Goal: Task Accomplishment & Management: Manage account settings

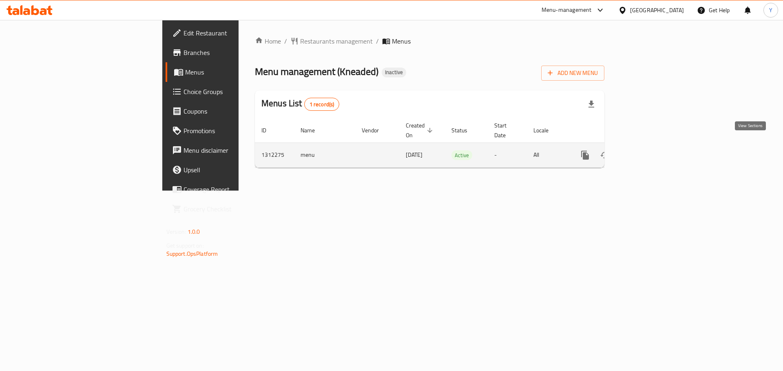
click at [653, 146] on link "enhanced table" at bounding box center [644, 156] width 20 height 20
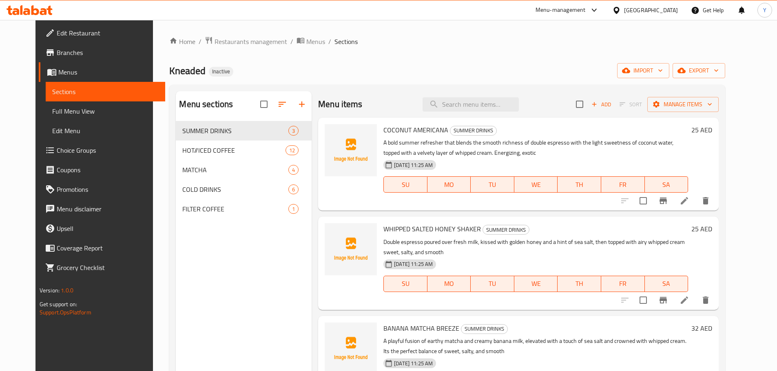
click at [52, 112] on span "Full Menu View" at bounding box center [105, 111] width 106 height 10
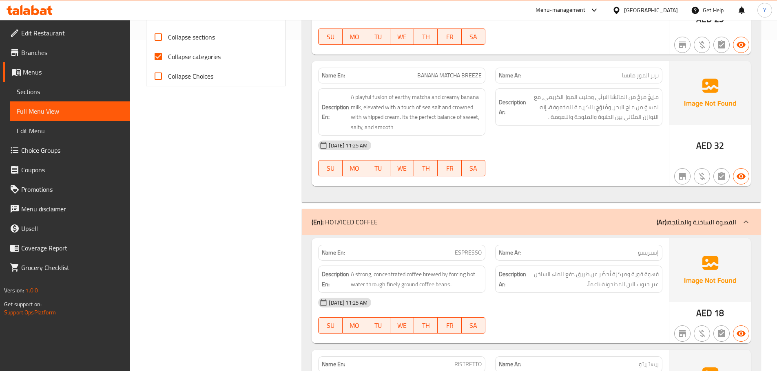
scroll to position [764, 0]
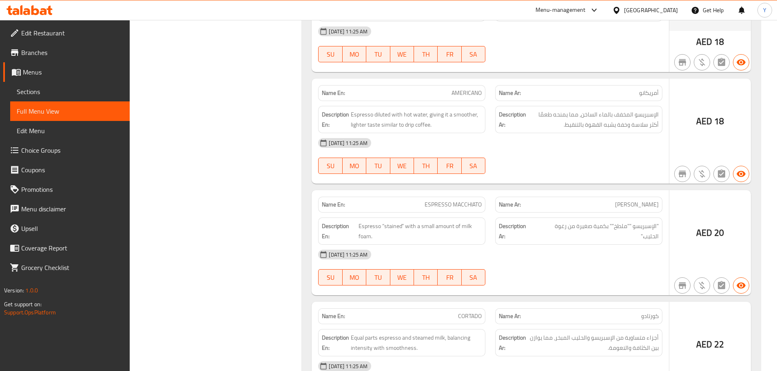
drag, startPoint x: 558, startPoint y: 70, endPoint x: 559, endPoint y: 174, distance: 103.6
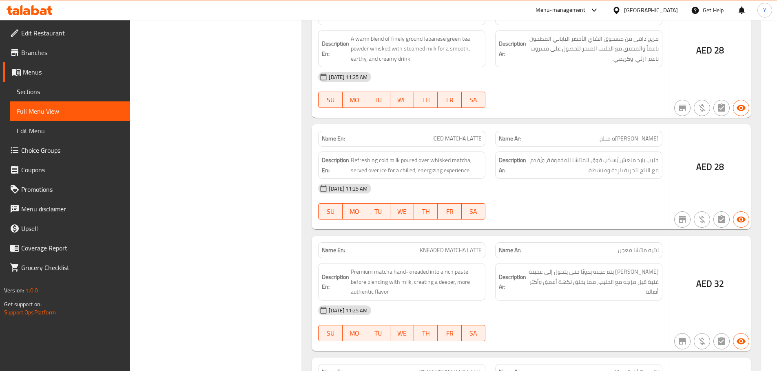
drag, startPoint x: 600, startPoint y: 282, endPoint x: 602, endPoint y: 300, distance: 18.0
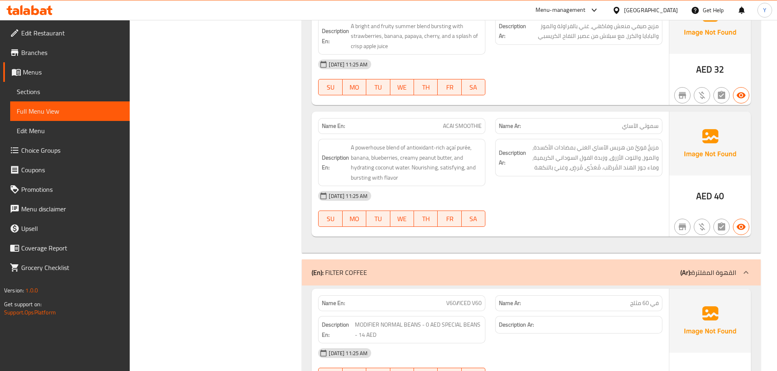
scroll to position [3005, 0]
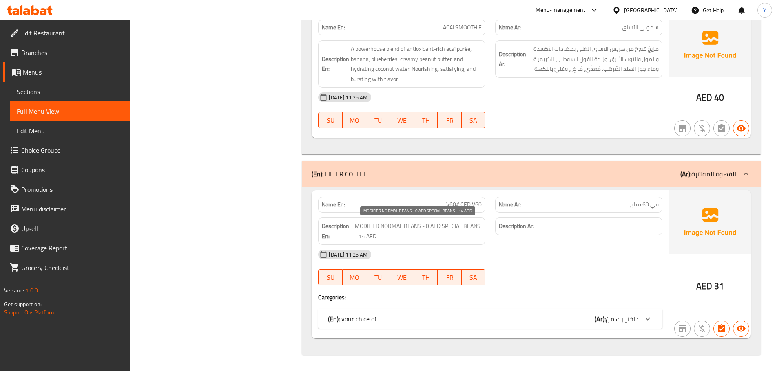
click at [411, 232] on span "MODIFIER NORMAL BEANS - 0 AED SPECIAL BEANS - 14 AED" at bounding box center [418, 231] width 127 height 20
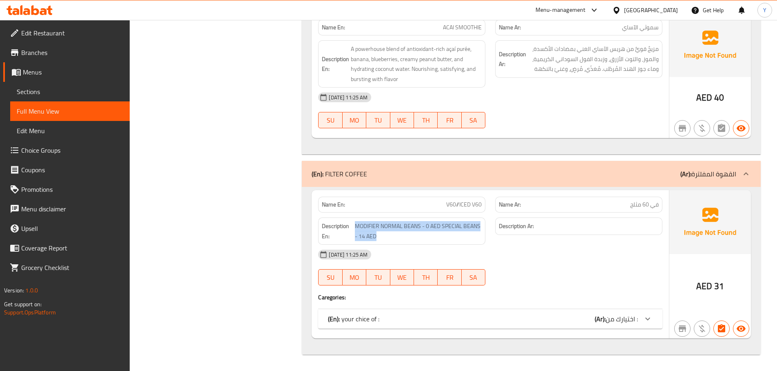
click at [519, 313] on div "(En): your chice of : (Ar): اختيارك من :" at bounding box center [490, 319] width 344 height 20
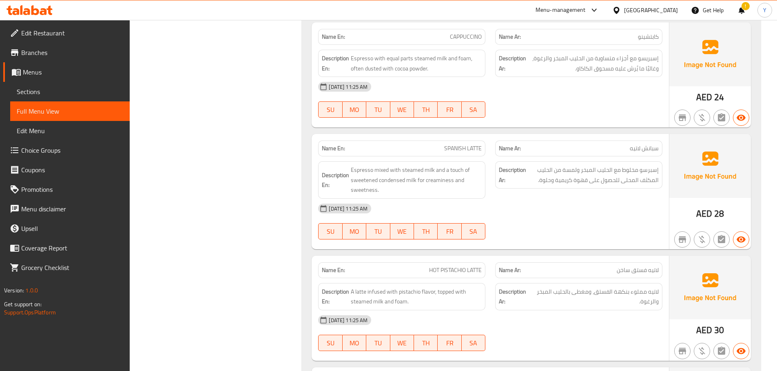
scroll to position [3096, 0]
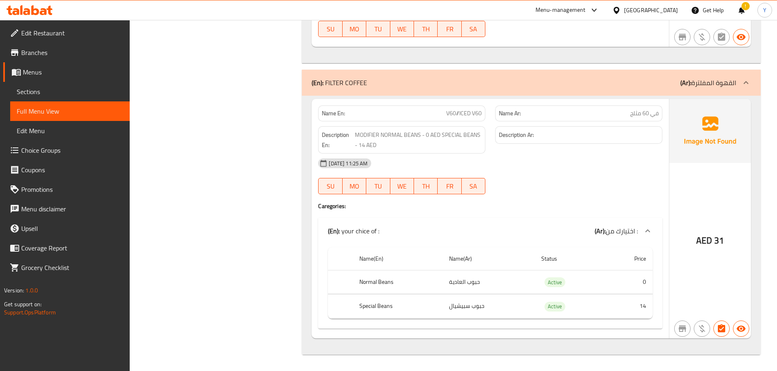
drag, startPoint x: 462, startPoint y: 99, endPoint x: 487, endPoint y: 380, distance: 282.0
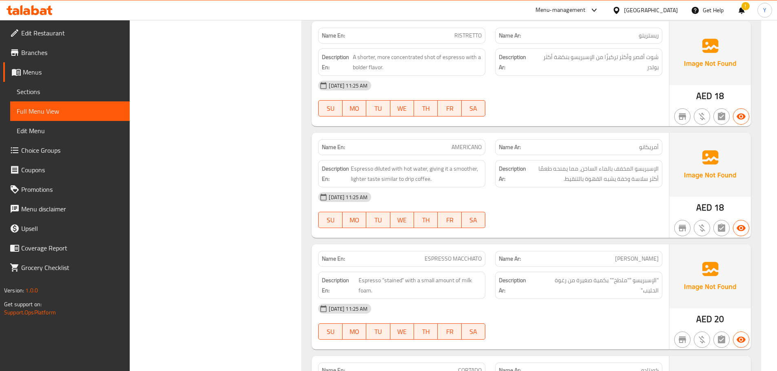
drag, startPoint x: 345, startPoint y: 62, endPoint x: 354, endPoint y: 37, distance: 25.9
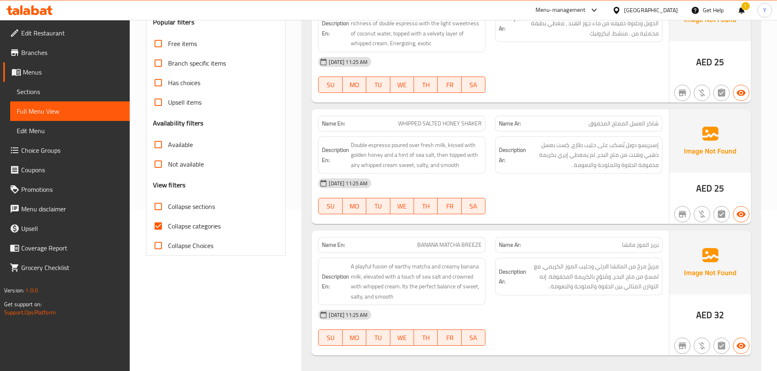
scroll to position [204, 0]
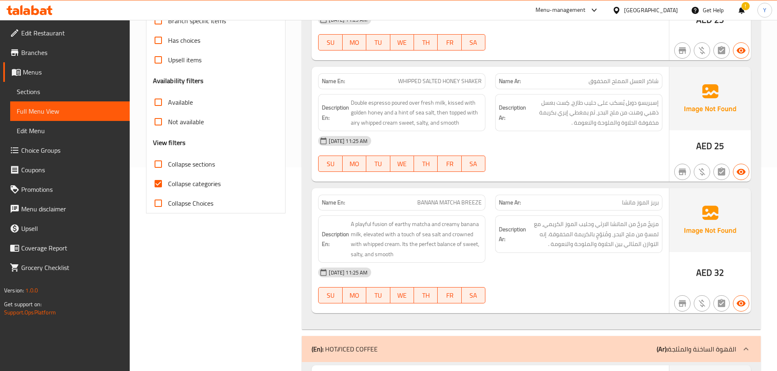
click at [174, 164] on span "Collapse sections" at bounding box center [191, 164] width 47 height 10
click at [168, 164] on input "Collapse sections" at bounding box center [158, 165] width 20 height 20
checkbox input "true"
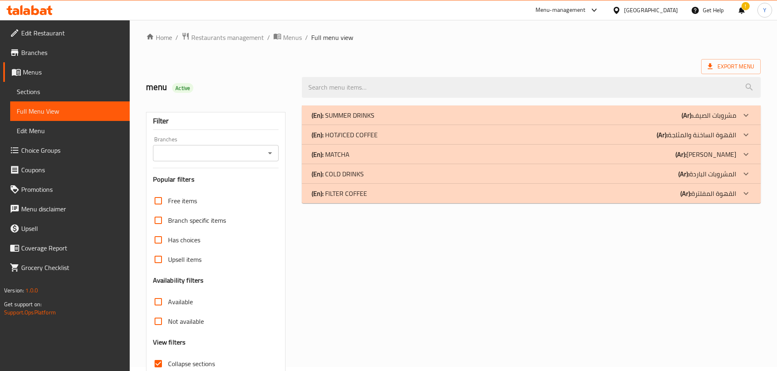
scroll to position [0, 0]
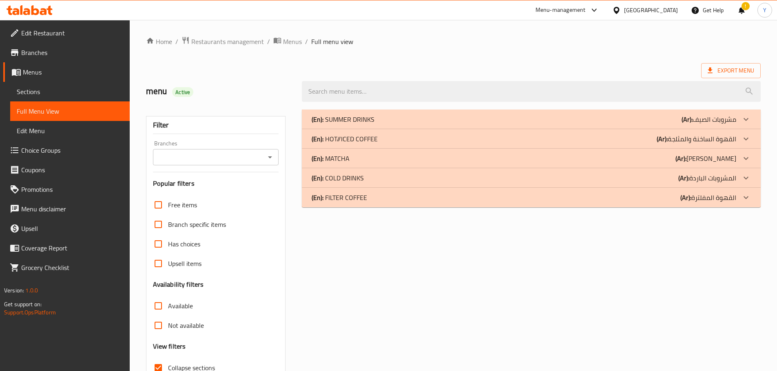
click at [348, 121] on p "(En): SUMMER DRINKS" at bounding box center [342, 120] width 63 height 10
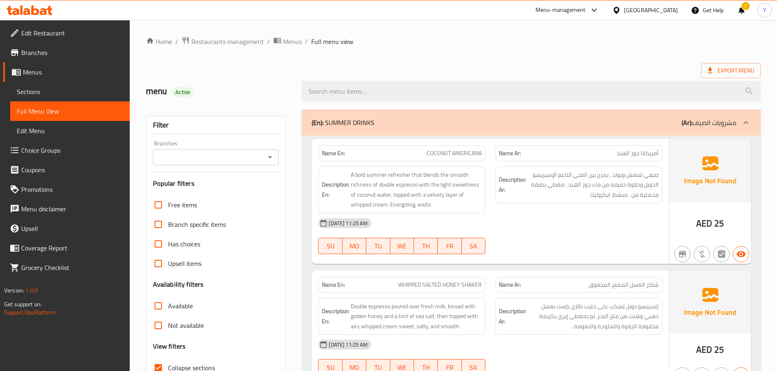
click at [346, 67] on div "Export Menu" at bounding box center [453, 70] width 614 height 15
click at [277, 71] on div "Export Menu" at bounding box center [453, 70] width 614 height 15
click at [261, 84] on div "menu Active" at bounding box center [219, 91] width 156 height 36
click at [417, 45] on ol "Home / Restaurants management / Menus / Full menu view" at bounding box center [453, 41] width 614 height 11
drag, startPoint x: 530, startPoint y: 189, endPoint x: 530, endPoint y: 195, distance: 6.1
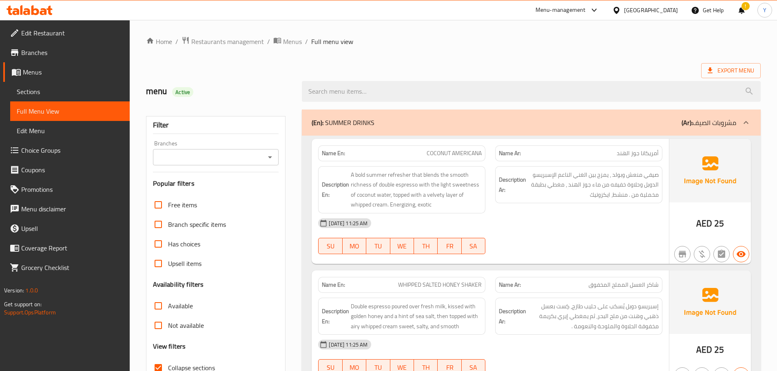
click at [530, 189] on span "صيفي منعش وبولد ، يمزج بين الغني الناعم الإسبريسو الدوبل وحلاوة خفيفه من ماء جو…" at bounding box center [593, 185] width 131 height 30
click at [382, 57] on div "Home / Restaurants management / Menus / Full menu view Export Menu menu Active …" at bounding box center [453, 327] width 614 height 582
click at [477, 152] on span "COCONUT AMERICANA" at bounding box center [453, 153] width 55 height 9
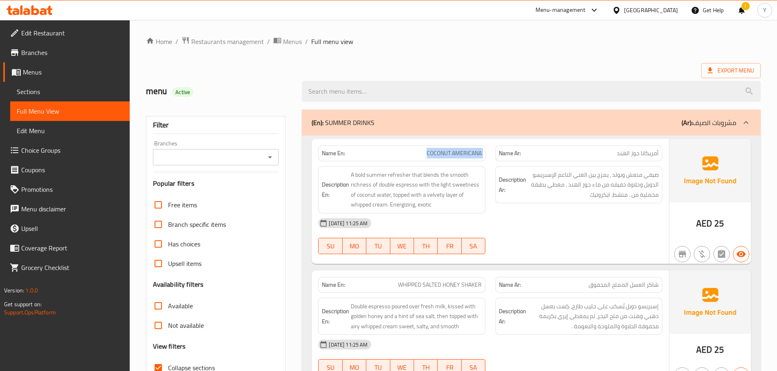
copy span "COCONUT AMERICANA"
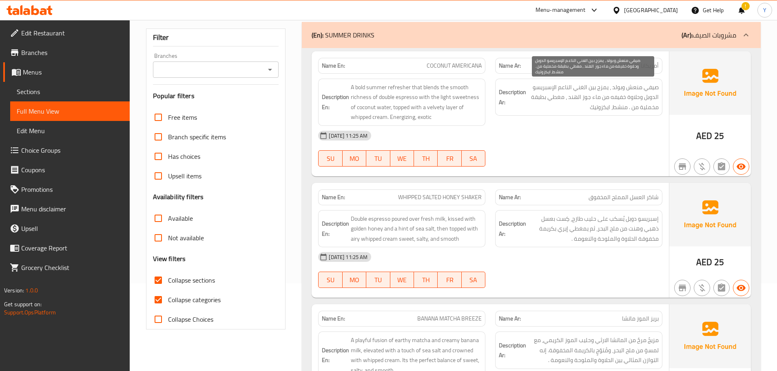
scroll to position [163, 0]
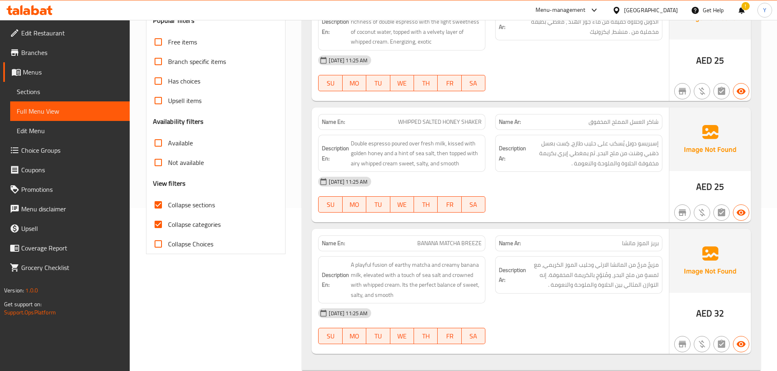
click at [450, 123] on span "WHIPPED SALTED HONEY SHAKER" at bounding box center [440, 122] width 84 height 9
copy span "WHIPPED SALTED HONEY SHAKER"
click at [455, 236] on div "Name En: BANANA MATCHA BREEZE" at bounding box center [401, 244] width 167 height 16
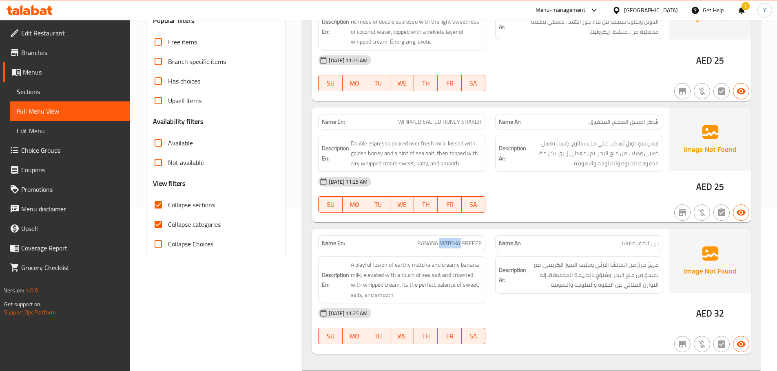
click at [455, 236] on div "Name En: BANANA MATCHA BREEZE" at bounding box center [401, 244] width 167 height 16
copy span "BANANA MATCHA BREEZE"
click at [570, 224] on div "Name En: COCONUT AMERICANA Name Ar: أمريكانا جوز الهند Description En: A bold s…" at bounding box center [531, 172] width 459 height 398
click at [619, 187] on div "[DATE] 11:25 AM" at bounding box center [490, 182] width 354 height 20
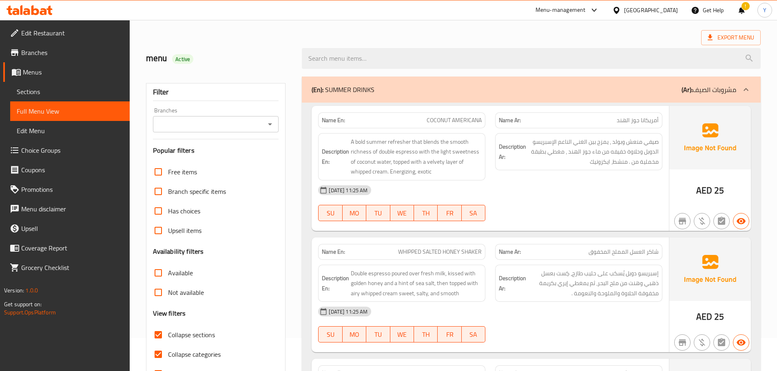
scroll to position [0, 0]
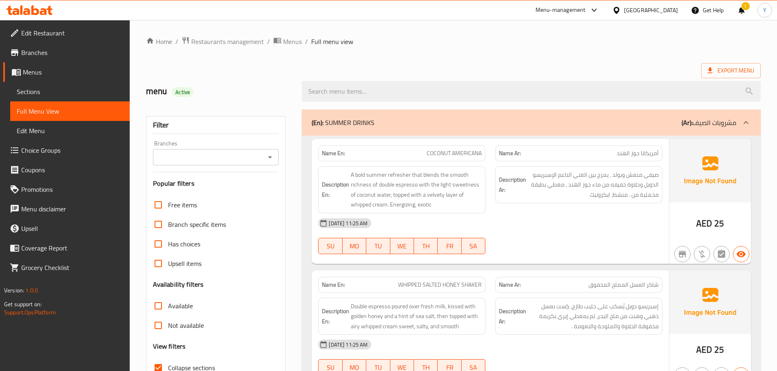
click at [435, 118] on div "(En): SUMMER DRINKS (Ar): مشروبات الصيف" at bounding box center [523, 123] width 424 height 10
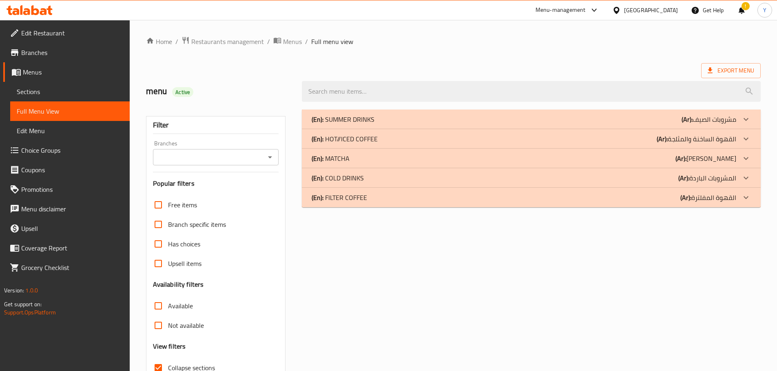
click at [361, 139] on p "(En): HOT//ICED COFFEE" at bounding box center [344, 139] width 66 height 10
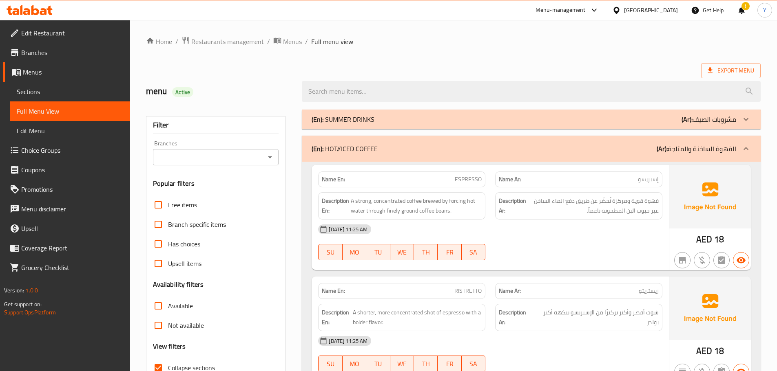
click at [590, 218] on div "Description Ar: قهوة قوية ومركزة تُحضّر عن طريق دفع الماء الساخن عبر حبوب البن …" at bounding box center [578, 205] width 167 height 27
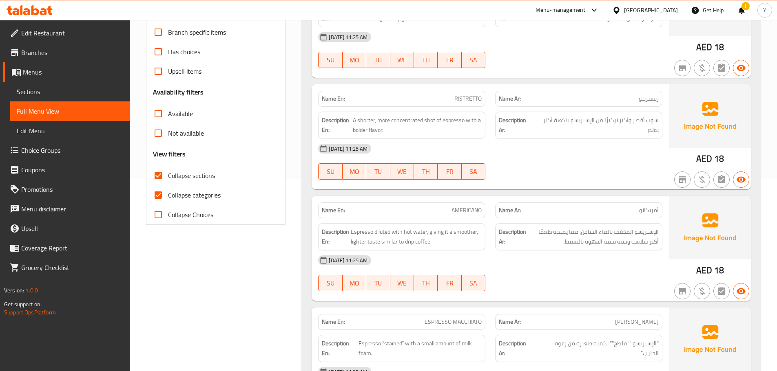
scroll to position [82, 0]
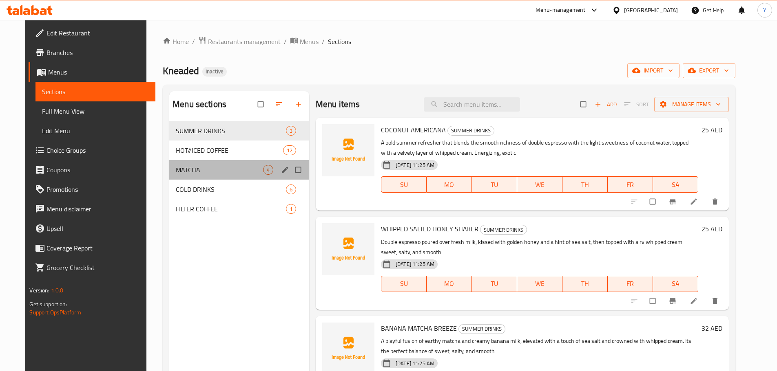
click at [194, 162] on div "MATCHA 4" at bounding box center [239, 170] width 140 height 20
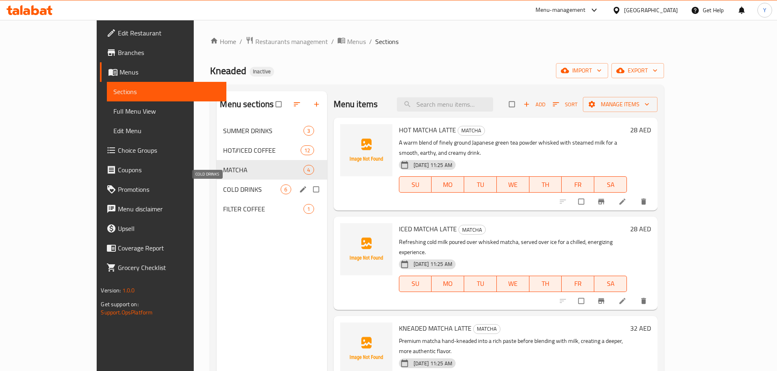
click at [223, 190] on span "COLD DRINKS" at bounding box center [251, 190] width 57 height 10
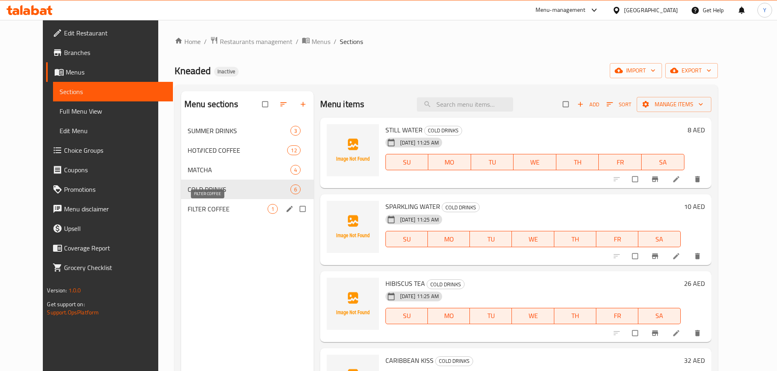
click at [208, 209] on span "FILTER COFFEE" at bounding box center [228, 209] width 80 height 10
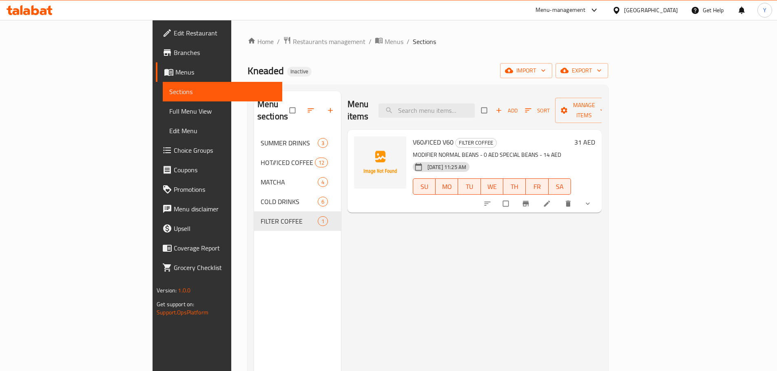
click at [341, 285] on div "Menu items Add Sort Manage items V60//ICED V60 FILTER COFFEE MODIFIER NORMAL BE…" at bounding box center [471, 276] width 261 height 371
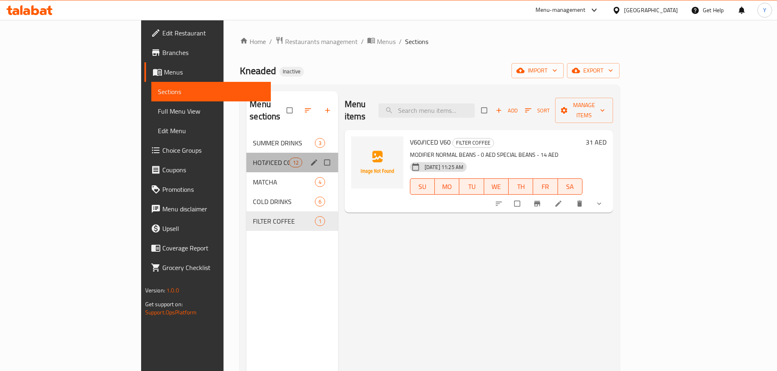
click at [246, 153] on div "HOT//ICED COFFEE 12" at bounding box center [292, 163] width 92 height 20
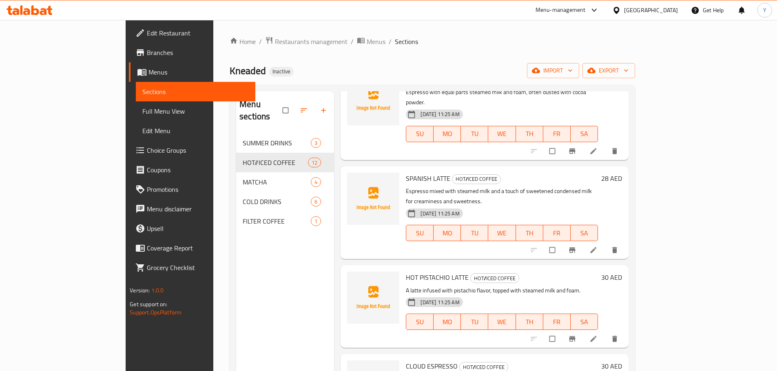
scroll to position [718, 0]
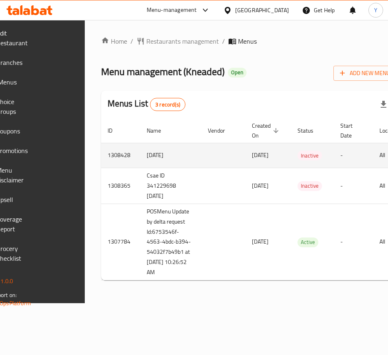
drag, startPoint x: 186, startPoint y: 165, endPoint x: 210, endPoint y: 203, distance: 45.4
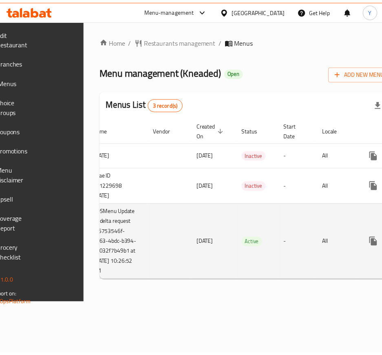
scroll to position [0, 147]
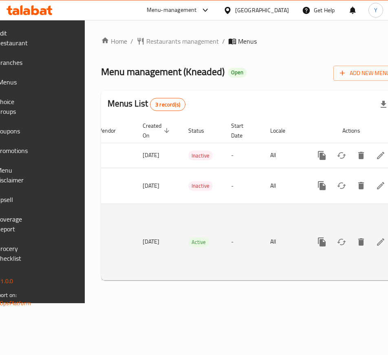
drag, startPoint x: 174, startPoint y: 243, endPoint x: 305, endPoint y: 245, distance: 130.9
click at [371, 236] on link "enhanced table" at bounding box center [381, 242] width 20 height 20
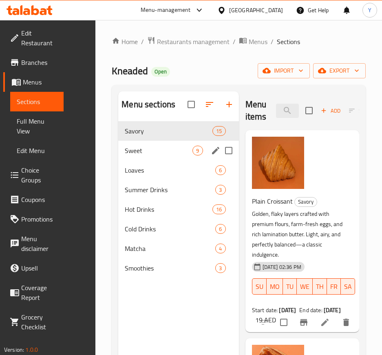
click at [152, 143] on div "Sweet 9" at bounding box center [178, 151] width 120 height 20
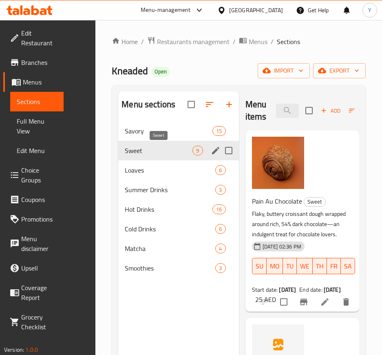
click at [148, 171] on span "Loaves" at bounding box center [170, 170] width 91 height 10
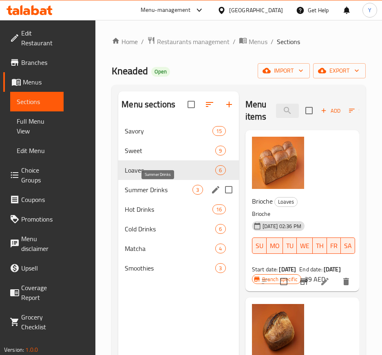
click at [147, 194] on span "Summer Drinks" at bounding box center [159, 190] width 68 height 10
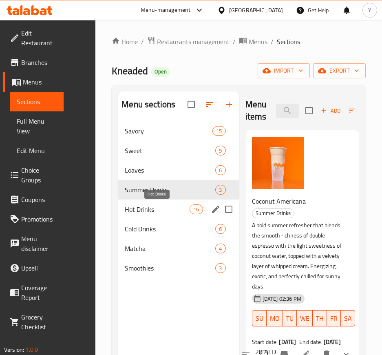
click at [151, 213] on span "Hot Drinks" at bounding box center [157, 209] width 65 height 10
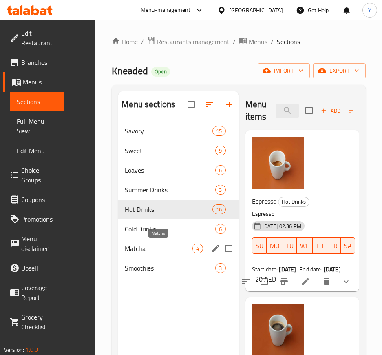
click at [142, 244] on span "Matcha" at bounding box center [159, 248] width 68 height 10
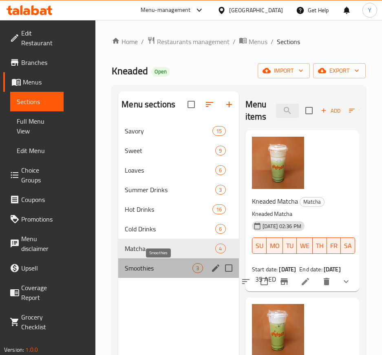
click at [141, 263] on span "Smoothies" at bounding box center [159, 268] width 68 height 10
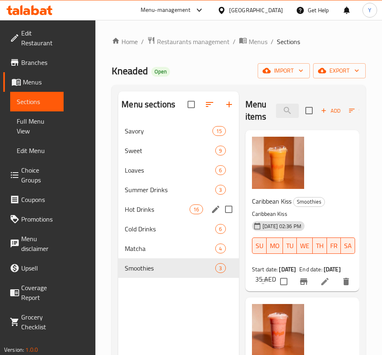
scroll to position [114, 0]
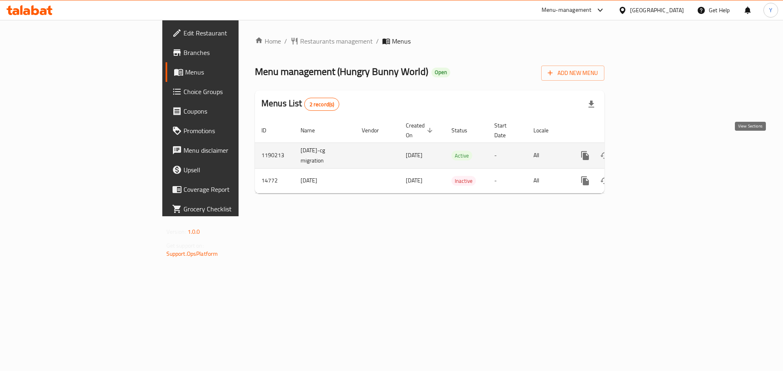
click at [649, 151] on icon "enhanced table" at bounding box center [644, 156] width 10 height 10
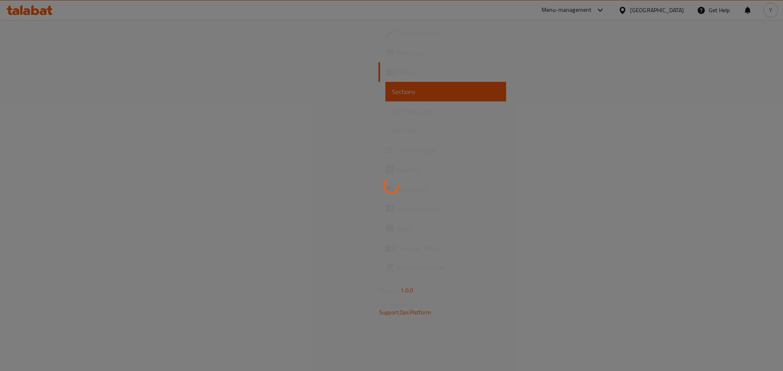
scroll to position [0, 78]
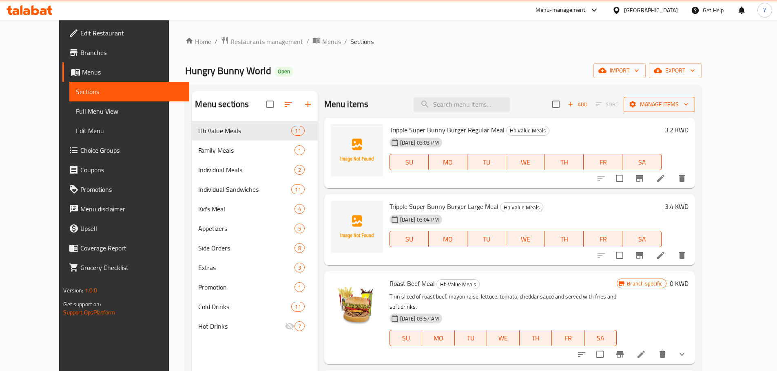
click at [688, 103] on span "Manage items" at bounding box center [659, 104] width 58 height 10
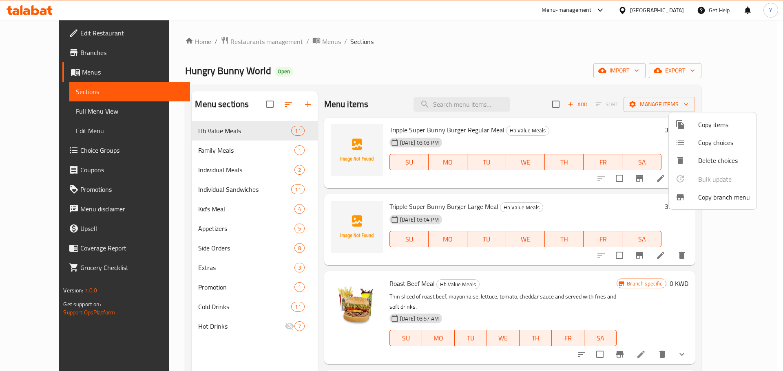
click at [702, 195] on span "Copy branch menu" at bounding box center [724, 197] width 52 height 10
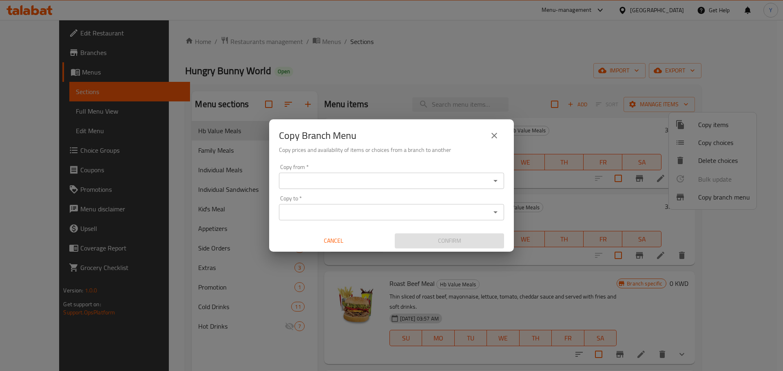
click at [390, 177] on input "Copy from   *" at bounding box center [384, 180] width 207 height 11
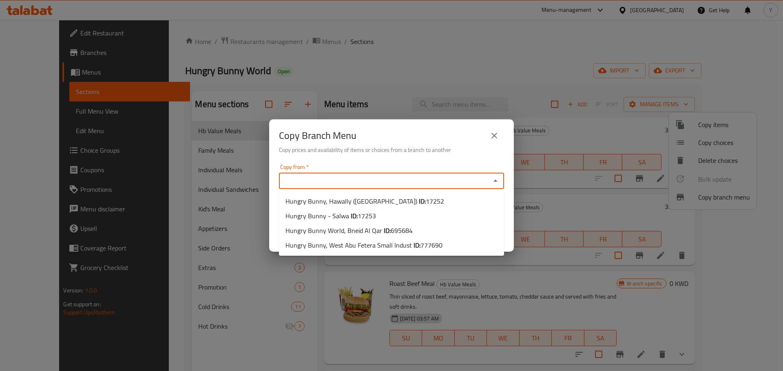
click at [319, 183] on input "Copy from   *" at bounding box center [384, 180] width 207 height 11
paste input "Hungry Bunny, West Abu Fetera Small Indust"
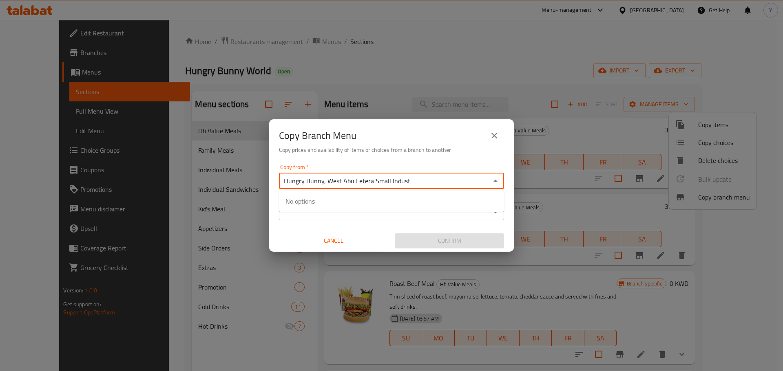
type input "Hungry Bunny, West Abu Fetera Small Indust"
drag, startPoint x: 392, startPoint y: 181, endPoint x: 229, endPoint y: 173, distance: 163.7
click at [230, 173] on div "Copy Branch Menu Copy prices and availability of items or choices from a branch…" at bounding box center [391, 185] width 783 height 371
paste input "Hungry Bunny World, Bneid"
click at [417, 203] on li "Hungry Bunny World, Bneid Al Qar ID: 695684" at bounding box center [391, 201] width 225 height 15
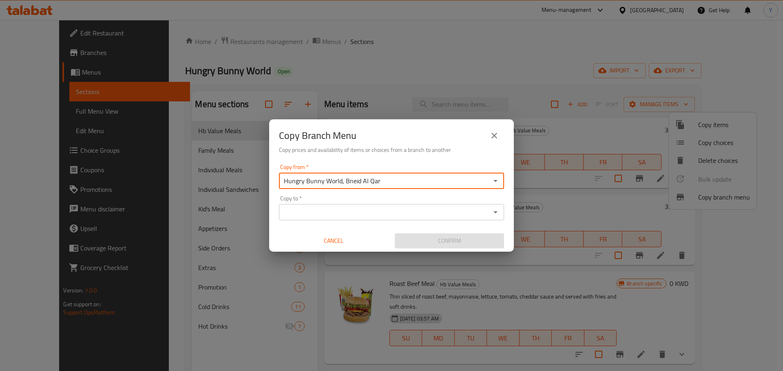
click at [410, 179] on input "Hungry Bunny World, Bneid Al Qar" at bounding box center [384, 180] width 207 height 11
click at [465, 175] on input "Hungry Bunny World, Bneid Al Qar" at bounding box center [384, 180] width 207 height 11
click at [497, 183] on icon "Open" at bounding box center [495, 181] width 10 height 10
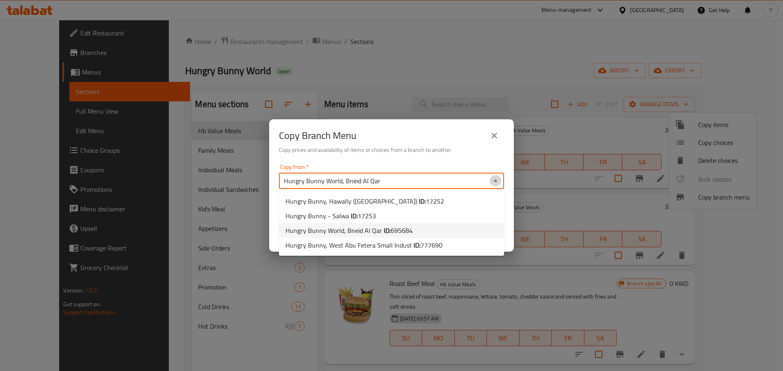
click at [497, 183] on icon "Close" at bounding box center [495, 181] width 10 height 10
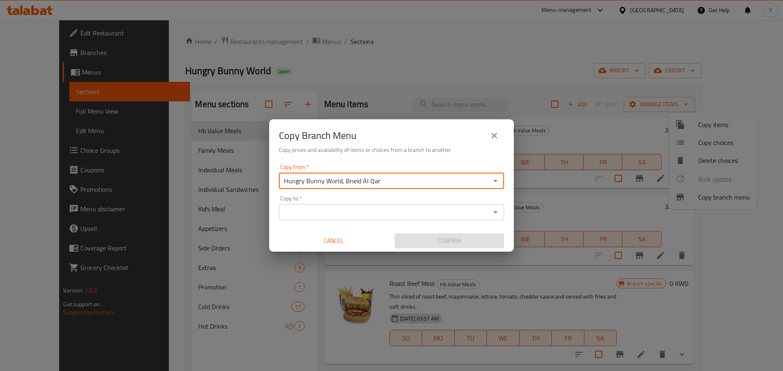
type input "Hungry Bunny World, Bneid Al Qar"
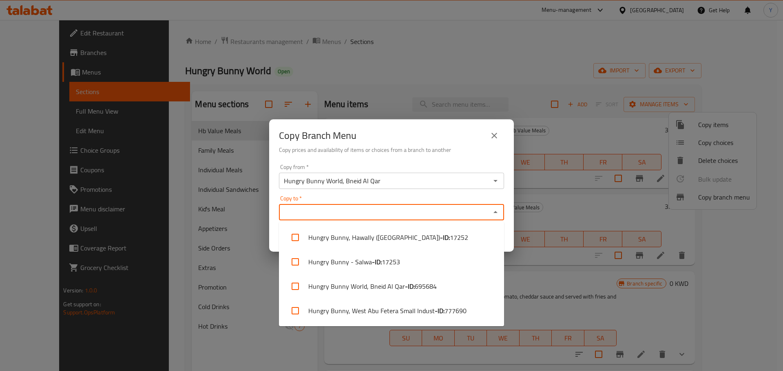
click at [332, 214] on input "Copy to   *" at bounding box center [384, 212] width 207 height 11
paste input "Hungry Bunny, West Abu Fetera Small Indust"
type input "Hungry Bunny, West Abu Fetera Small Indust"
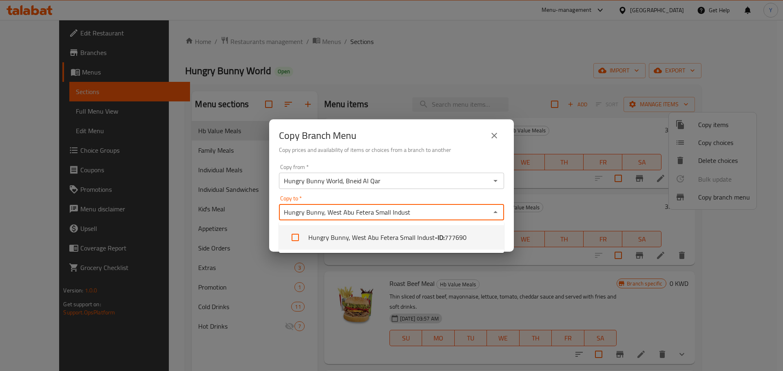
click at [416, 244] on li "Hungry Bunny, West Abu Fetera Small Indust - ID: 777690" at bounding box center [391, 237] width 225 height 24
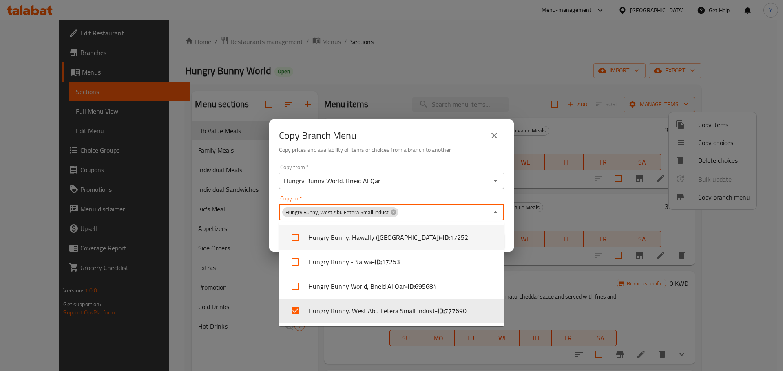
click at [434, 166] on div "Copy from   * Hungry Bunny World, Bneid Al Qar Copy from *" at bounding box center [391, 176] width 225 height 25
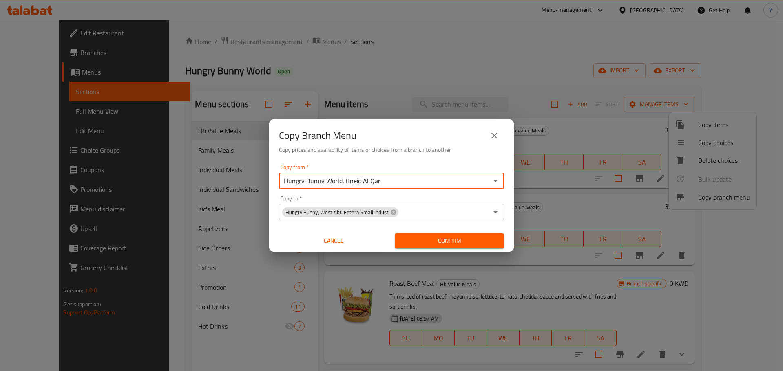
click at [454, 245] on span "Confirm" at bounding box center [449, 241] width 96 height 10
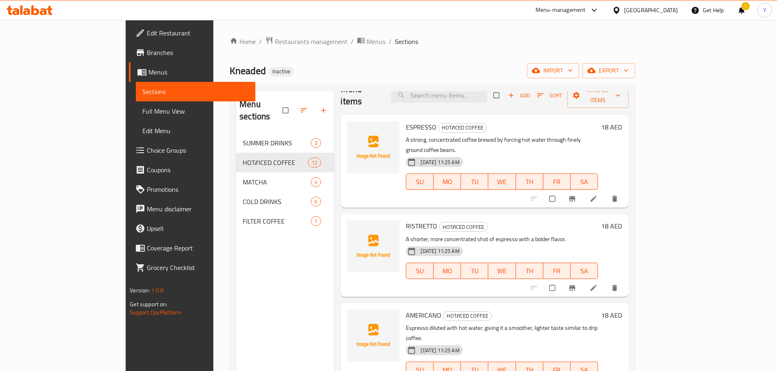
scroll to position [41, 0]
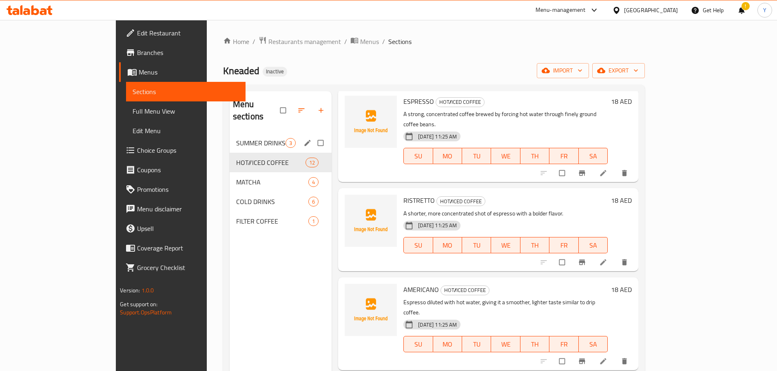
click at [236, 138] on span "SUMMER DRINKS" at bounding box center [260, 143] width 49 height 10
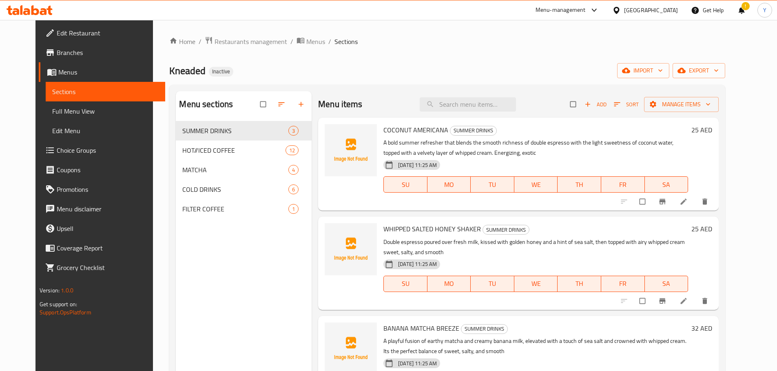
click at [687, 203] on icon at bounding box center [683, 202] width 8 height 8
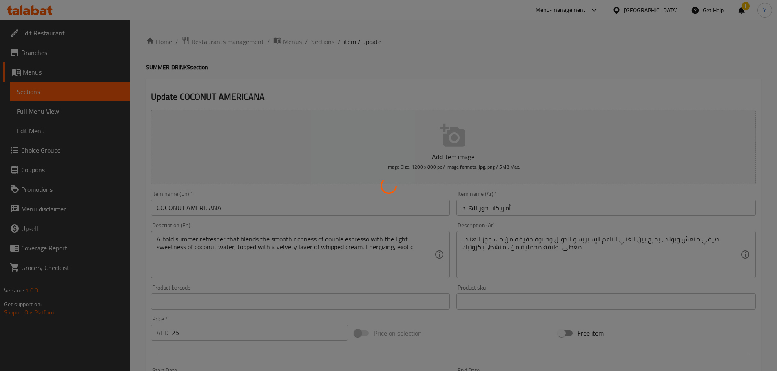
drag, startPoint x: 266, startPoint y: 209, endPoint x: 220, endPoint y: 209, distance: 46.5
click at [220, 209] on div at bounding box center [388, 185] width 777 height 371
click at [514, 76] on div at bounding box center [388, 185] width 777 height 371
click at [252, 210] on div at bounding box center [388, 185] width 777 height 371
click at [581, 53] on div at bounding box center [388, 185] width 777 height 371
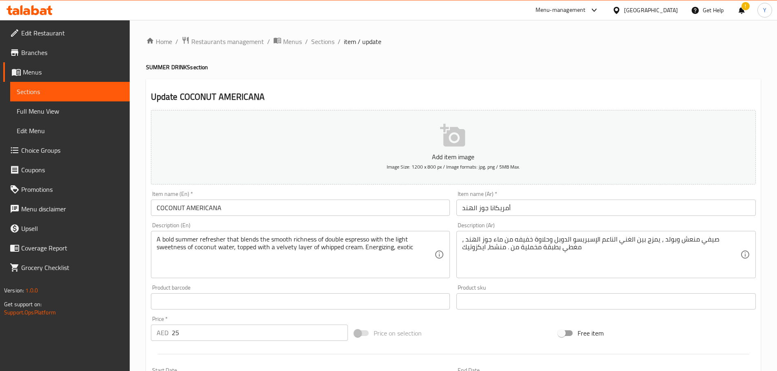
drag, startPoint x: 636, startPoint y: 75, endPoint x: 632, endPoint y: 77, distance: 4.6
click at [632, 77] on div "Home / Restaurants management / Menus / Sections / item / update SUMMER DRINKS …" at bounding box center [453, 297] width 614 height 523
drag, startPoint x: 263, startPoint y: 216, endPoint x: 0, endPoint y: 217, distance: 262.9
click at [0, 217] on div "Edit Restaurant Branches Menus Sections Full Menu View Edit Menu Choice Groups …" at bounding box center [388, 298] width 777 height 556
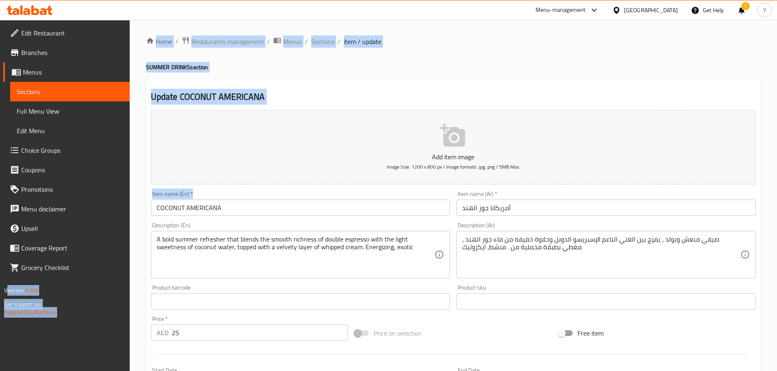
click at [281, 212] on input "COCONUT AMERICANA" at bounding box center [300, 208] width 299 height 16
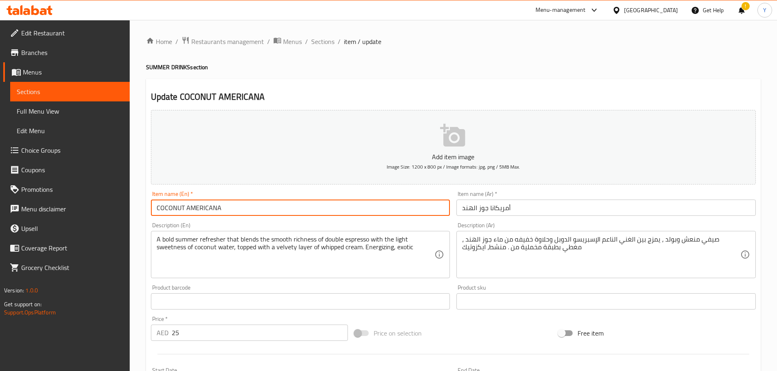
drag, startPoint x: 11, startPoint y: 187, endPoint x: 110, endPoint y: 187, distance: 99.5
click at [0, 187] on div "Edit Restaurant Branches Menus Sections Full Menu View Edit Menu Choice Groups …" at bounding box center [388, 298] width 777 height 556
paste input "oconut Americana"
type input "Coconut Americana"
click at [487, 82] on div "Update Coconut Americana Add item image Image Size: 1200 x 800 px / Image forma…" at bounding box center [453, 316] width 614 height 475
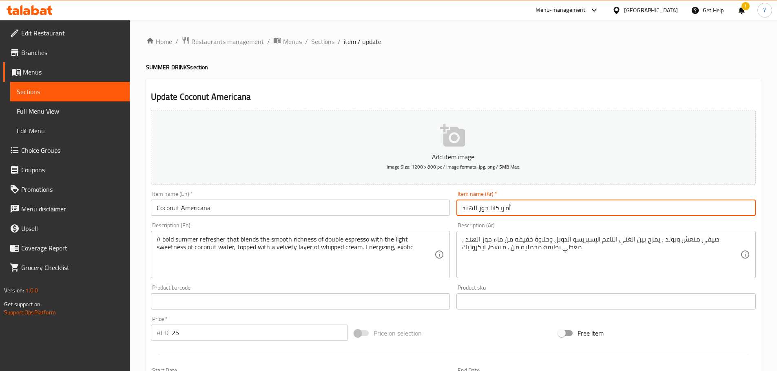
click at [542, 211] on input "أمريكانا جوز الهند" at bounding box center [605, 208] width 299 height 16
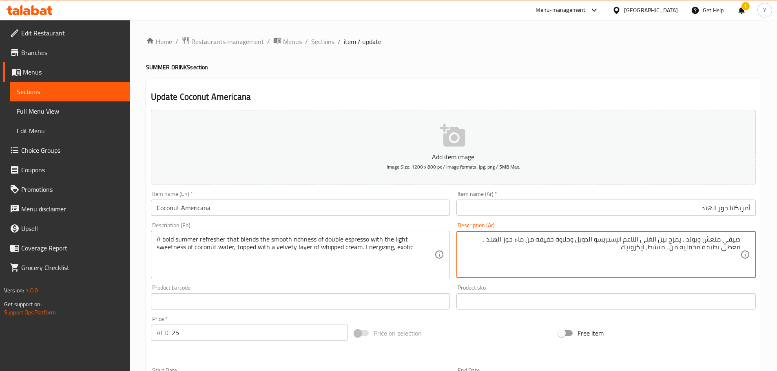
click at [688, 251] on textarea "صيفي منعش وبولد ، يمزج بين الغني الناعم الإسبريسو الدوبل وحلاوة خفيفه من ماء جو…" at bounding box center [601, 255] width 278 height 39
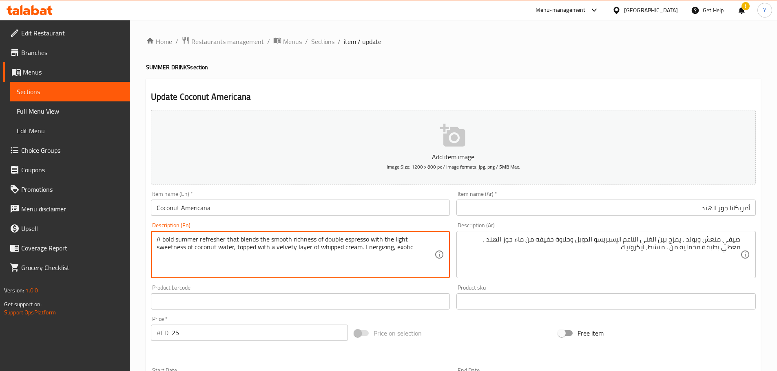
drag, startPoint x: 323, startPoint y: 249, endPoint x: 352, endPoint y: 250, distance: 29.0
click at [352, 250] on textarea "A bold summer refresher that blends the smooth richness of double espresso with…" at bounding box center [296, 255] width 278 height 39
click at [673, 75] on div "Home / Restaurants management / Menus / Sections / item / update SUMMER DRINKS …" at bounding box center [453, 297] width 614 height 523
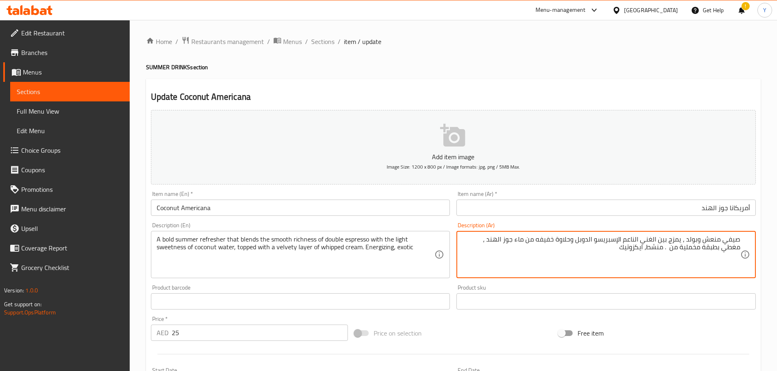
paste textarea "كريمة مخفوقة"
type textarea "صيفي منعش وبولد ، يمزج بين الغني الناعم الإسبريسو الدوبل وحلاوة خفيفه من ماء جو…"
click at [586, 84] on div "Update Coconut Americana Add item image Image Size: 1200 x 800 px / Image forma…" at bounding box center [453, 316] width 614 height 475
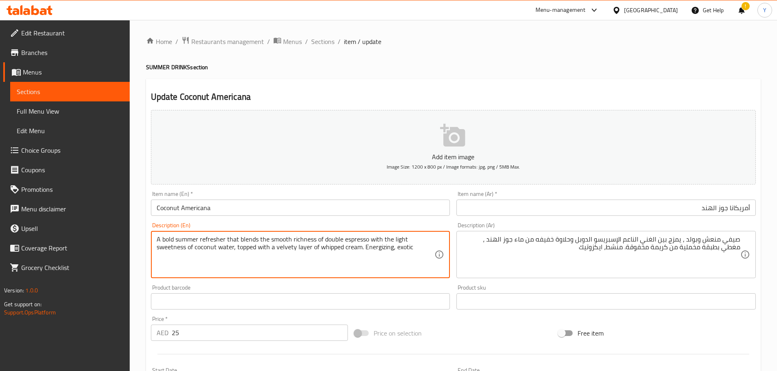
drag, startPoint x: 350, startPoint y: 246, endPoint x: 325, endPoint y: 247, distance: 24.5
click at [325, 247] on textarea "A bold summer refresher that blends the smooth richness of double espresso with…" at bounding box center [296, 255] width 278 height 39
click at [513, 79] on div "Update Coconut Americana Add item image Image Size: 1200 x 800 px / Image forma…" at bounding box center [453, 316] width 614 height 475
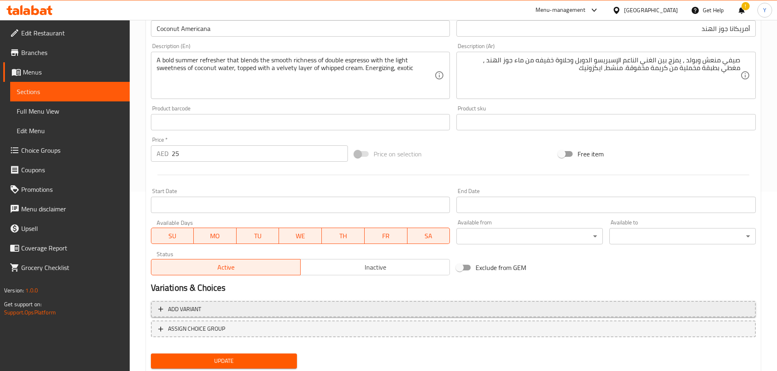
scroll to position [205, 0]
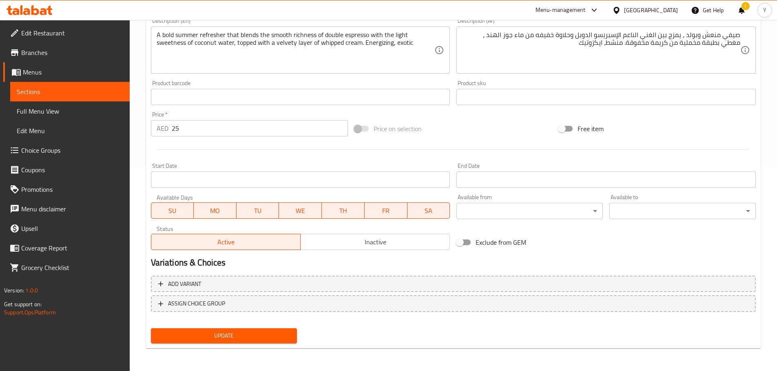
click at [250, 342] on button "Update" at bounding box center [224, 336] width 146 height 15
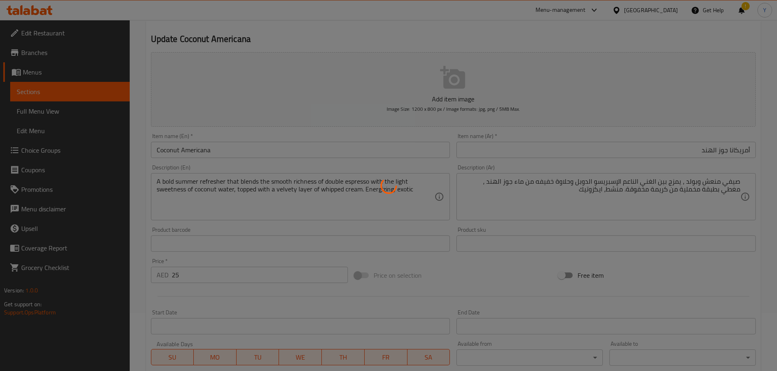
scroll to position [1, 0]
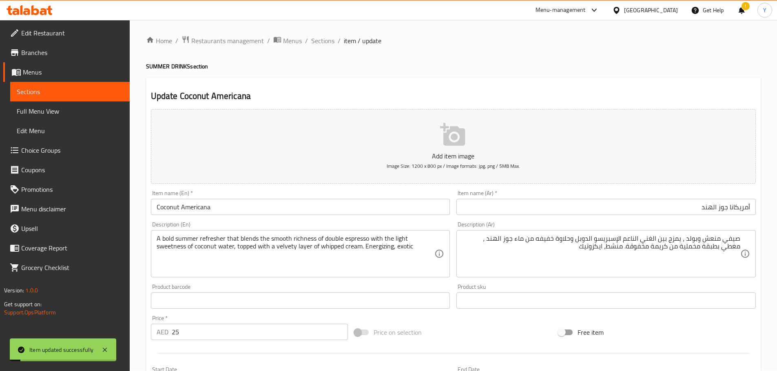
click at [408, 74] on div "Home / Restaurants management / Menus / Sections / item / update SUMMER DRINKS …" at bounding box center [453, 296] width 614 height 523
click at [594, 64] on h4 "SUMMER DRINKS section" at bounding box center [453, 66] width 614 height 8
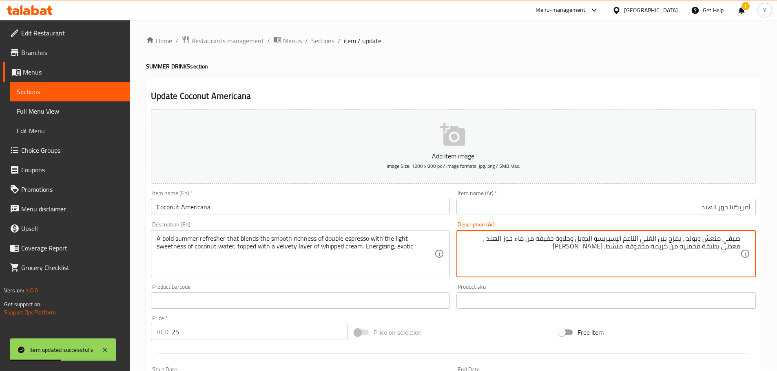
type textarea "صيفي منعش وبولد ، يمزج بين الغني الناعم الإسبريسو الدوبل وحلاوة خفيفه من ماء جو…"
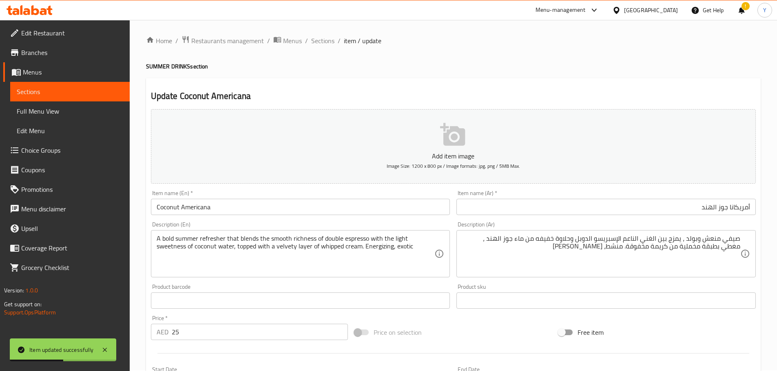
click at [648, 79] on div "Update Coconut Americana Add item image Image Size: 1200 x 800 px / Image forma…" at bounding box center [453, 315] width 614 height 475
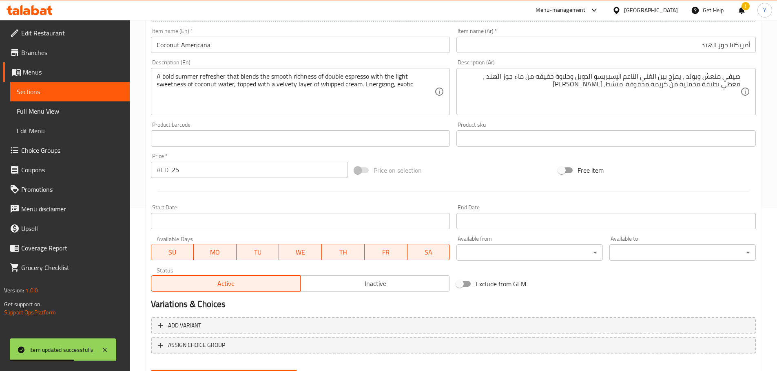
scroll to position [205, 0]
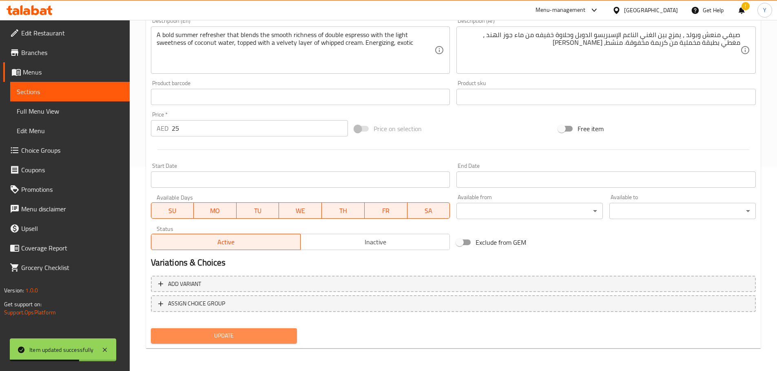
click at [263, 335] on span "Update" at bounding box center [223, 336] width 133 height 10
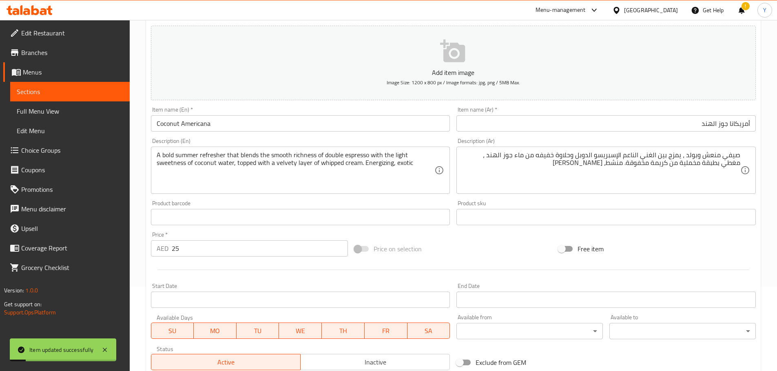
scroll to position [0, 0]
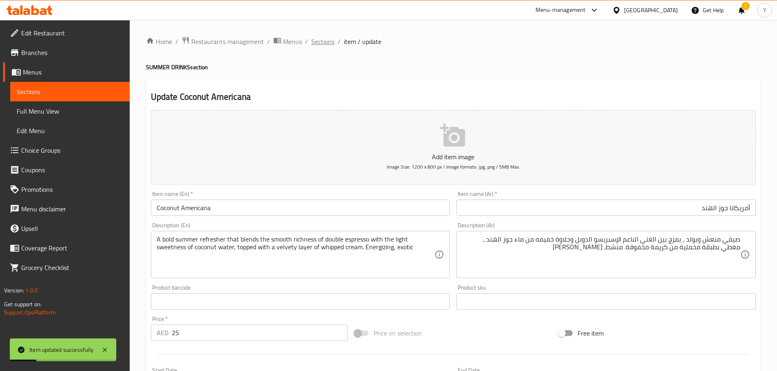
click at [332, 40] on span "Sections" at bounding box center [322, 42] width 23 height 10
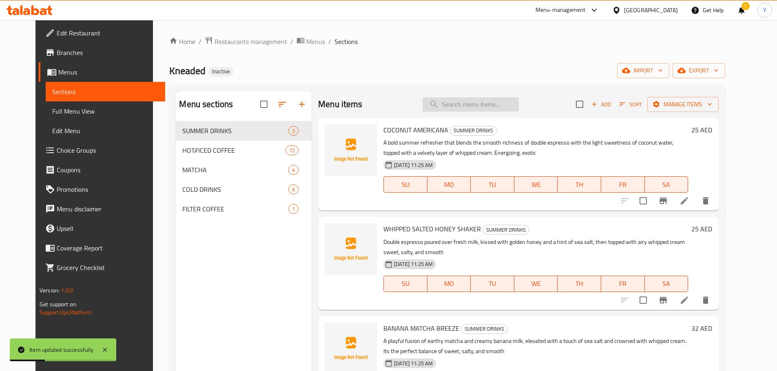
click at [475, 103] on input "search" at bounding box center [470, 104] width 96 height 14
click at [695, 302] on li at bounding box center [684, 300] width 23 height 15
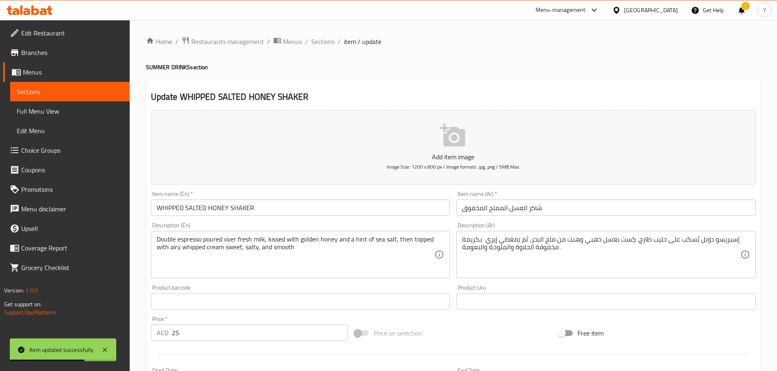
drag, startPoint x: 298, startPoint y: 210, endPoint x: 138, endPoint y: 183, distance: 162.2
click at [64, 210] on div "Edit Restaurant Branches Menus Sections Full Menu View Edit Menu Choice Groups …" at bounding box center [388, 298] width 777 height 556
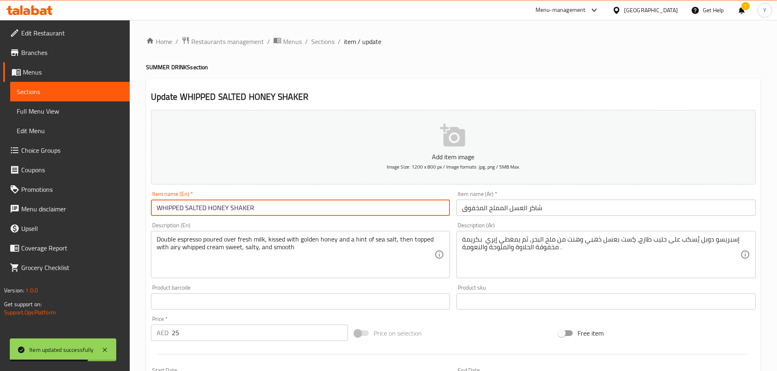
paste input "hipped Salted Honey Shaker"
type input "Whipped Salted Honey Shaker"
click at [425, 77] on div "Home / Restaurants management / Menus / Sections / item / update SUMMER DRINKS …" at bounding box center [453, 297] width 614 height 523
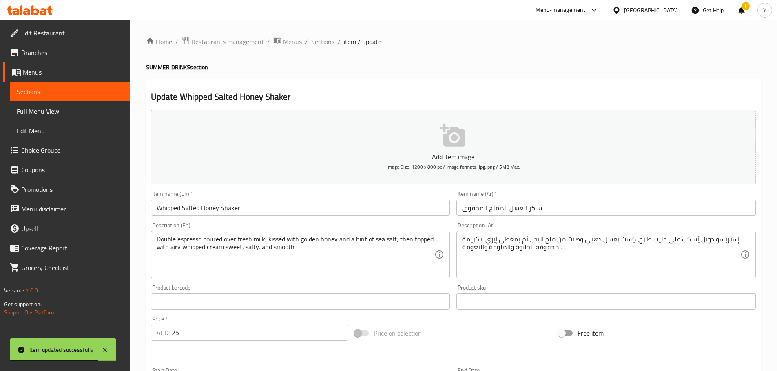
click at [563, 215] on input "شاكر العسل المملح المخفوق" at bounding box center [605, 208] width 299 height 16
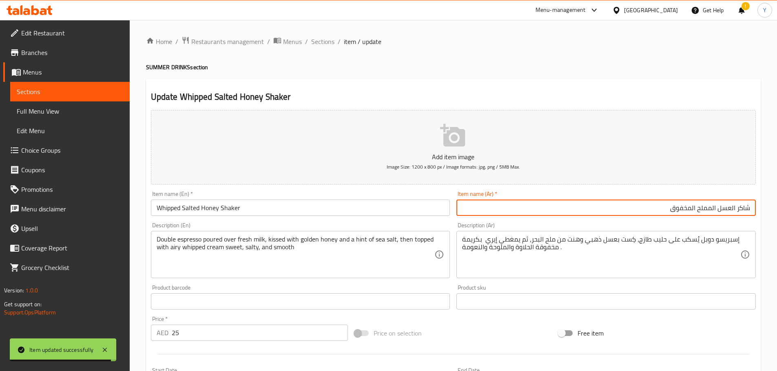
click at [730, 211] on input "شاكر العسل المملح المخفوق" at bounding box center [605, 208] width 299 height 16
click at [704, 210] on input "شاكر عسل المملح المخفوق" at bounding box center [605, 208] width 299 height 16
click at [716, 211] on input "شاكر عسل المملح المخفوق" at bounding box center [605, 208] width 299 height 16
click at [697, 210] on input "شاكر عسل مملح المخفوق" at bounding box center [605, 208] width 299 height 16
type input "شاكر عسل مملح مخفوق"
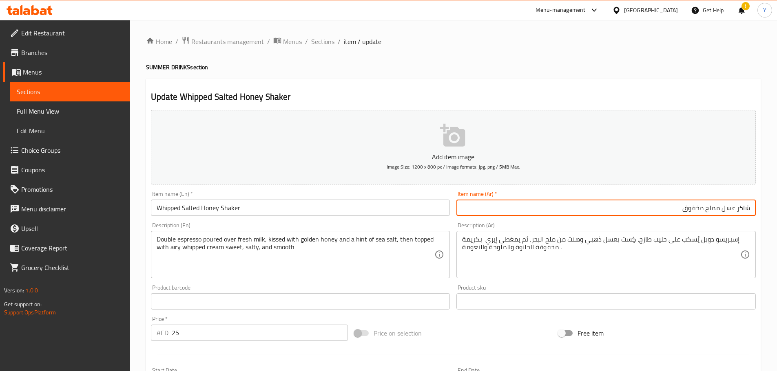
click at [666, 91] on h2 "Update Whipped Salted Honey Shaker" at bounding box center [453, 97] width 605 height 12
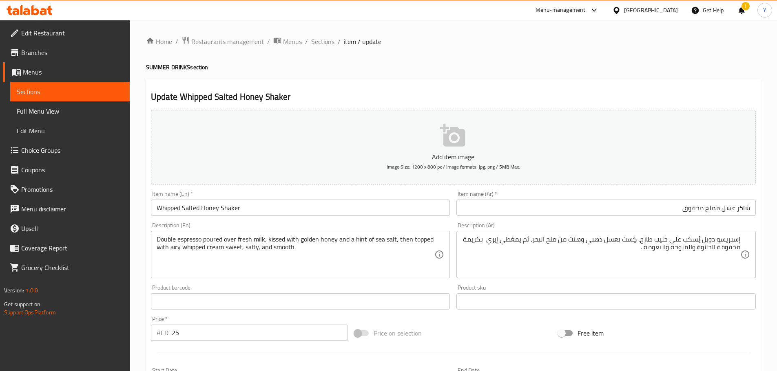
click at [564, 82] on div "Update Whipped Salted Honey Shaker Add item image Image Size: 1200 x 800 px / I…" at bounding box center [453, 316] width 614 height 475
click at [651, 60] on div "Home / Restaurants management / Menus / Sections / item / update SUMMER DRINKS …" at bounding box center [453, 297] width 614 height 523
click at [659, 70] on h4 "SUMMER DRINKS section" at bounding box center [453, 67] width 614 height 8
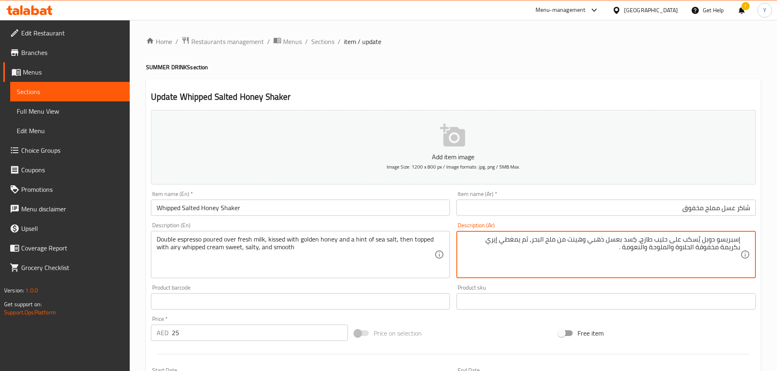
click at [522, 243] on textarea "إسبريسو دوبل يُسكب على حليب طازج، كِسد بعسل ذهبي وهينت من ملح البحر، ثم يمغطي إ…" at bounding box center [601, 255] width 278 height 39
click at [491, 239] on textarea "إسبريسو دوبل يُسكب على حليب طازج، كِسد بعسل ذهبي وهينت من ملح البحر، ثم مغطي إي…" at bounding box center [601, 255] width 278 height 39
click at [630, 74] on div "Home / Restaurants management / Menus / Sections / item / update SUMMER DRINKS …" at bounding box center [453, 297] width 614 height 523
drag, startPoint x: 667, startPoint y: 248, endPoint x: 644, endPoint y: 249, distance: 22.8
click at [687, 251] on textarea "إسبريسو دوبل يُسكب على حليب طازج، كِسد بعسل ذهبي وهينت من ملح البحر، ثم مغطي إي…" at bounding box center [601, 255] width 278 height 39
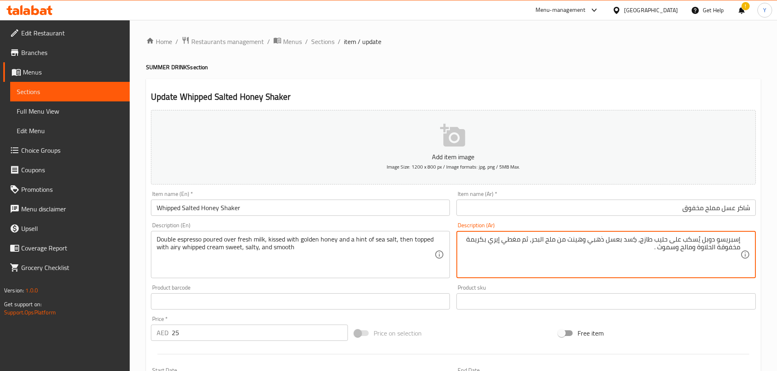
click at [713, 245] on textarea "إسبريسو دوبل يُسكب على حليب طازج، كِسد بعسل ذهبي وهينت من ملح البحر، ثم مغطي إي…" at bounding box center [601, 255] width 278 height 39
click at [713, 250] on textarea "إسبريسو دوبل يُسكب على حليب طازج، كِسد بعسل ذهبي وهينت من ملح البحر، ثم مغطي إي…" at bounding box center [601, 255] width 278 height 39
click at [711, 250] on textarea "إسبريسو دوبل يُسكب على حليب طازج، كِسد بعسل ذهبي وهينت من ملح البحر، ثم مغطي إي…" at bounding box center [601, 255] width 278 height 39
type textarea "إسبريسو دوبل يُسكب على حليب طازج، كِسد بعسل ذهبي وهينت من ملح البحر، ثم مغطي إي…"
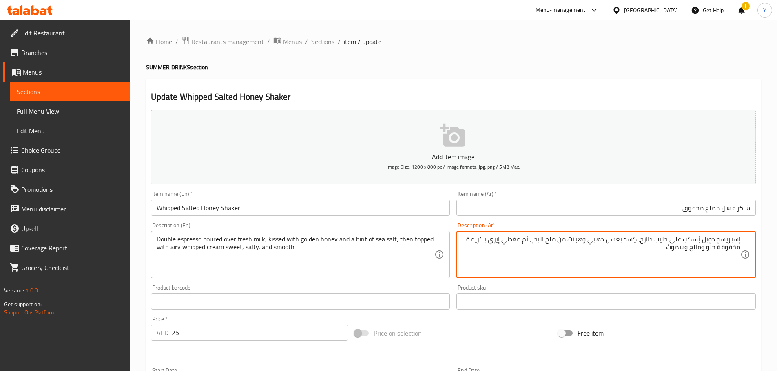
click at [645, 51] on div "Home / Restaurants management / Menus / Sections / item / update SUMMER DRINKS …" at bounding box center [453, 297] width 614 height 523
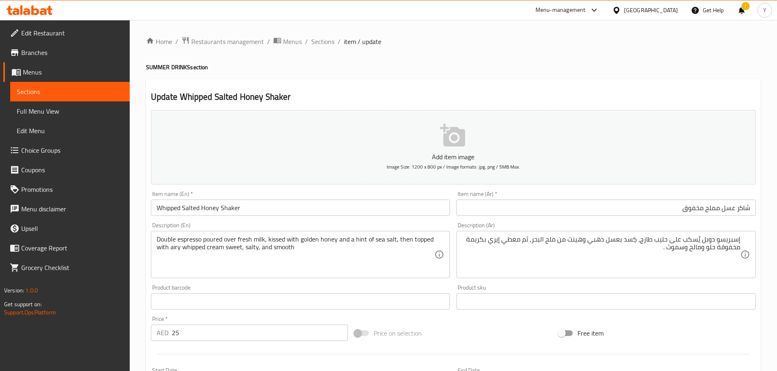
scroll to position [205, 0]
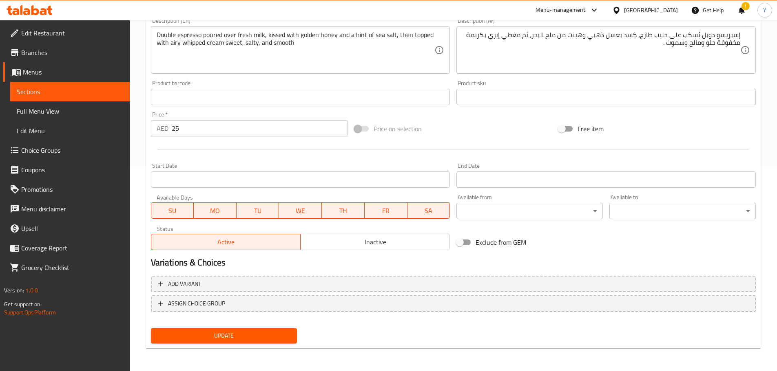
click at [210, 330] on button "Update" at bounding box center [224, 336] width 146 height 15
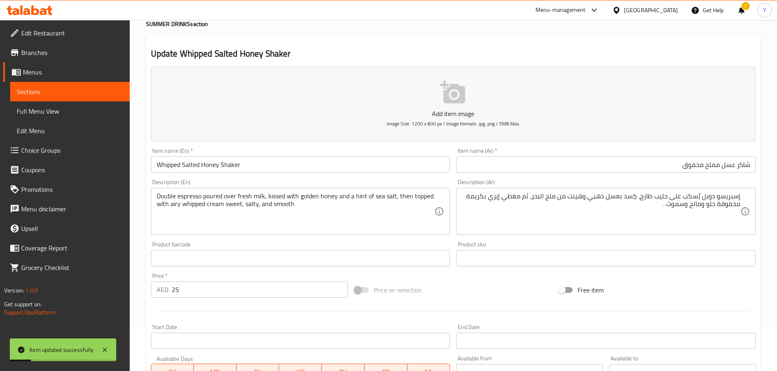
scroll to position [0, 0]
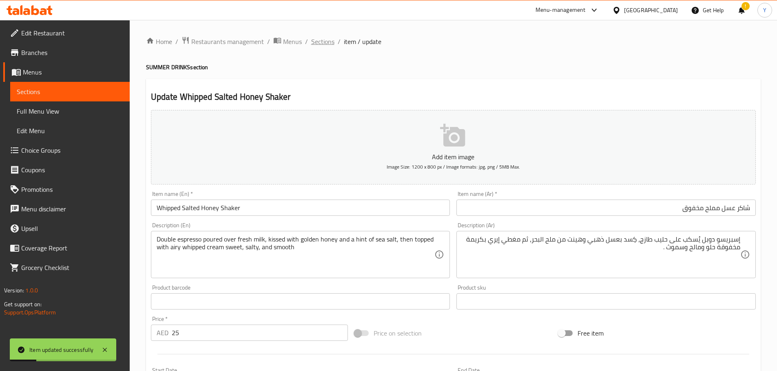
click at [331, 38] on span "Sections" at bounding box center [322, 42] width 23 height 10
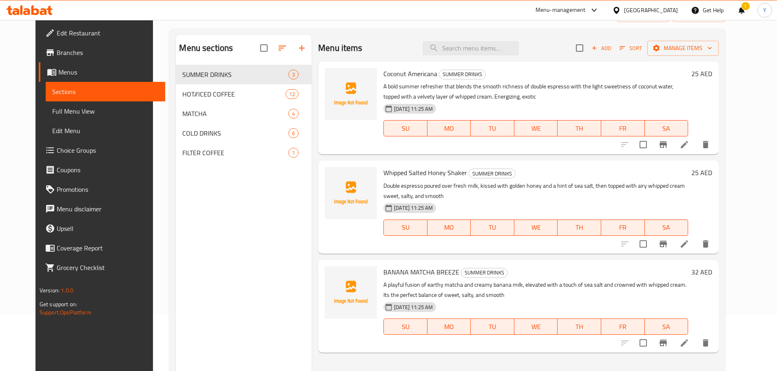
scroll to position [114, 0]
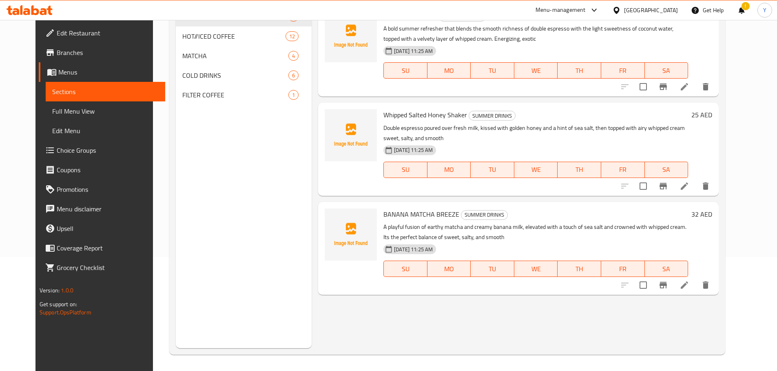
click at [689, 287] on icon at bounding box center [684, 285] width 10 height 10
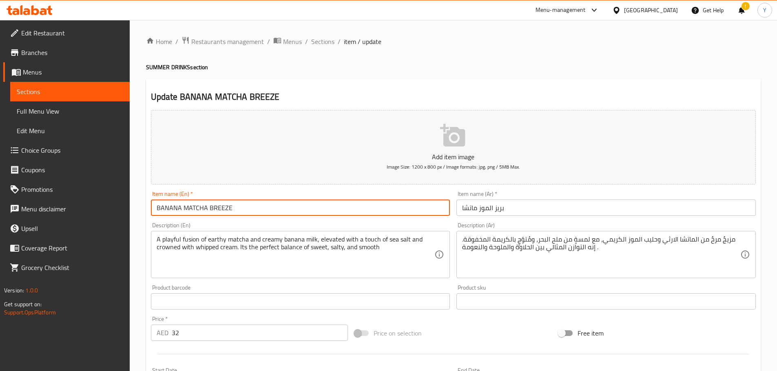
click at [316, 210] on input "BANANA MATCHA BREEZE" at bounding box center [300, 208] width 299 height 16
paste input "anana Matcha Breeze"
type input "Banana Matcha Breeze"
click at [514, 61] on div "Home / Restaurants management / Menus / Sections / item / update SUMMER DRINKS …" at bounding box center [453, 297] width 614 height 523
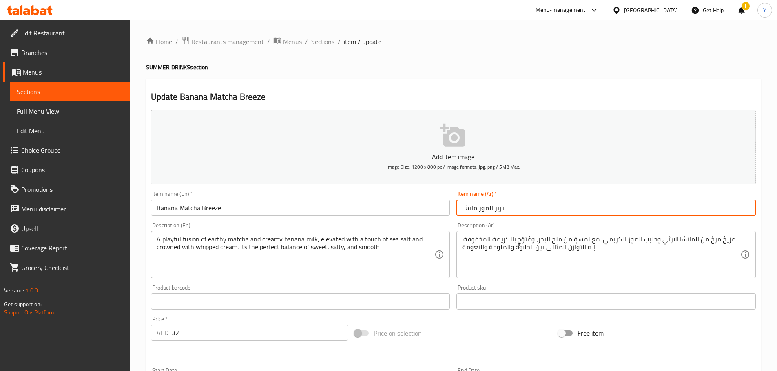
click at [553, 204] on input "بريز الموز ماتشا" at bounding box center [605, 208] width 299 height 16
click at [735, 208] on input "بريز الموز ماتشا" at bounding box center [605, 208] width 299 height 16
type input "بريز موز ماتشا"
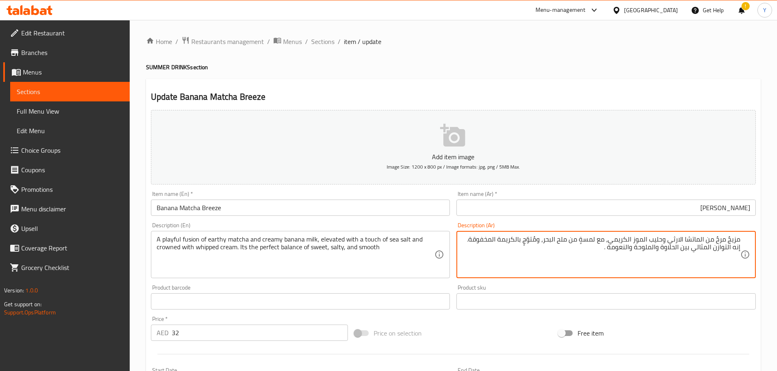
click at [700, 237] on textarea "مزيجٌ مرحٌ من الماتشا الارثي وحليب الموز الكريمي، مع لمسةٍ من ملح البحر، ومُتوّ…" at bounding box center [601, 255] width 278 height 39
click at [685, 240] on textarea "مزيجٌ مرحٌ من ماتشا الارثي وحليب الموز الكريمي، مع لمسةٍ من ملح البحر، ومُتوّجٍ…" at bounding box center [601, 255] width 278 height 39
drag, startPoint x: 640, startPoint y: 247, endPoint x: 621, endPoint y: 251, distance: 19.4
click at [621, 251] on textarea "مزيجٌ مرحٌ من ماتشا ايرثي وحليب الموز الكريمي، مع لمسةٍ من ملح البحر، ومُتوّجٍ …" at bounding box center [601, 255] width 278 height 39
type textarea "مزيجٌ مرحٌ من ماتشا ايرثي وحليب الموز الكريمي، مع لمسةٍ من ملح البحر، ومُتوّجٍ …"
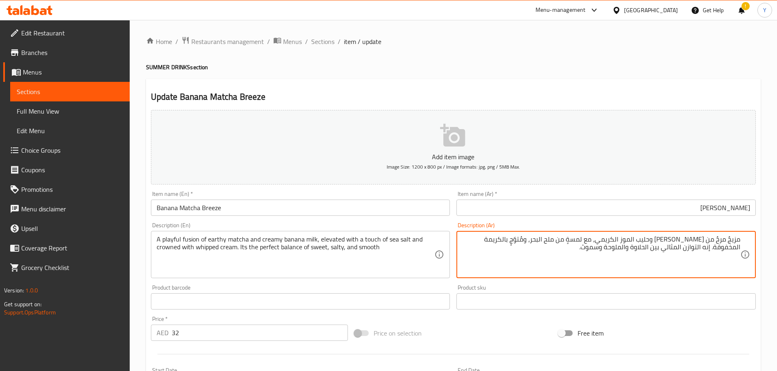
click at [708, 66] on h4 "SUMMER DRINKS section" at bounding box center [453, 67] width 614 height 8
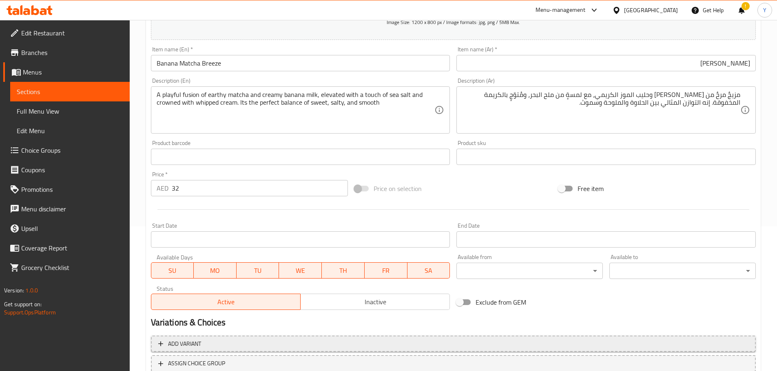
scroll to position [205, 0]
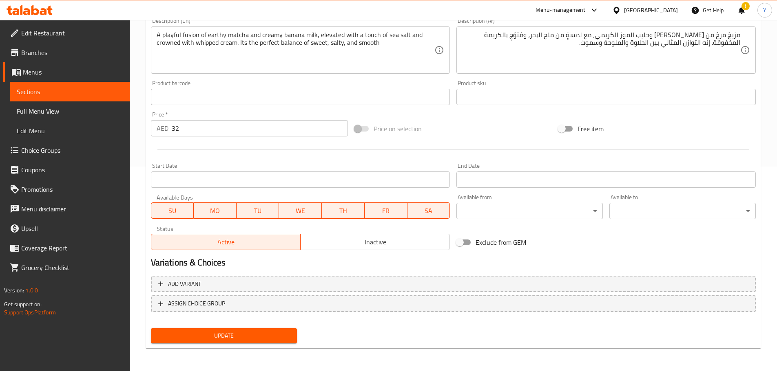
click at [289, 333] on span "Update" at bounding box center [223, 336] width 133 height 10
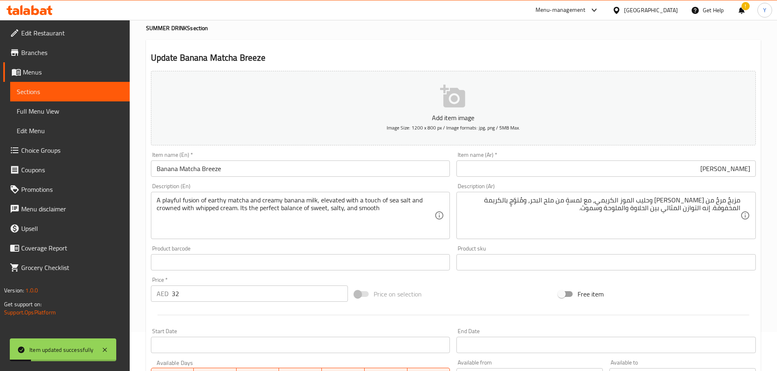
scroll to position [0, 0]
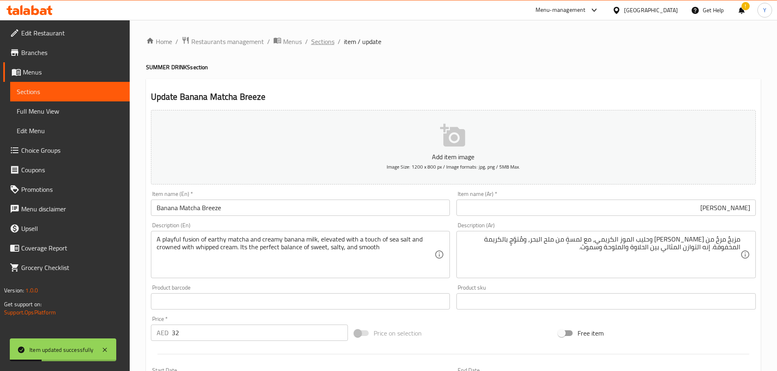
click at [325, 40] on span "Sections" at bounding box center [322, 42] width 23 height 10
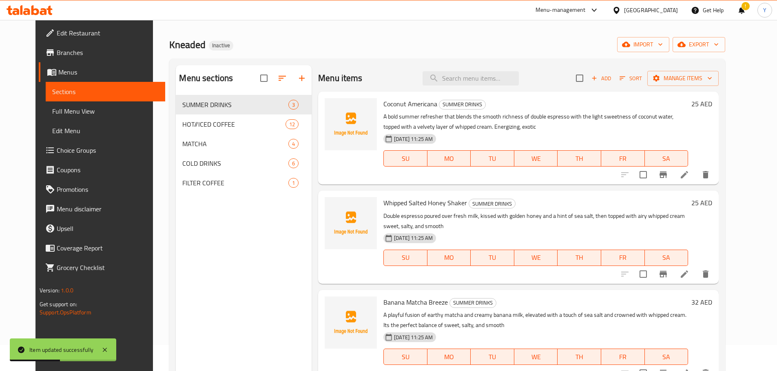
scroll to position [41, 0]
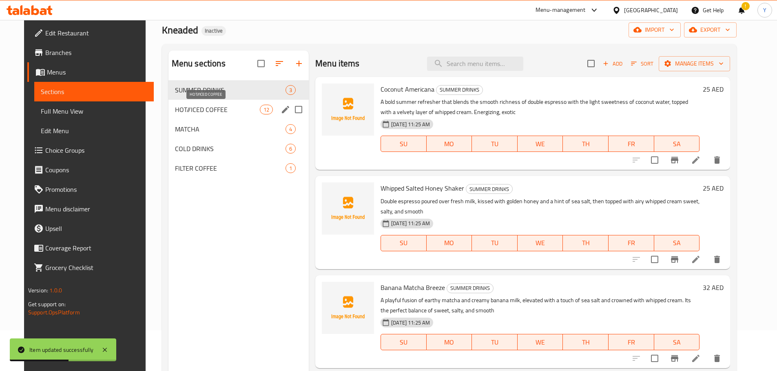
click at [201, 108] on span "HOT//ICED COFFEE" at bounding box center [217, 110] width 85 height 10
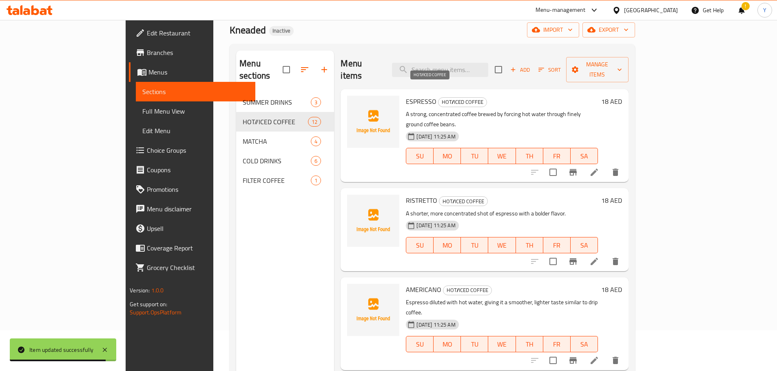
click at [438, 97] on span "HOT//ICED COFFEE" at bounding box center [462, 101] width 48 height 9
drag, startPoint x: 417, startPoint y: 88, endPoint x: 448, endPoint y: 88, distance: 31.4
click at [448, 97] on span "HOT//ICED COFFEE" at bounding box center [462, 101] width 48 height 9
copy span "HOT//ICED COFFEE"
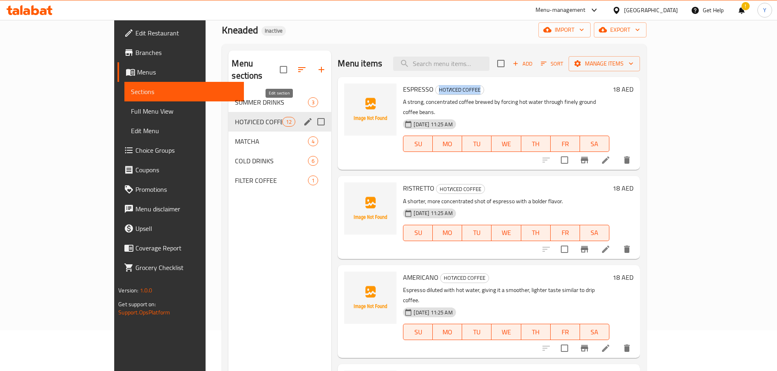
click at [304, 118] on icon "edit" at bounding box center [307, 121] width 7 height 7
click at [303, 117] on icon "edit" at bounding box center [308, 122] width 10 height 10
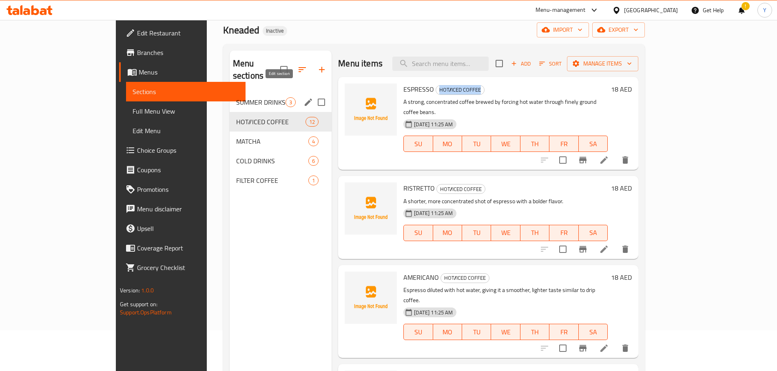
click at [303, 97] on icon "edit" at bounding box center [308, 102] width 10 height 10
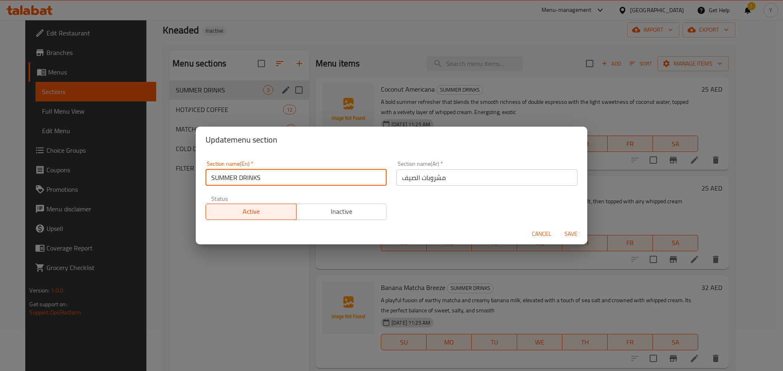
click at [235, 185] on input "SUMMER DRINKS" at bounding box center [295, 178] width 181 height 16
drag, startPoint x: 247, startPoint y: 181, endPoint x: 342, endPoint y: 192, distance: 95.2
click at [318, 193] on div "Section name(En)   * SUMMER DRINKS Section name(En) * Section name(Ar)   * مشرو…" at bounding box center [392, 190] width 382 height 69
type input "Summer Drinks"
click at [558, 227] on button "Save" at bounding box center [571, 234] width 26 height 15
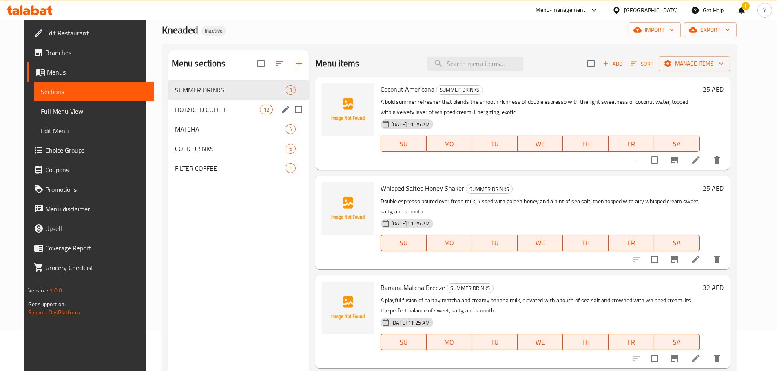
click at [282, 111] on icon "edit" at bounding box center [285, 109] width 7 height 7
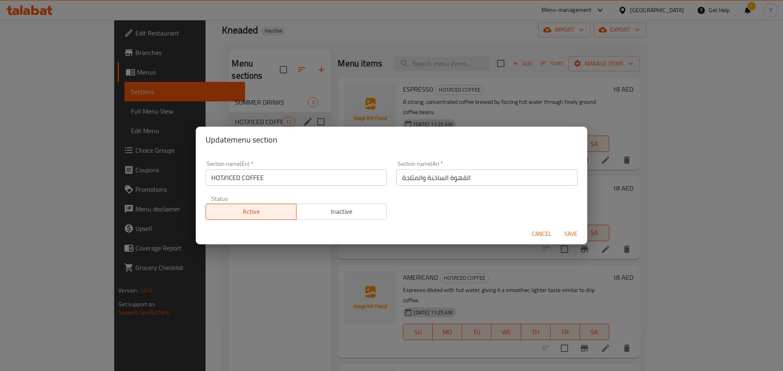
click at [439, 178] on input "القهوة الساخنة والمثلجة" at bounding box center [486, 178] width 181 height 16
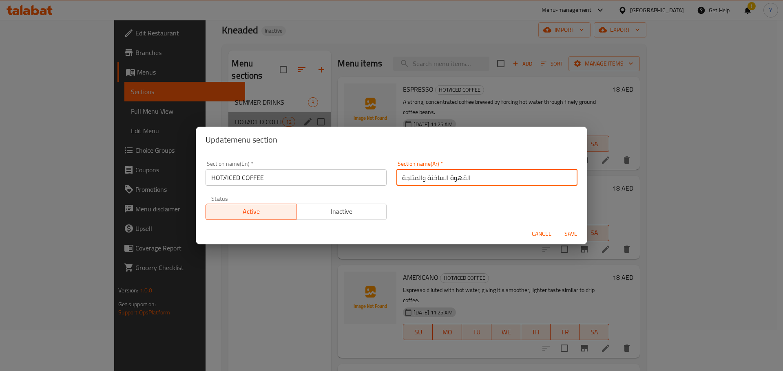
drag, startPoint x: 439, startPoint y: 178, endPoint x: 386, endPoint y: 176, distance: 53.1
click at [386, 176] on div "Section name(En)   * HOT//ICED COFFEE Section name(En) * Section name(Ar)   * ا…" at bounding box center [392, 190] width 382 height 69
type input "القهوة"
drag, startPoint x: 240, startPoint y: 178, endPoint x: 0, endPoint y: 166, distance: 240.0
click at [114, 170] on div "Update menu section Section name(En)   * HOT//ICED COFFEE Section name(En) * Se…" at bounding box center [391, 185] width 783 height 371
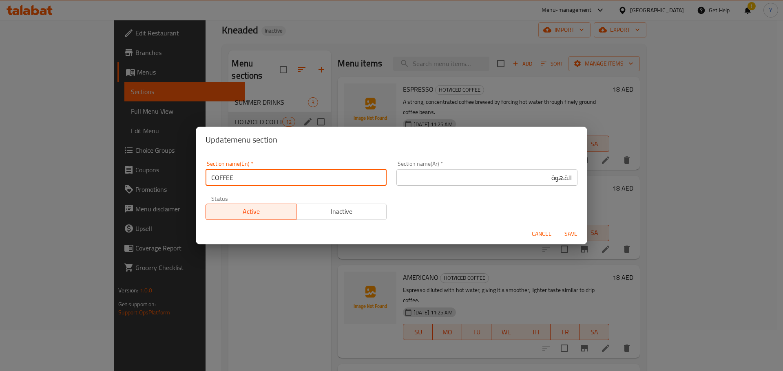
type input "COFFEE"
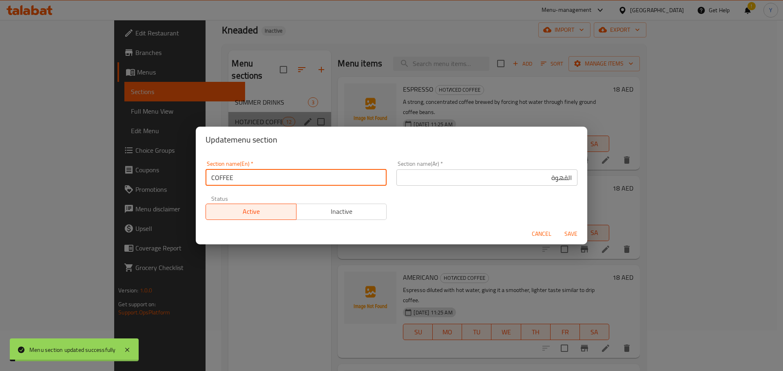
drag, startPoint x: 214, startPoint y: 178, endPoint x: 312, endPoint y: 190, distance: 99.0
click at [273, 185] on input "COFFEE" at bounding box center [295, 178] width 181 height 16
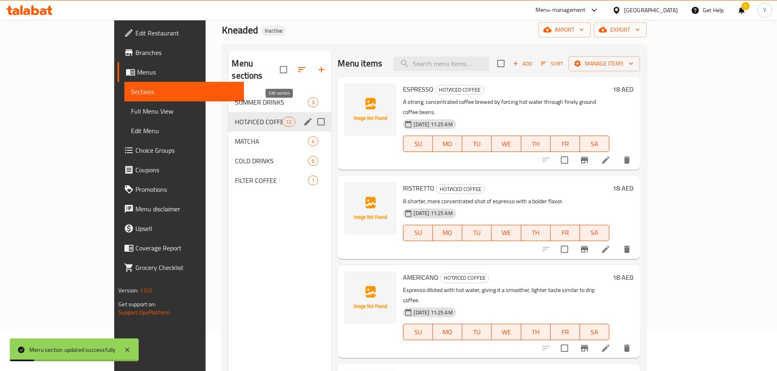
click at [303, 117] on icon "edit" at bounding box center [308, 122] width 10 height 10
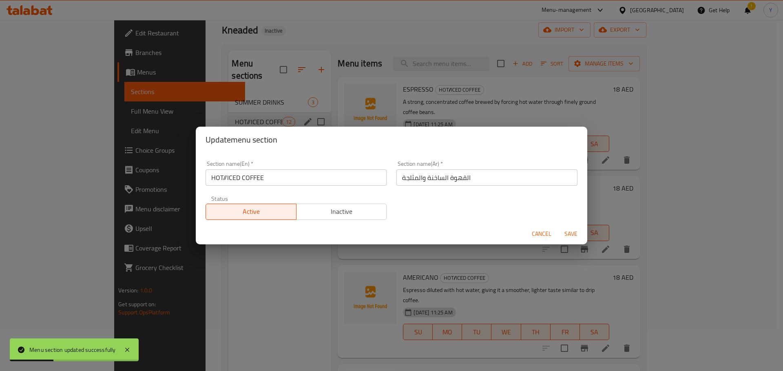
drag, startPoint x: 240, startPoint y: 180, endPoint x: 102, endPoint y: 180, distance: 137.4
click at [104, 180] on div "Update menu section Section name(En)   * HOT//ICED COFFEE Section name(En) * Se…" at bounding box center [391, 185] width 783 height 371
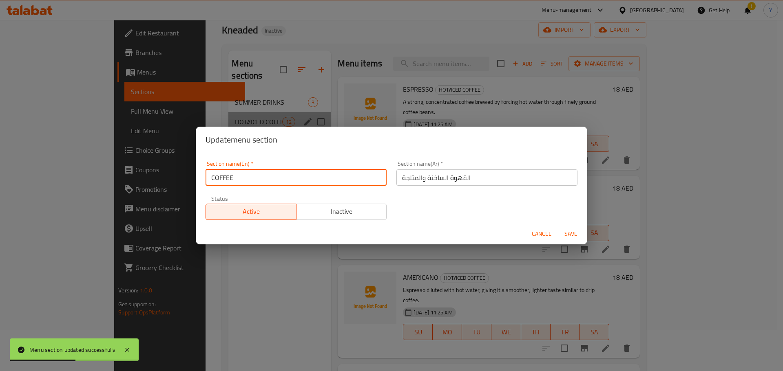
drag, startPoint x: 214, startPoint y: 177, endPoint x: 261, endPoint y: 179, distance: 46.5
click at [253, 177] on input "COFFEE" at bounding box center [295, 178] width 181 height 16
type input "Coffee"
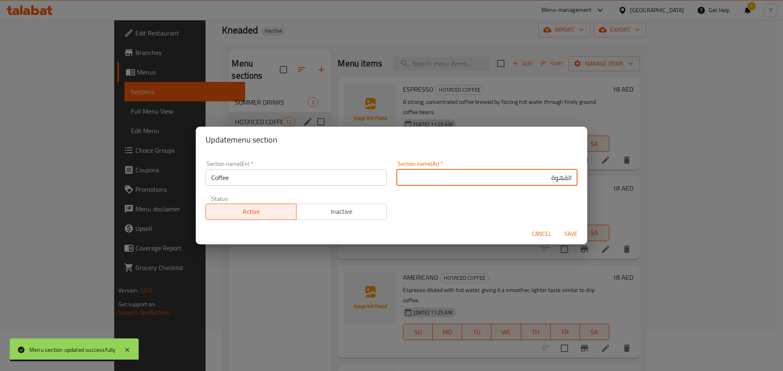
type input "القهوة"
click at [558, 227] on button "Save" at bounding box center [571, 234] width 26 height 15
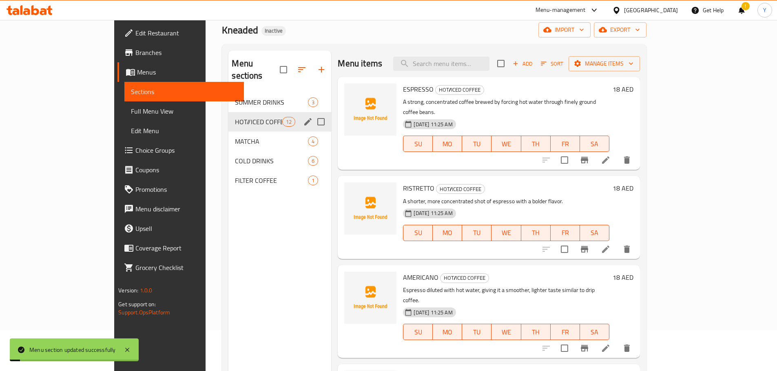
click at [231, 235] on div "Menu sections SUMMER DRINKS 3 HOT//ICED COFFEE 12 MATCHA 4 COLD DRINKS 6 FILTER…" at bounding box center [279, 236] width 103 height 371
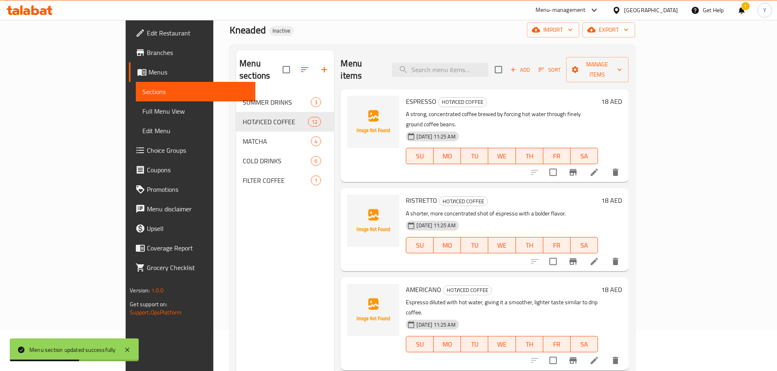
click at [250, 243] on div "Menu sections SUMMER DRINKS 3 HOT//ICED COFFEE 12 MATCHA 4 COLD DRINKS 6 FILTER…" at bounding box center [285, 236] width 98 height 371
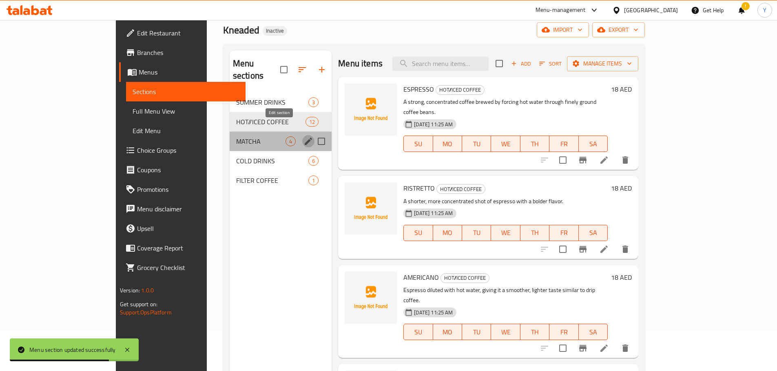
click at [305, 138] on icon "edit" at bounding box center [308, 141] width 7 height 7
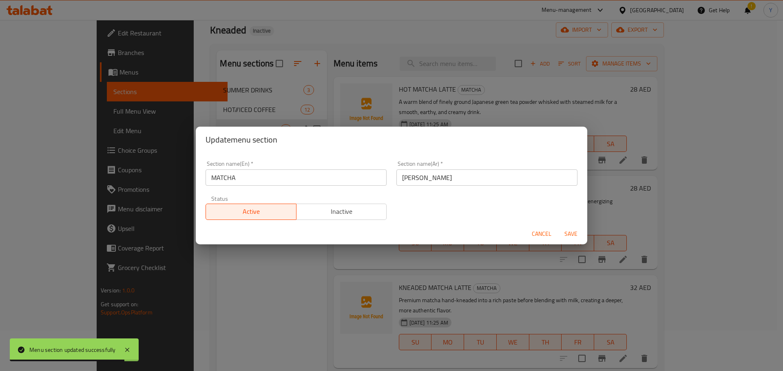
drag, startPoint x: 242, startPoint y: 179, endPoint x: 323, endPoint y: 193, distance: 82.3
click at [291, 185] on input "MATCHA" at bounding box center [295, 178] width 181 height 16
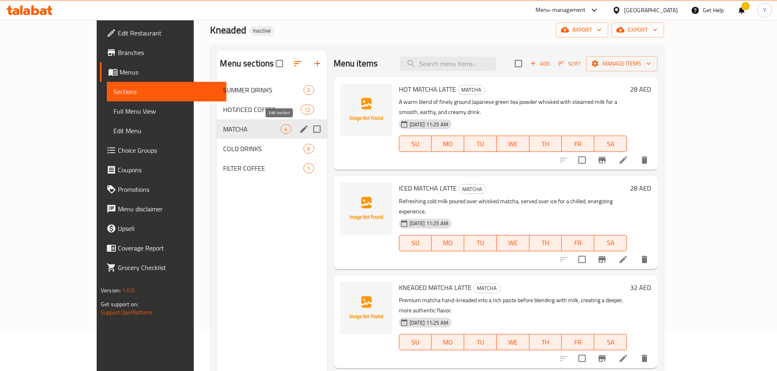
click at [299, 132] on icon "edit" at bounding box center [304, 129] width 10 height 10
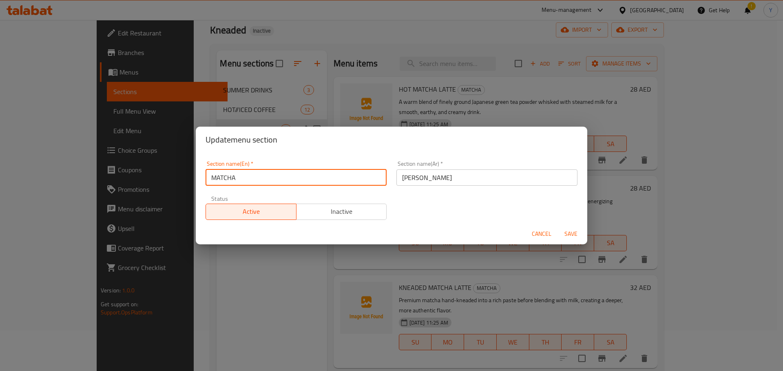
drag, startPoint x: 221, startPoint y: 180, endPoint x: 256, endPoint y: 177, distance: 35.3
click at [252, 177] on input "MATCHA" at bounding box center [295, 178] width 181 height 16
type input "Matcha"
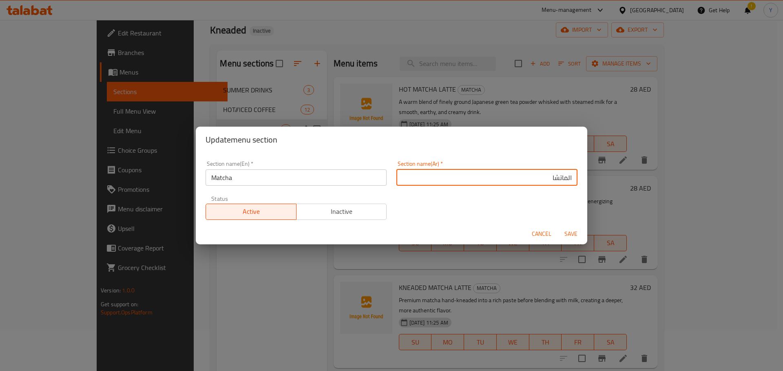
type input "الماتشا"
click at [558, 227] on button "Save" at bounding box center [571, 234] width 26 height 15
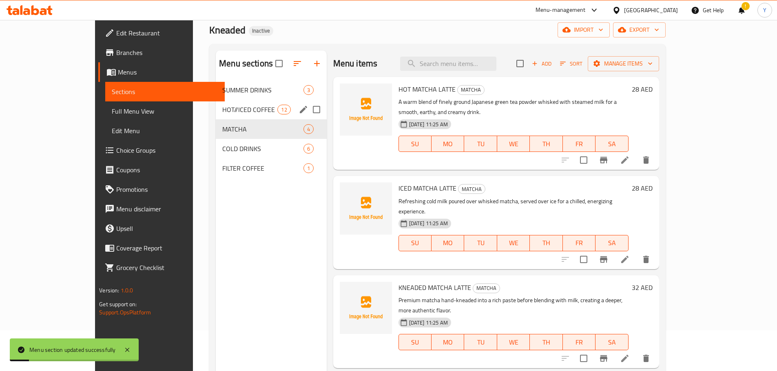
click at [300, 110] on icon "edit" at bounding box center [303, 109] width 7 height 7
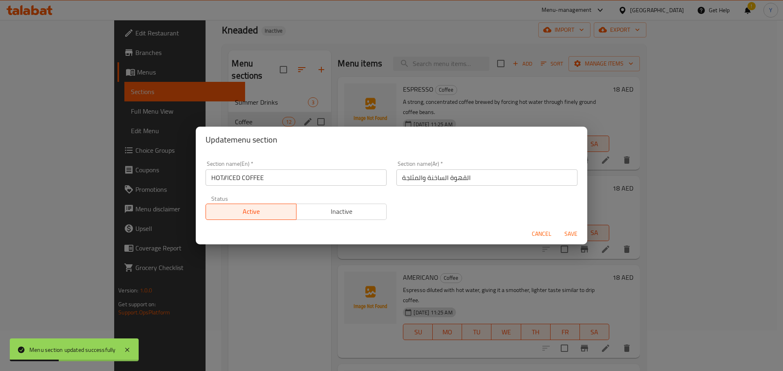
click at [534, 236] on span "Cancel" at bounding box center [542, 234] width 20 height 10
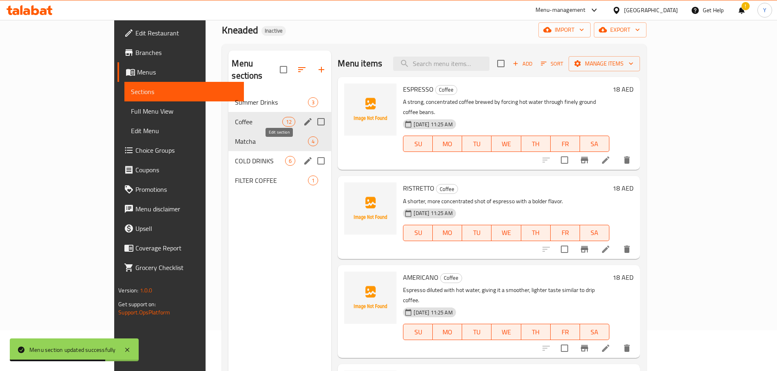
click at [303, 156] on icon "edit" at bounding box center [308, 161] width 10 height 10
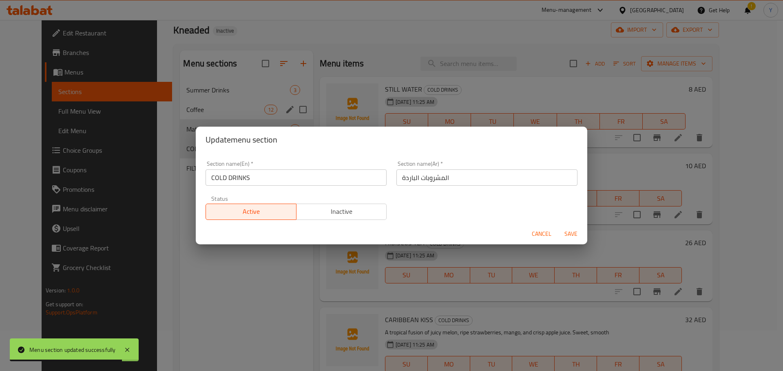
click at [220, 177] on input "COLD DRINKS" at bounding box center [295, 178] width 181 height 16
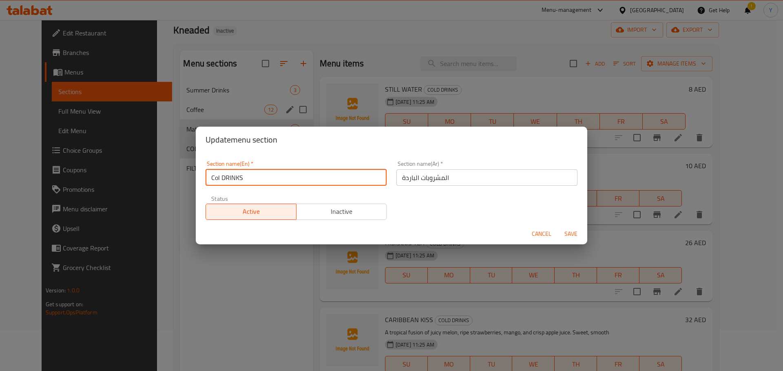
type input "Cold DRINKS"
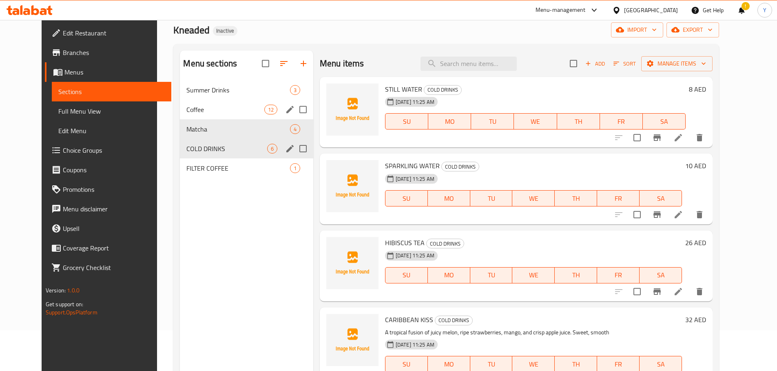
click at [286, 148] on icon "edit" at bounding box center [289, 148] width 7 height 7
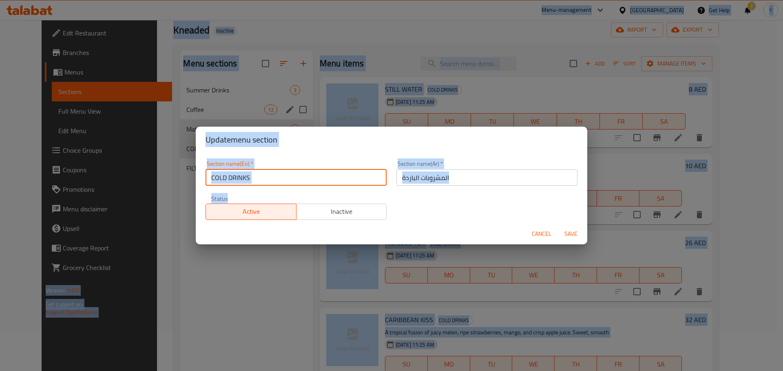
click at [297, 172] on input "COLD DRINKS" at bounding box center [295, 178] width 181 height 16
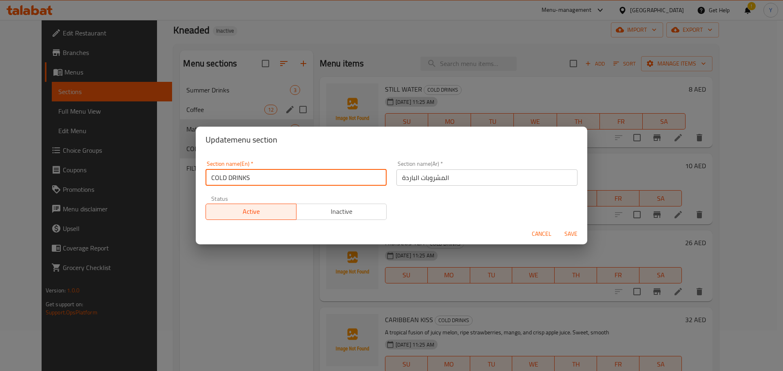
click at [254, 182] on input "COLD DRINKS" at bounding box center [295, 178] width 181 height 16
type input "Cold Drinks"
click at [573, 233] on span "Save" at bounding box center [571, 234] width 20 height 10
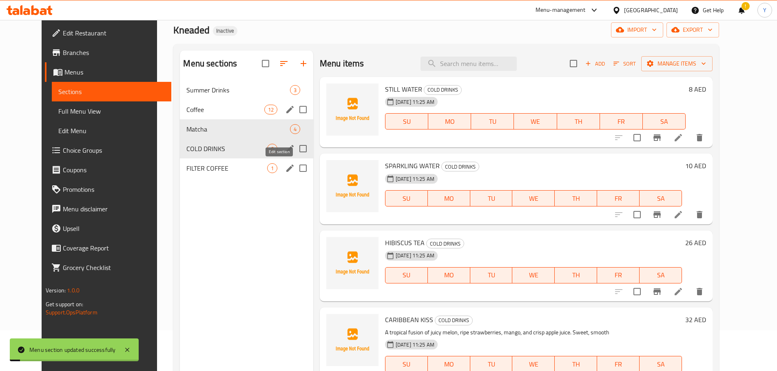
click at [285, 171] on icon "edit" at bounding box center [290, 168] width 10 height 10
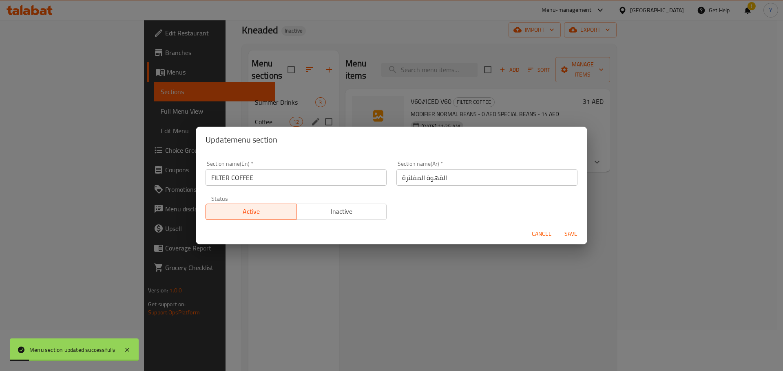
click at [291, 183] on input "FILTER COFFEE" at bounding box center [295, 178] width 181 height 16
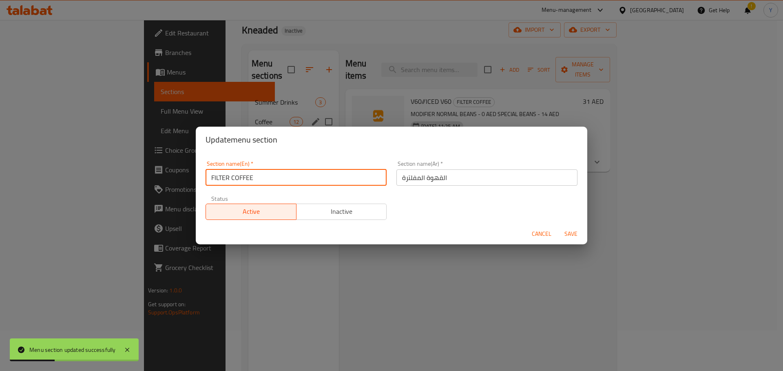
drag, startPoint x: 235, startPoint y: 178, endPoint x: 468, endPoint y: 189, distance: 233.1
click at [442, 185] on div "Section name(En)   * FILTER COFFEE Section name(En) * Section name(Ar)   * القه…" at bounding box center [392, 190] width 382 height 69
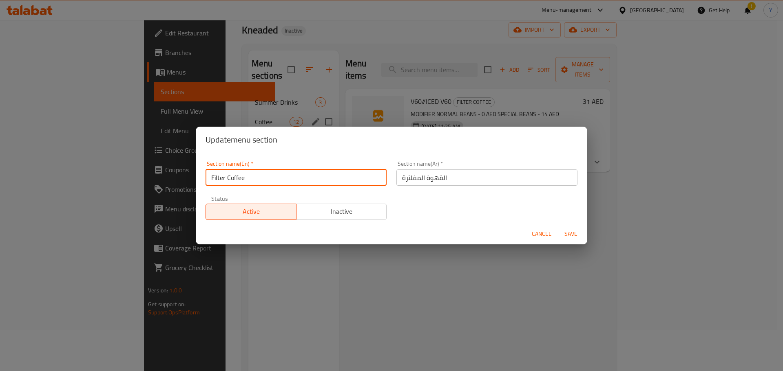
type input "Filter Coffee"
click at [558, 227] on button "Save" at bounding box center [571, 234] width 26 height 15
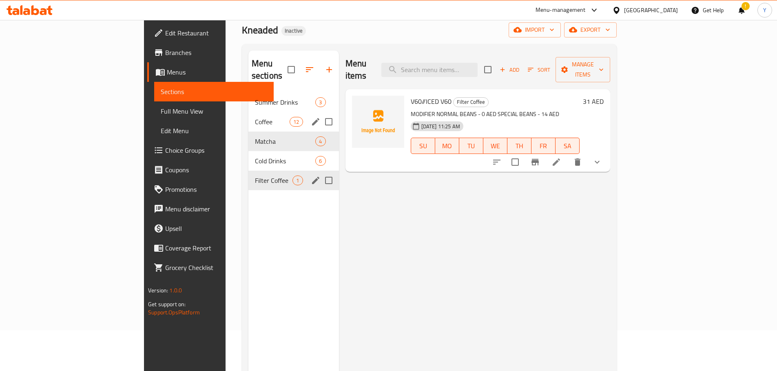
click at [543, 255] on div "Menu items Add Sort Manage items V60//ICED V60 Filter Coffee MODIFIER NORMAL BE…" at bounding box center [474, 236] width 271 height 371
click at [255, 117] on span "Coffee" at bounding box center [272, 122] width 35 height 10
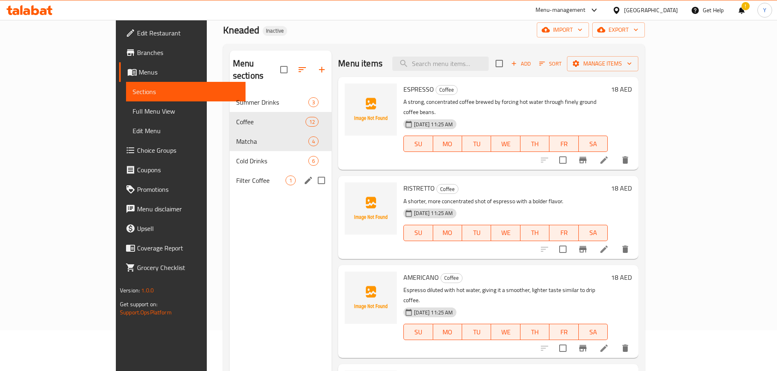
click at [607, 157] on icon at bounding box center [603, 160] width 7 height 7
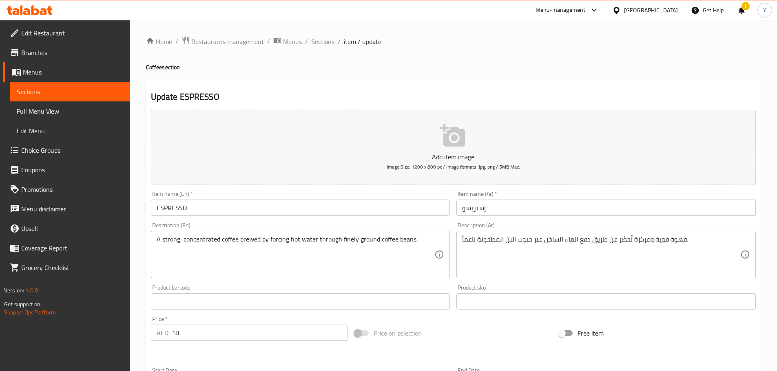
drag, startPoint x: 299, startPoint y: 216, endPoint x: 138, endPoint y: 204, distance: 161.5
click at [175, 208] on input "ESPRESSO" at bounding box center [300, 208] width 299 height 16
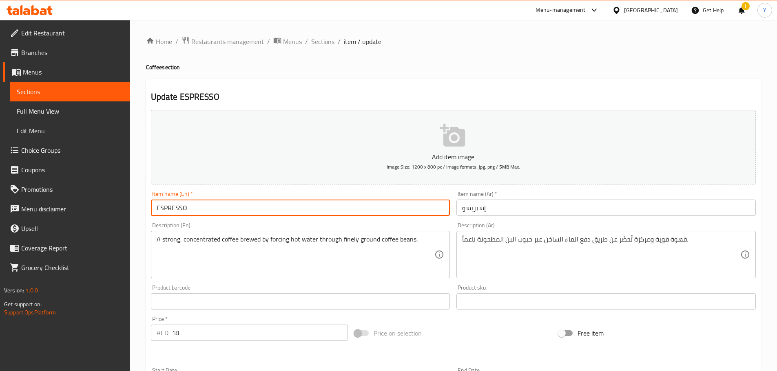
paste input "Espresso"
paste input "text"
type input "Espresso"
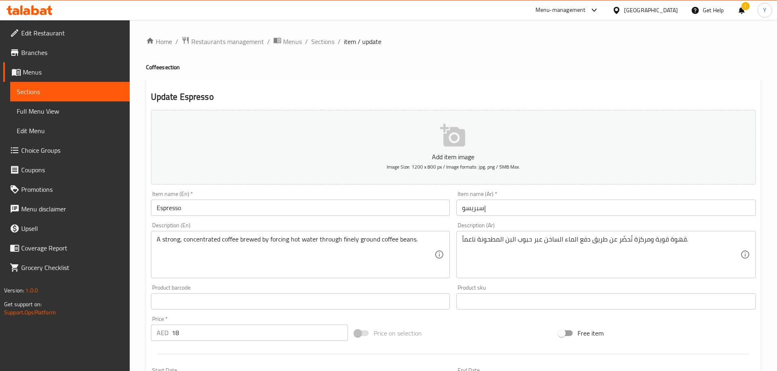
click at [402, 79] on div "Update Espresso Add item image Image Size: 1200 x 800 px / Image formats: jpg, …" at bounding box center [453, 316] width 614 height 475
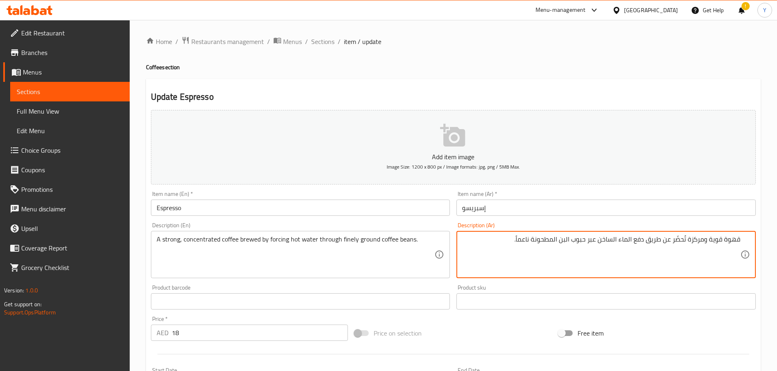
click at [678, 243] on textarea "قهوة قوية ومركزة تُحضّر عن طريق دفع الماء الساخن عبر حبوب البن المطحونة ناعماً." at bounding box center [601, 255] width 278 height 39
click at [565, 240] on textarea "قهوة قوية ومركزة مخمر عن طريق دفع الماء الساخن عبر حبوب البن المطحونة ناعماً." at bounding box center [601, 255] width 278 height 39
type textarea "قهوة قوية ومركزة مخمر عن طريق دفع الماء الساخن عبر حبوب قهوة مطحونة ناعماً."
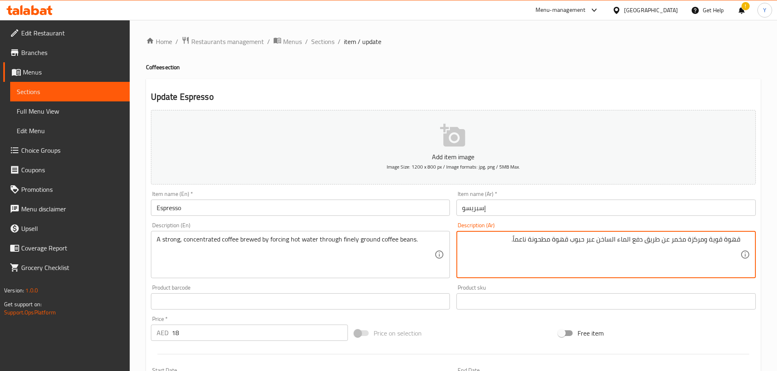
click at [584, 48] on div "Home / Restaurants management / Menus / Sections / item / update Coffee section…" at bounding box center [453, 297] width 614 height 523
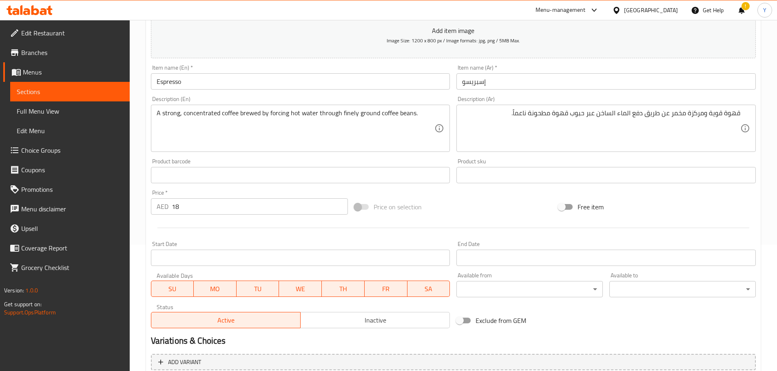
scroll to position [205, 0]
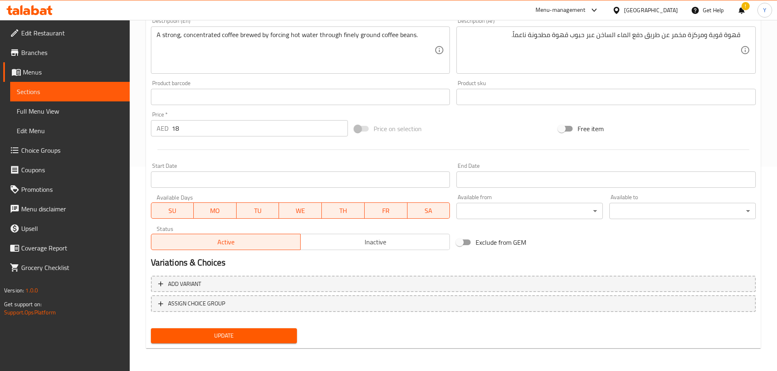
click at [253, 345] on div "Update" at bounding box center [224, 336] width 153 height 22
click at [263, 340] on span "Update" at bounding box center [223, 336] width 133 height 10
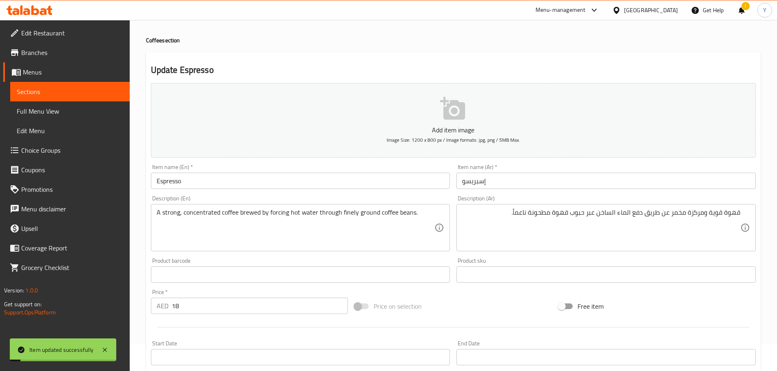
scroll to position [0, 0]
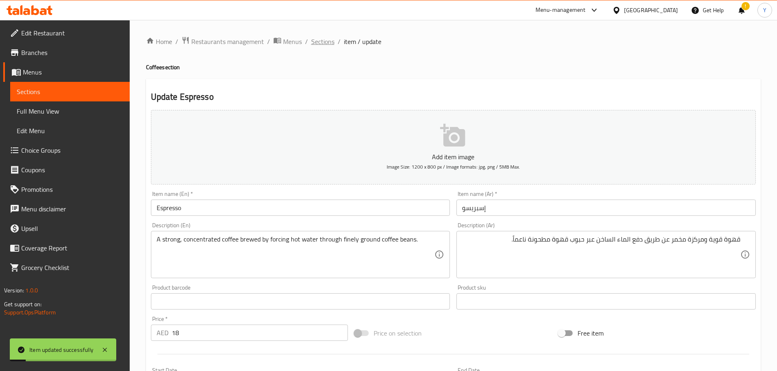
click at [325, 44] on span "Sections" at bounding box center [322, 42] width 23 height 10
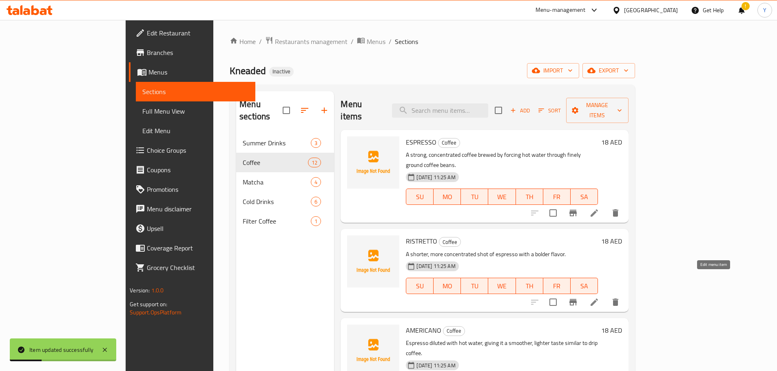
click at [599, 298] on icon at bounding box center [594, 303] width 10 height 10
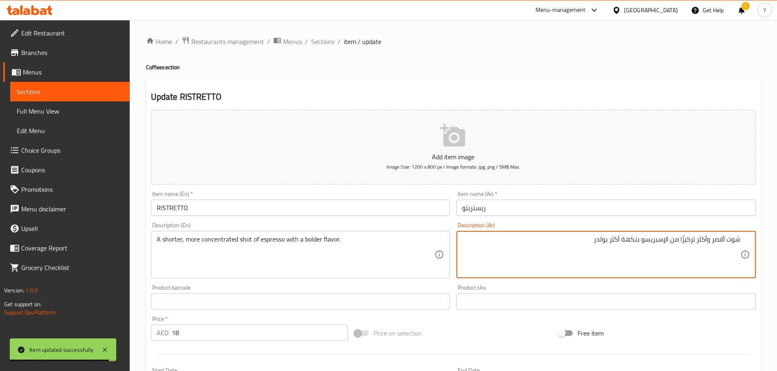
drag, startPoint x: 236, startPoint y: 211, endPoint x: 59, endPoint y: 191, distance: 178.5
click at [64, 192] on div "Edit Restaurant Branches Menus Sections Full Menu View Edit Menu Choice Groups …" at bounding box center [388, 298] width 777 height 556
paste input "istretto"
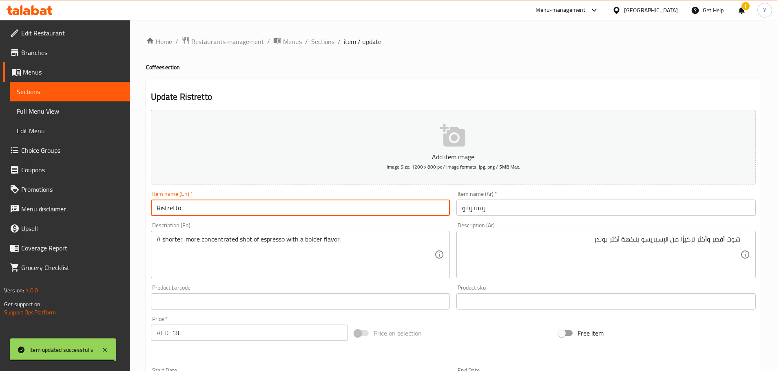
type input "Ristretto"
click at [531, 91] on div "Update Ristretto Add item image Image Size: 1200 x 800 px / Image formats: jpg,…" at bounding box center [453, 316] width 614 height 475
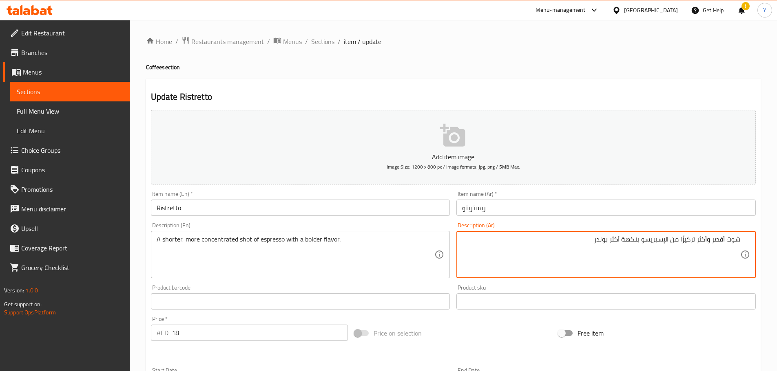
click at [634, 61] on div "Home / Restaurants management / Menus / Sections / item / update Coffee section…" at bounding box center [453, 297] width 614 height 523
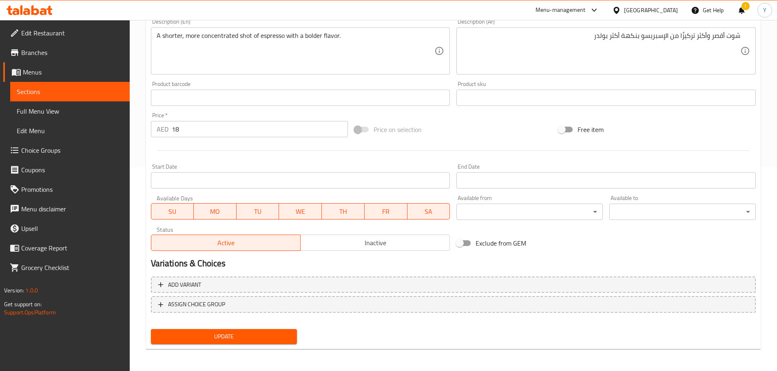
scroll to position [205, 0]
click at [249, 332] on span "Update" at bounding box center [223, 336] width 133 height 10
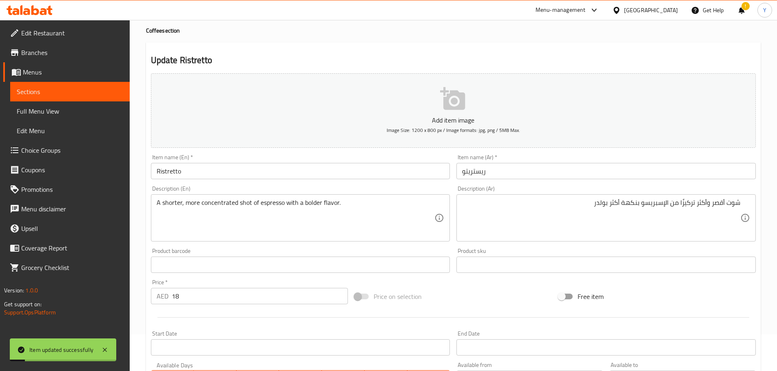
scroll to position [0, 0]
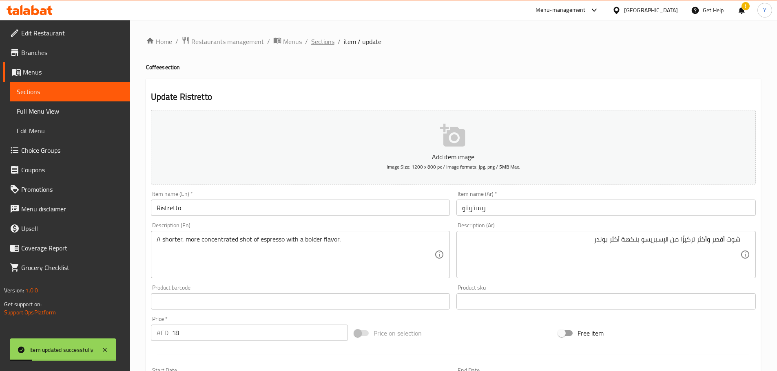
click at [328, 39] on span "Sections" at bounding box center [322, 42] width 23 height 10
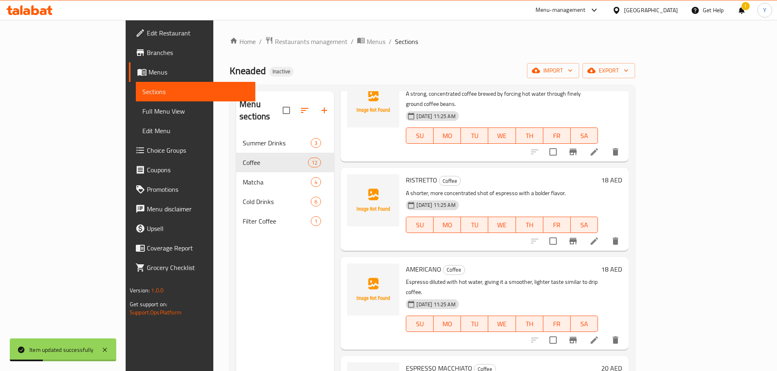
scroll to position [122, 0]
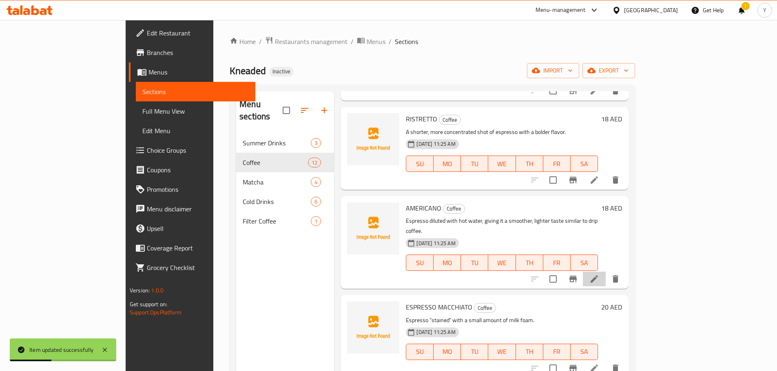
click at [605, 272] on li at bounding box center [594, 279] width 23 height 15
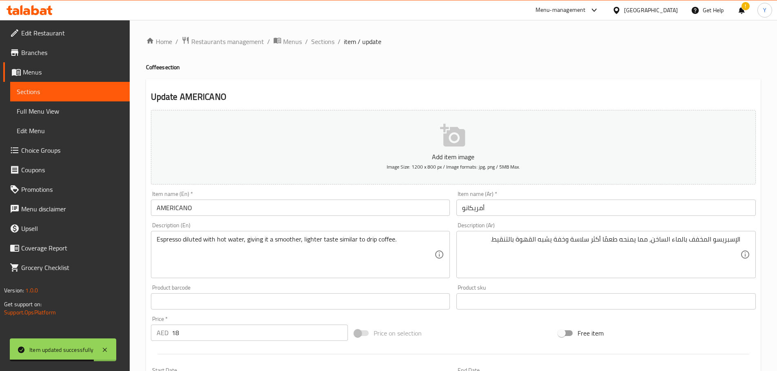
click at [740, 236] on div "الإسبريسو المخفف بالماء الساخن، مما يمنحه طعمًا أكثر سلاسة وخفة يشبه القهوة بال…" at bounding box center [605, 254] width 299 height 47
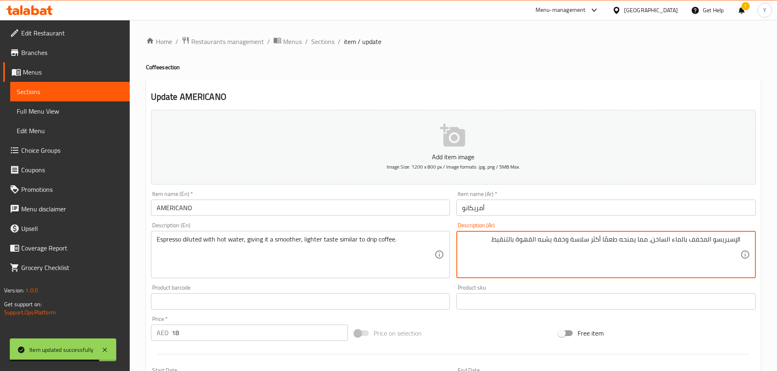
click at [737, 238] on textarea "الإسبريسو المخفف بالماء الساخن، مما يمنحه طعمًا أكثر سلاسة وخفة يشبه القهوة بال…" at bounding box center [601, 255] width 278 height 39
type textarea "إسبريسو مخفف بالماء الساخن، مما يمنحه طعمًا أكثر سلاسة وخفة يشبه قهوة دريب."
click at [542, 76] on div "Home / Restaurants management / Menus / Sections / item / update Coffee section…" at bounding box center [453, 297] width 614 height 523
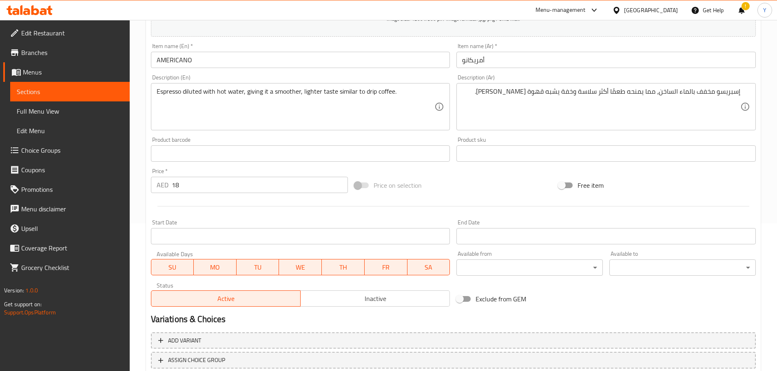
scroll to position [205, 0]
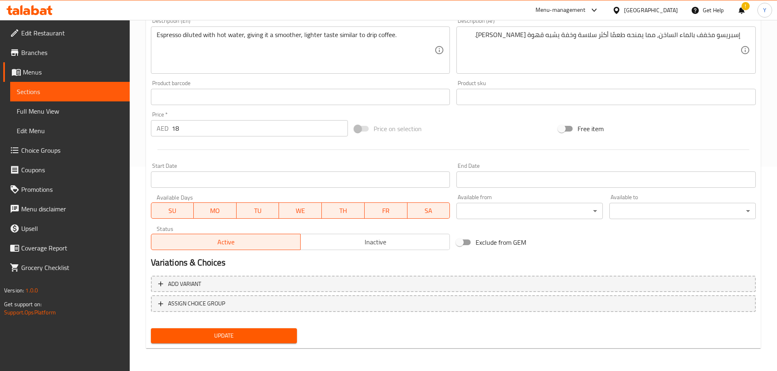
click at [259, 338] on span "Update" at bounding box center [223, 336] width 133 height 10
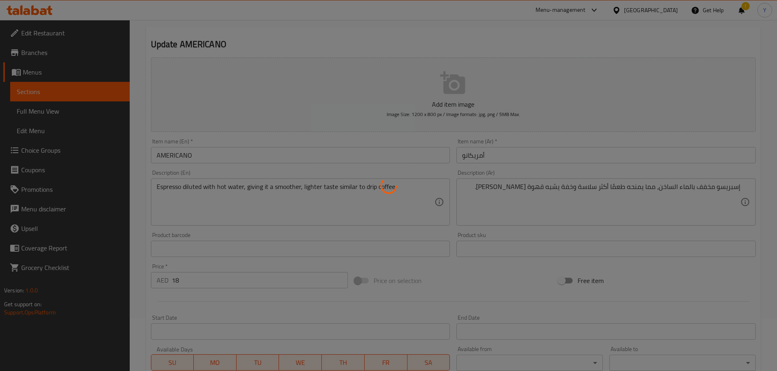
scroll to position [1, 0]
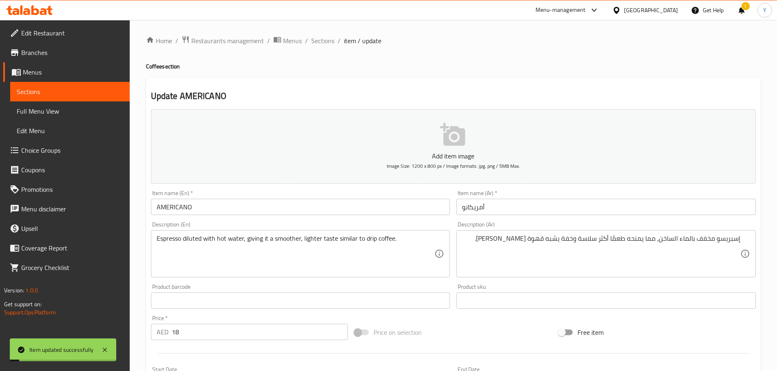
drag, startPoint x: 255, startPoint y: 205, endPoint x: 55, endPoint y: 192, distance: 200.2
click at [60, 192] on div "Edit Restaurant Branches Menus Sections Full Menu View Edit Menu Choice Groups …" at bounding box center [388, 297] width 777 height 556
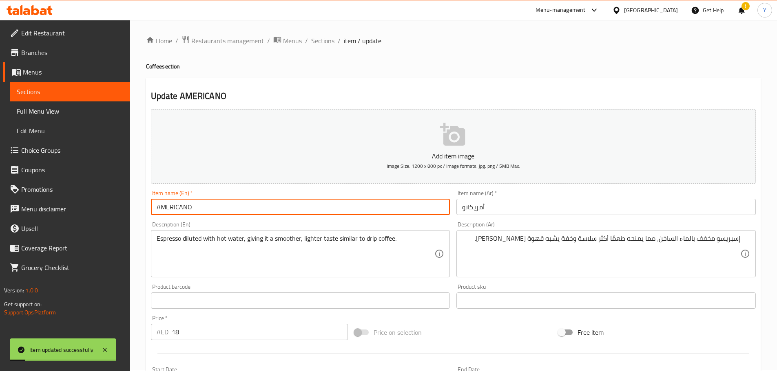
paste input "mericano"
type input "Americano"
drag, startPoint x: 456, startPoint y: 70, endPoint x: 517, endPoint y: 107, distance: 71.9
click at [456, 70] on h4 "Coffee section" at bounding box center [453, 66] width 614 height 8
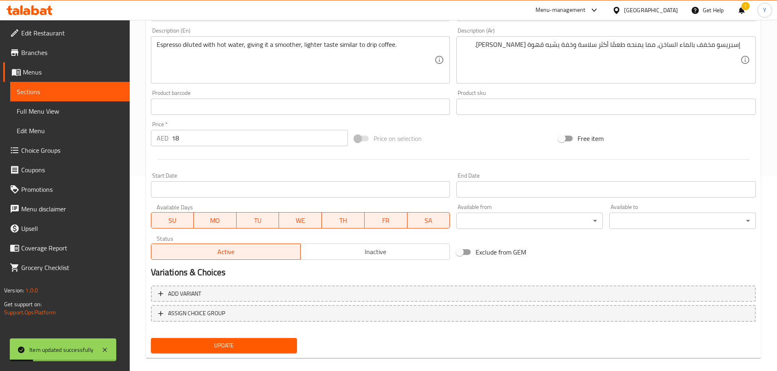
scroll to position [205, 0]
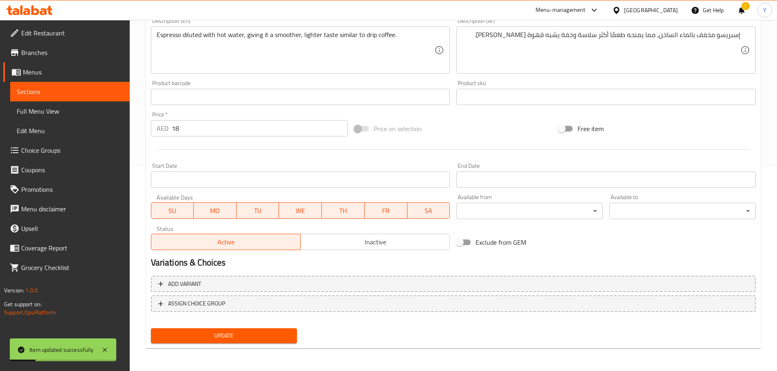
click at [199, 329] on button "Update" at bounding box center [224, 336] width 146 height 15
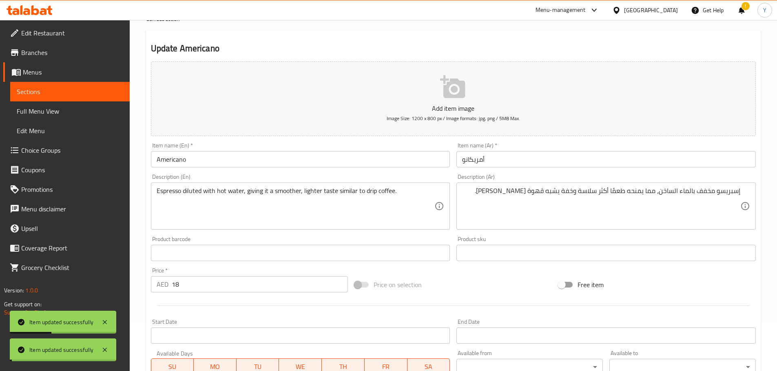
scroll to position [0, 0]
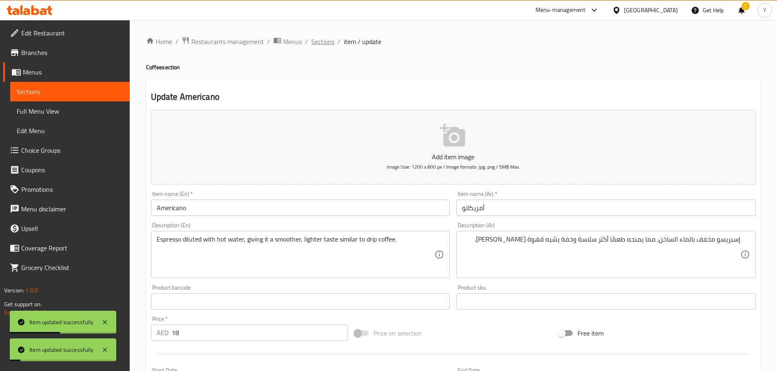
click at [315, 40] on span "Sections" at bounding box center [322, 42] width 23 height 10
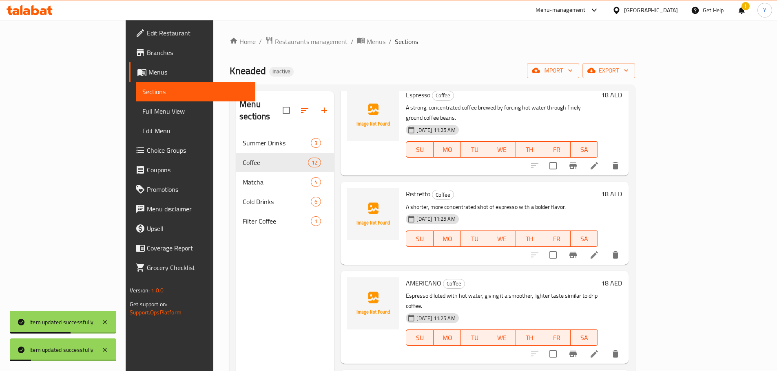
scroll to position [122, 0]
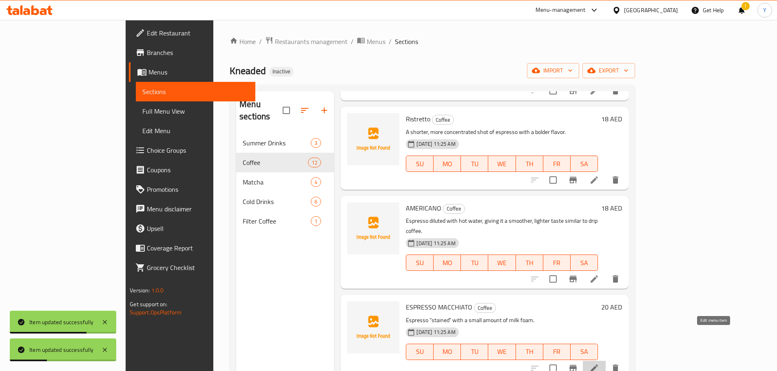
click at [599, 364] on icon at bounding box center [594, 369] width 10 height 10
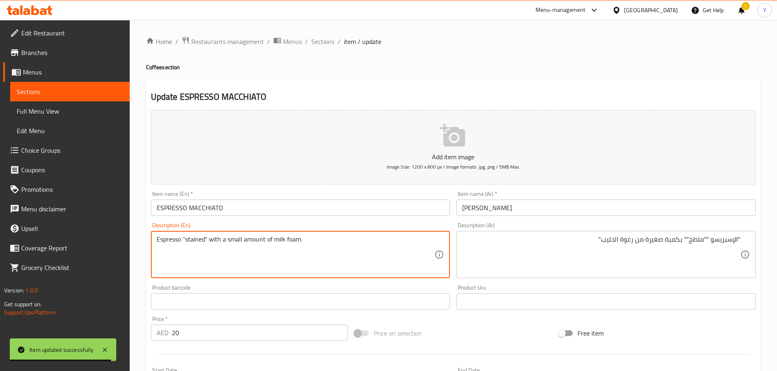
click at [194, 244] on textarea "Espresso “stained” with a small amount of milk foam." at bounding box center [296, 255] width 278 height 39
click at [194, 240] on textarea "Espresso “stained” with a small amount of milk foam." at bounding box center [296, 255] width 278 height 39
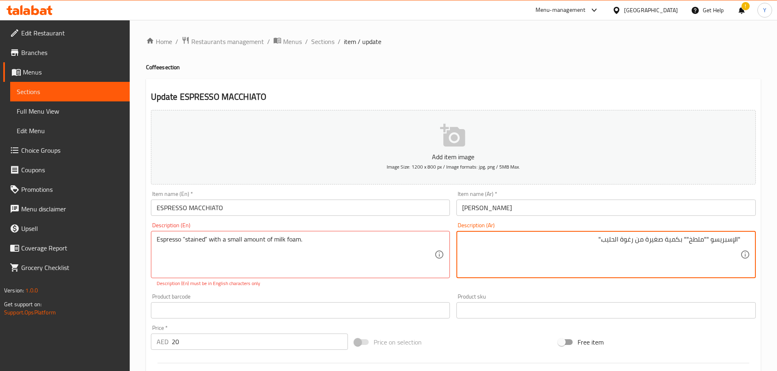
click at [694, 242] on textarea ""الإسبريسو ""ملطخ"" بكمية صغيرة من رغوة الحليب."" at bounding box center [601, 255] width 278 height 39
type textarea ""الإسبريسو ""ستيند"" بكمية صغيرة من رغوة الحليب.""
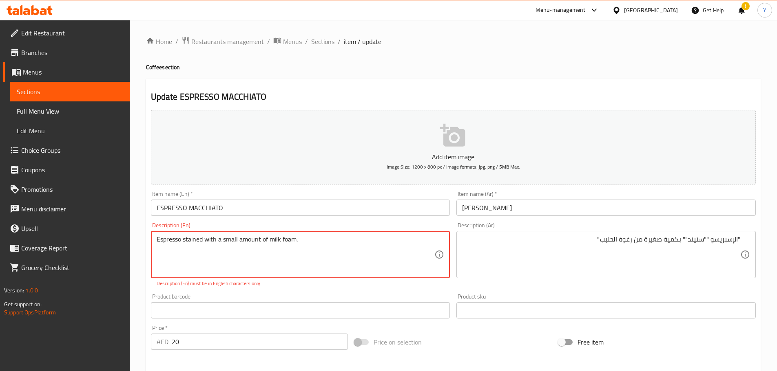
type textarea "Espresso stained with a small amount of milk foam."
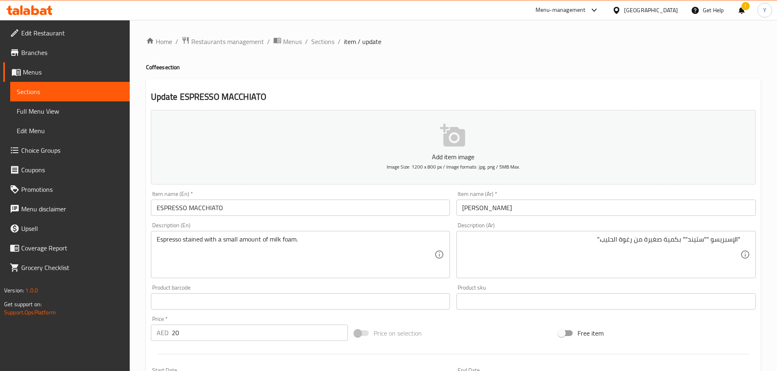
click at [489, 50] on div "Home / Restaurants management / Menus / Sections / item / update Coffee section…" at bounding box center [453, 297] width 614 height 523
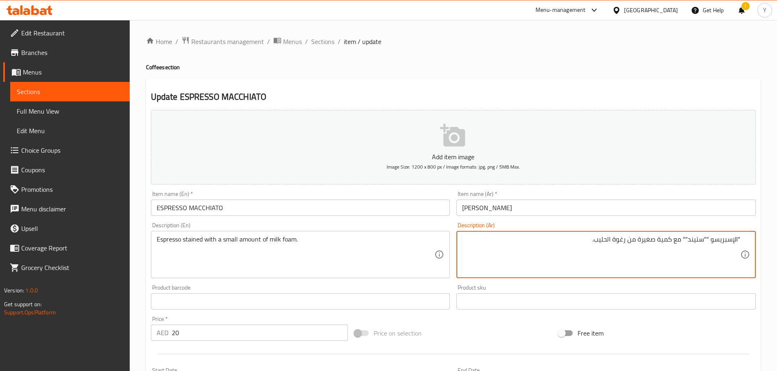
click at [742, 234] on div ""الإسبريسو ""ستيند"" مع كمية صغيرة من رغوة الحليب. Description (Ar)" at bounding box center [605, 254] width 299 height 47
click at [742, 236] on div ""الإسبريسو ""ستيند"" مع كمية صغيرة من رغوة الحليب. Description (Ar)" at bounding box center [605, 254] width 299 height 47
click at [738, 239] on textarea ""الإسبريسو ""ستيند"" مع كمية صغيرة من رغوة الحليب." at bounding box center [601, 255] width 278 height 39
click at [716, 239] on textarea "إسبريسو ""ستيند"" مع كمية صغيرة من رغوة الحليب." at bounding box center [601, 255] width 278 height 39
type textarea "إسبريسو "ستيند"" مع كمية صغيرة من رغوة الحليب."
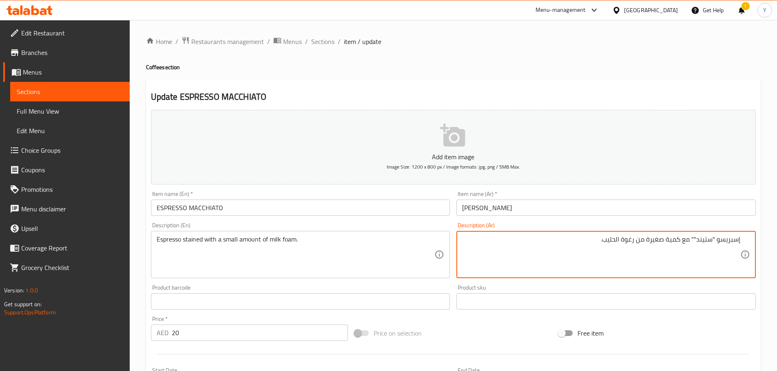
click at [698, 73] on div "Home / Restaurants management / Menus / Sections / item / update Coffee section…" at bounding box center [453, 297] width 614 height 523
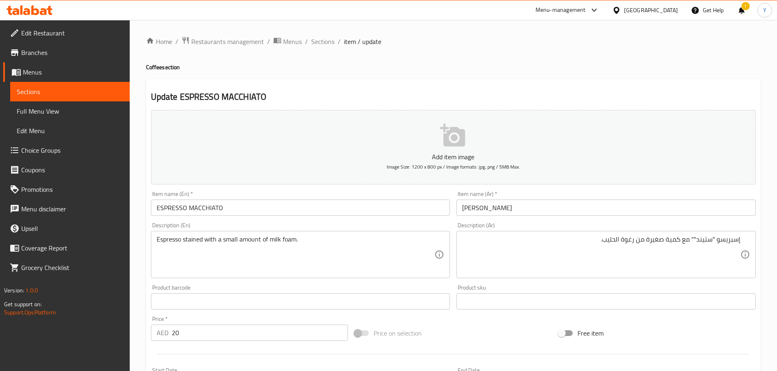
click at [242, 210] on input "ESPRESSO MACCHIATO" at bounding box center [300, 208] width 299 height 16
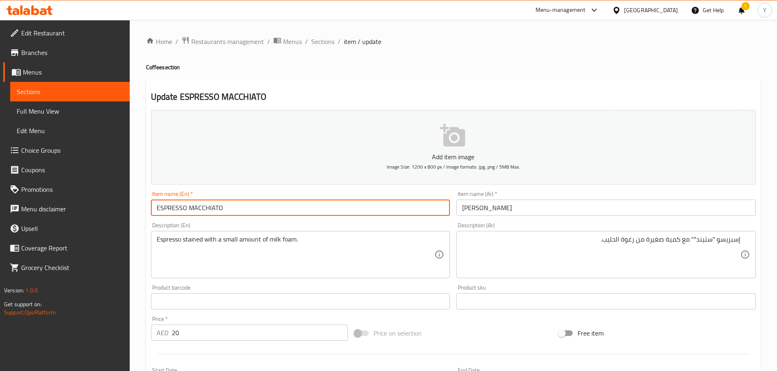
paste input "spresso Macchiato"
type input "Espresso Macchiato"
click at [510, 67] on h4 "Coffee section" at bounding box center [453, 67] width 614 height 8
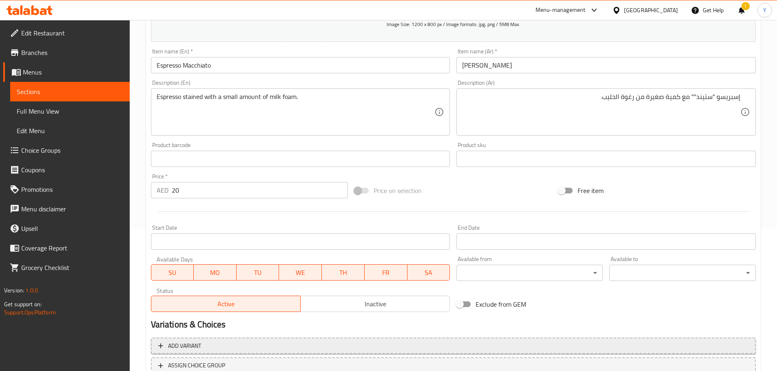
scroll to position [205, 0]
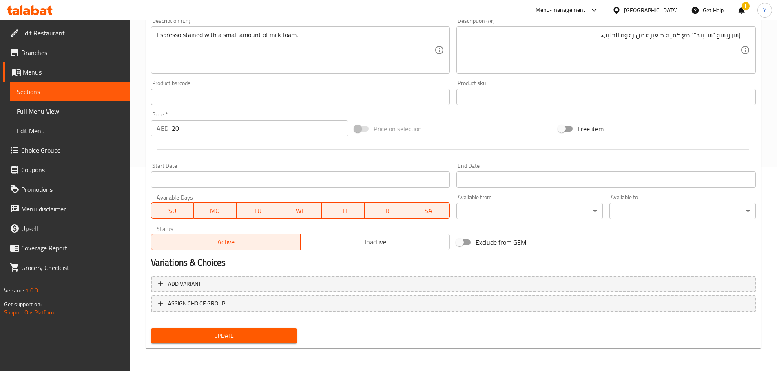
click at [251, 331] on span "Update" at bounding box center [223, 336] width 133 height 10
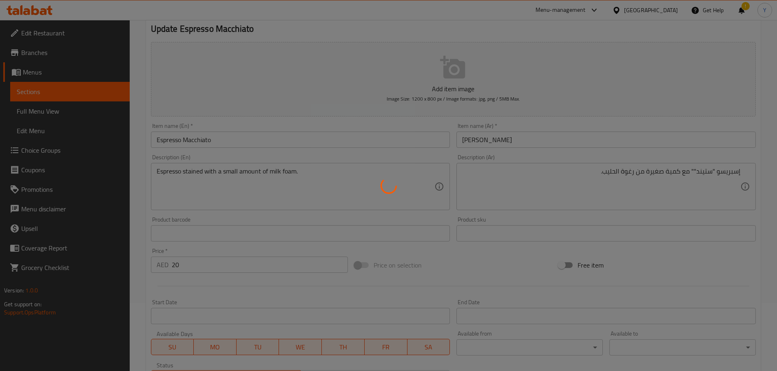
scroll to position [0, 0]
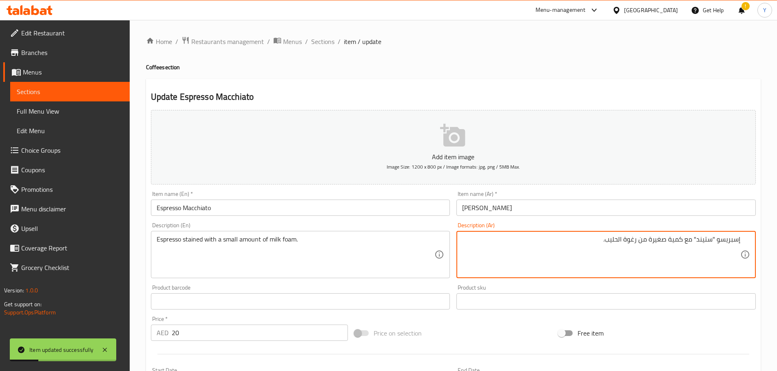
type textarea "إسبريسو "ستيند" مع كمية صغيرة من رغوة الحليب."
click at [642, 78] on div "Home / Restaurants management / Menus / Sections / item / update Coffee section…" at bounding box center [453, 297] width 614 height 523
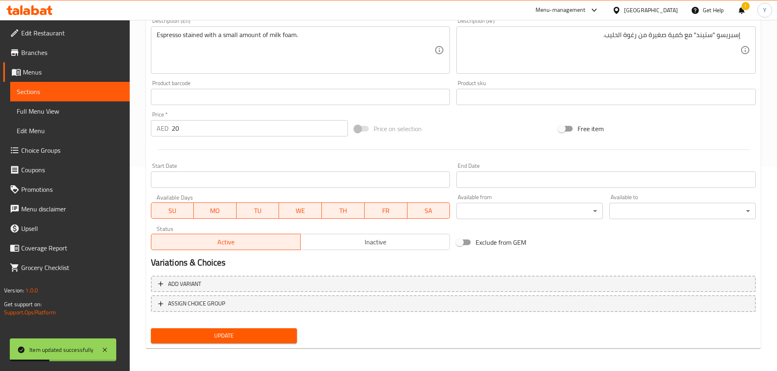
click at [221, 339] on span "Update" at bounding box center [223, 336] width 133 height 10
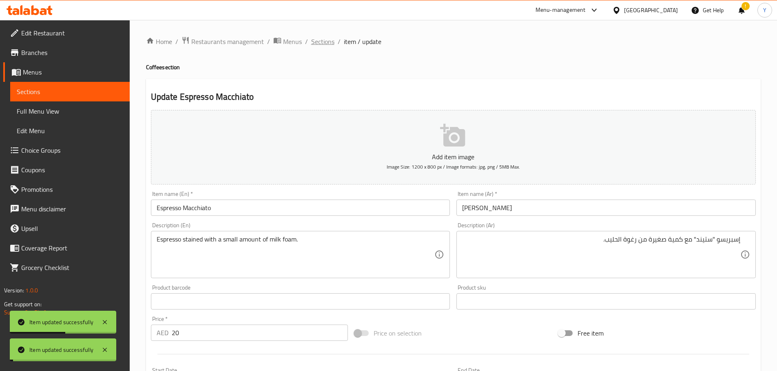
click at [319, 42] on span "Sections" at bounding box center [322, 42] width 23 height 10
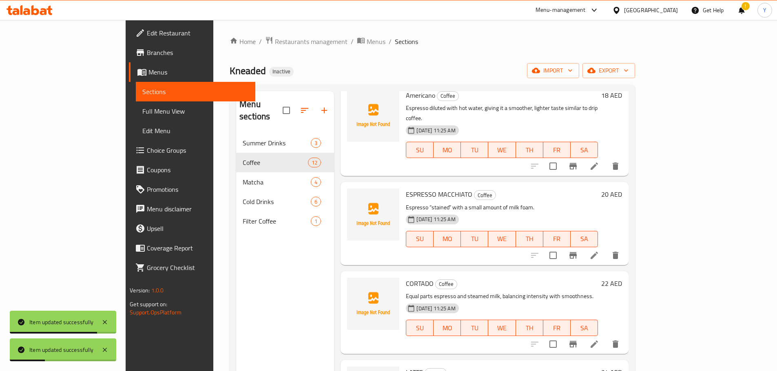
scroll to position [250, 0]
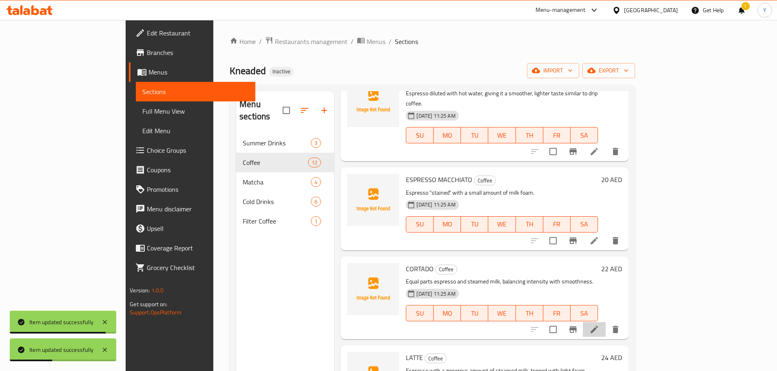
click at [599, 325] on icon at bounding box center [594, 330] width 10 height 10
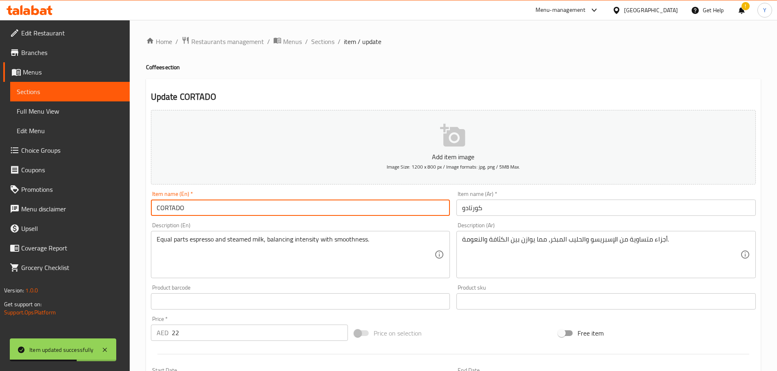
drag, startPoint x: 274, startPoint y: 213, endPoint x: 281, endPoint y: 212, distance: 7.8
click at [274, 213] on input "CORTADO" at bounding box center [300, 208] width 299 height 16
paste input "ortado"
type input "Cortado"
drag, startPoint x: 535, startPoint y: 91, endPoint x: 536, endPoint y: 102, distance: 11.4
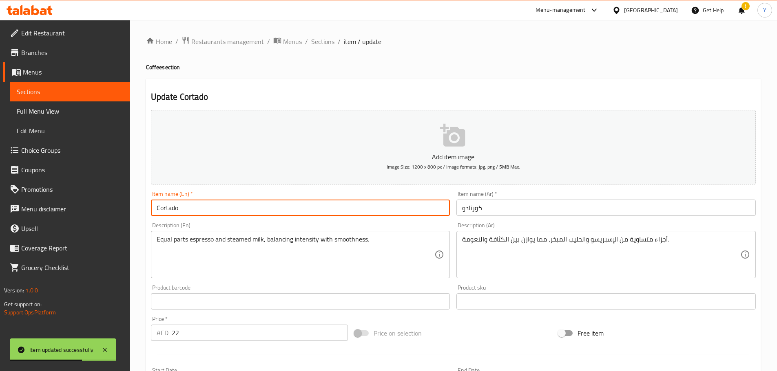
click at [535, 91] on div "Update Cortado Add item image Image Size: 1200 x 800 px / Image formats: jpg, p…" at bounding box center [453, 316] width 614 height 475
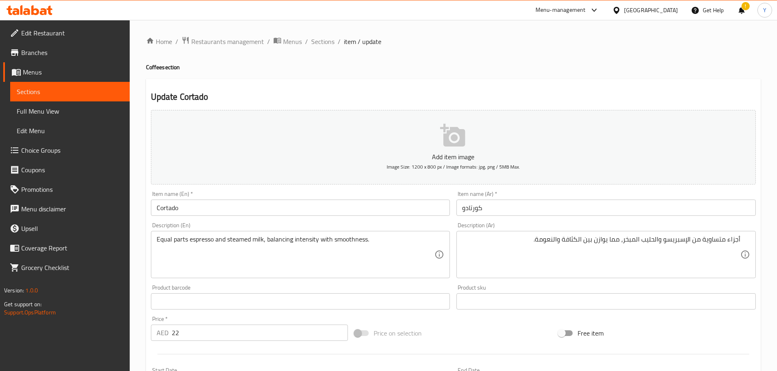
click at [669, 261] on textarea "أجزاء متساوية من الإسبريسو والحليب المبخر، مما يوازن بين الكثافة والنعومة." at bounding box center [601, 255] width 278 height 39
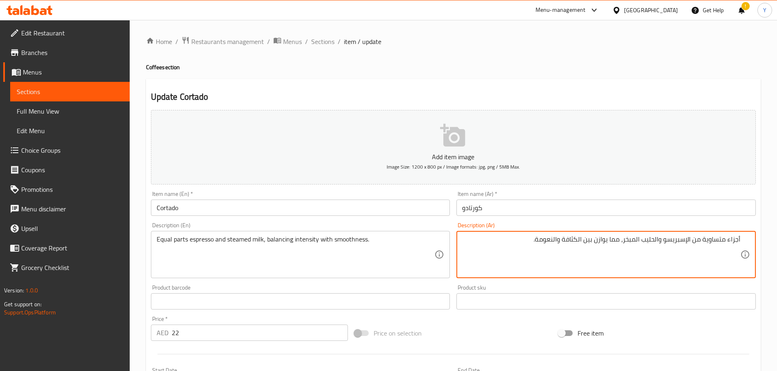
click at [567, 75] on div "Home / Restaurants management / Menus / Sections / item / update Coffee section…" at bounding box center [453, 297] width 614 height 523
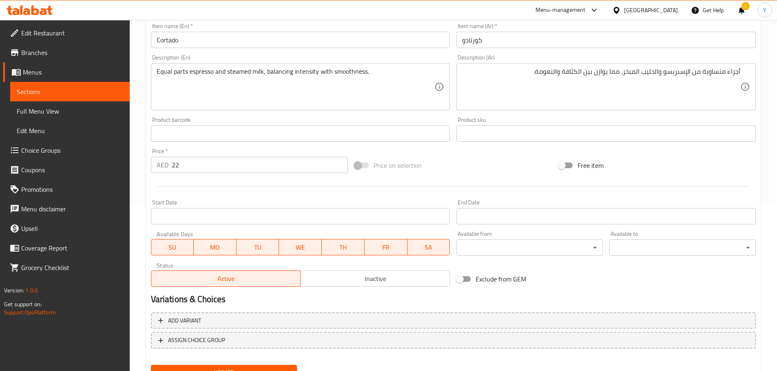
scroll to position [205, 0]
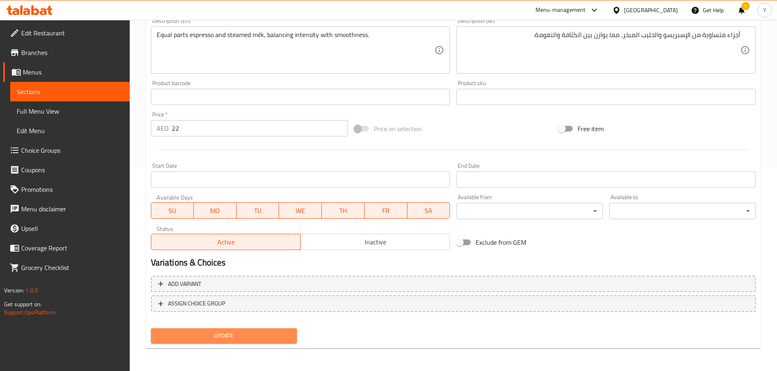
click at [221, 332] on span "Update" at bounding box center [223, 336] width 133 height 10
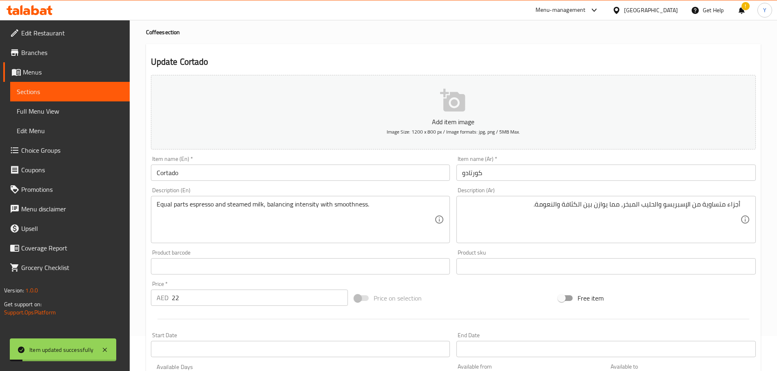
scroll to position [0, 0]
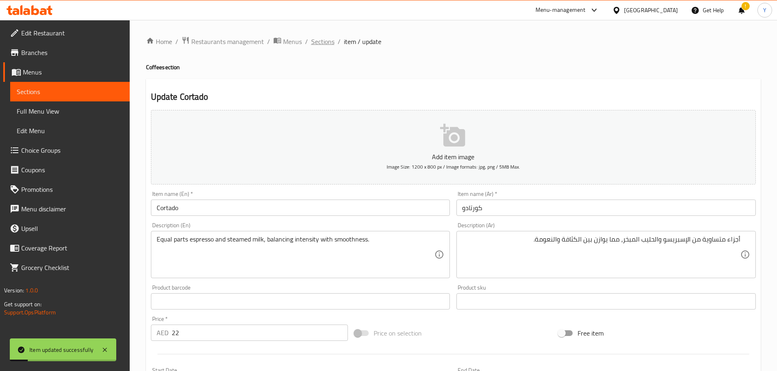
click at [325, 39] on span "Sections" at bounding box center [322, 42] width 23 height 10
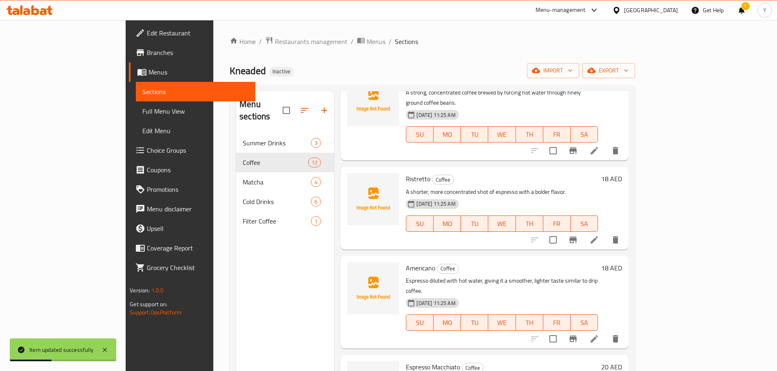
scroll to position [122, 0]
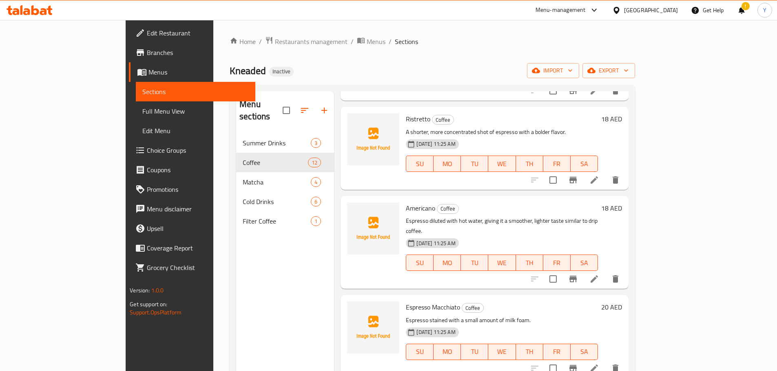
click at [581, 58] on div "Home / Restaurants management / Menus / Sections Kneaded Inactive import export…" at bounding box center [432, 252] width 405 height 433
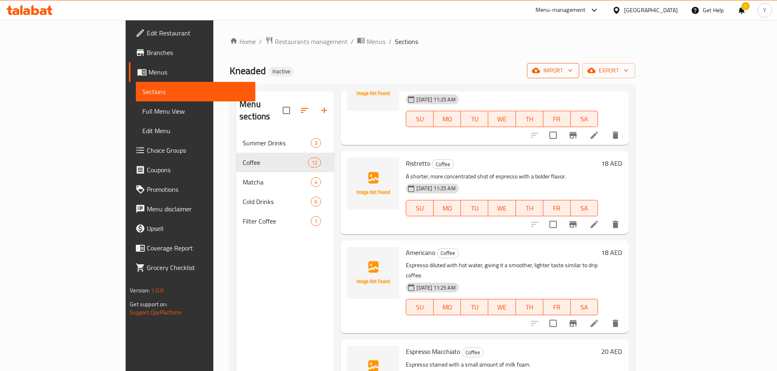
scroll to position [0, 0]
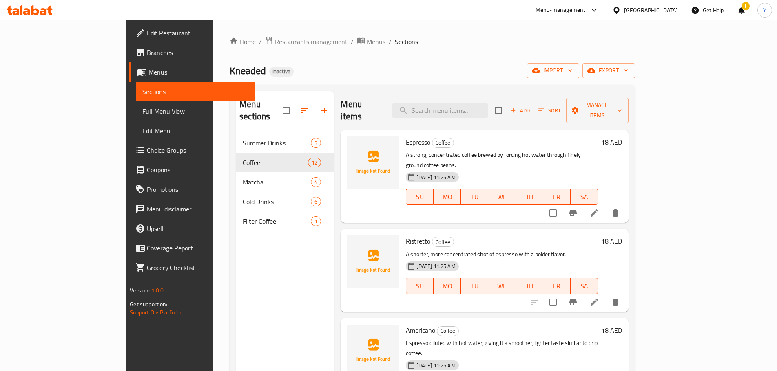
click at [625, 112] on div "Add Sort Manage items" at bounding box center [562, 110] width 134 height 25
click at [531, 106] on span "Add" at bounding box center [520, 110] width 22 height 9
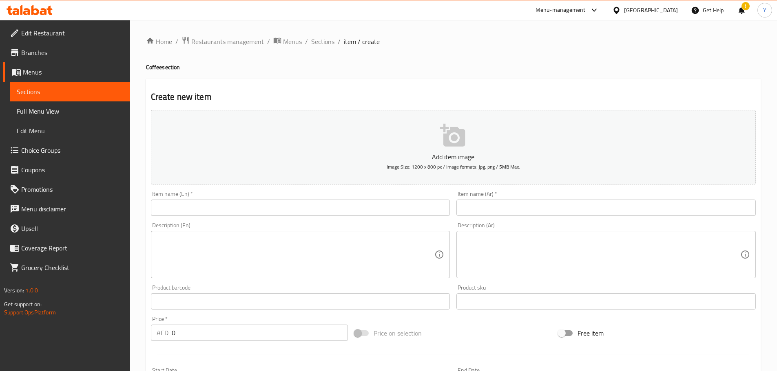
click at [284, 213] on input "text" at bounding box center [300, 208] width 299 height 16
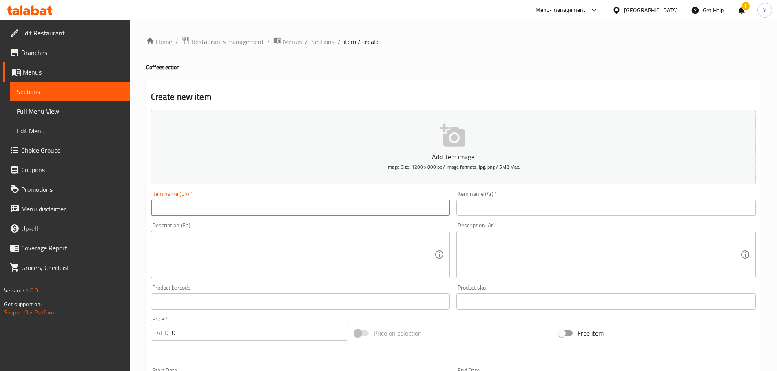
paste input "Piccolo"
type input "Piccolo"
click at [200, 334] on input "0" at bounding box center [260, 333] width 177 height 16
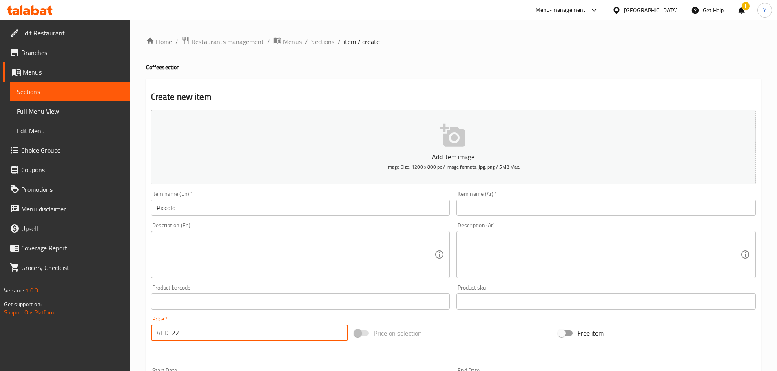
type input "22"
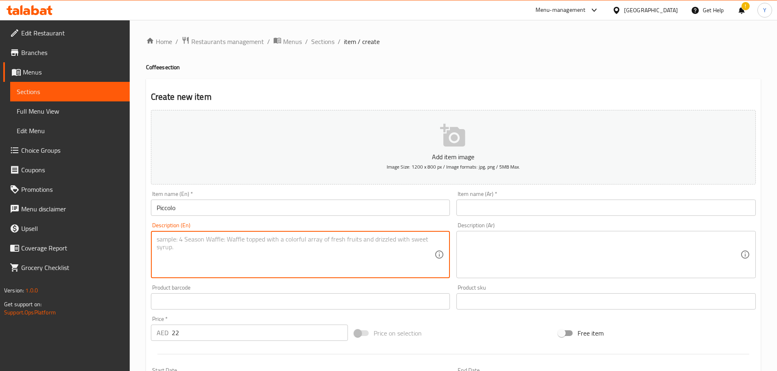
click at [285, 261] on textarea at bounding box center [296, 255] width 278 height 39
paste textarea "A single shot of espresso topped with steamed milk in a small glass, like a min…"
type textarea "A single shot of espresso topped with steamed milk in a small glass, like a min…"
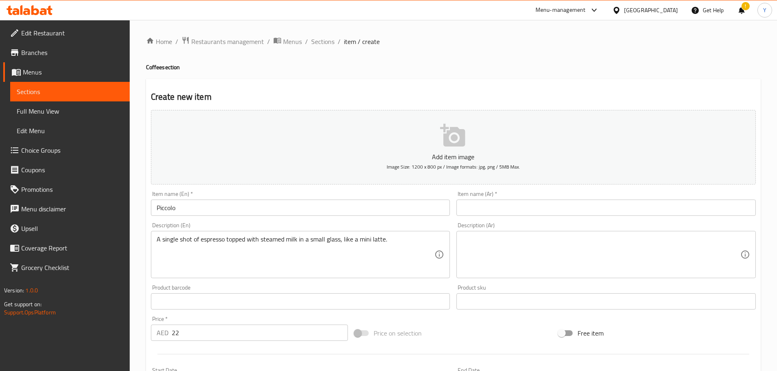
click at [523, 212] on input "text" at bounding box center [605, 208] width 299 height 16
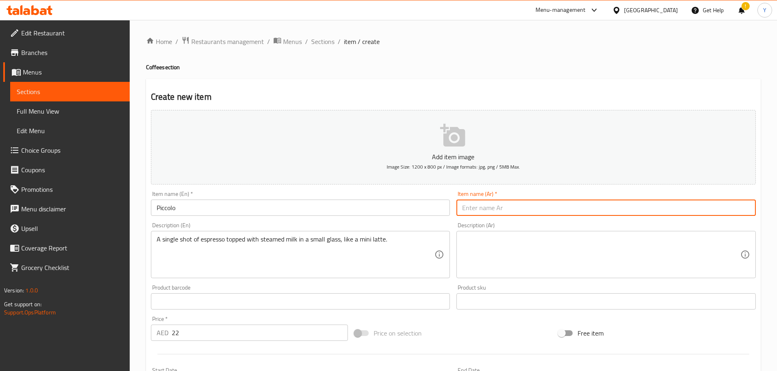
drag, startPoint x: 224, startPoint y: 208, endPoint x: 84, endPoint y: 210, distance: 139.8
click at [84, 210] on div "Edit Restaurant Branches Menus Sections Full Menu View Edit Menu Choice Groups …" at bounding box center [388, 298] width 777 height 556
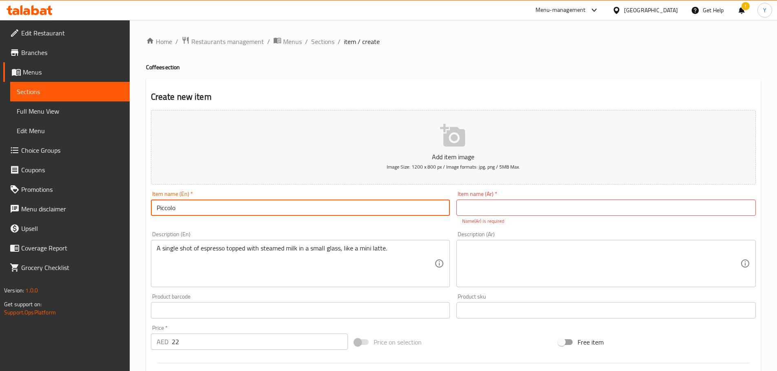
click at [507, 212] on input "text" at bounding box center [605, 208] width 299 height 16
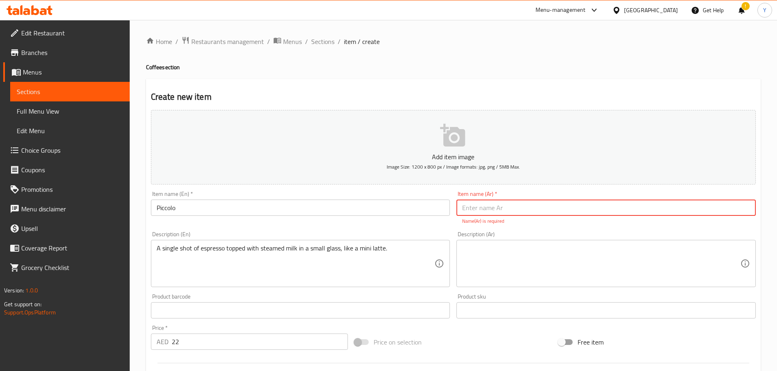
paste input "بيكولو"
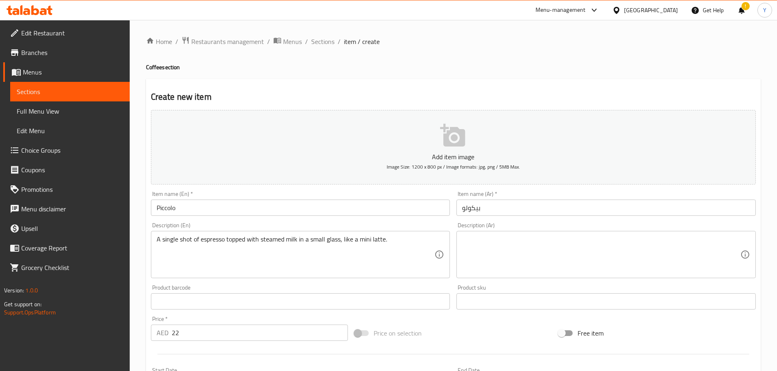
click at [490, 69] on h4 "Coffee section" at bounding box center [453, 67] width 614 height 8
click at [513, 209] on input "بيكولو" at bounding box center [605, 208] width 299 height 16
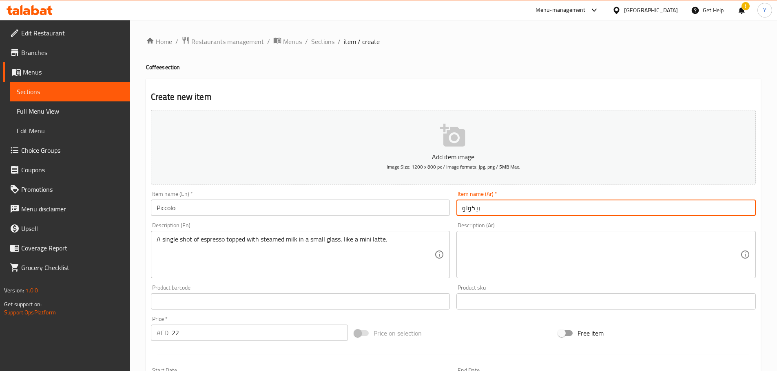
type input "بيكولو"
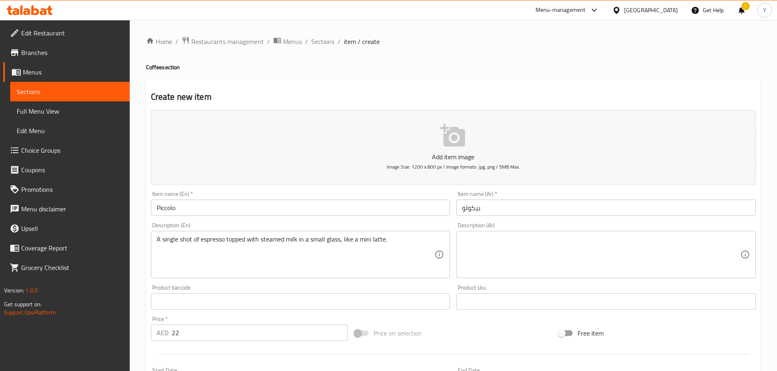
click at [668, 256] on textarea at bounding box center [601, 255] width 278 height 39
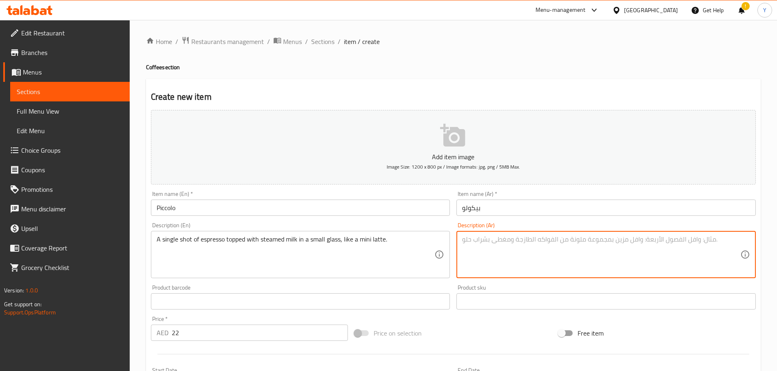
paste textarea "جرعة واحدة من الإسبريسو مغطاة بالحليب المبخر في كوب صغير، مثل لاتيه صغير."
click at [737, 242] on textarea "جرعة واحدة من الإسبريسو مغطاة بالحليب المبخر في كوب صغير، مثل لاتيه صغير." at bounding box center [601, 255] width 278 height 39
click at [526, 240] on textarea "شوت سينجل من إسبريسو مغطاة مع حليب مبخر في كوب صغير، مثل لاتيه صغير." at bounding box center [601, 255] width 278 height 39
click at [531, 240] on textarea "شوت سينجل من إسبريسو مغطاة مع حليب مبخر في كوب صغير، مثل لاتيه صغير." at bounding box center [601, 255] width 278 height 39
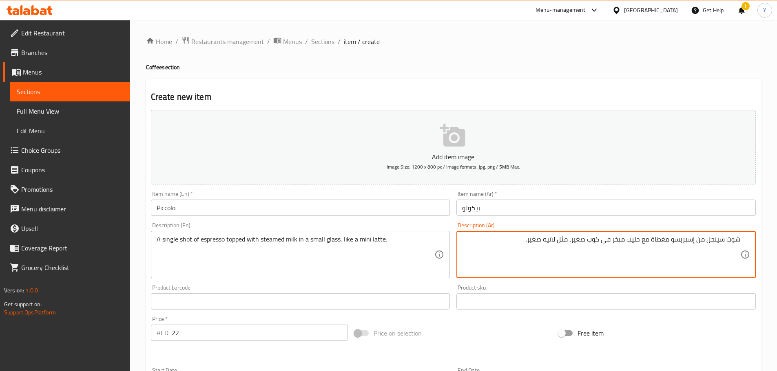
click at [531, 240] on textarea "شوت سينجل من إسبريسو مغطاة مع حليب مبخر في كوب صغير، مثل لاتيه صغير." at bounding box center [601, 255] width 278 height 39
type textarea "شوت سينجل من إسبريسو مغطاة مع حليب مبخر في كوب صغير، يشبة لاتيه ميني."
click at [614, 64] on h4 "Coffee section" at bounding box center [453, 67] width 614 height 8
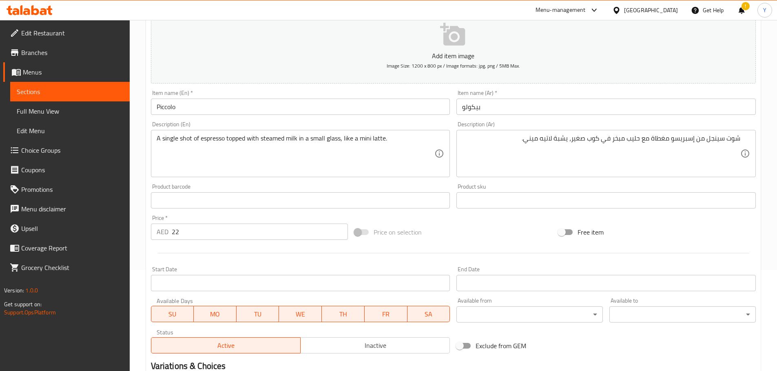
scroll to position [42, 0]
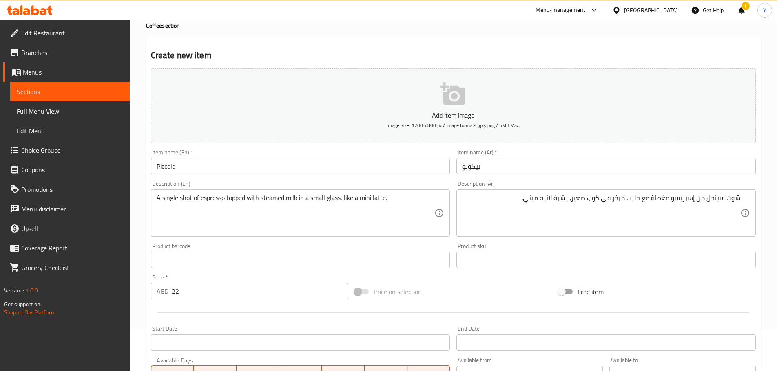
drag, startPoint x: 146, startPoint y: 163, endPoint x: 7, endPoint y: 163, distance: 139.0
click at [29, 163] on div "Edit Restaurant Branches Menus Sections Full Menu View Edit Menu Choice Groups …" at bounding box center [388, 256] width 777 height 556
drag, startPoint x: 435, startPoint y: 46, endPoint x: 504, endPoint y: 84, distance: 78.6
click at [435, 46] on div "Create new item Add item image Image Size: 1200 x 800 px / Image formats: jpg, …" at bounding box center [453, 275] width 614 height 475
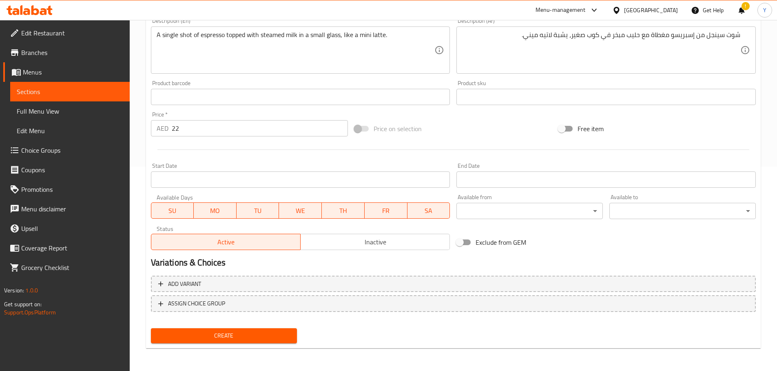
click at [247, 339] on span "Create" at bounding box center [223, 336] width 133 height 10
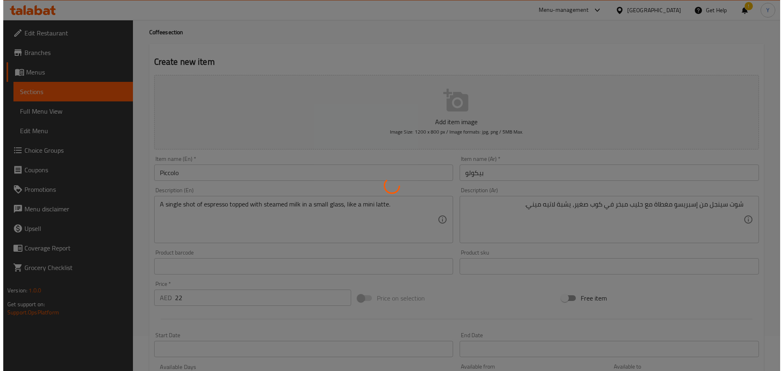
scroll to position [0, 0]
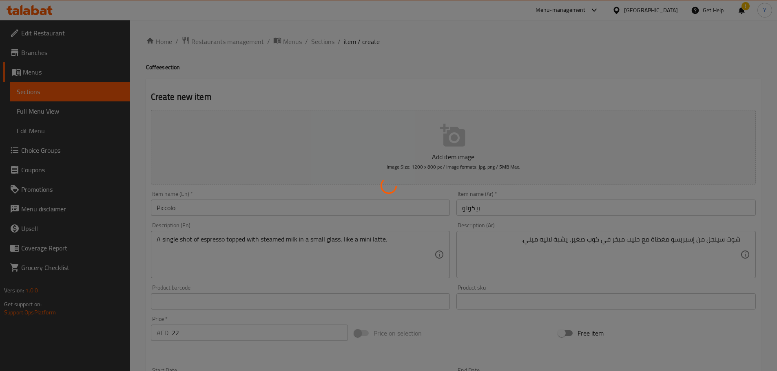
type input "0"
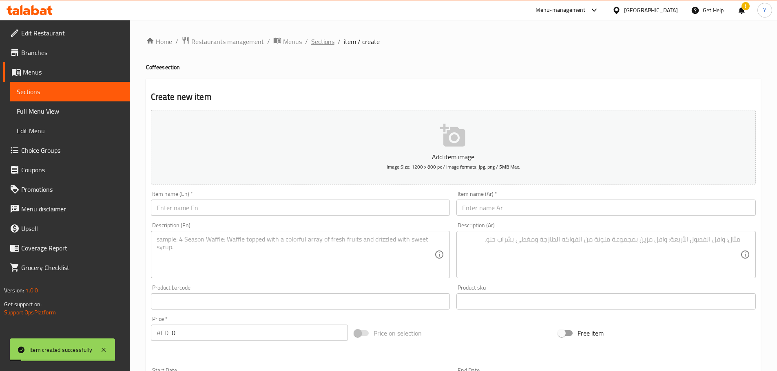
click at [317, 40] on span "Sections" at bounding box center [322, 42] width 23 height 10
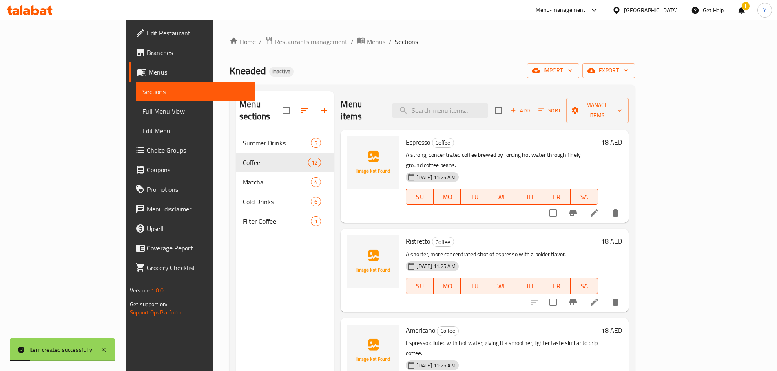
click at [561, 106] on span "Sort" at bounding box center [549, 110] width 22 height 9
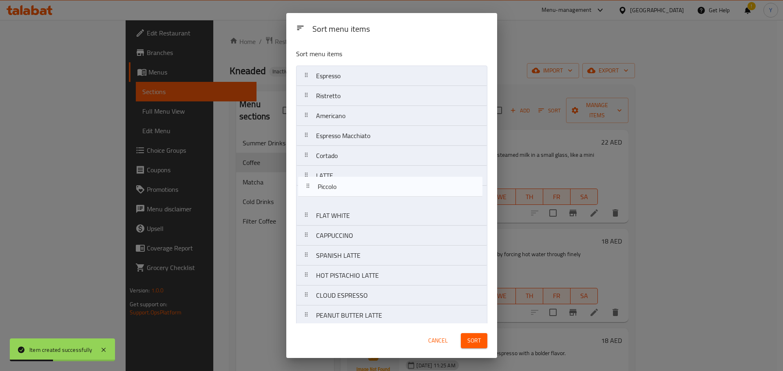
drag, startPoint x: 358, startPoint y: 75, endPoint x: 364, endPoint y: 221, distance: 146.1
click at [364, 221] on nav "Piccolo Espresso Ristretto Americano Espresso Macchiato Cortado LATTE FLAT WHIT…" at bounding box center [391, 196] width 191 height 261
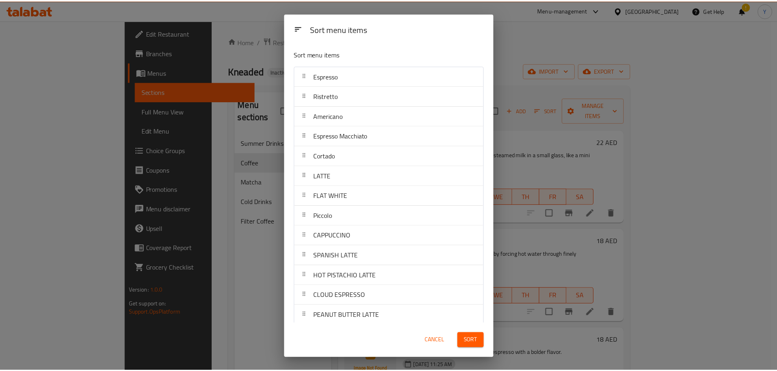
scroll to position [298, 0]
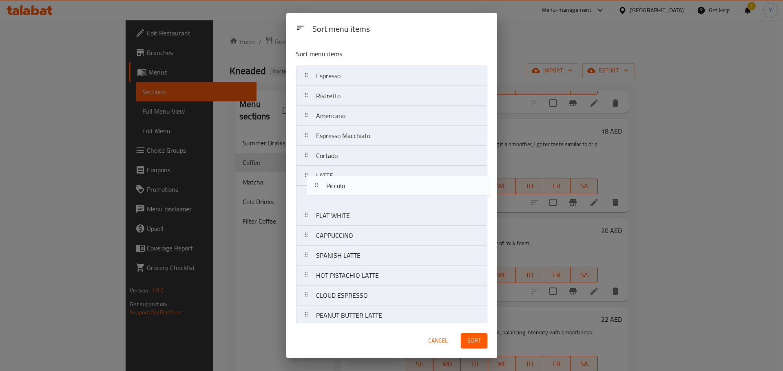
drag, startPoint x: 345, startPoint y: 217, endPoint x: 359, endPoint y: 177, distance: 42.2
click at [359, 177] on nav "Espresso Ristretto Americano Espresso Macchiato Cortado LATTE FLAT WHITE Piccol…" at bounding box center [391, 196] width 191 height 261
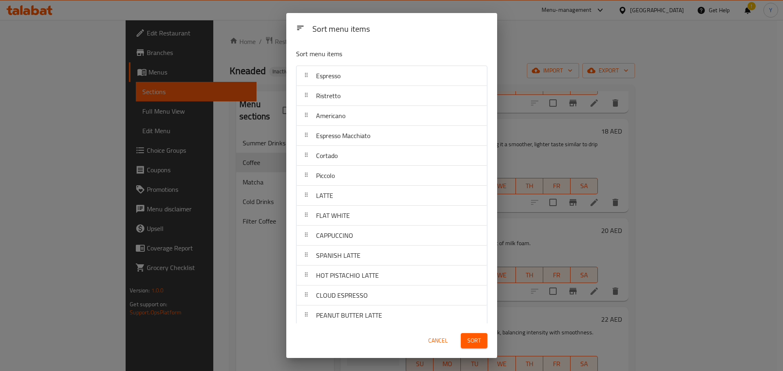
click at [482, 341] on button "Sort" at bounding box center [474, 340] width 26 height 15
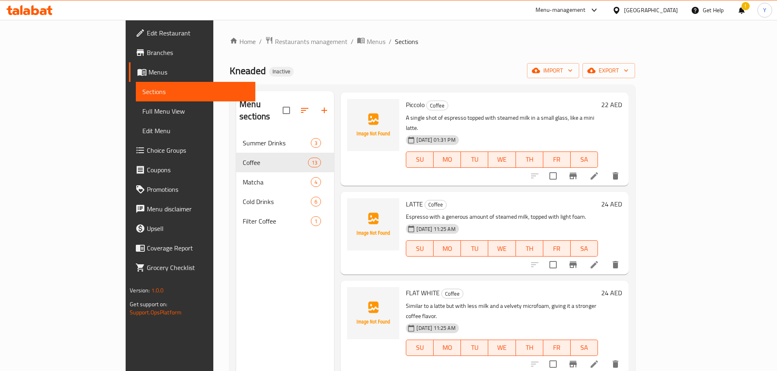
scroll to position [517, 0]
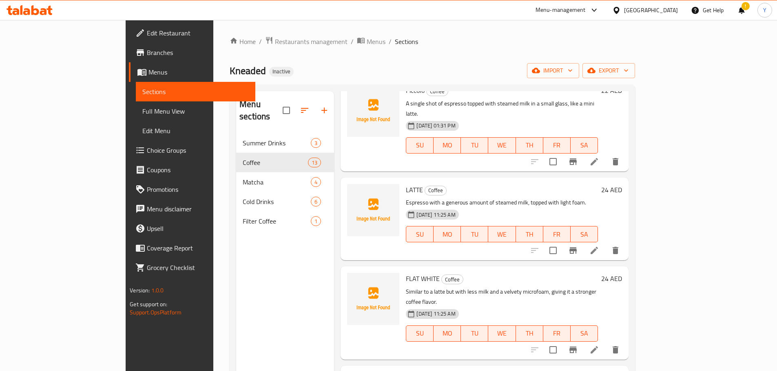
click at [599, 246] on icon at bounding box center [594, 251] width 10 height 10
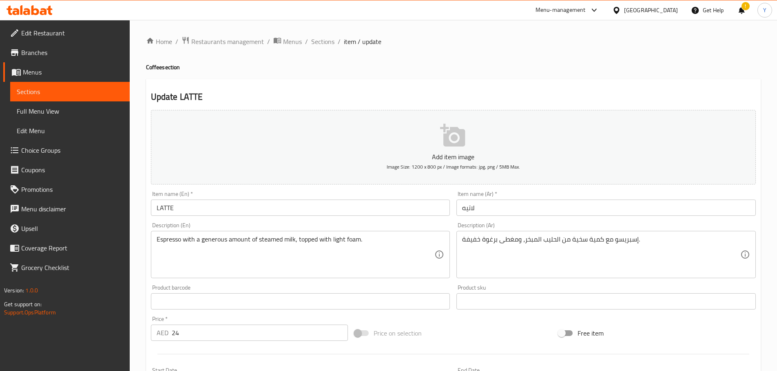
click at [583, 61] on div "Home / Restaurants management / Menus / Sections / item / update Coffee section…" at bounding box center [453, 297] width 614 height 523
drag, startPoint x: 235, startPoint y: 208, endPoint x: 0, endPoint y: 215, distance: 235.3
click at [0, 215] on div "Edit Restaurant Branches Menus Sections Full Menu View Edit Menu Choice Groups …" at bounding box center [388, 298] width 777 height 556
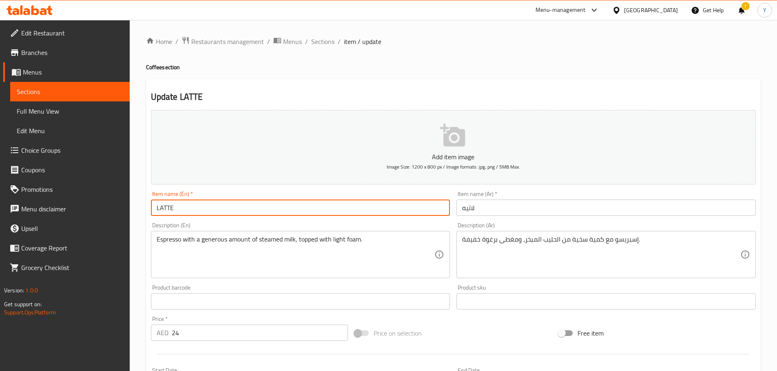
paste input "atte"
type input "Latte"
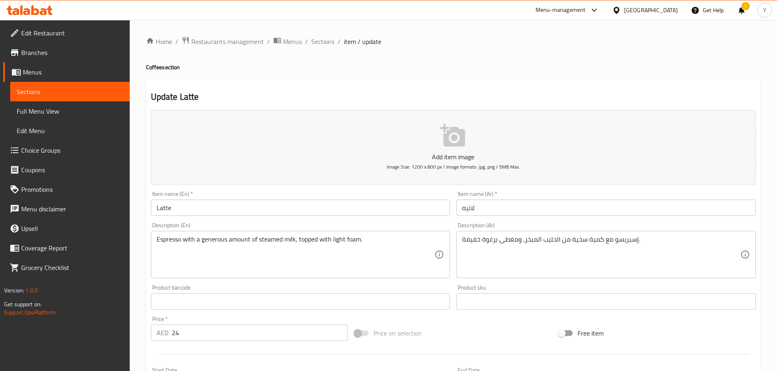
click at [415, 103] on h2 "Update Latte" at bounding box center [453, 97] width 605 height 12
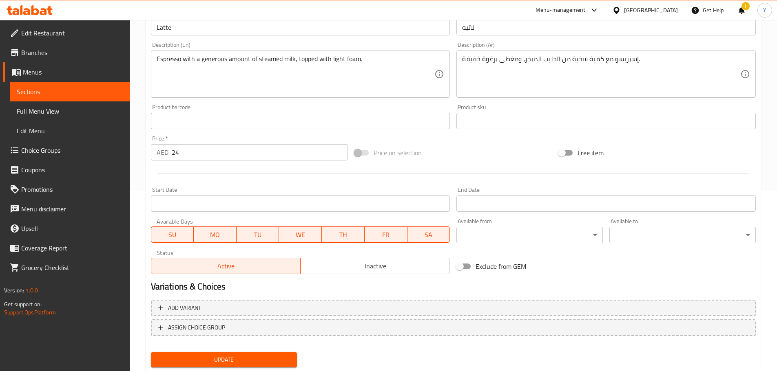
scroll to position [205, 0]
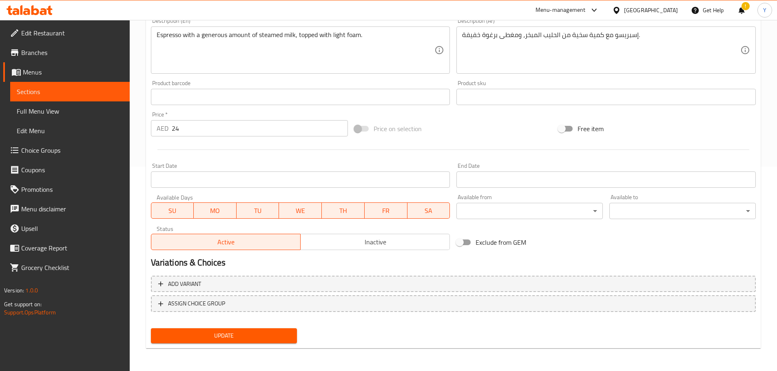
click at [226, 340] on span "Update" at bounding box center [223, 336] width 133 height 10
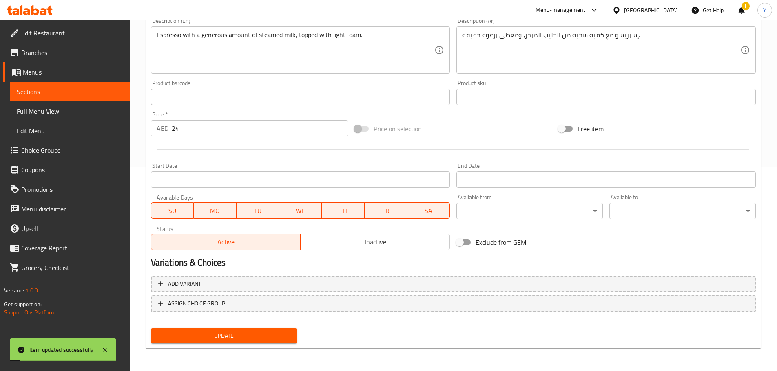
click at [685, 256] on div "Variations & Choices" at bounding box center [453, 263] width 611 height 19
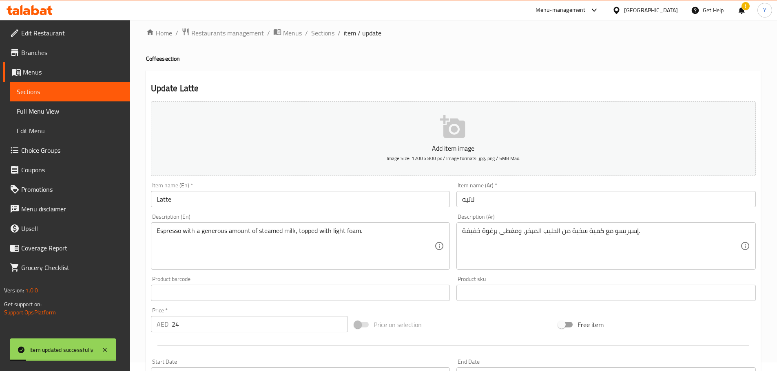
scroll to position [0, 0]
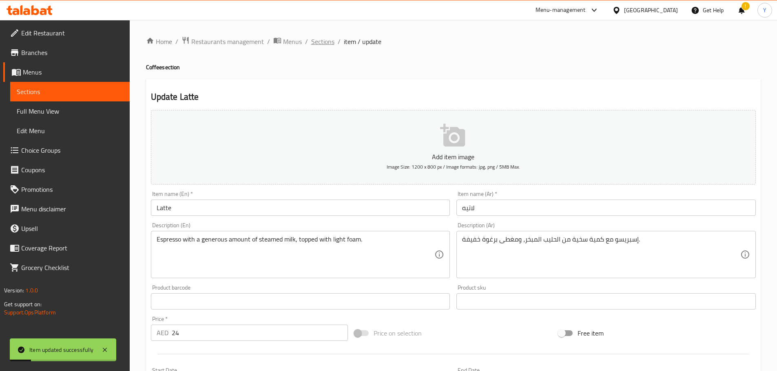
click at [324, 41] on span "Sections" at bounding box center [322, 42] width 23 height 10
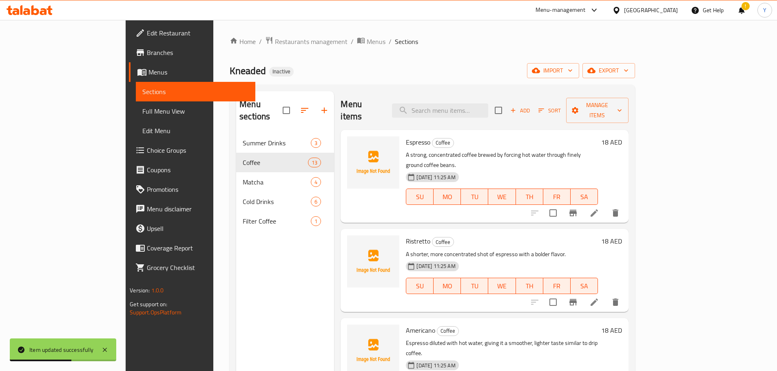
scroll to position [477, 0]
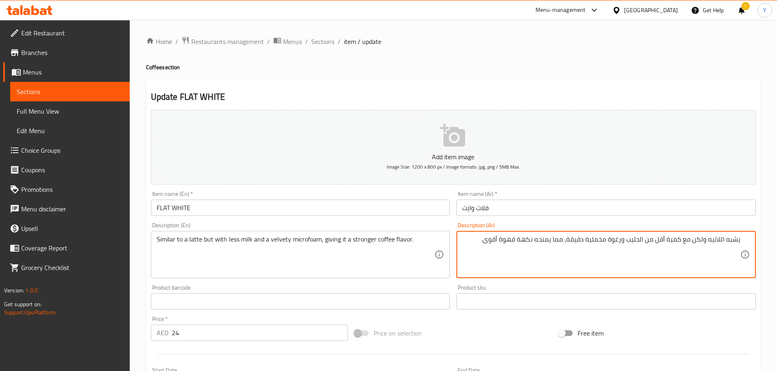
click at [726, 241] on textarea "يشبه اللاتيه ولكن مع كمية أقل من الحليب ورغوة مخملية دقيقة، مما يمنحه نكهة قهوة…" at bounding box center [601, 255] width 278 height 39
click at [586, 243] on textarea "يشبه لاتيه ولكن مع كمية أقل من الحليب ورغوة مخملية دقيقة، مما يمنحه نكهة قهوة أ…" at bounding box center [601, 255] width 278 height 39
drag, startPoint x: 628, startPoint y: 242, endPoint x: 617, endPoint y: 242, distance: 11.0
click at [617, 241] on textarea "يشبه لاتيه ولكن مع كمية أقل من الحليب ورغوة مخملية ، مما يمنحه نكهة قهوة أقوى." at bounding box center [601, 255] width 278 height 39
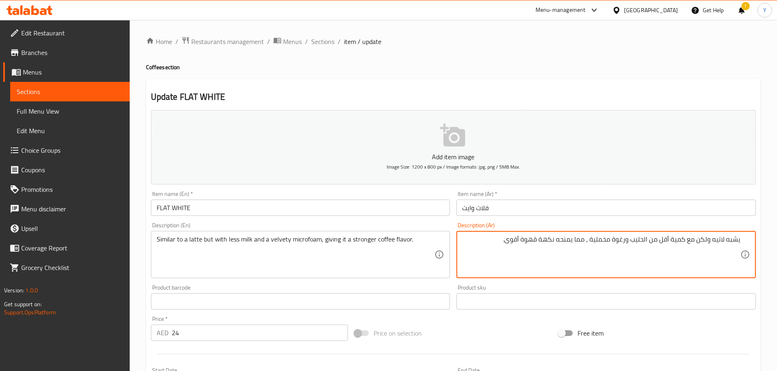
click at [627, 243] on textarea "يشبه لاتيه ولكن مع كمية أقل من الحليب ورغوة مخملية ، مما يمنحه نكهة قهوة أقوى." at bounding box center [601, 255] width 278 height 39
drag, startPoint x: 627, startPoint y: 238, endPoint x: 615, endPoint y: 240, distance: 12.7
click at [615, 240] on textarea "يشبه لاتيه ولكن مع كمية أقل من الحليب ورغوة مخملية ، مما يمنحه نكهة قهوة أقوى." at bounding box center [601, 255] width 278 height 39
click at [574, 242] on textarea "يشبه لاتيه ولكن مع كمية أقل من الحليب وميكروفوم مخملية ، مما يمنحه نكهة قهوة أق…" at bounding box center [601, 255] width 278 height 39
type textarea "يشبه لاتيه ولكن مع كمية أقل من الحليب وميكروفوم مخملية، مما يمنحه نكهة قهوة أقو…"
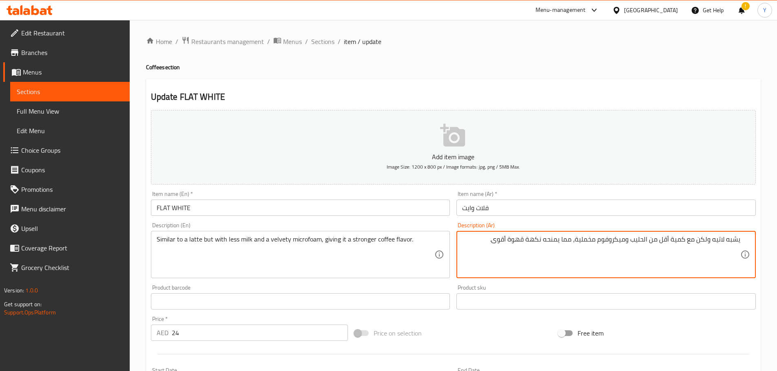
click at [583, 88] on div "Update FLAT WHITE Add item image Image Size: 1200 x 800 px / Image formats: jpg…" at bounding box center [453, 316] width 614 height 475
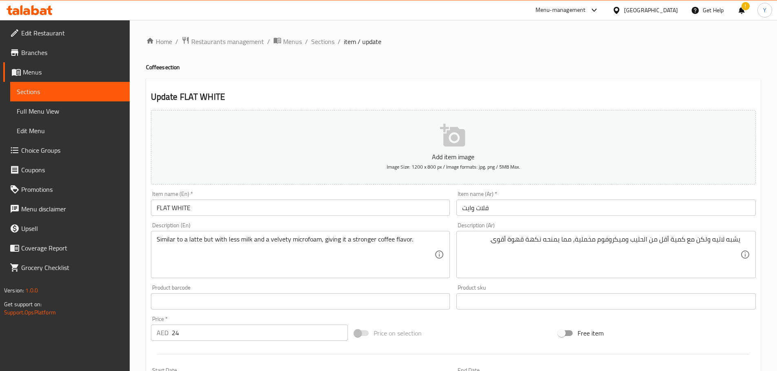
click at [228, 203] on input "FLAT WHITE" at bounding box center [300, 208] width 299 height 16
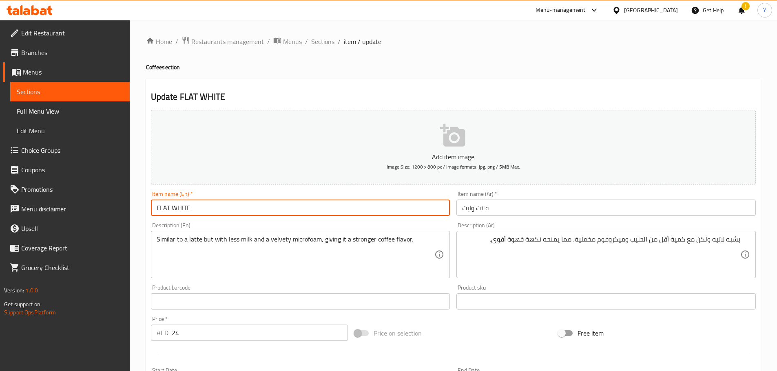
paste input "lat White"
type input "Flat White"
click at [361, 88] on div "Update Flat White Add item image Image Size: 1200 x 800 px / Image formats: jpg…" at bounding box center [453, 316] width 614 height 475
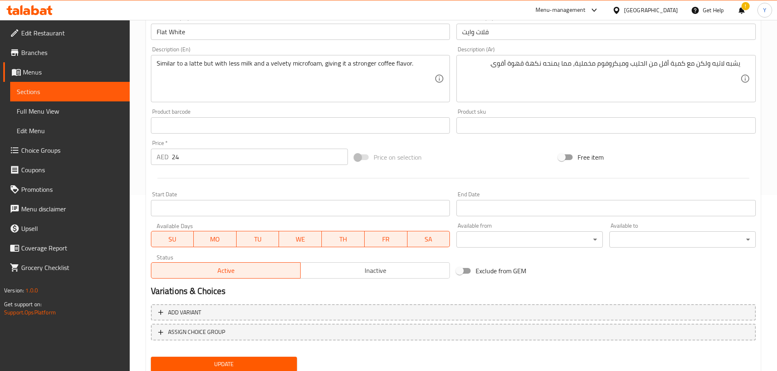
scroll to position [205, 0]
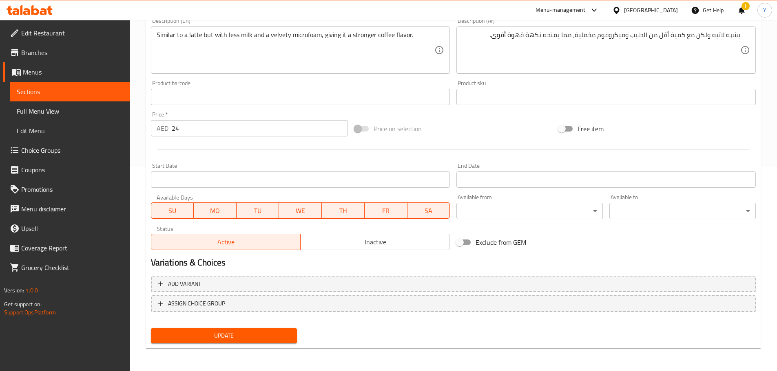
click at [291, 334] on button "Update" at bounding box center [224, 336] width 146 height 15
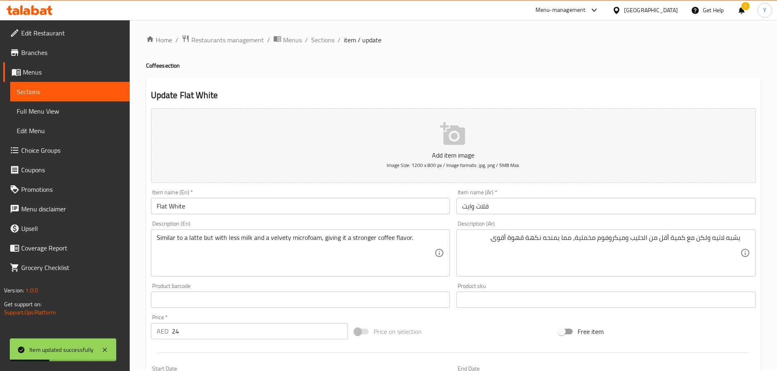
scroll to position [0, 0]
click at [323, 41] on span "Sections" at bounding box center [322, 42] width 23 height 10
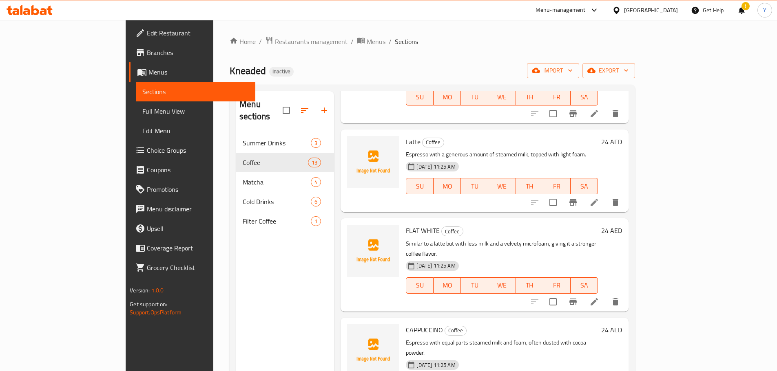
scroll to position [647, 0]
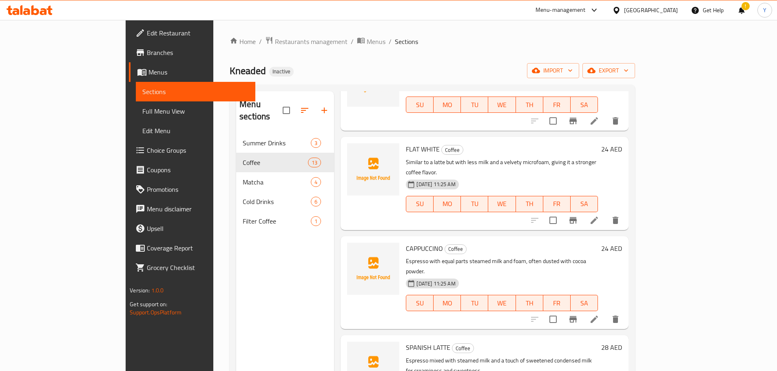
click at [605, 312] on li at bounding box center [594, 319] width 23 height 15
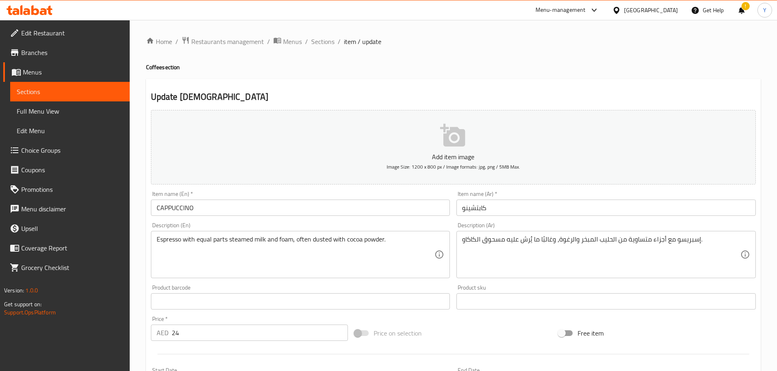
drag, startPoint x: 548, startPoint y: 57, endPoint x: 424, endPoint y: 221, distance: 205.5
click at [548, 57] on div "Home / Restaurants management / Menus / Sections / item / update Coffee section…" at bounding box center [453, 297] width 614 height 523
drag, startPoint x: 236, startPoint y: 210, endPoint x: 2, endPoint y: 180, distance: 236.0
click at [0, 183] on div "Edit Restaurant Branches Menus Sections Full Menu View Edit Menu Choice Groups …" at bounding box center [388, 298] width 777 height 556
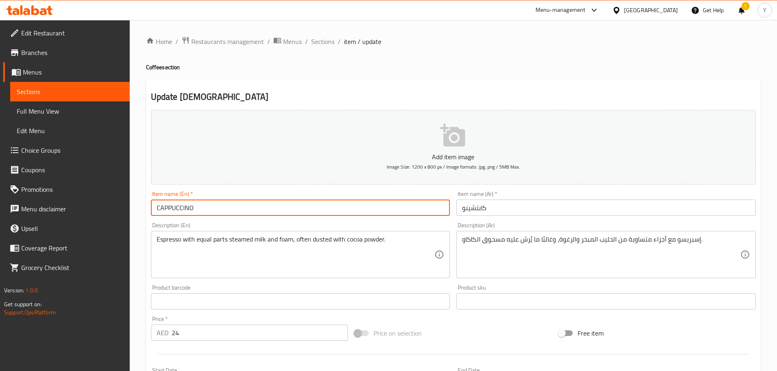
paste input "appuccino"
type input "Cappuccino"
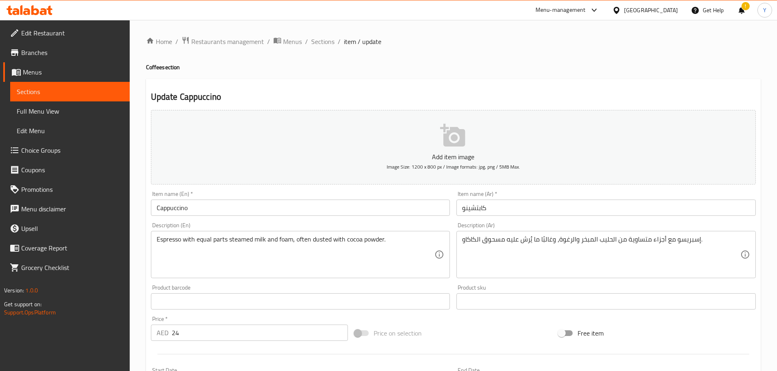
click at [413, 67] on h4 "Coffee section" at bounding box center [453, 67] width 614 height 8
click at [577, 216] on div "Item name (Ar)   * كابتشينو Item name (Ar) *" at bounding box center [606, 203] width 306 height 31
click at [577, 205] on input "كابتشينو" at bounding box center [605, 208] width 299 height 16
click at [566, 71] on h4 "Coffee section" at bounding box center [453, 67] width 614 height 8
click at [566, 53] on div "Home / Restaurants management / Menus / Sections / item / update Coffee section…" at bounding box center [453, 297] width 614 height 523
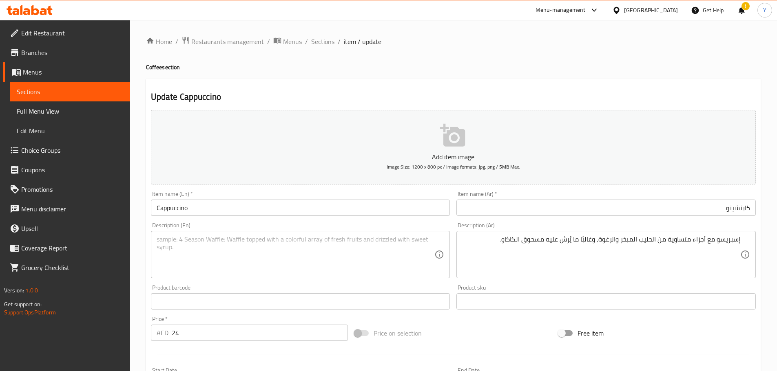
click at [549, 278] on div "إسبريسو مع أجزاء متساوية من الحليب المبخر والرغوة، وغالبًا ما يُرش عليه مسحوق ا…" at bounding box center [605, 254] width 299 height 47
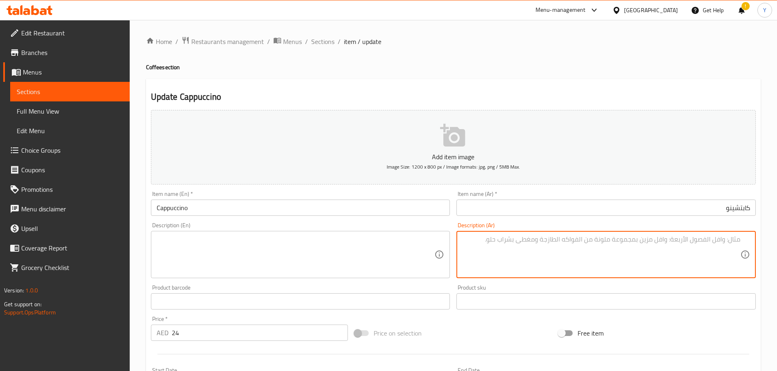
click at [546, 56] on div "Home / Restaurants management / Menus / Sections / item / update Coffee section…" at bounding box center [453, 297] width 614 height 523
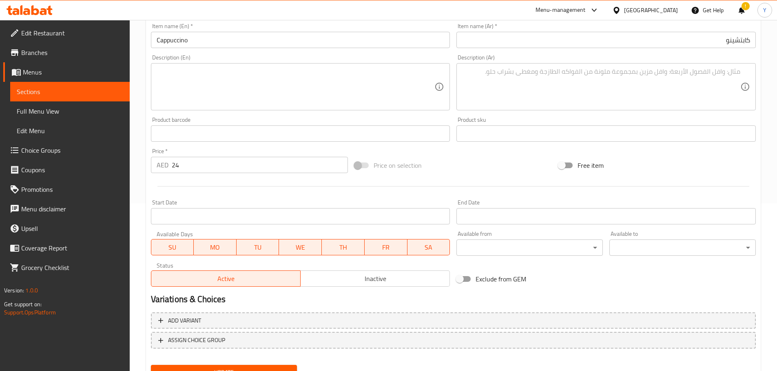
scroll to position [205, 0]
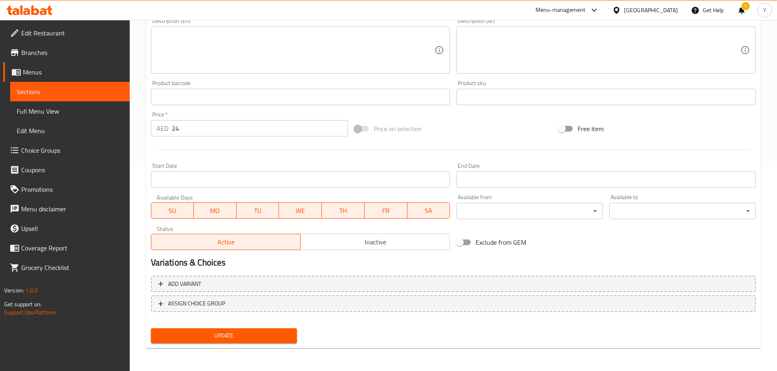
click at [222, 334] on span "Update" at bounding box center [223, 336] width 133 height 10
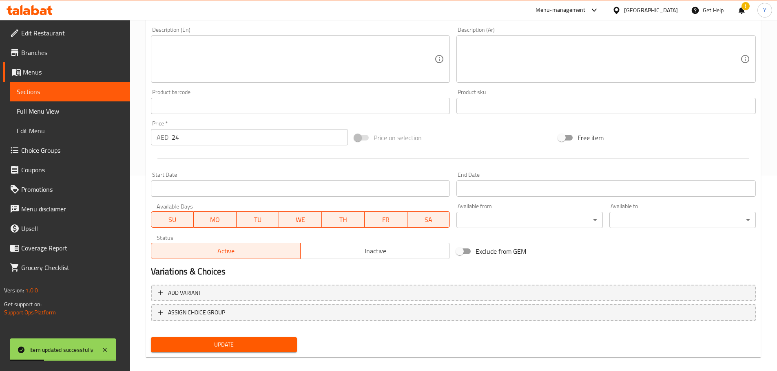
scroll to position [0, 0]
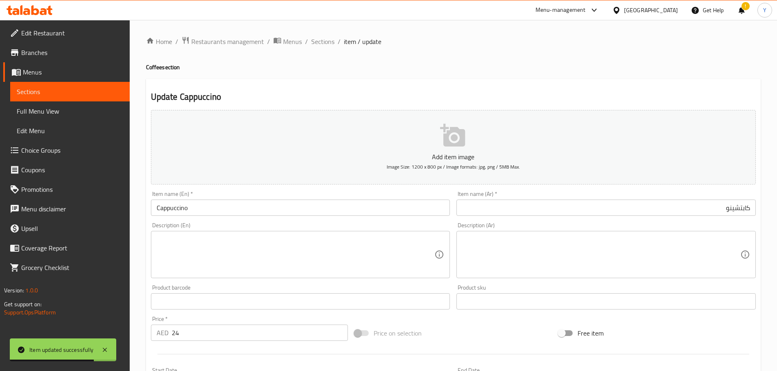
click at [242, 274] on div "Description (En)" at bounding box center [300, 254] width 299 height 47
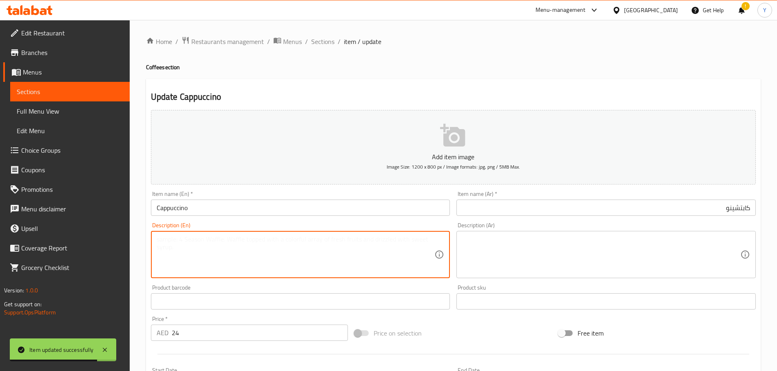
paste textarea "Made with espresso and steamed milk creating rich, velvety taste. مصنوع من الإس…"
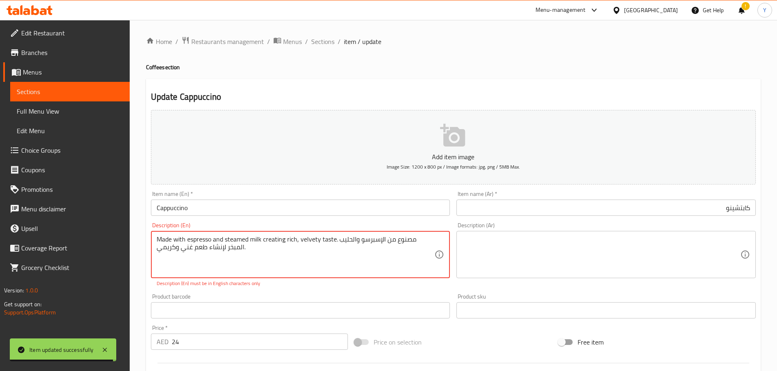
drag, startPoint x: 340, startPoint y: 239, endPoint x: 343, endPoint y: 261, distance: 21.9
click at [343, 261] on textarea "Made with espresso and steamed milk creating rich, velvety taste. مصنوع من الإس…" at bounding box center [296, 255] width 278 height 39
type textarea "Made with espresso and steamed milk creating rich, velvety taste."
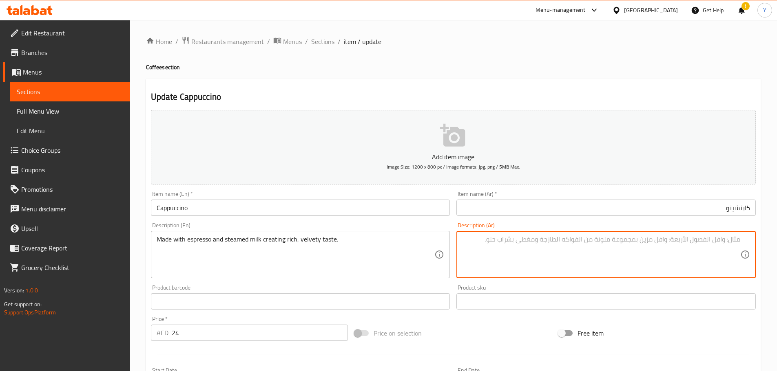
click at [548, 256] on textarea at bounding box center [601, 255] width 278 height 39
paste textarea "مصنوع من الإسبرسو والحليب المبخر لإنشاء طعم غني وكريمي."
type textarea "مصنوع من الإسبرسو والحليب المبخر لإنشاء طعم غني وكريمي."
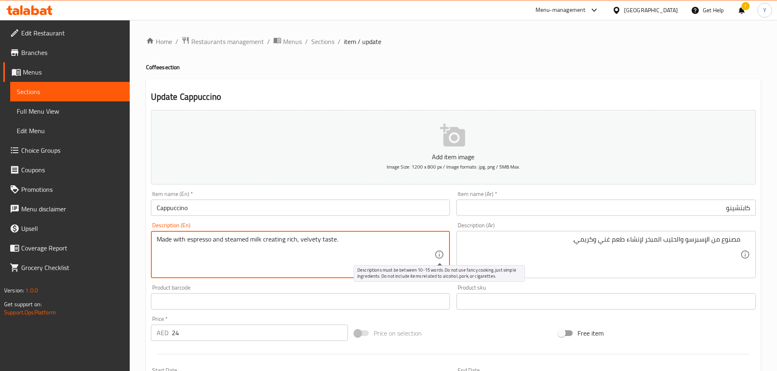
type textarea "Made with espresso and steamed milk creating rich, velvety taste."
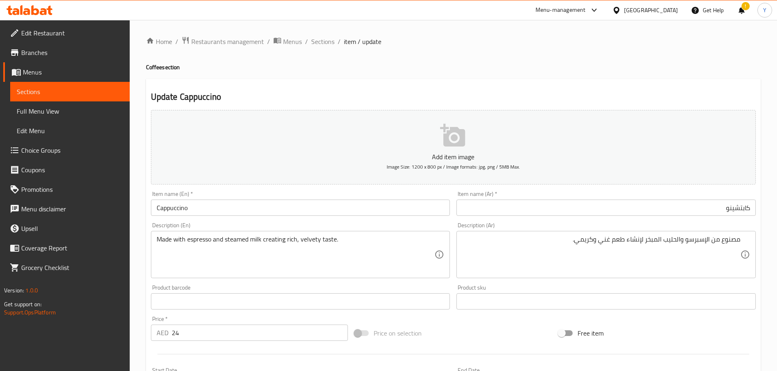
click at [600, 79] on div "Update Cappuccino Add item image Image Size: 1200 x 800 px / Image formats: jpg…" at bounding box center [453, 316] width 614 height 475
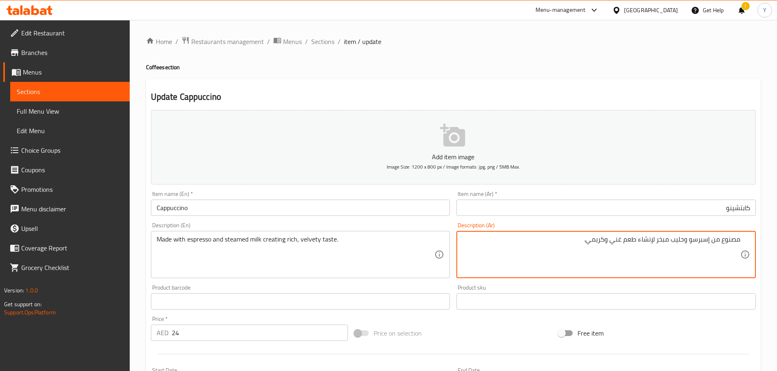
type textarea "مصنوع من إسبرسو وحليب مبخر لإنشاء طعم غني وكريمي."
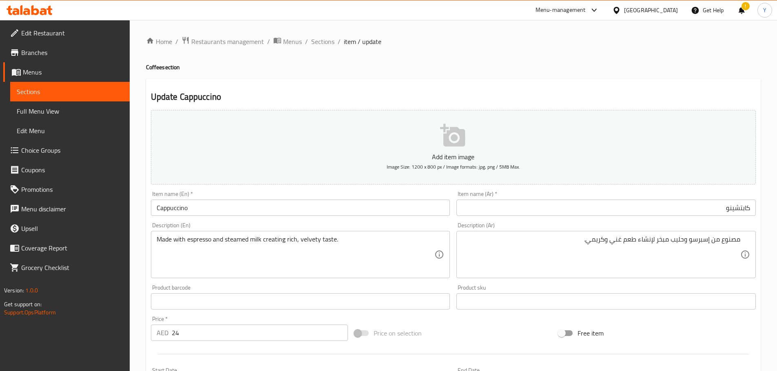
click at [618, 62] on div "Home / Restaurants management / Menus / Sections / item / update Coffee section…" at bounding box center [453, 297] width 614 height 523
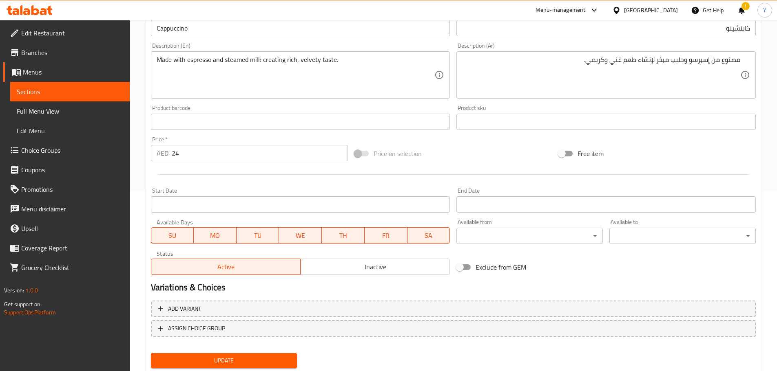
scroll to position [205, 0]
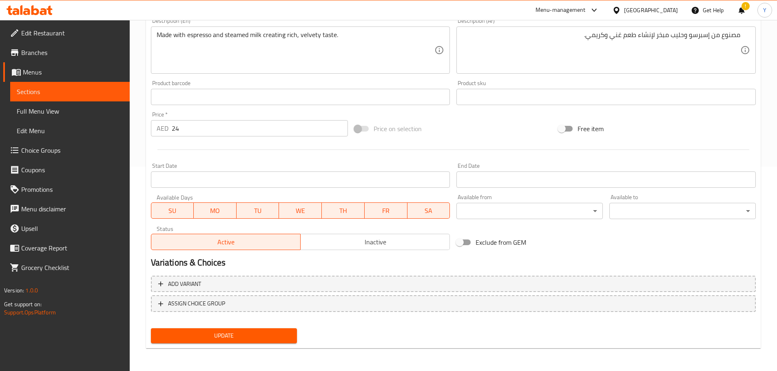
click at [269, 333] on span "Update" at bounding box center [223, 336] width 133 height 10
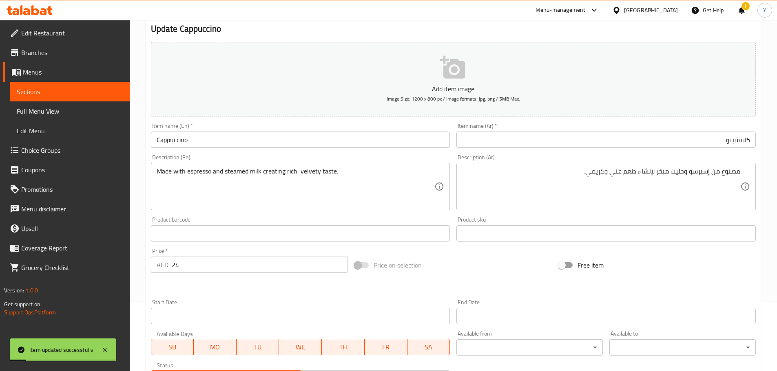
scroll to position [0, 0]
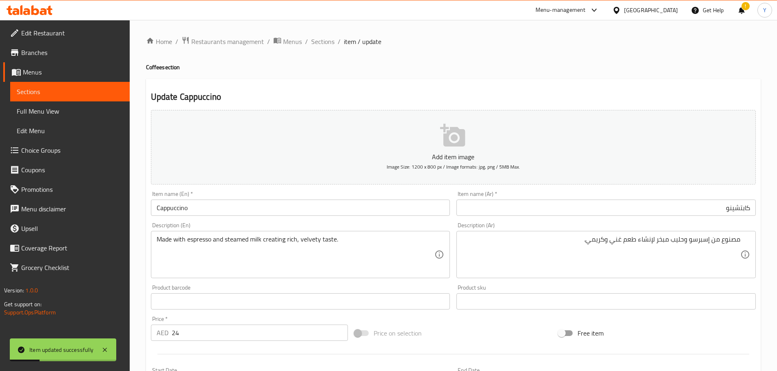
drag, startPoint x: 323, startPoint y: 41, endPoint x: 337, endPoint y: 52, distance: 17.8
click at [323, 41] on span "Sections" at bounding box center [322, 42] width 23 height 10
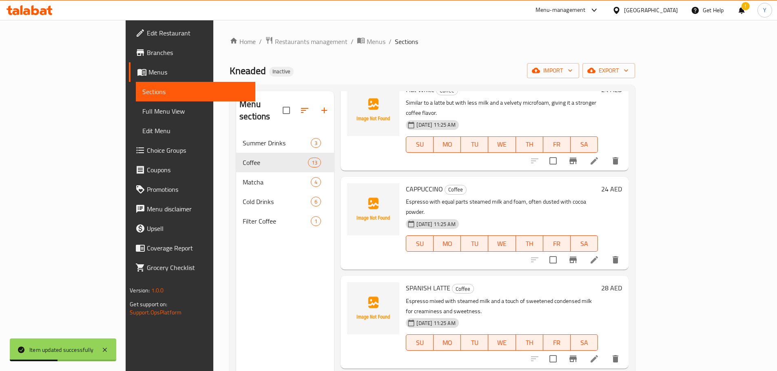
scroll to position [749, 0]
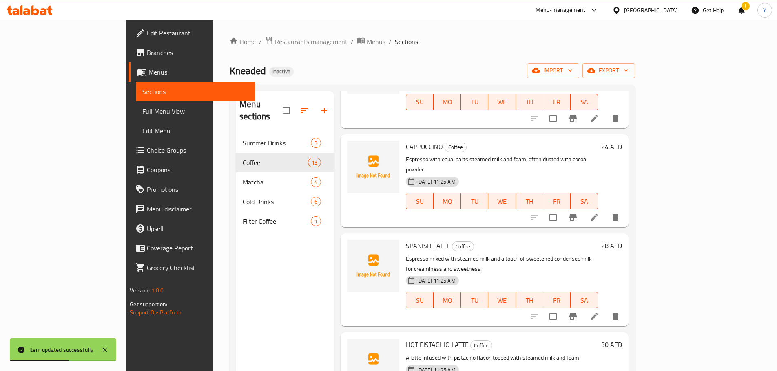
click at [605, 309] on li at bounding box center [594, 316] width 23 height 15
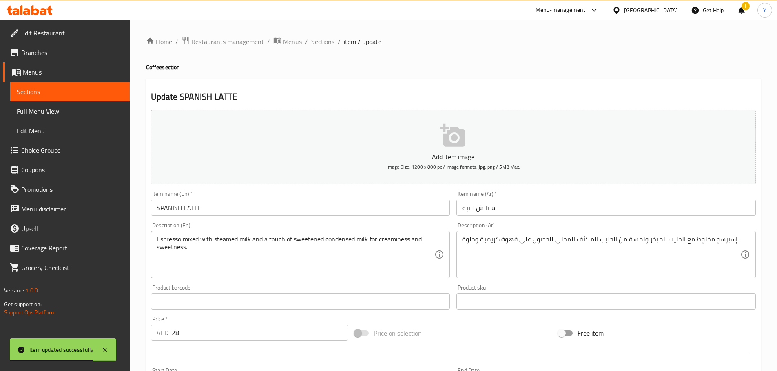
drag, startPoint x: 218, startPoint y: 217, endPoint x: 19, endPoint y: 211, distance: 199.4
click at [20, 211] on div "Edit Restaurant Branches Menus Sections Full Menu View Edit Menu Choice Groups …" at bounding box center [388, 298] width 777 height 556
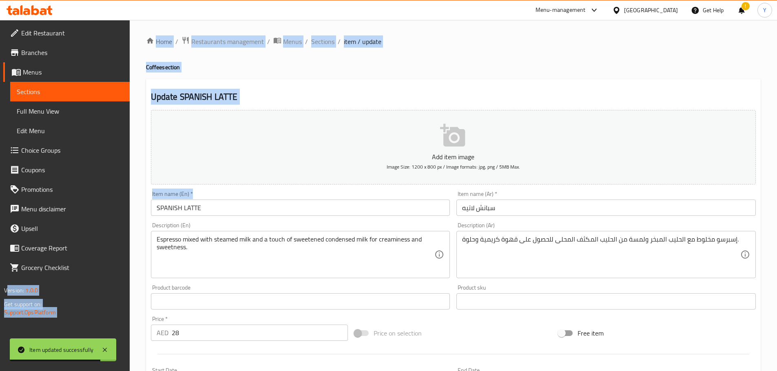
click at [211, 212] on input "SPANISH LATTE" at bounding box center [300, 208] width 299 height 16
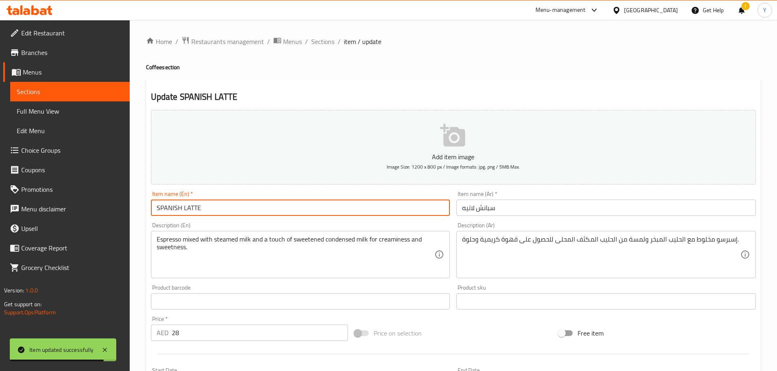
paste input "panish Latte"
type input "Spanish Latte"
click at [340, 99] on h2 "Update Spanish Latte" at bounding box center [453, 97] width 605 height 12
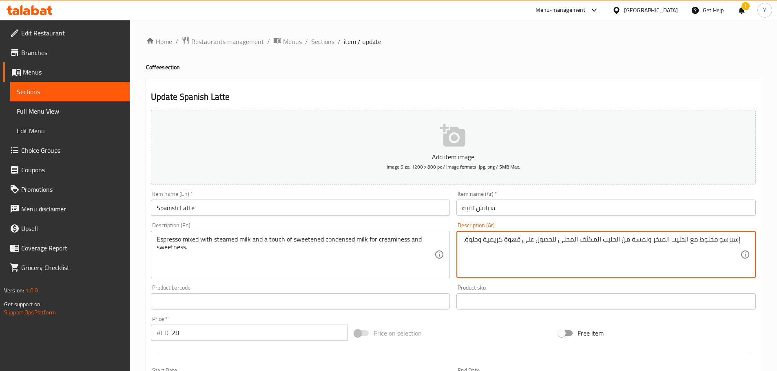
click at [565, 197] on div "Item name (Ar)   * سبانش لاتيه Item name (Ar) *" at bounding box center [605, 203] width 299 height 25
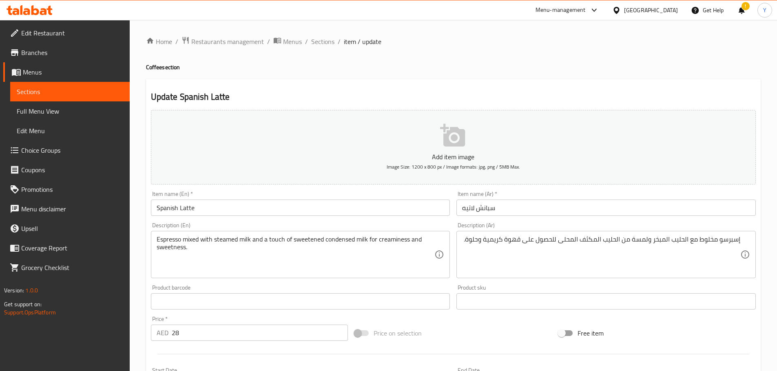
drag, startPoint x: 531, startPoint y: 202, endPoint x: 530, endPoint y: 208, distance: 6.5
click at [531, 202] on input "سبانش لاتيه" at bounding box center [605, 208] width 299 height 16
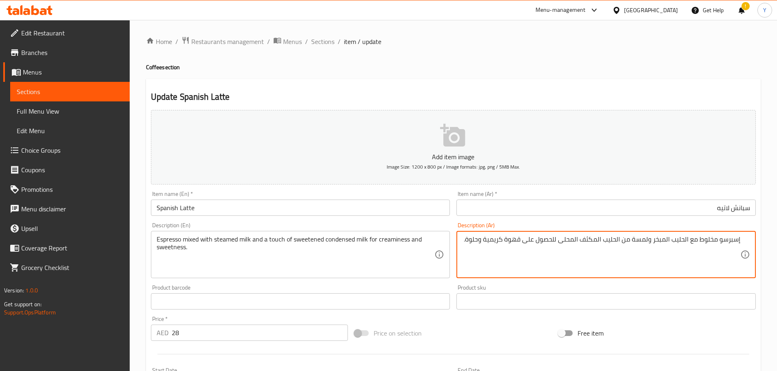
click at [682, 64] on h4 "Coffee section" at bounding box center [453, 67] width 614 height 8
click at [685, 243] on textarea "إسبرسو مخلوط مع الحليب المبخر ولمسة من الحليب المكثف المحلى للحصول على قهوة كري…" at bounding box center [601, 255] width 278 height 39
click at [607, 50] on div "Home / Restaurants management / Menus / Sections / item / update Coffee section…" at bounding box center [453, 297] width 614 height 523
click at [533, 240] on textarea "إسبرسو مخلوط مع حليب مبخر ولمسة من حليب مكثف محلى للحصول على قهوة كريمية وحلوة." at bounding box center [601, 255] width 278 height 39
type textarea "إسبرسو مخلوط مع حليب مبخر ولمسة من حليب مكثف محلى للحصول على كريمية وحلوة."
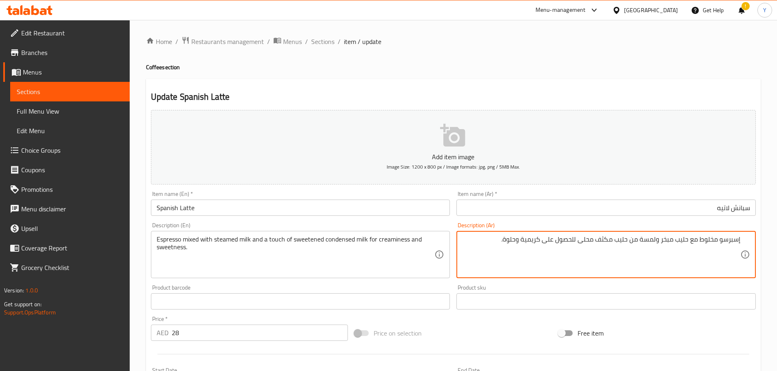
click at [509, 71] on h4 "Coffee section" at bounding box center [453, 67] width 614 height 8
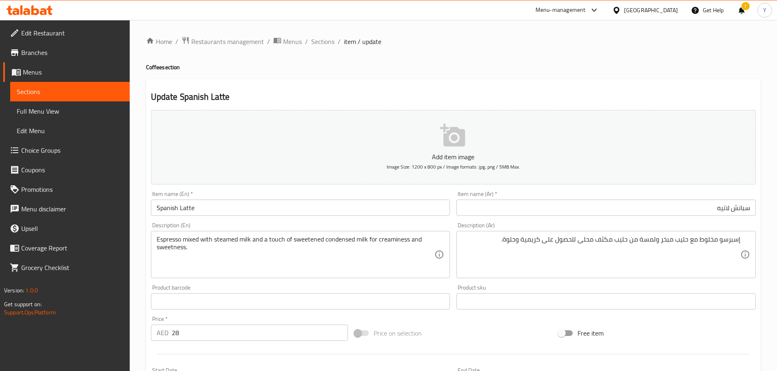
scroll to position [205, 0]
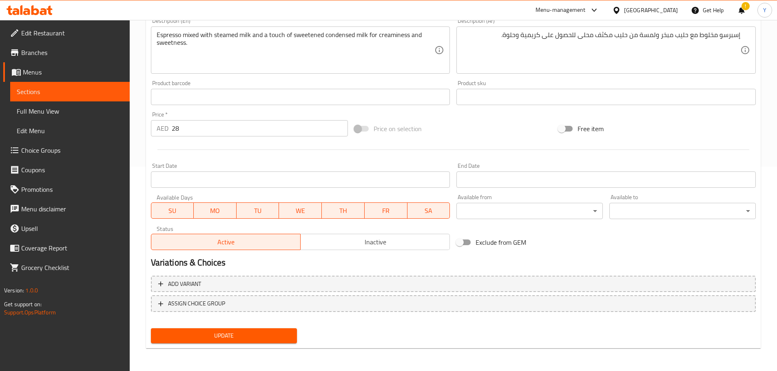
click at [241, 335] on span "Update" at bounding box center [223, 336] width 133 height 10
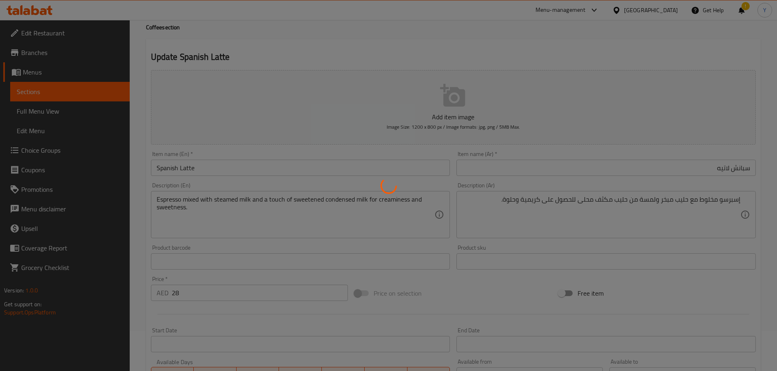
scroll to position [1, 0]
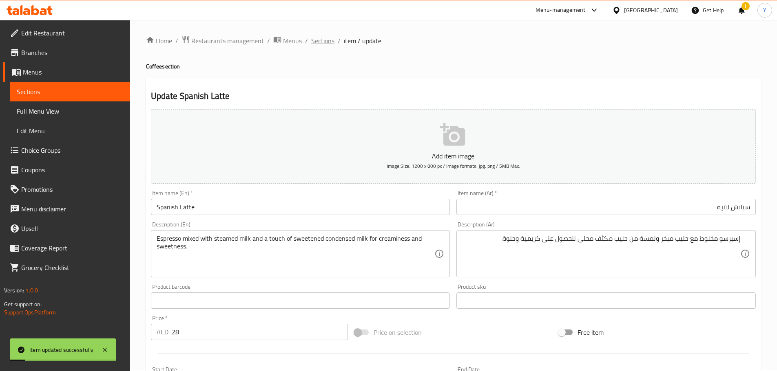
click at [322, 41] on span "Sections" at bounding box center [322, 41] width 23 height 10
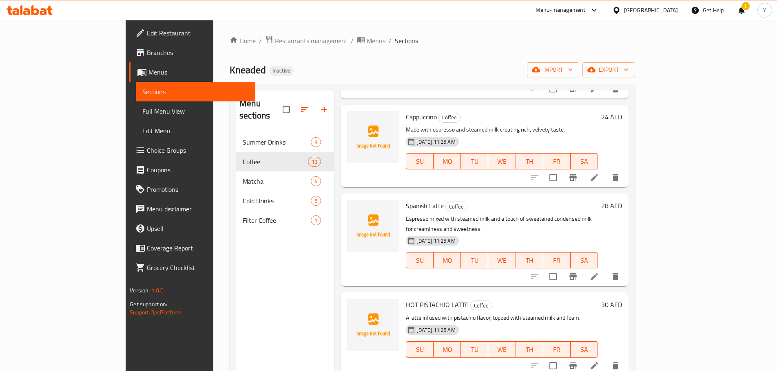
scroll to position [807, 0]
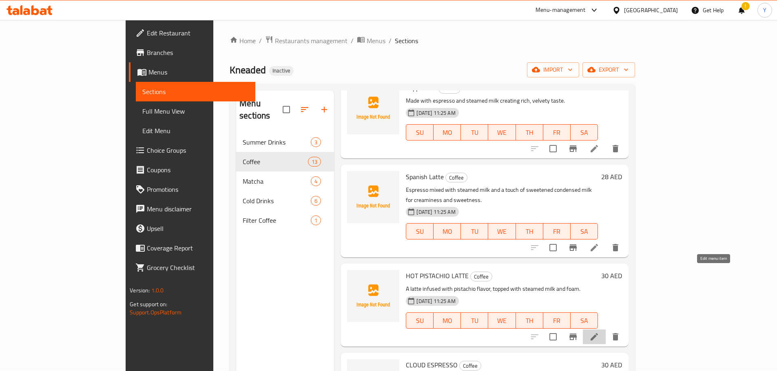
click at [598, 333] on icon at bounding box center [593, 336] width 7 height 7
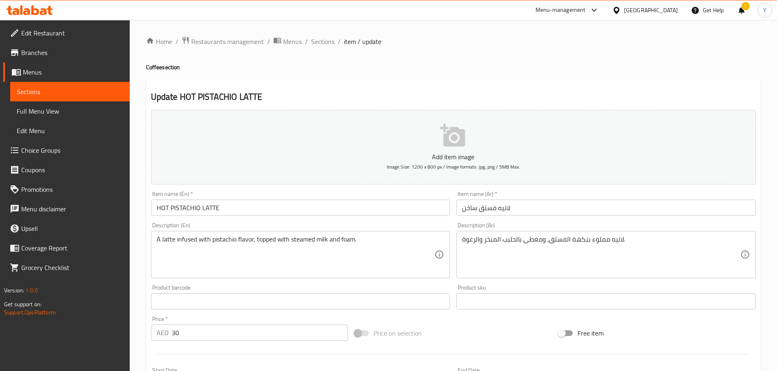
click at [289, 206] on input "HOT PISTACHIO LATTE" at bounding box center [300, 208] width 299 height 16
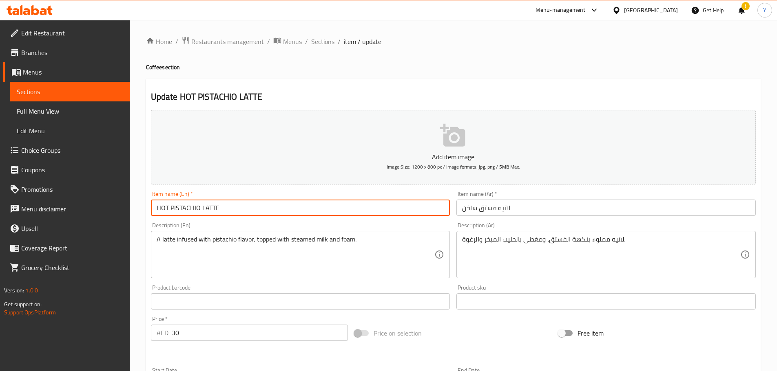
paste input "ot Pistachio Latte"
type input "Hot Pistachio Latte"
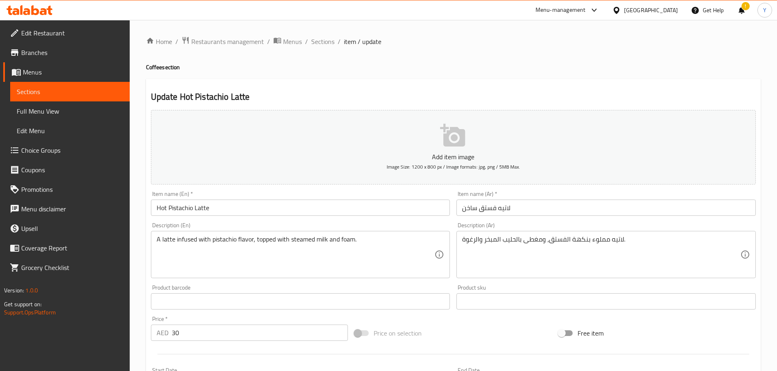
click at [484, 75] on div "Home / Restaurants management / Menus / Sections / item / update Coffee section…" at bounding box center [453, 297] width 614 height 523
click at [587, 213] on input "لاتيه فستق ساخن" at bounding box center [605, 208] width 299 height 16
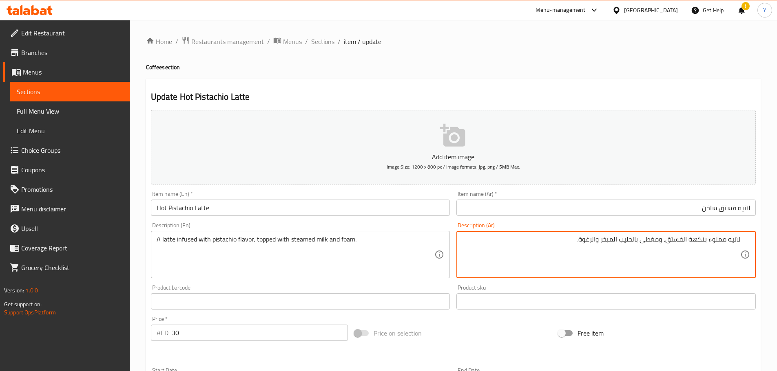
click at [591, 59] on div "Home / Restaurants management / Menus / Sections / item / update Coffee section…" at bounding box center [453, 297] width 614 height 523
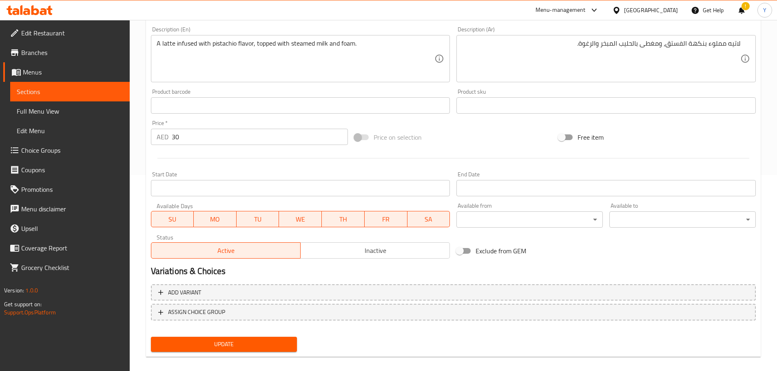
scroll to position [205, 0]
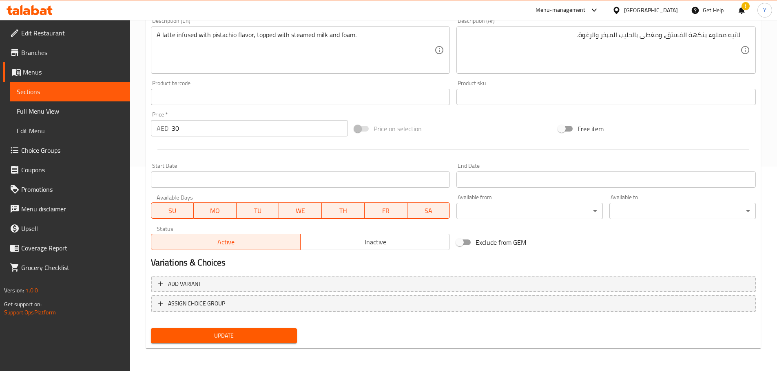
click at [275, 322] on nav at bounding box center [453, 319] width 605 height 7
click at [275, 325] on div "Add variant ASSIGN CHOICE GROUP" at bounding box center [453, 299] width 611 height 53
click at [275, 330] on button "Update" at bounding box center [224, 336] width 146 height 15
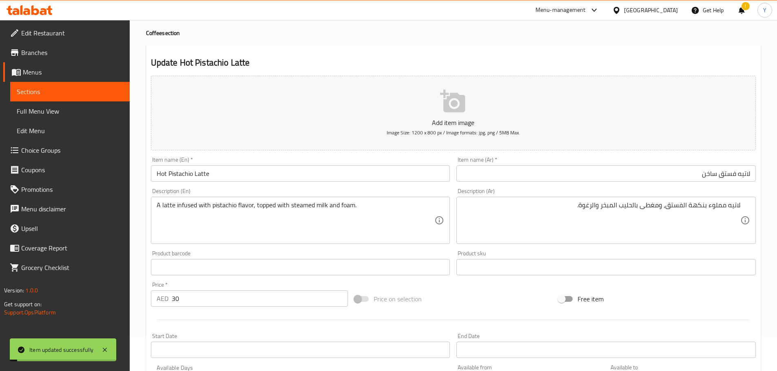
scroll to position [0, 0]
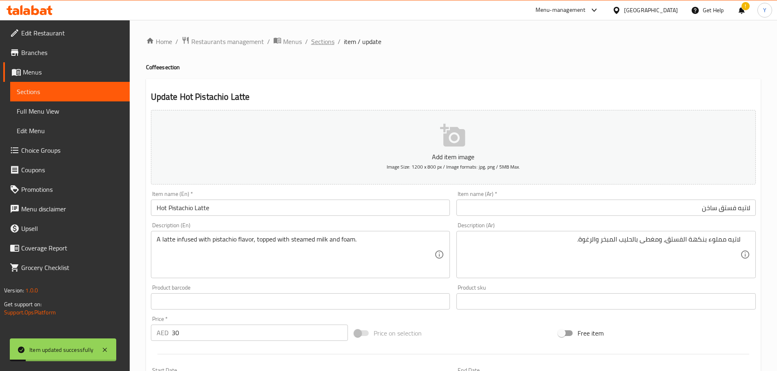
click at [325, 38] on span "Sections" at bounding box center [322, 42] width 23 height 10
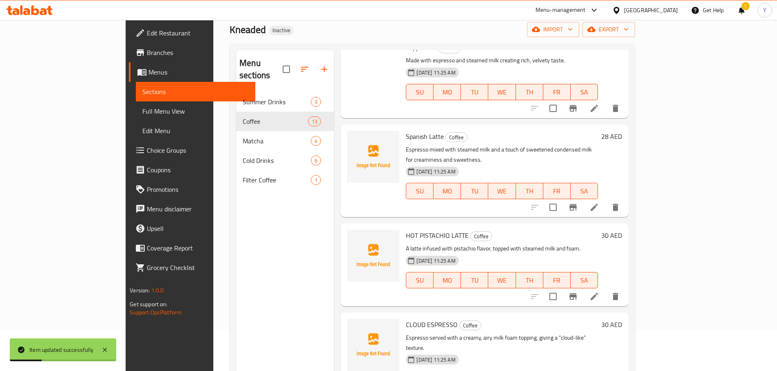
scroll to position [114, 0]
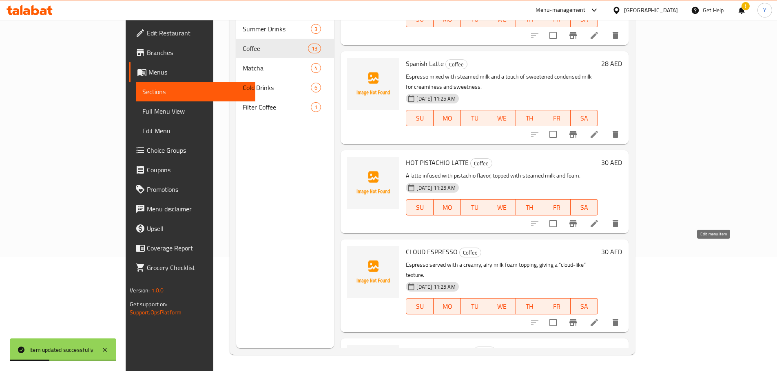
click at [599, 318] on icon at bounding box center [594, 323] width 10 height 10
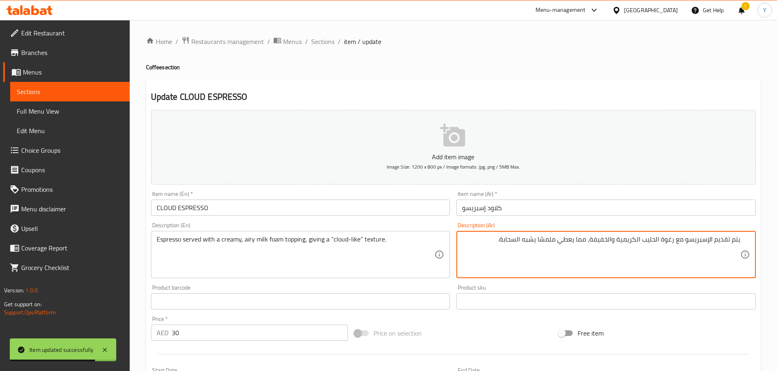
click at [595, 252] on textarea "يتم تقديم الإسبريسو مع رغوة الحليب الكريمية والخفيفة، مما يعطي ملمسًا يشبه السح…" at bounding box center [601, 255] width 278 height 39
drag, startPoint x: 612, startPoint y: 243, endPoint x: 591, endPoint y: 242, distance: 20.8
click at [590, 242] on textarea "يتم تقديم الإسبريسو مع رغوة الحليب الكريمية والخفيفة، مما يعطي ملمسًا يشبه السح…" at bounding box center [601, 255] width 278 height 39
click at [599, 73] on div "Home / Restaurants management / Menus / Sections / item / update Coffee section…" at bounding box center [453, 297] width 614 height 523
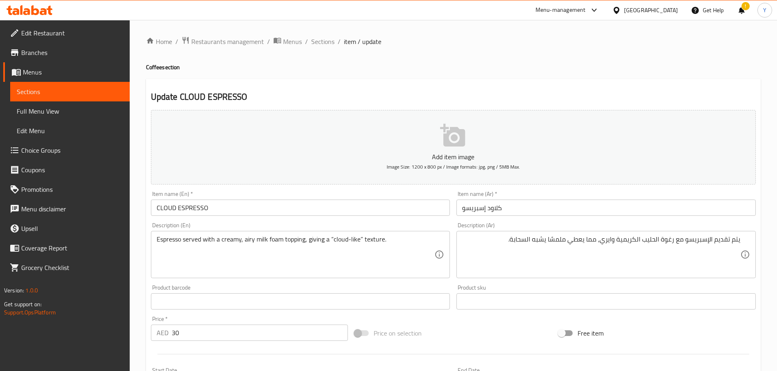
click at [606, 79] on div "Update CLOUD ESPRESSO Add item image Image Size: 1200 x 800 px / Image formats:…" at bounding box center [453, 316] width 614 height 475
click at [609, 83] on div "Update CLOUD ESPRESSO Add item image Image Size: 1200 x 800 px / Image formats:…" at bounding box center [453, 316] width 614 height 475
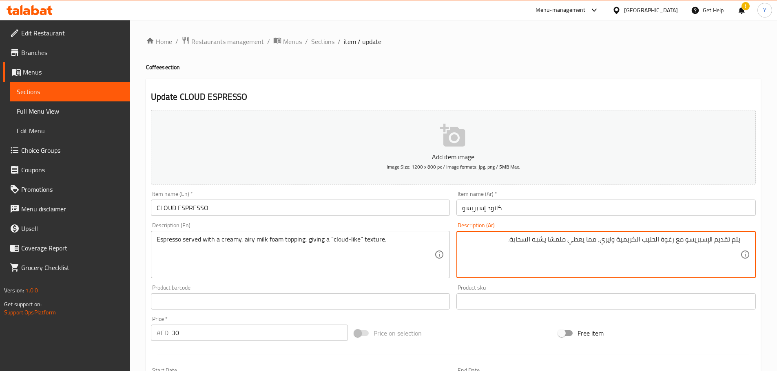
click at [554, 242] on textarea "يتم تقديم الإسبريسو مع رغوة الحليب الكريمية وايري، مما يعطي ملمسًا يشبه السحابة." at bounding box center [601, 255] width 278 height 39
type textarea "يتم تقديم الإسبريسو مع رغوة الحليب الكريمية وايري، مما يعطي قوام يشبه السحابة."
click at [613, 73] on div "Home / Restaurants management / Menus / Sections / item / update Coffee section…" at bounding box center [453, 297] width 614 height 523
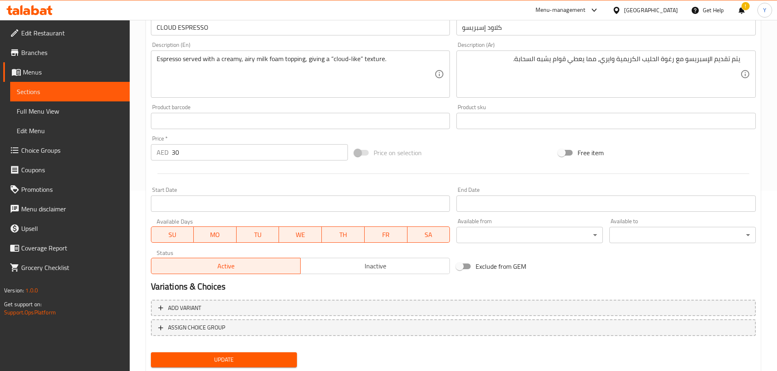
scroll to position [205, 0]
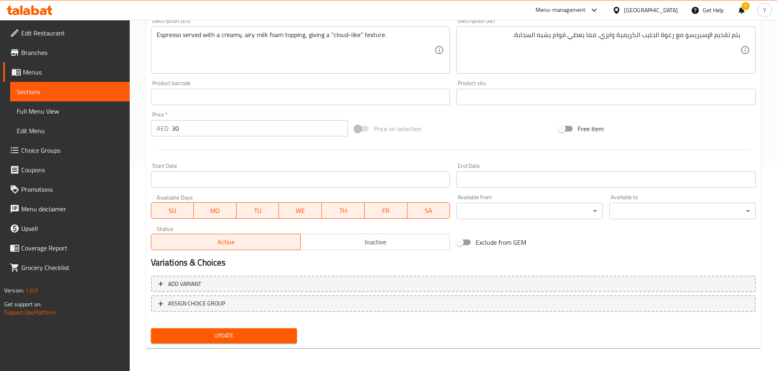
click at [245, 334] on span "Update" at bounding box center [223, 336] width 133 height 10
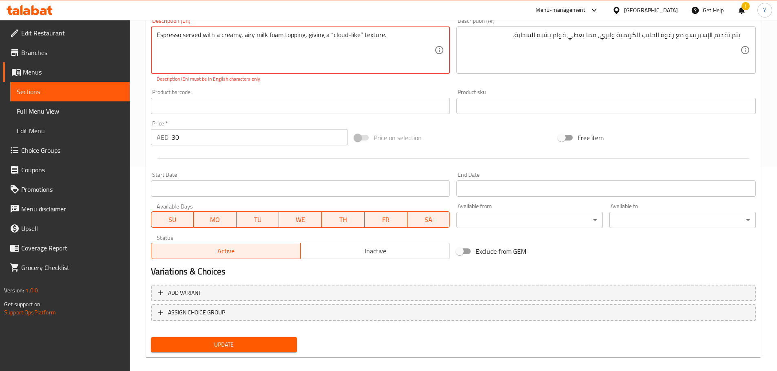
click at [333, 31] on textarea "Espresso served with a creamy, airy milk foam topping, giving a “cloud-like” te…" at bounding box center [296, 50] width 278 height 39
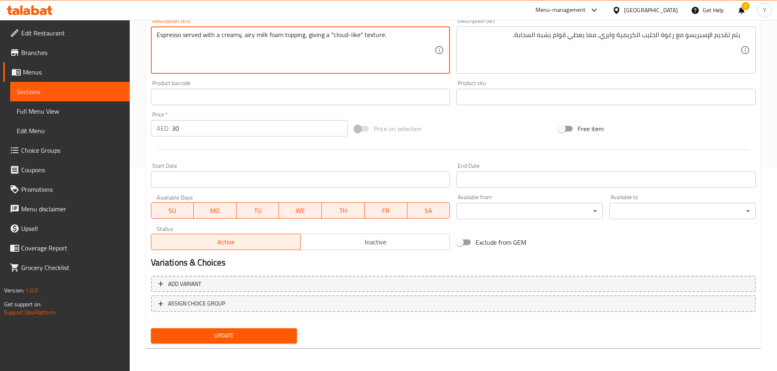
type textarea "Espresso served with a creamy, airy milk foam topping, giving a "cloud-like" te…"
click at [246, 335] on span "Update" at bounding box center [223, 336] width 133 height 10
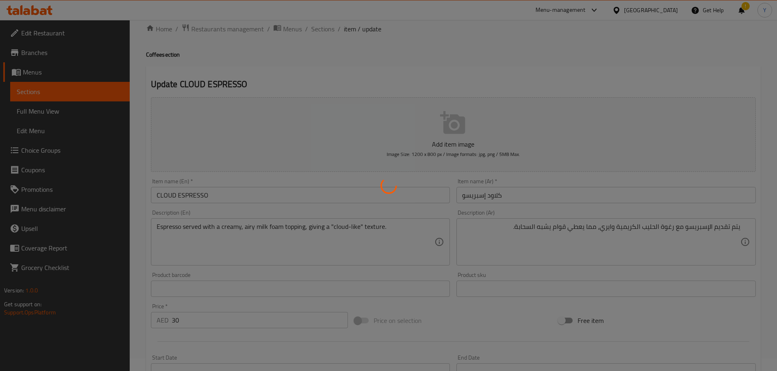
scroll to position [0, 0]
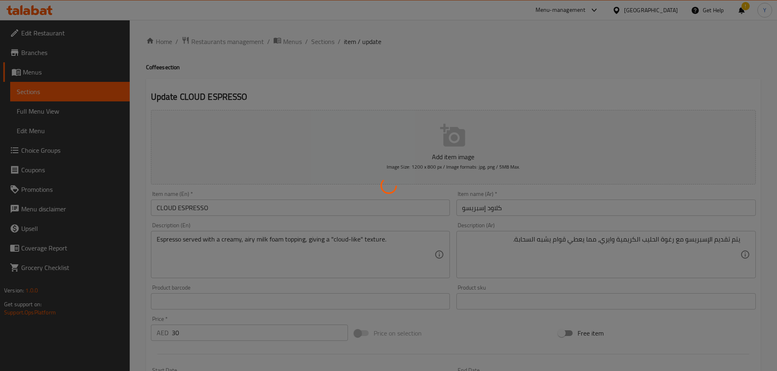
click at [462, 64] on div at bounding box center [388, 185] width 777 height 371
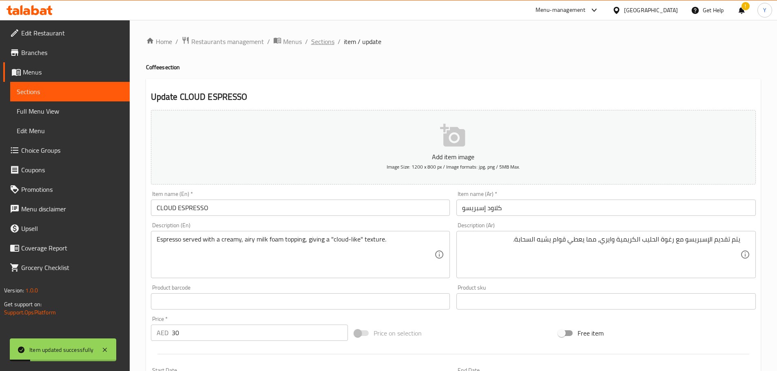
click at [321, 39] on span "Sections" at bounding box center [322, 42] width 23 height 10
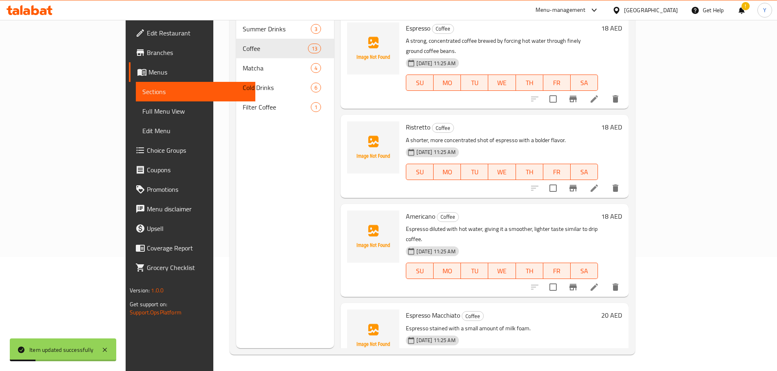
scroll to position [807, 0]
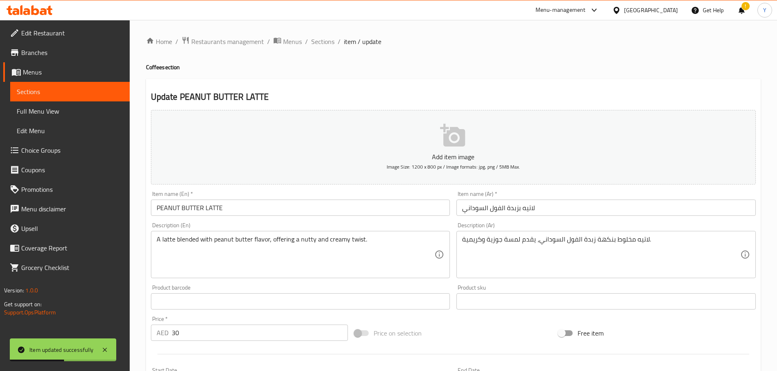
click at [515, 213] on input "لاتيه بزبدة الفول السوداني" at bounding box center [605, 208] width 299 height 16
click at [259, 216] on div "Item name (En)   * PEANUT BUTTER LATTE Item name (En) *" at bounding box center [301, 203] width 306 height 31
drag, startPoint x: 268, startPoint y: 210, endPoint x: 0, endPoint y: 177, distance: 270.3
click at [47, 189] on div "Edit Restaurant Branches Menus Sections Full Menu View Edit Menu Choice Groups …" at bounding box center [388, 298] width 777 height 556
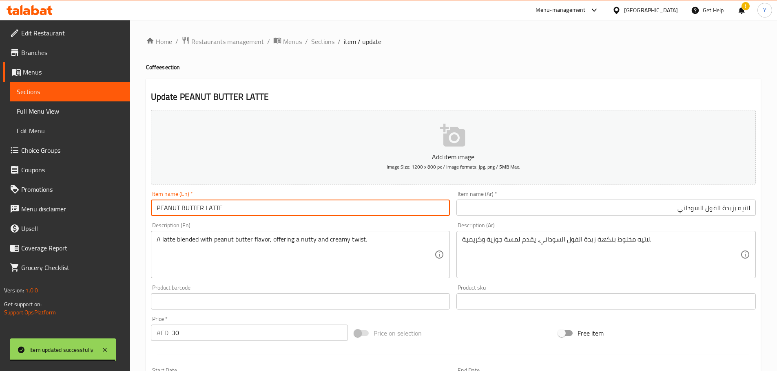
paste input "eanut Butter Latte"
type input "Peanut Butter Latte"
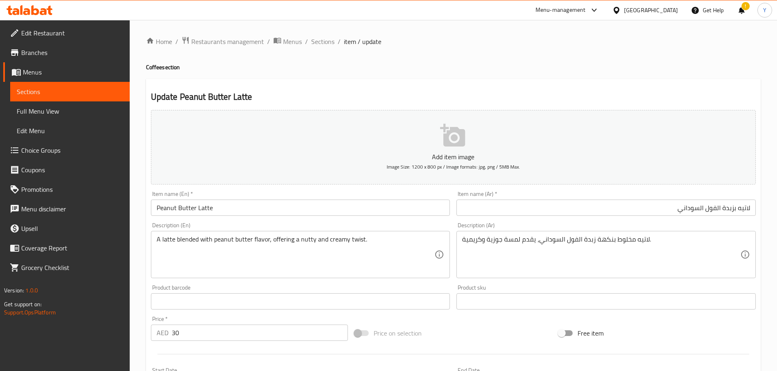
drag, startPoint x: 503, startPoint y: 62, endPoint x: 538, endPoint y: 161, distance: 105.5
click at [503, 62] on div "Home / Restaurants management / Menus / Sections / item / update Coffee section…" at bounding box center [453, 297] width 614 height 523
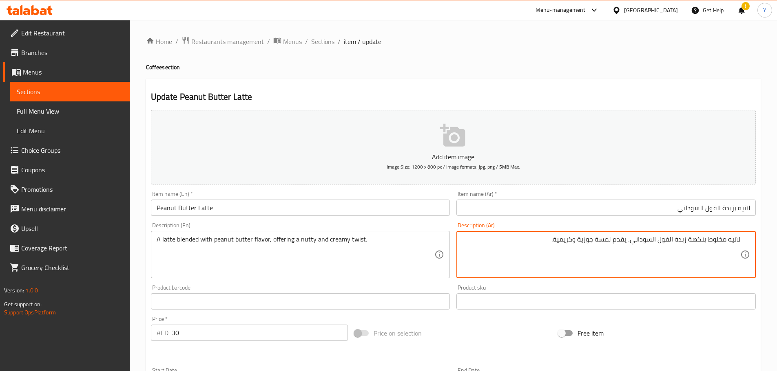
click at [605, 238] on textarea "لاتيه مخلوط بنكهة زبدة الفول السوداني، يقدم لمسة جوزية وكريمية." at bounding box center [601, 255] width 278 height 39
type textarea "لاتيه مخلوط بنكهة زبدة الفول السوداني، يقدم تويست جوزية وكريمية."
click at [623, 50] on div "Home / Restaurants management / Menus / Sections / item / update Coffee section…" at bounding box center [453, 297] width 614 height 523
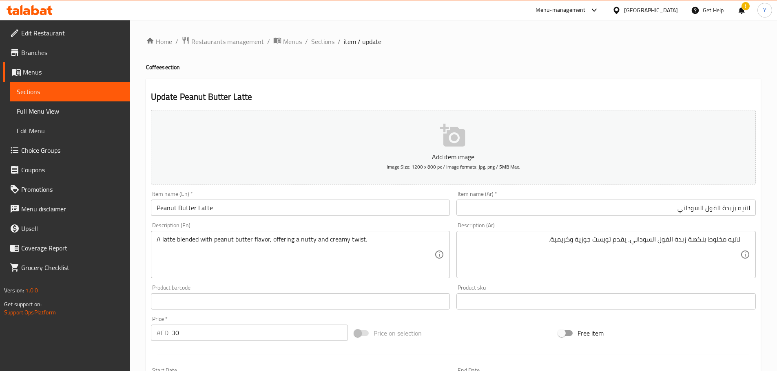
scroll to position [205, 0]
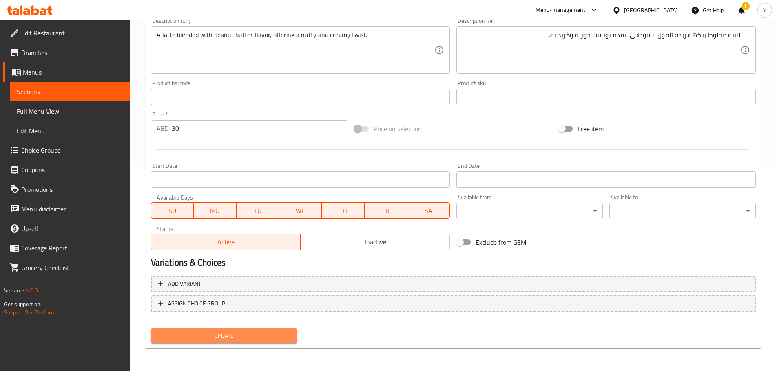
click at [224, 339] on span "Update" at bounding box center [223, 336] width 133 height 10
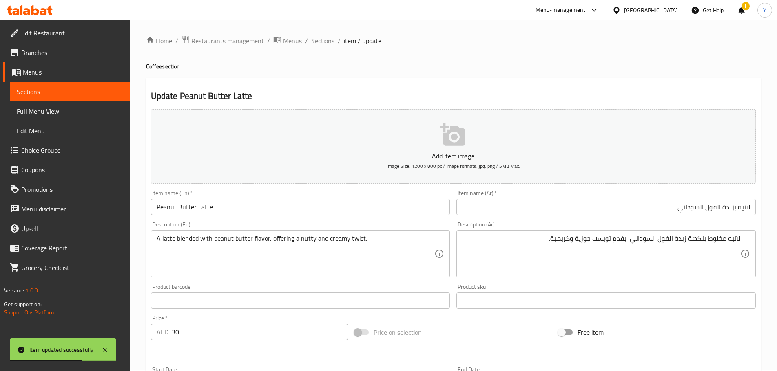
scroll to position [0, 0]
click at [319, 43] on span "Sections" at bounding box center [322, 42] width 23 height 10
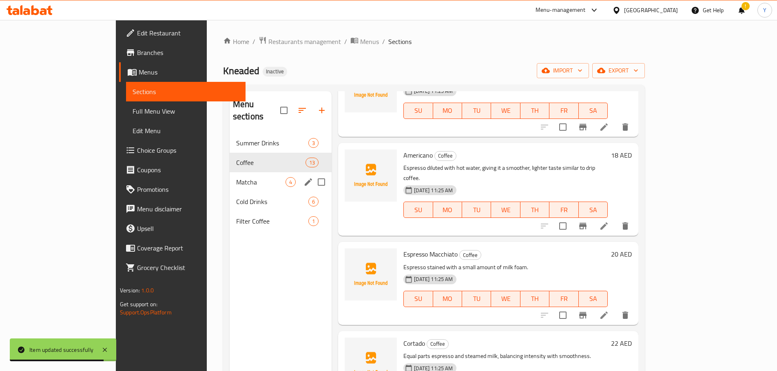
click at [236, 177] on span "Matcha" at bounding box center [260, 182] width 49 height 10
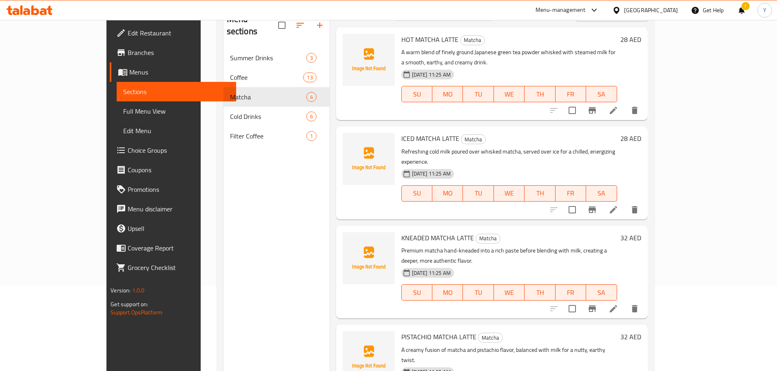
scroll to position [114, 0]
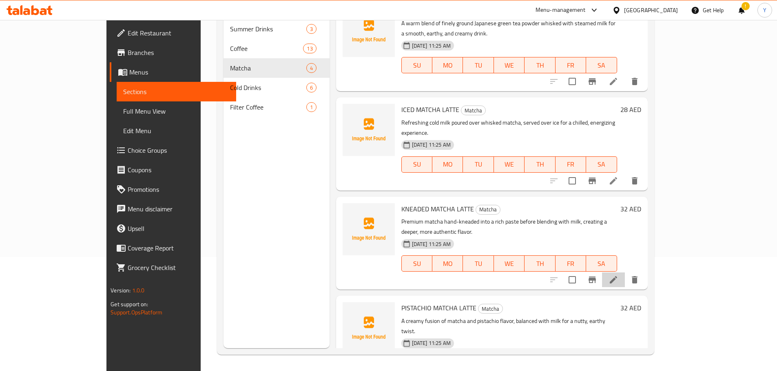
click at [625, 273] on li at bounding box center [613, 280] width 23 height 15
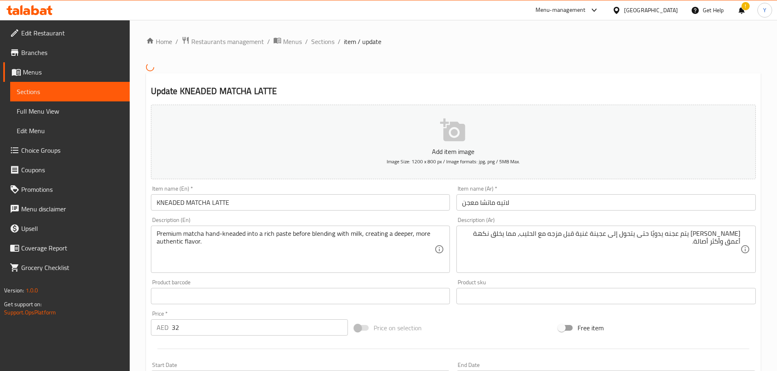
click at [505, 213] on div "Item name (Ar)   * لاتيه ماتشا معجن Item name (Ar) *" at bounding box center [606, 198] width 306 height 31
click at [514, 209] on input "لاتيه ماتشا معجن" at bounding box center [605, 202] width 299 height 16
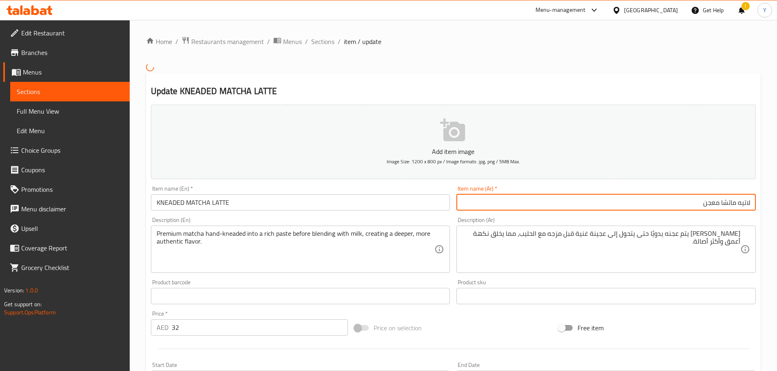
click at [707, 202] on input "لاتيه ماتشا معجن" at bounding box center [605, 202] width 299 height 16
type input "لاتيه [PERSON_NAME]"
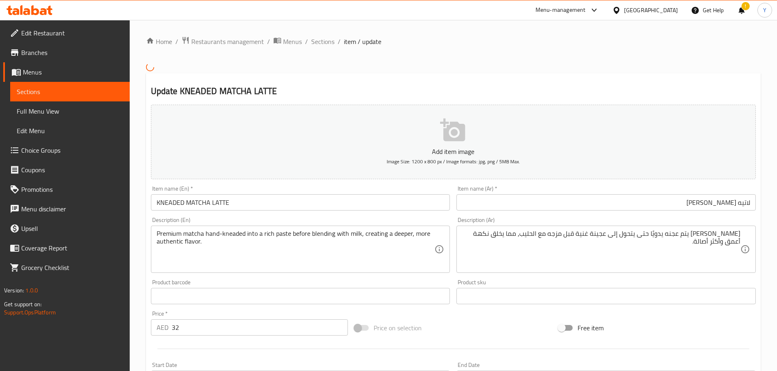
click at [214, 203] on input "KNEADED MATCHA LATTE" at bounding box center [300, 202] width 299 height 16
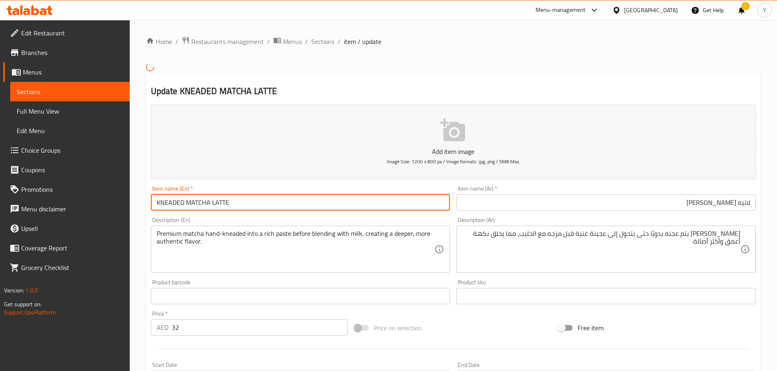
paste input "neaded Matcha Latte"
type input "Kneaded Matcha Latte"
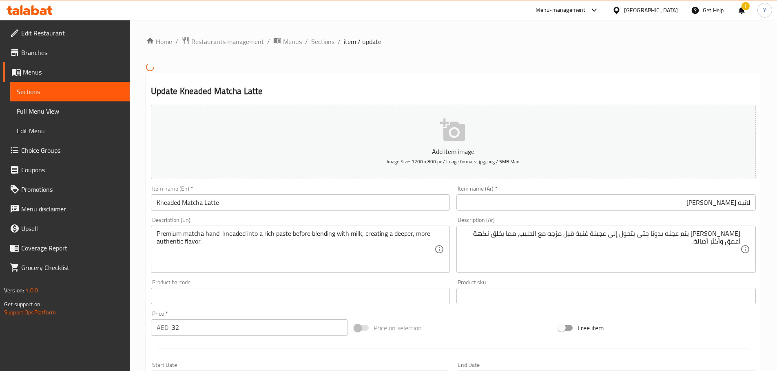
click at [369, 85] on div "Update Kneaded Matcha Latte Add item image Image Size: 1200 x 800 px / Image fo…" at bounding box center [453, 310] width 614 height 475
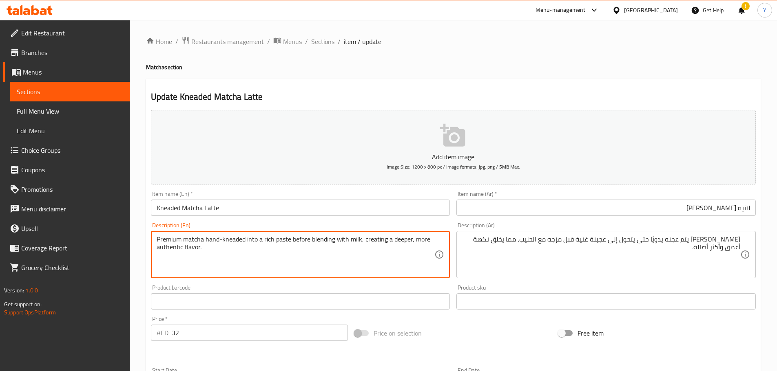
drag, startPoint x: 236, startPoint y: 237, endPoint x: 216, endPoint y: 237, distance: 20.0
click at [216, 237] on textarea "Premium matcha hand-kneaded into a rich paste before blending with milk, creati…" at bounding box center [296, 255] width 278 height 39
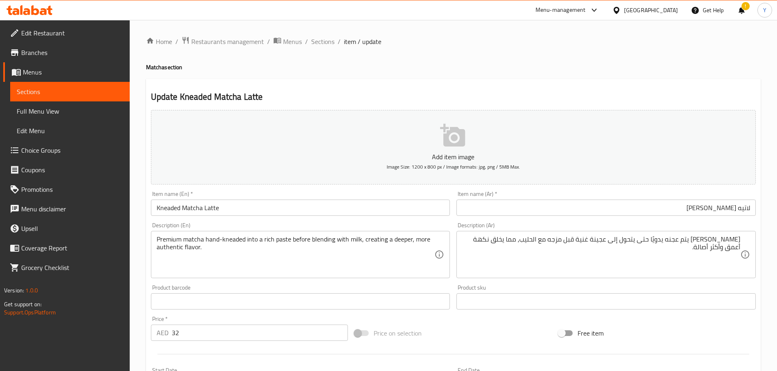
click at [642, 88] on div "Update Kneaded Matcha Latte Add item image Image Size: 1200 x 800 px / Image fo…" at bounding box center [453, 316] width 614 height 475
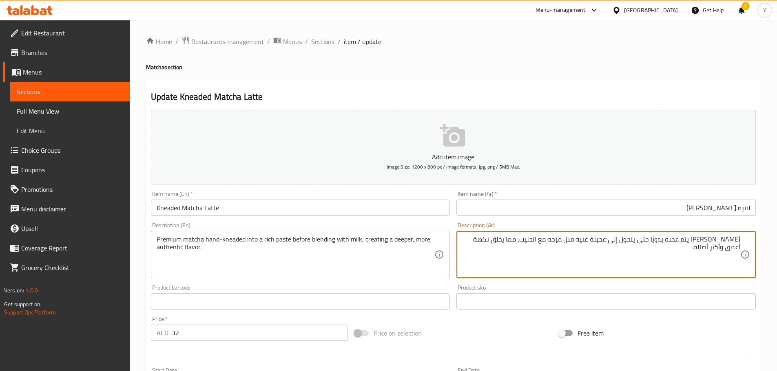
click at [693, 238] on textarea "ماتشا فاخر يتم عجنه يدويًا حتى يتحول إلى عجينة غنية قبل مزجه مع الحليب، مما يخل…" at bounding box center [601, 255] width 278 height 39
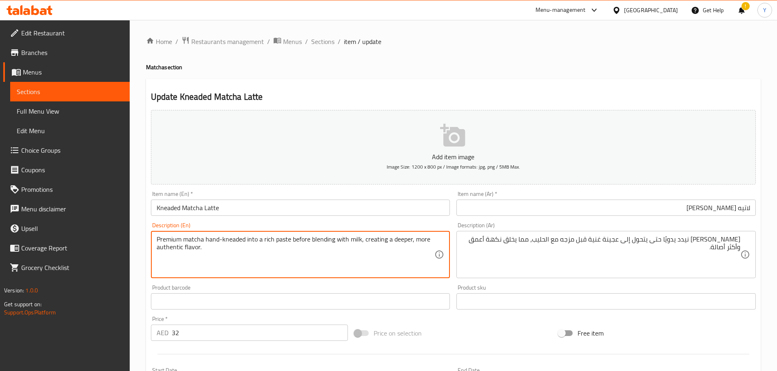
drag, startPoint x: 355, startPoint y: 242, endPoint x: 150, endPoint y: 234, distance: 205.6
click at [162, 236] on textarea "Premium matcha hand-kneaded into a rich paste before blending with milk, creati…" at bounding box center [296, 255] width 278 height 39
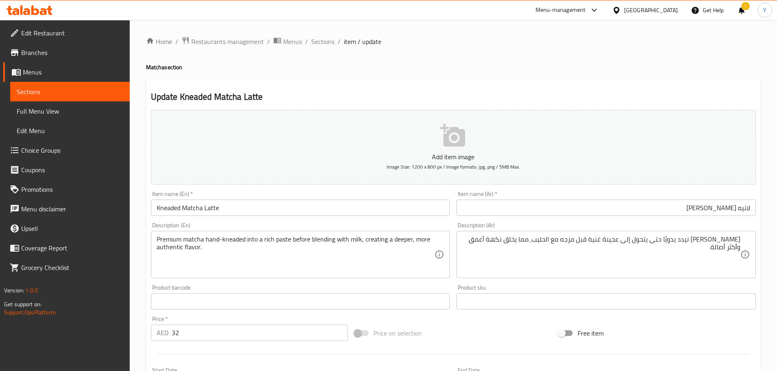
click at [433, 78] on div "Home / Restaurants management / Menus / Sections / item / update Matcha section…" at bounding box center [453, 297] width 614 height 523
click at [669, 71] on h4 "Matcha section" at bounding box center [453, 67] width 614 height 8
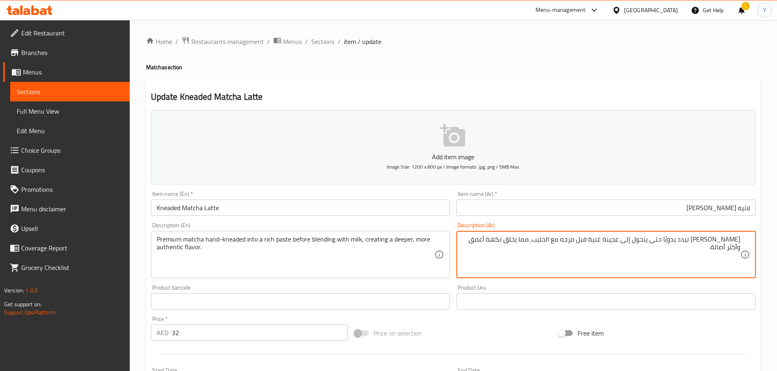
drag, startPoint x: 583, startPoint y: 239, endPoint x: 553, endPoint y: 239, distance: 29.8
click at [553, 239] on textarea "ماتشا بريميوم نيدد يدويًا حتى يتحول إلى عجينة غنية قبل مزجه مع الحليب، مما يخلق…" at bounding box center [601, 255] width 278 height 39
click at [552, 243] on textarea "ماتشا بريميوم نيدد يدويًا حتى يتحول إلى عجينة غنية قبل مزجه مع الحليب، مما يخلق…" at bounding box center [601, 255] width 278 height 39
drag, startPoint x: 552, startPoint y: 243, endPoint x: 740, endPoint y: 241, distance: 187.9
click at [740, 241] on textarea "ماتشا بريميوم نيدد يدويًا حتى يتحول إلى عجينة غنية قبل مزجه مع الحليب، مما يخلق…" at bounding box center [601, 255] width 278 height 39
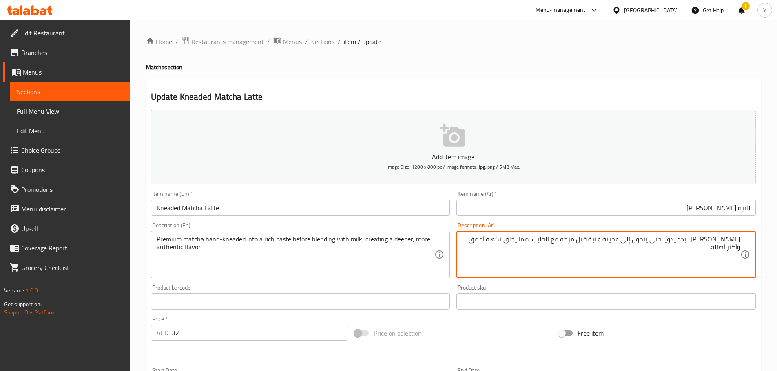
paste textarea "ميوم نيدد يدويا الي معجون غني قبل مزجه مع"
type textarea "[PERSON_NAME] نيدد يدويا الي معجون غني قبل مزجه مع حليب، مما يخلق نكهة أعمق وأك…"
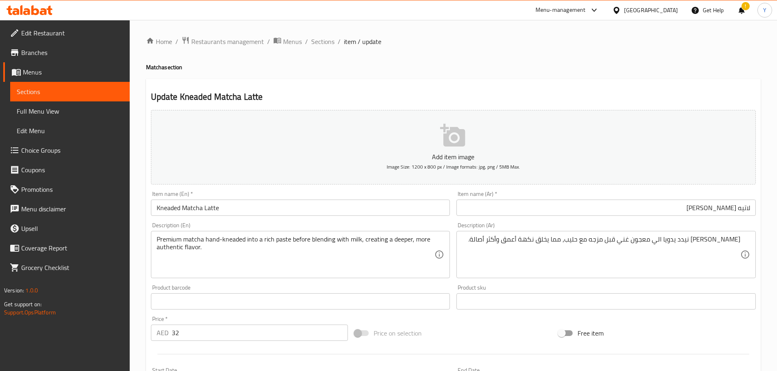
click at [589, 99] on h2 "Update Kneaded Matcha Latte" at bounding box center [453, 97] width 605 height 12
click at [597, 58] on div "Home / Restaurants management / Menus / Sections / item / update Matcha section…" at bounding box center [453, 297] width 614 height 523
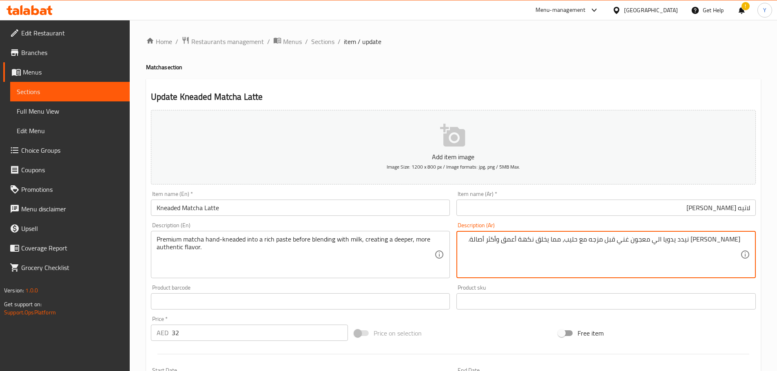
drag, startPoint x: 510, startPoint y: 240, endPoint x: 486, endPoint y: 242, distance: 24.5
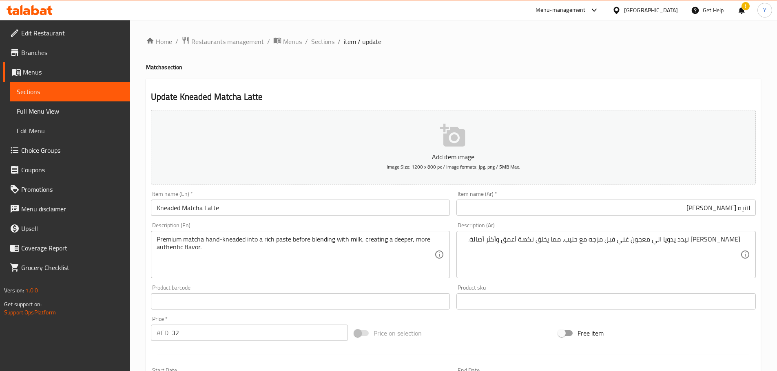
click at [577, 70] on h4 "Matcha section" at bounding box center [453, 67] width 614 height 8
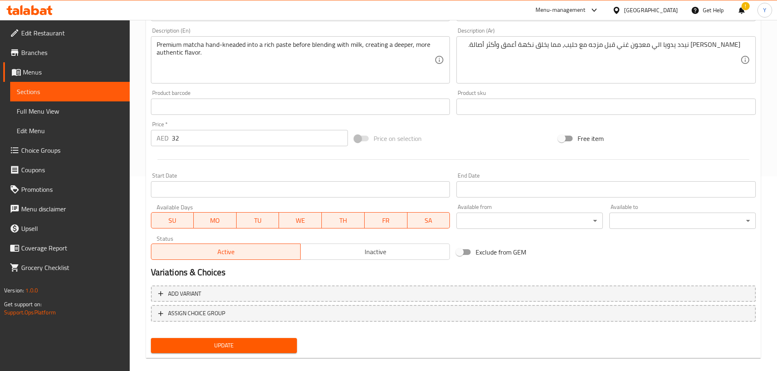
scroll to position [205, 0]
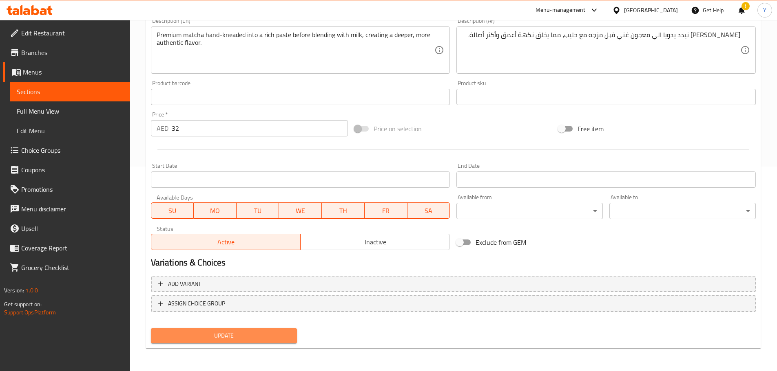
click at [242, 331] on span "Update" at bounding box center [223, 336] width 133 height 10
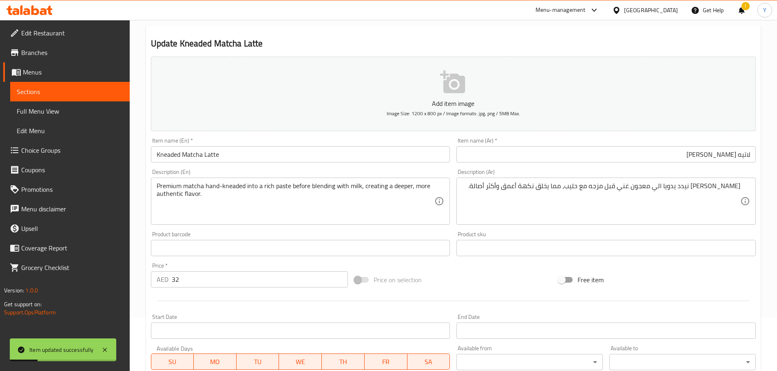
scroll to position [0, 0]
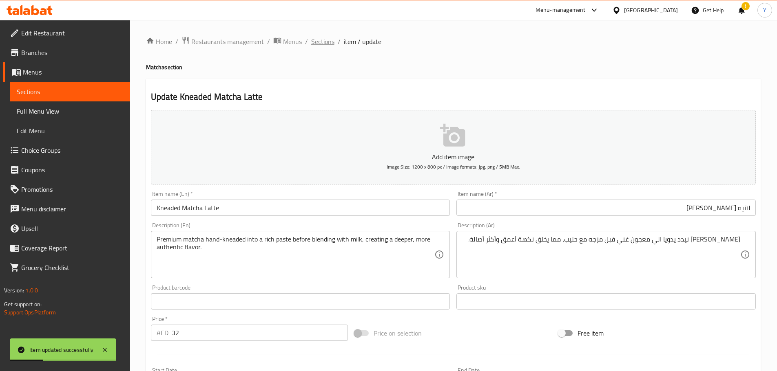
click at [319, 44] on span "Sections" at bounding box center [322, 42] width 23 height 10
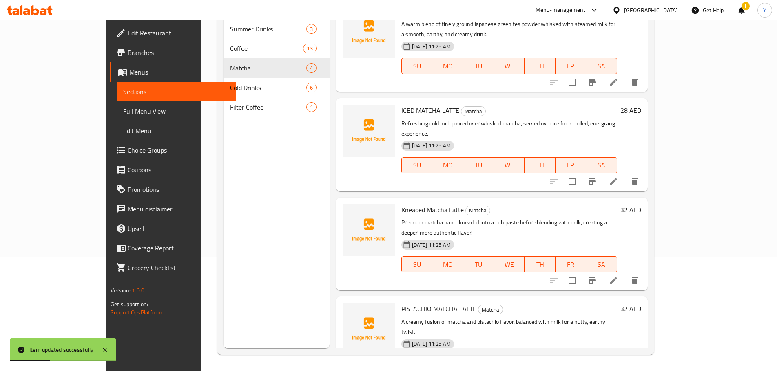
scroll to position [5, 0]
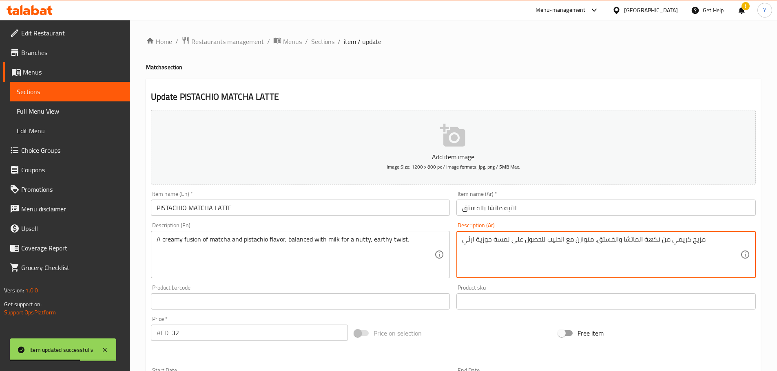
click at [504, 240] on textarea "مزيج كريمي من نكهة الماتشا والفستق، متوازن مع الحليب للحصول على لمسة جوزية ارثي" at bounding box center [601, 255] width 278 height 39
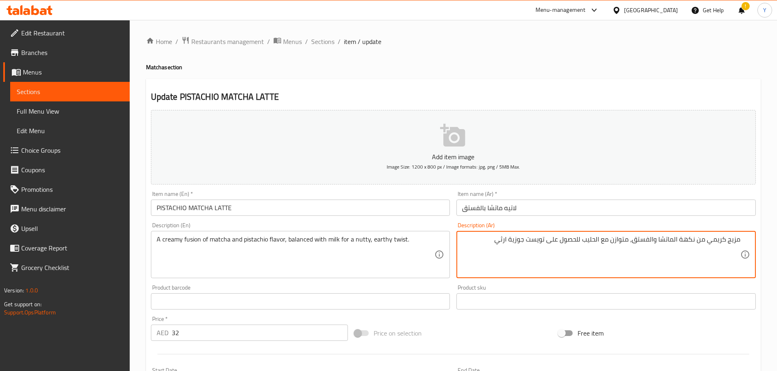
type textarea "مزيج كريمي من نكهة الماتشا والفستق، متوازن مع الحليب للحصول على تويست جوزية ارثي"
click at [634, 35] on div "Home / Restaurants management / Menus / Sections / item / update Matcha section…" at bounding box center [453, 298] width 647 height 556
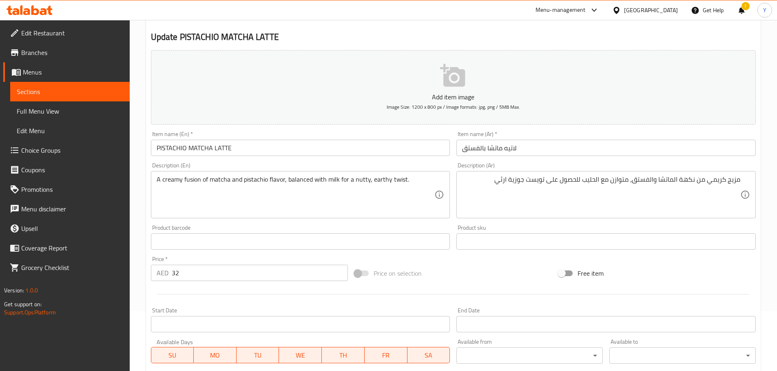
scroll to position [205, 0]
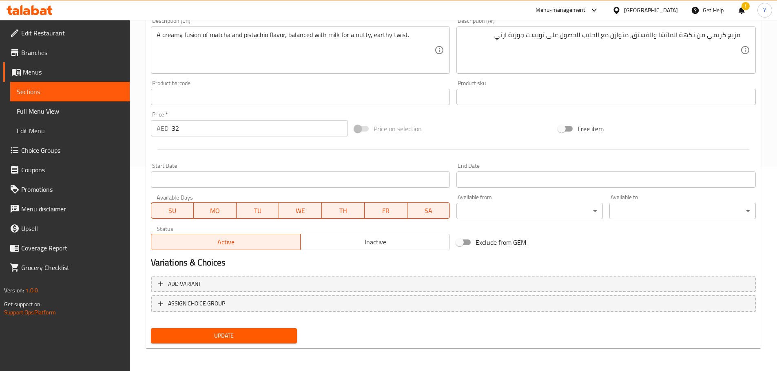
click at [221, 342] on button "Update" at bounding box center [224, 336] width 146 height 15
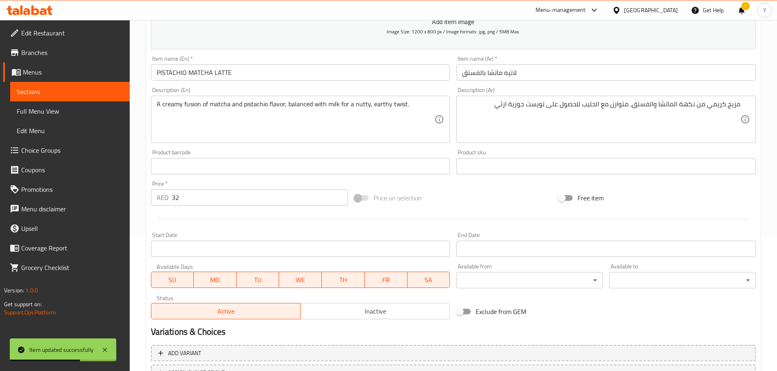
scroll to position [0, 0]
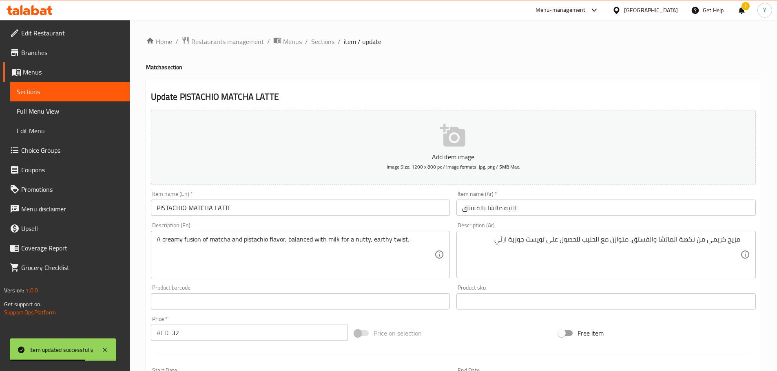
drag, startPoint x: 320, startPoint y: 44, endPoint x: 329, endPoint y: 52, distance: 11.5
click at [320, 44] on span "Sections" at bounding box center [322, 42] width 23 height 10
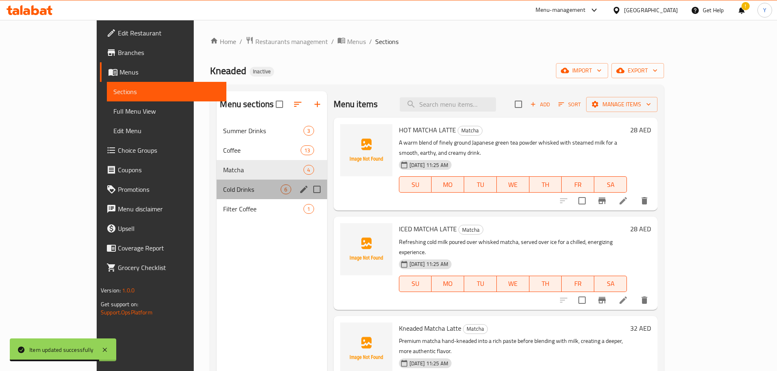
click at [216, 183] on div "Cold Drinks 6" at bounding box center [271, 190] width 110 height 20
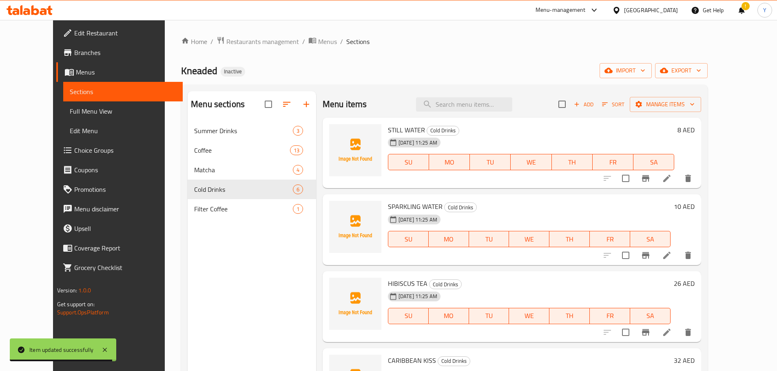
click at [671, 183] on icon at bounding box center [667, 179] width 10 height 10
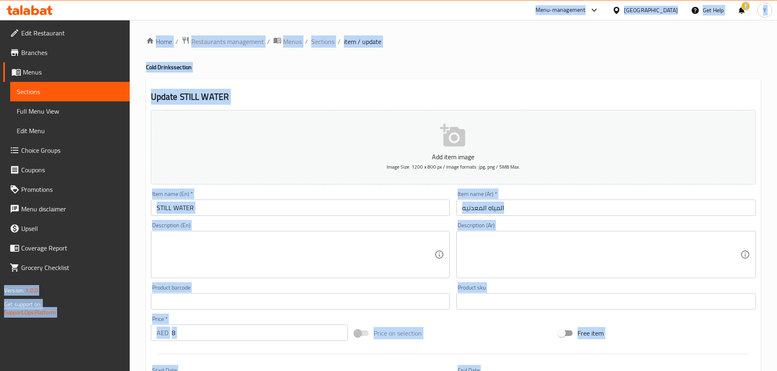
click at [258, 205] on input "STILL WATER" at bounding box center [300, 208] width 299 height 16
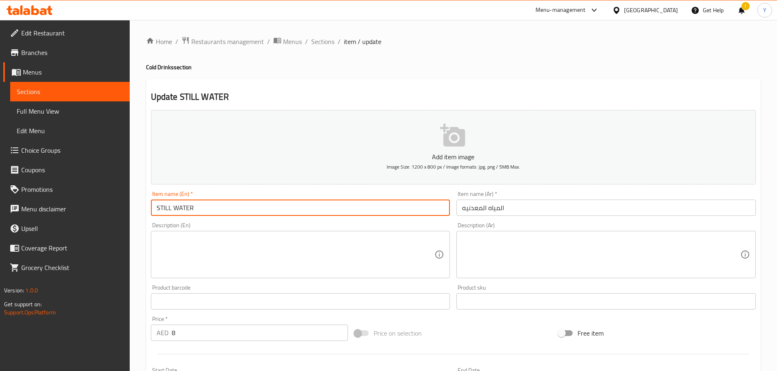
paste input "till Water"
type input "Still Water"
click at [436, 92] on h2 "Update Still Water" at bounding box center [453, 97] width 605 height 12
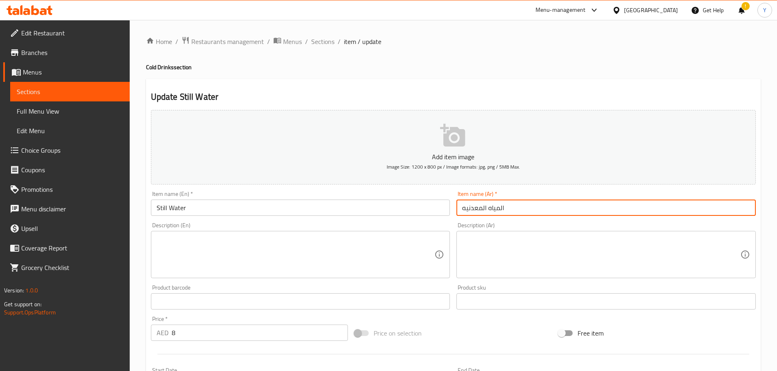
click at [496, 210] on input "المياه المعدنيه" at bounding box center [605, 208] width 299 height 16
click at [744, 208] on input "المياه المعدنيه" at bounding box center [605, 208] width 299 height 16
click at [731, 209] on input "مياه المعدنيه" at bounding box center [605, 208] width 299 height 16
type input "مياه معدنيه"
click at [677, 53] on div "Home / Restaurants management / Menus / Sections / item / update Cold Drinks se…" at bounding box center [453, 297] width 614 height 523
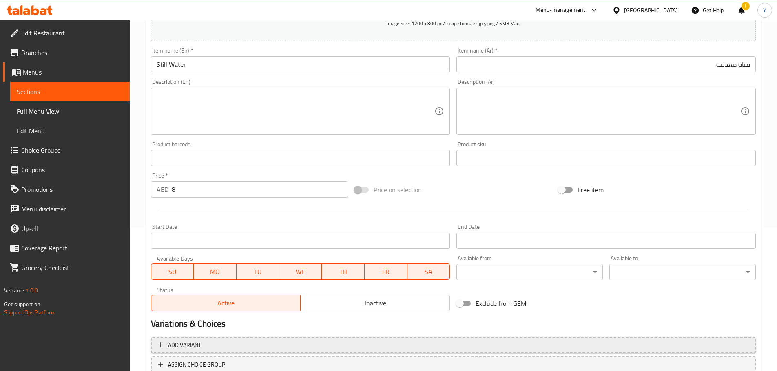
scroll to position [205, 0]
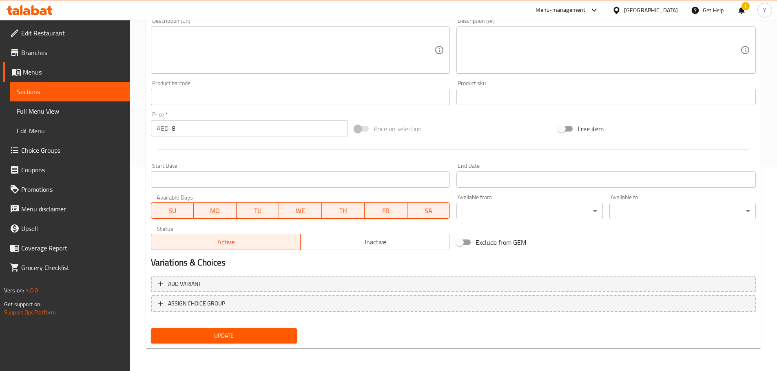
click at [282, 326] on div "Update" at bounding box center [224, 336] width 153 height 22
click at [277, 338] on span "Update" at bounding box center [223, 336] width 133 height 10
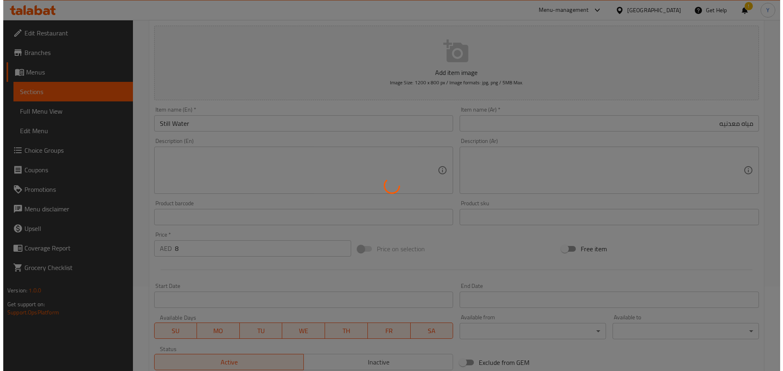
scroll to position [0, 0]
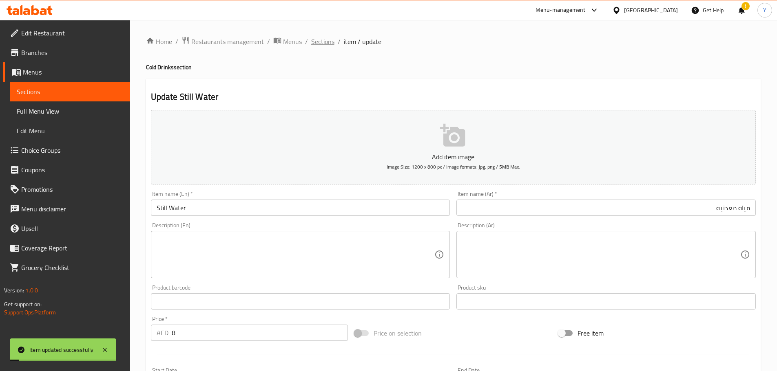
click at [322, 42] on span "Sections" at bounding box center [322, 42] width 23 height 10
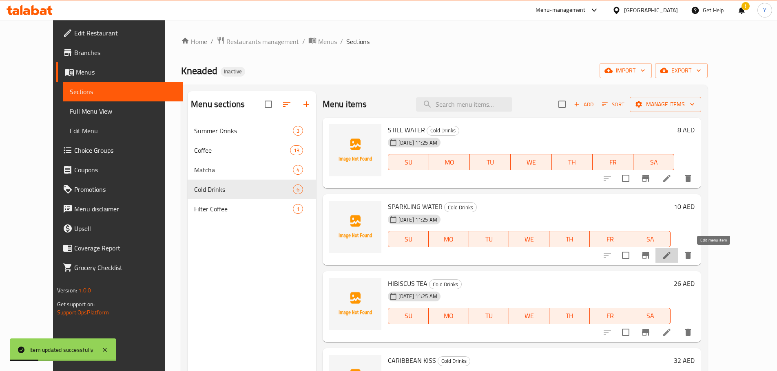
click at [670, 258] on icon at bounding box center [666, 255] width 7 height 7
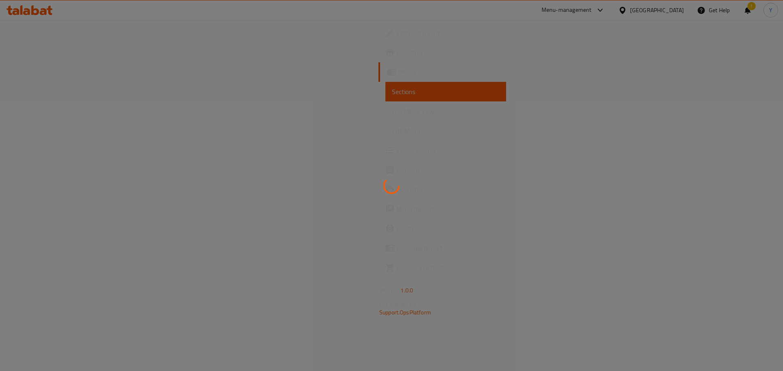
click at [393, 171] on div at bounding box center [391, 185] width 783 height 371
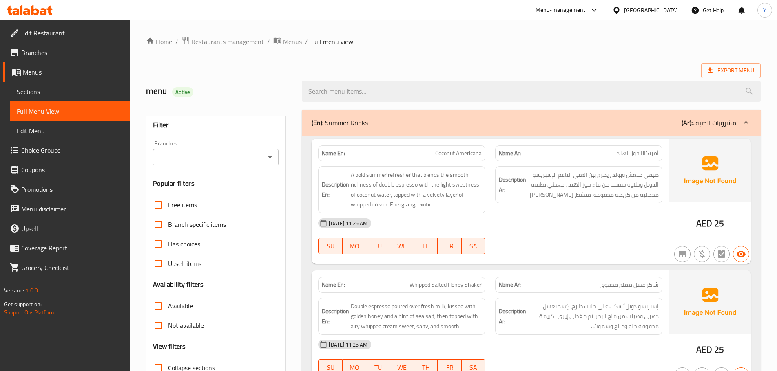
click at [404, 122] on div "(En): Summer Drinks (Ar): مشروبات الصيف" at bounding box center [523, 123] width 424 height 10
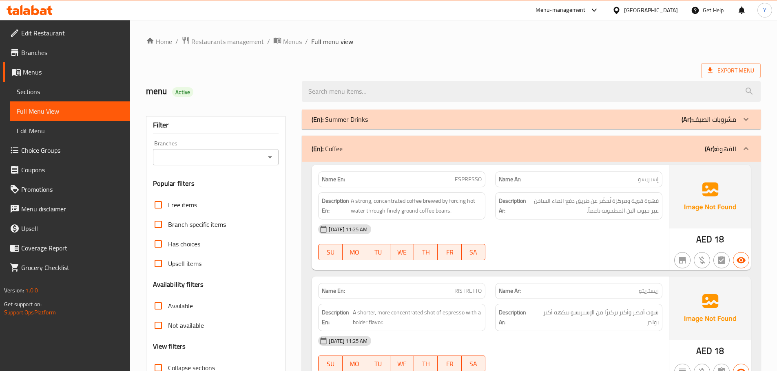
click at [447, 120] on div "(En): Summer Drinks (Ar): مشروبات الصيف" at bounding box center [523, 120] width 424 height 10
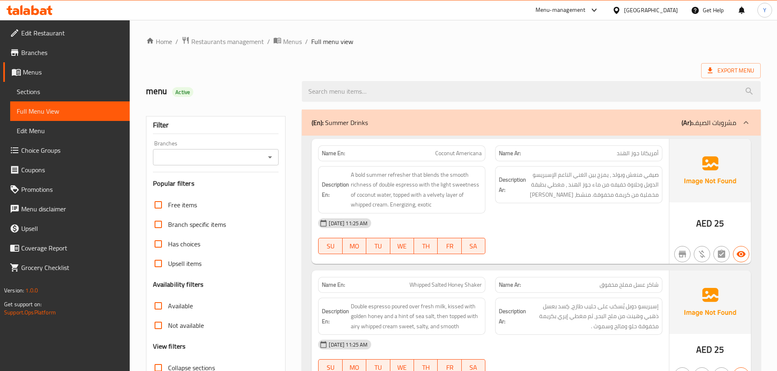
click at [482, 133] on div "(En): Summer Drinks (Ar): مشروبات الصيف" at bounding box center [531, 123] width 459 height 26
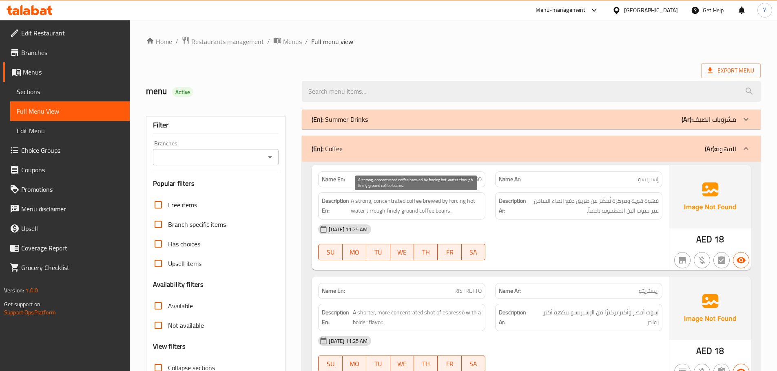
drag, startPoint x: 397, startPoint y: 202, endPoint x: 365, endPoint y: 202, distance: 31.8
click at [377, 203] on span "A strong, concentrated coffee brewed by forcing hot water through finely ground…" at bounding box center [416, 206] width 131 height 20
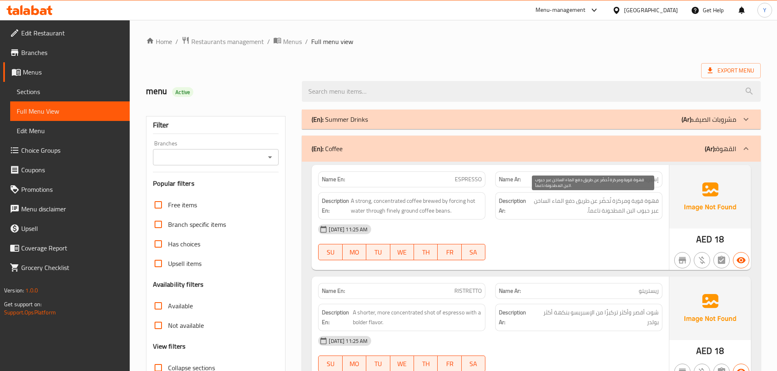
drag, startPoint x: 603, startPoint y: 203, endPoint x: 589, endPoint y: 204, distance: 13.9
click at [598, 203] on span "قهوة قوية ومركزة تُحضّر عن طريق دفع الماء الساخن عبر حبوب البن المطحونة ناعماً." at bounding box center [593, 206] width 131 height 20
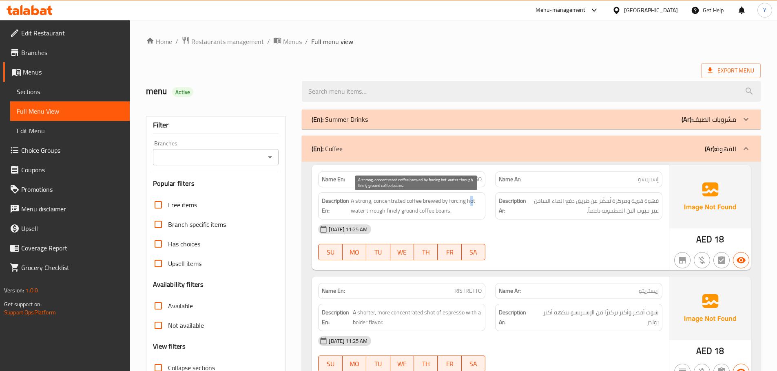
drag, startPoint x: 471, startPoint y: 204, endPoint x: 428, endPoint y: 207, distance: 42.5
click at [467, 204] on span "A strong, concentrated coffee brewed by forcing hot water through finely ground…" at bounding box center [416, 206] width 131 height 20
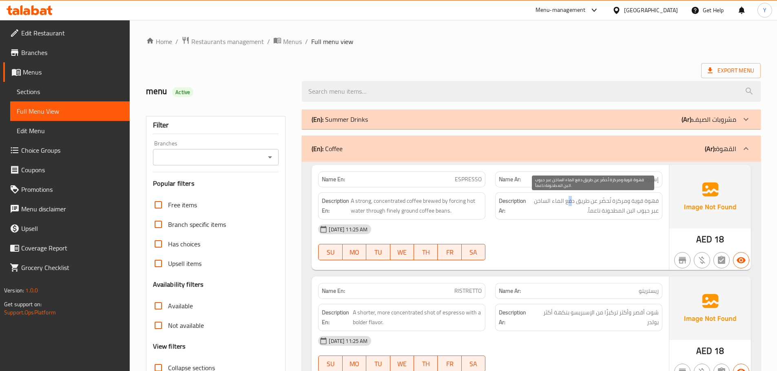
drag, startPoint x: 573, startPoint y: 202, endPoint x: 560, endPoint y: 205, distance: 13.1
click at [566, 204] on span "قهوة قوية ومركزة تُحضّر عن طريق دفع الماء الساخن عبر حبوب البن المطحونة ناعماً." at bounding box center [593, 206] width 131 height 20
click at [553, 207] on span "قهوة قوية ومركزة تُحضّر عن طريق دفع الماء الساخن عبر حبوب البن المطحونة ناعماً." at bounding box center [593, 206] width 131 height 20
click at [545, 208] on span "قهوة قوية ومركزة تُحضّر عن طريق دفع الماء الساخن عبر حبوب البن المطحونة ناعماً." at bounding box center [593, 206] width 131 height 20
click at [574, 223] on div "[DATE] 11:25 AM" at bounding box center [490, 230] width 354 height 20
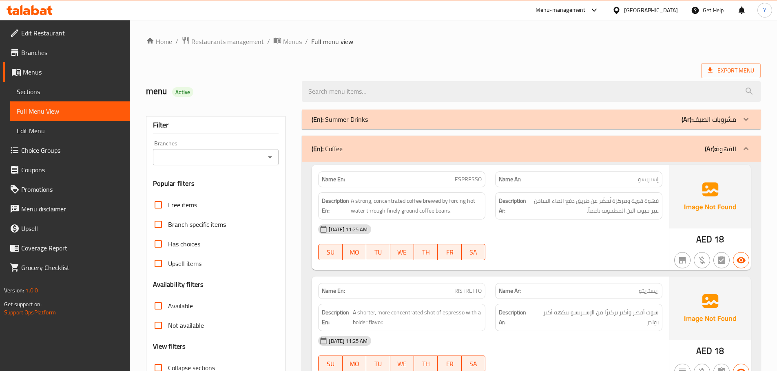
click at [468, 175] on span "ESPRESSO" at bounding box center [468, 179] width 27 height 9
copy span "ESPRESSO"
type button "0"
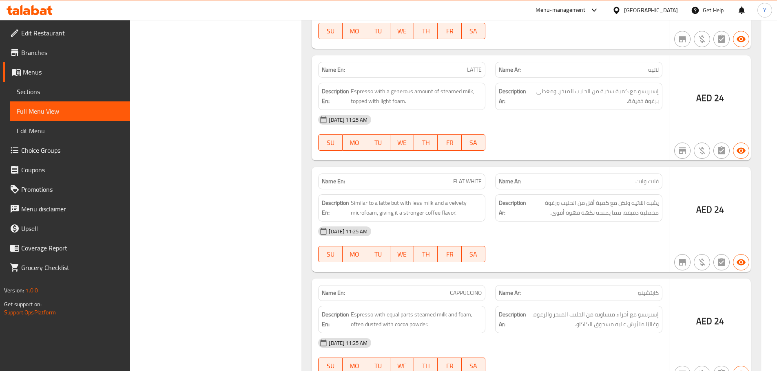
scroll to position [722, 0]
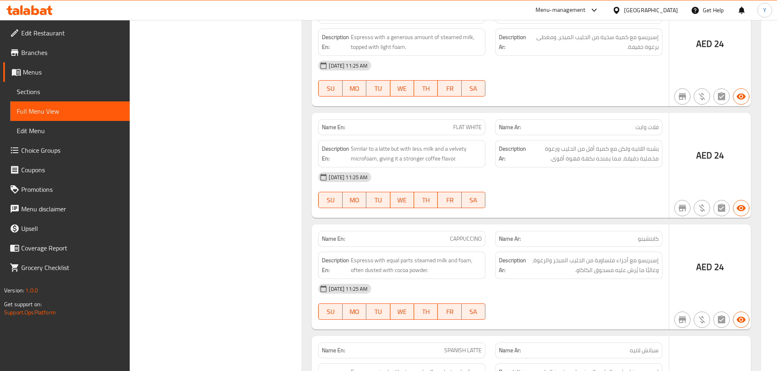
click at [498, 120] on div "Name Ar: فلات وايت" at bounding box center [578, 127] width 167 height 16
click at [453, 128] on span "FLAT WHITE" at bounding box center [467, 127] width 29 height 9
copy span "FLAT WHITE"
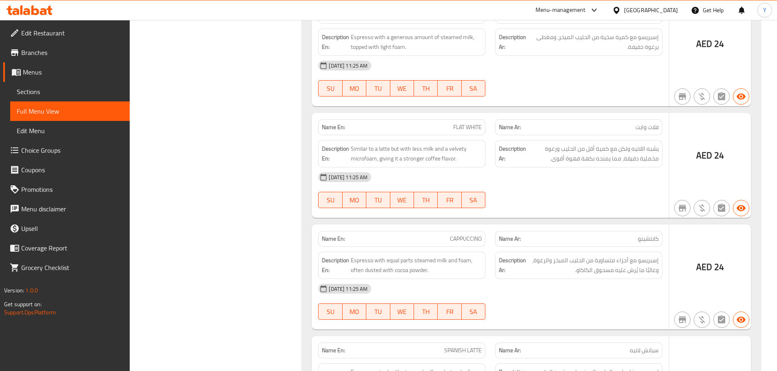
click at [456, 241] on span "CAPPUCCINO" at bounding box center [466, 239] width 32 height 9
copy span "CAPPUCCINO"
click at [456, 241] on span "CAPPUCCINO" at bounding box center [466, 239] width 32 height 9
drag, startPoint x: 376, startPoint y: 0, endPoint x: 498, endPoint y: 189, distance: 224.5
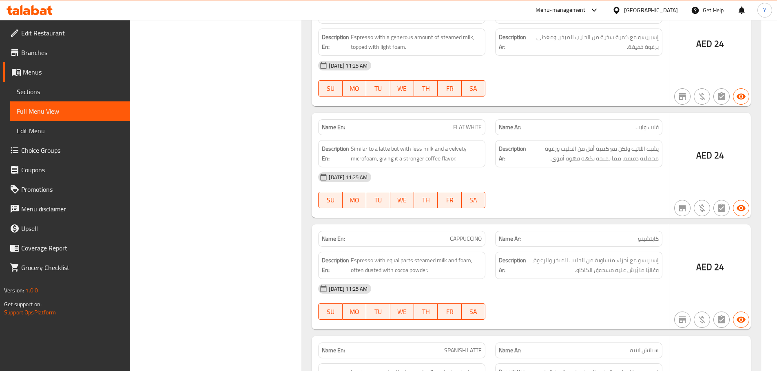
click at [498, 189] on div "16-09-2025 11:25 AM SU MO TU WE TH FR SA" at bounding box center [490, 191] width 354 height 46
click at [467, 239] on span "CAPPUCCINO" at bounding box center [466, 239] width 32 height 9
click at [602, 177] on div "[DATE] 11:25 AM" at bounding box center [490, 178] width 354 height 20
drag, startPoint x: 678, startPoint y: 225, endPoint x: 601, endPoint y: 230, distance: 77.2
click at [678, 225] on div "AED 24" at bounding box center [710, 277] width 82 height 105
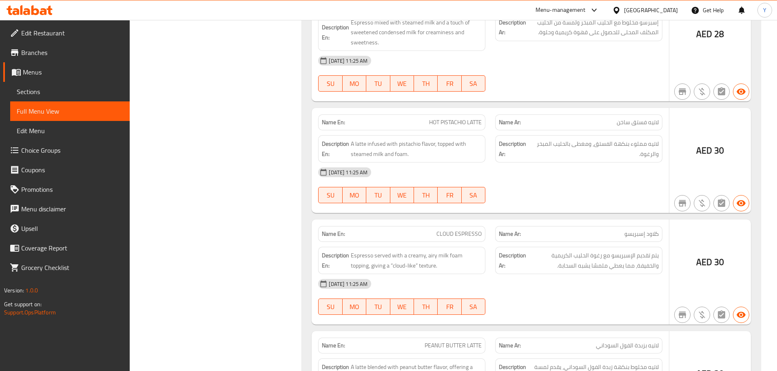
scroll to position [1074, 0]
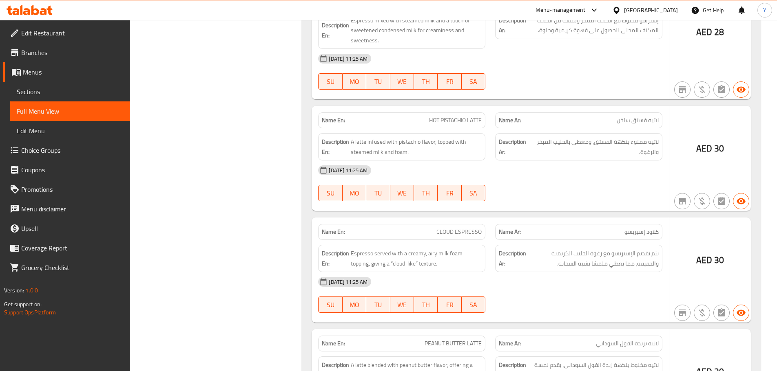
click at [453, 231] on span "CLOUD ESPRESSO" at bounding box center [458, 232] width 45 height 9
copy span "CLOUD ESPRESSO"
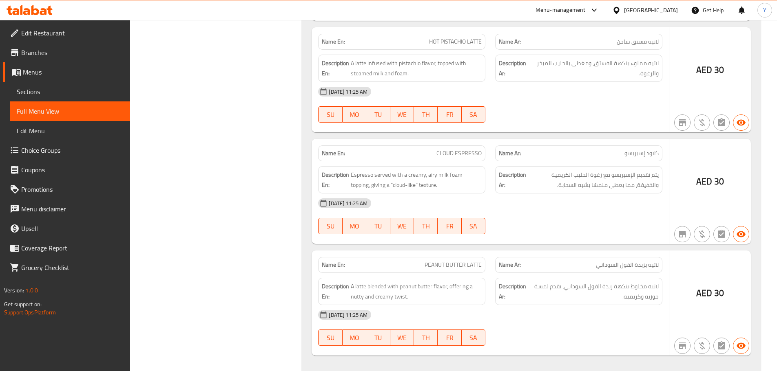
scroll to position [1205, 0]
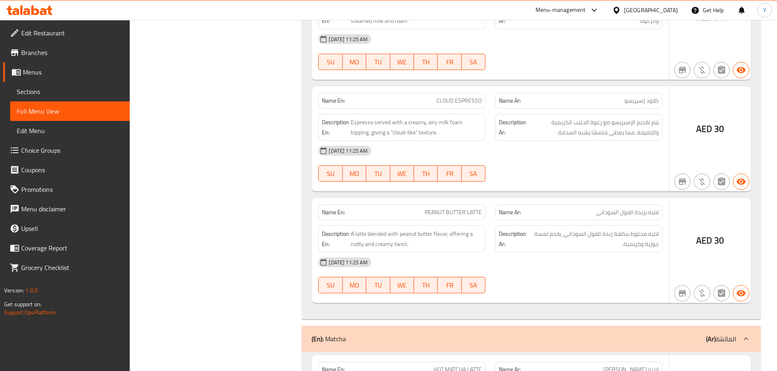
click at [437, 205] on div "Name En: PEANUT BUTTER LATTE" at bounding box center [401, 213] width 167 height 16
copy span "PEANUT BUTTER LATTE"
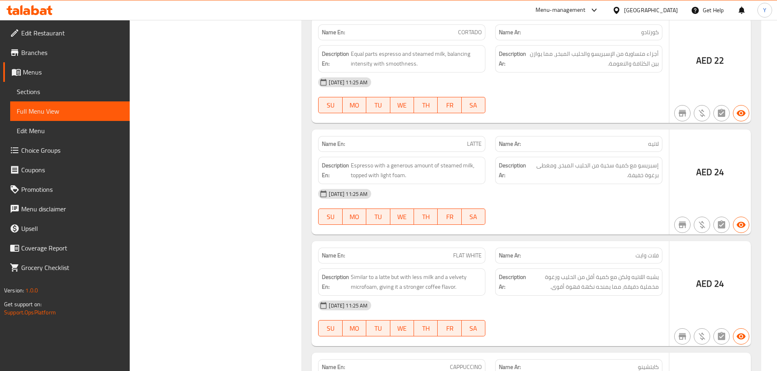
scroll to position [23, 0]
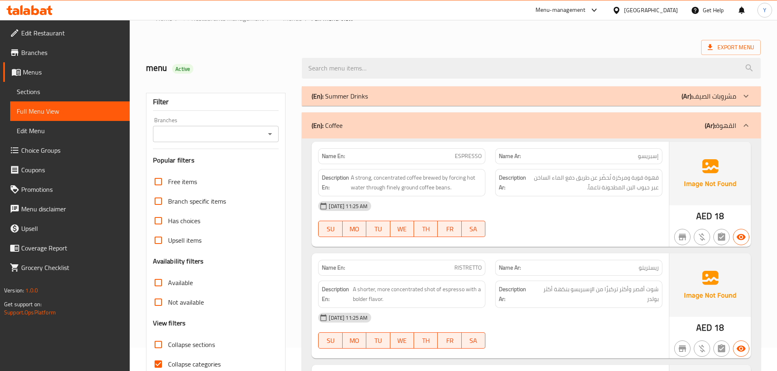
drag, startPoint x: 519, startPoint y: 247, endPoint x: 524, endPoint y: -10, distance: 256.5
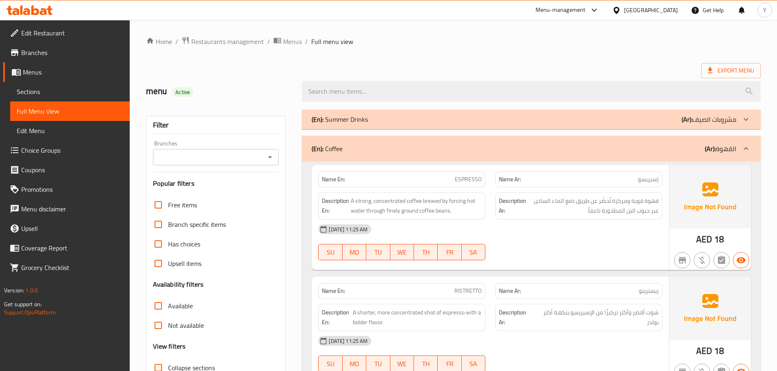
click at [519, 153] on div "(En): Coffee (Ar): القهوة" at bounding box center [523, 149] width 424 height 10
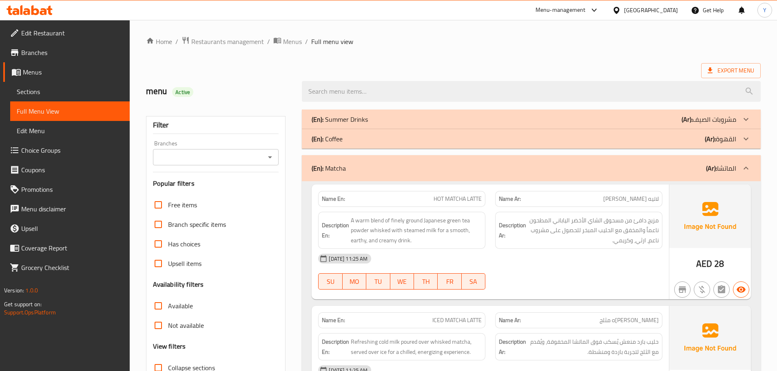
click at [592, 256] on div "[DATE] 11:25 AM" at bounding box center [490, 259] width 354 height 20
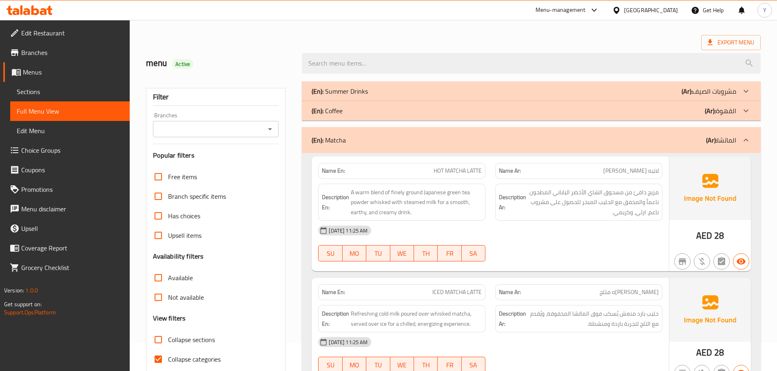
scroll to position [41, 0]
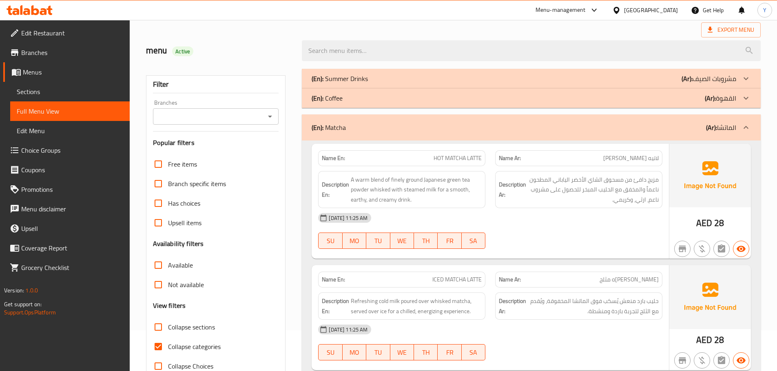
click at [454, 159] on span "HOT MATCHA LATTE" at bounding box center [457, 158] width 48 height 9
click at [455, 159] on span "HOT MATCHA LATTE" at bounding box center [457, 158] width 48 height 9
click at [565, 232] on div "16-09-2025 11:25 AM SU MO TU WE TH FR SA" at bounding box center [490, 231] width 354 height 46
click at [617, 182] on span "مزيج دافئ من مسحوق الشاي الأخضر الياباني المطحون ناعماً والمخفق مع الحليب المبخ…" at bounding box center [593, 190] width 131 height 30
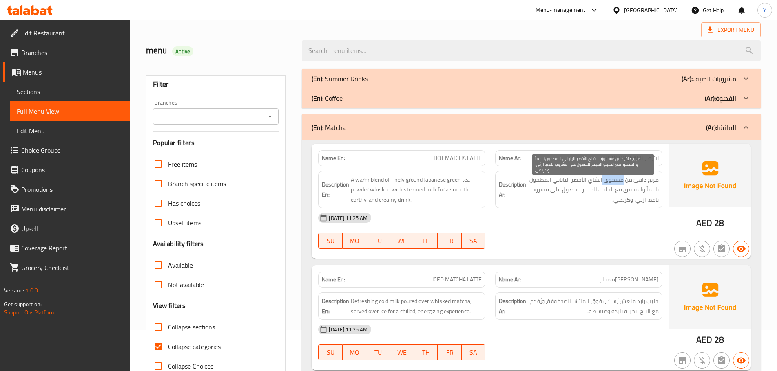
click at [617, 182] on span "مزيج دافئ من مسحوق الشاي الأخضر الياباني المطحون ناعماً والمخفق مع الحليب المبخ…" at bounding box center [593, 190] width 131 height 30
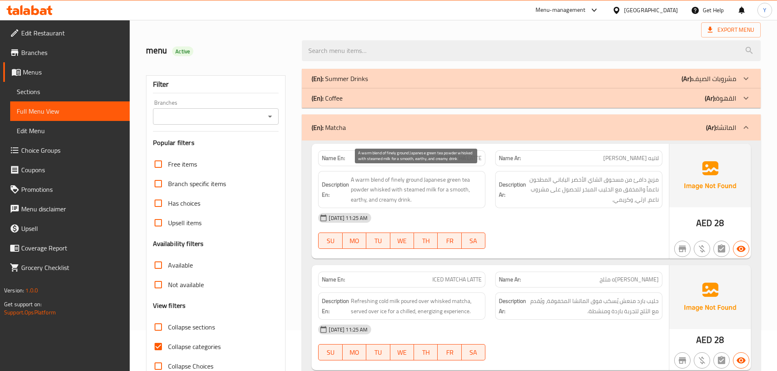
click at [438, 186] on span "A warm blend of finely ground Japanese green tea powder whisked with steamed mi…" at bounding box center [416, 190] width 131 height 30
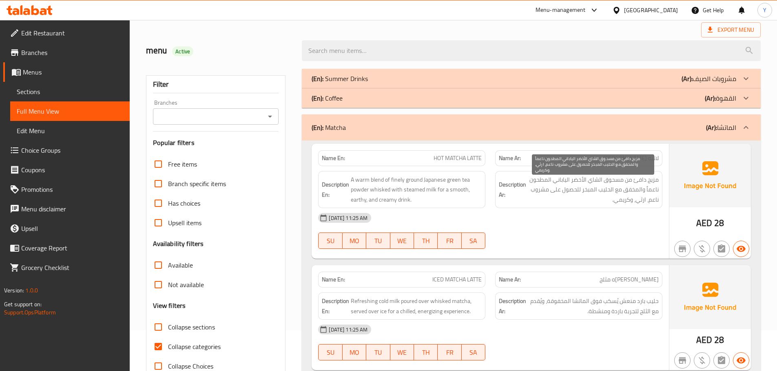
click at [616, 178] on span "مزيج دافئ من مسحوق الشاي الأخضر الياباني المطحون ناعماً والمخفق مع الحليب المبخ…" at bounding box center [593, 190] width 131 height 30
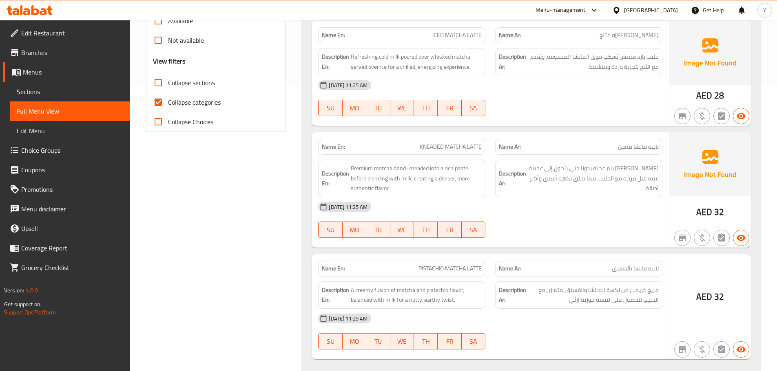
scroll to position [122, 0]
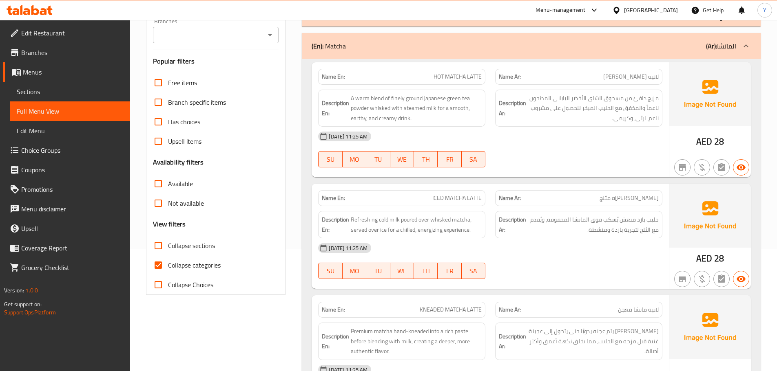
click at [431, 306] on span "KNEADED MATCHA LATTE" at bounding box center [450, 310] width 62 height 9
copy span "KNEADED MATCHA LATTE"
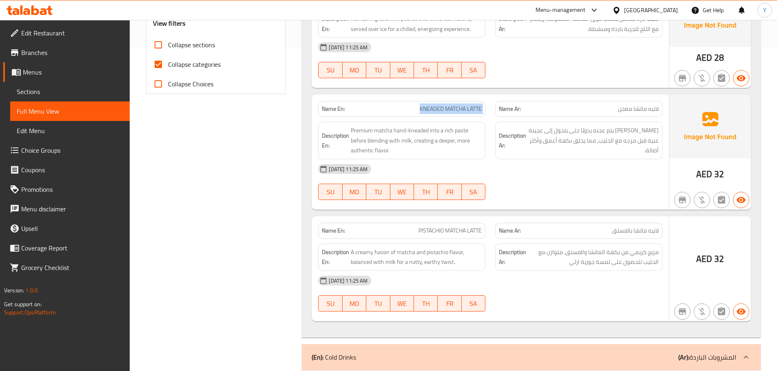
scroll to position [326, 0]
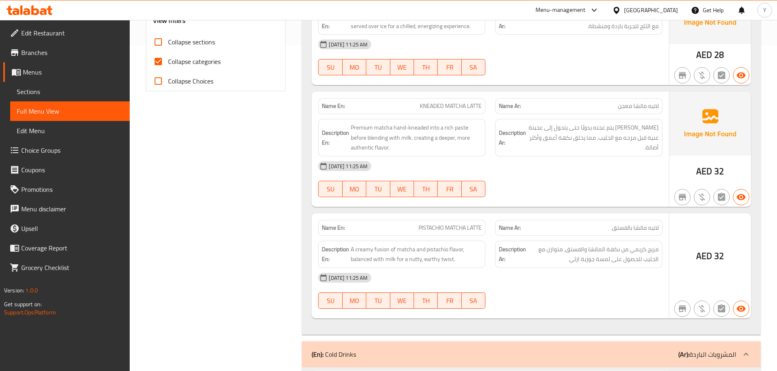
click at [584, 194] on div at bounding box center [578, 197] width 177 height 10
drag, startPoint x: 394, startPoint y: 255, endPoint x: 354, endPoint y: 255, distance: 40.0
click at [370, 255] on span "A creamy fusion of matcha and pistachio flavor, balanced with milk for a nutty,…" at bounding box center [416, 255] width 131 height 20
drag, startPoint x: 602, startPoint y: 245, endPoint x: 576, endPoint y: 243, distance: 25.4
click at [576, 243] on div "Description Ar: مزيج كريمي من نكهة الماتشا والفستق، متوازن مع الحليب للحصول على…" at bounding box center [578, 254] width 167 height 27
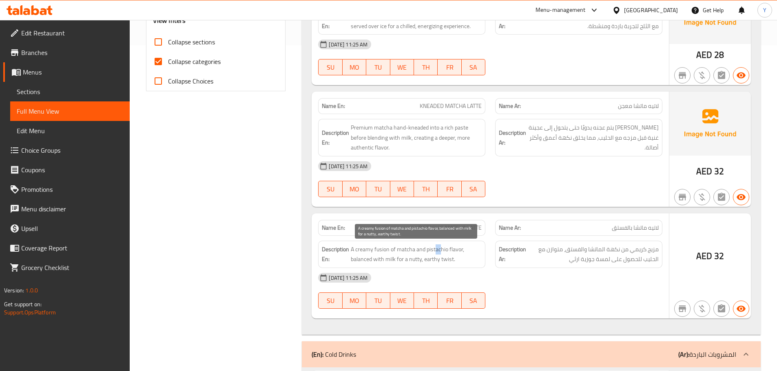
drag, startPoint x: 434, startPoint y: 245, endPoint x: 419, endPoint y: 245, distance: 15.5
click at [431, 245] on span "A creamy fusion of matcha and pistachio flavor, balanced with milk for a nutty,…" at bounding box center [416, 255] width 131 height 20
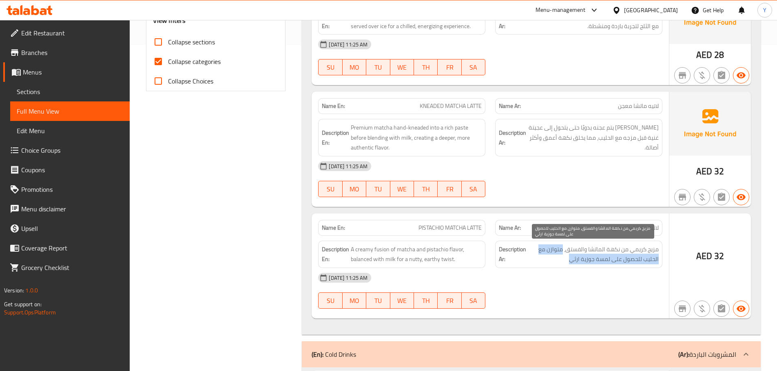
drag, startPoint x: 561, startPoint y: 254, endPoint x: 529, endPoint y: 255, distance: 31.8
click at [533, 255] on span "مزيج كريمي من نكهة الماتشا والفستق، متوازن مع الحليب للحصول على لمسة جوزية ارثي" at bounding box center [593, 255] width 131 height 20
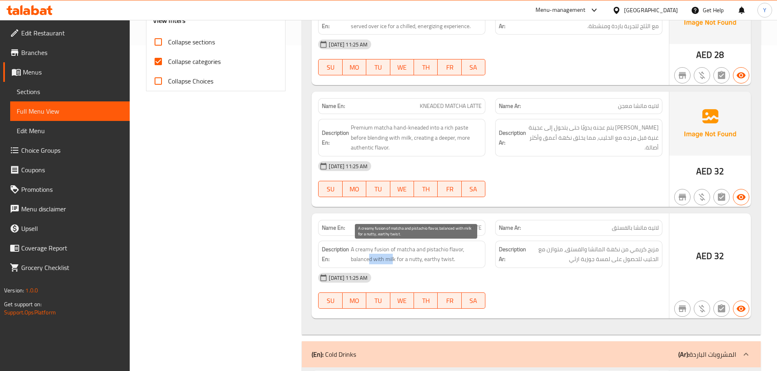
drag, startPoint x: 368, startPoint y: 263, endPoint x: 419, endPoint y: 265, distance: 51.0
click at [418, 265] on div "Description En: A creamy fusion of matcha and pistachio flavor, balanced with m…" at bounding box center [401, 254] width 167 height 27
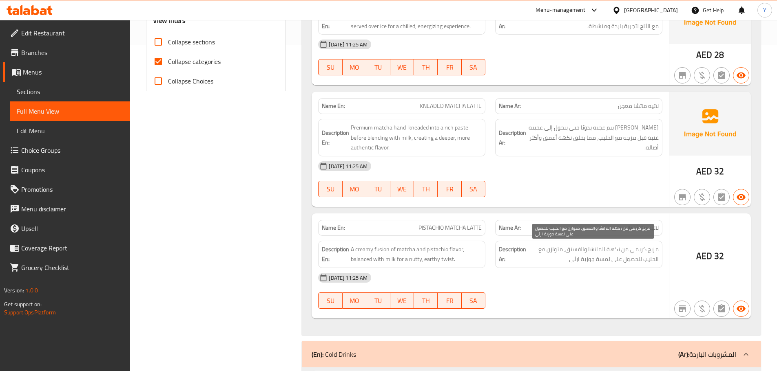
drag, startPoint x: 581, startPoint y: 261, endPoint x: 567, endPoint y: 268, distance: 15.5
click at [568, 268] on div "Name En: PISTACHIO MATCHA LATTE Name Ar: لاتيه ماتشا بالفستق Description En: A …" at bounding box center [489, 266] width 357 height 105
drag, startPoint x: 634, startPoint y: 257, endPoint x: 570, endPoint y: 263, distance: 64.3
click at [626, 258] on span "مزيج كريمي من نكهة الماتشا والفستق، متوازن مع الحليب للحصول على لمسة جوزية ارثي" at bounding box center [593, 255] width 131 height 20
drag, startPoint x: 594, startPoint y: 258, endPoint x: 568, endPoint y: 259, distance: 25.7
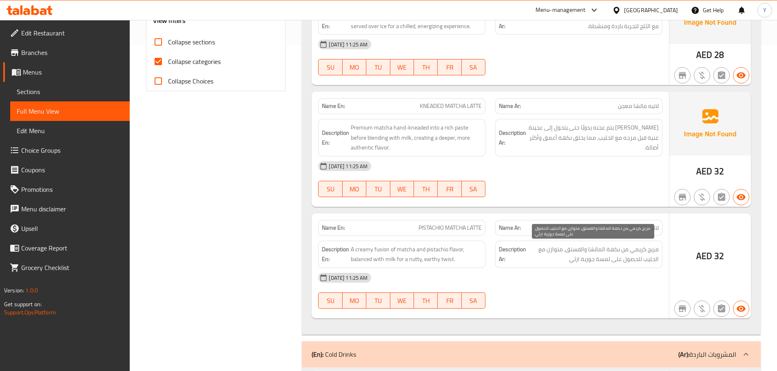
click at [577, 259] on span "مزيج كريمي من نكهة الماتشا والفستق، متوازن مع الحليب للحصول على لمسة جوزية ارثي" at bounding box center [593, 255] width 131 height 20
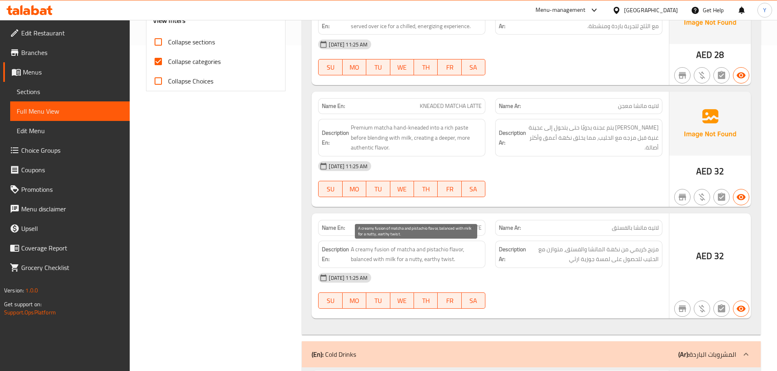
drag, startPoint x: 404, startPoint y: 262, endPoint x: 415, endPoint y: 262, distance: 11.4
click at [406, 262] on span "A creamy fusion of matcha and pistachio flavor, balanced with milk for a nutty,…" at bounding box center [416, 255] width 131 height 20
click at [473, 231] on span "PISTACHIO MATCHA LATTE" at bounding box center [449, 228] width 63 height 9
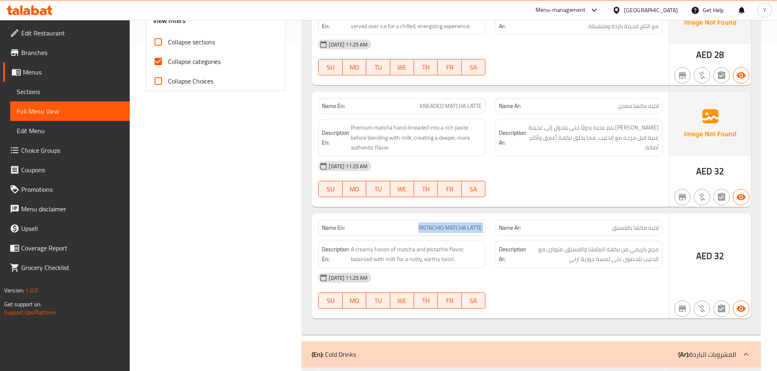
copy span "PISTACHIO MATCHA LATTE"
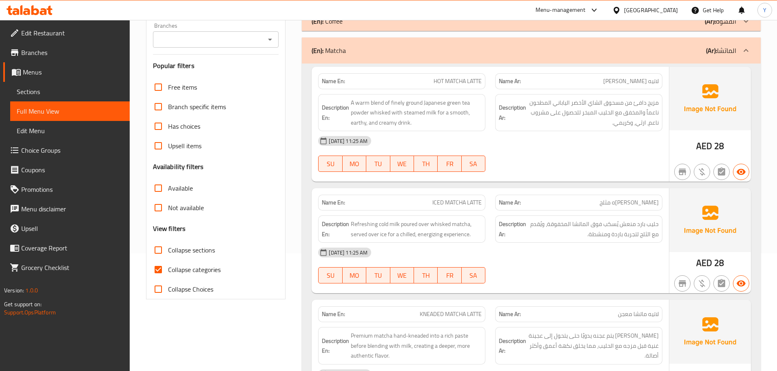
scroll to position [41, 0]
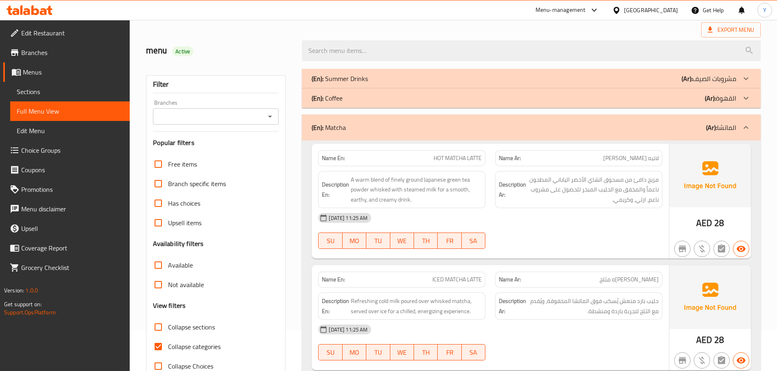
click at [438, 126] on div "(En): Matcha (Ar): الماتشا" at bounding box center [523, 128] width 424 height 10
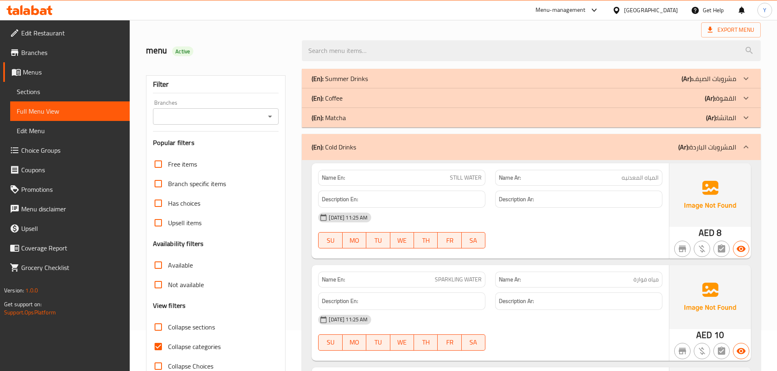
click at [600, 229] on div "16-09-2025 11:25 AM SU MO TU WE TH FR SA" at bounding box center [490, 231] width 354 height 46
click at [465, 178] on span "STILL WATER" at bounding box center [466, 178] width 32 height 9
copy span "STILL WATER"
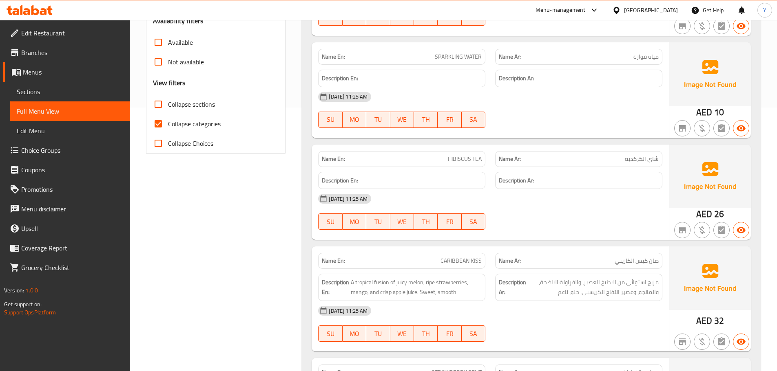
scroll to position [278, 0]
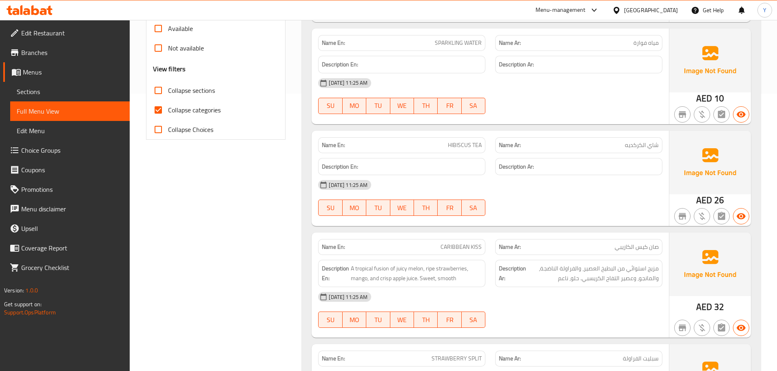
click at [622, 210] on div "16-09-2025 11:25 AM SU MO TU WE TH FR SA" at bounding box center [490, 198] width 354 height 46
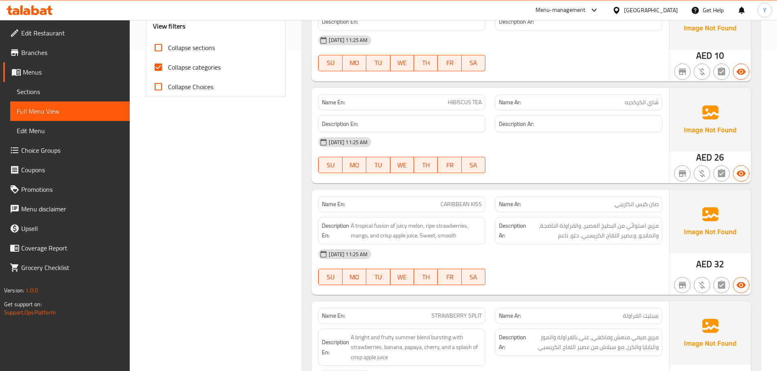
scroll to position [400, 0]
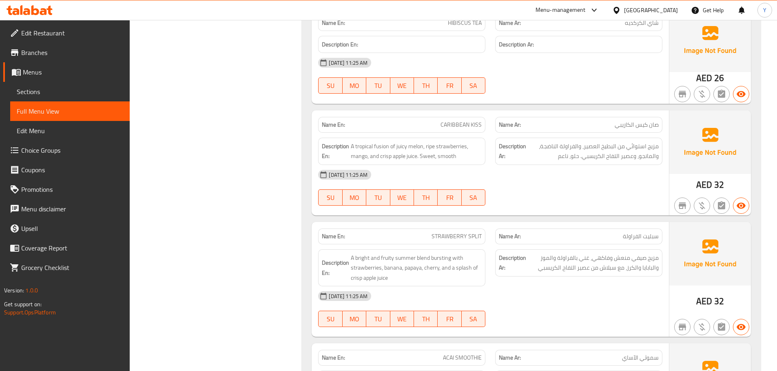
click at [476, 137] on div "Description En: A tropical fusion of juicy melon, ripe strawberries, mango, and…" at bounding box center [401, 151] width 177 height 37
click at [468, 121] on span "CARIBBEAN KISS" at bounding box center [460, 125] width 41 height 9
drag, startPoint x: 468, startPoint y: 119, endPoint x: 470, endPoint y: 125, distance: 5.4
click at [470, 125] on span "CARIBBEAN KISS" at bounding box center [460, 125] width 41 height 9
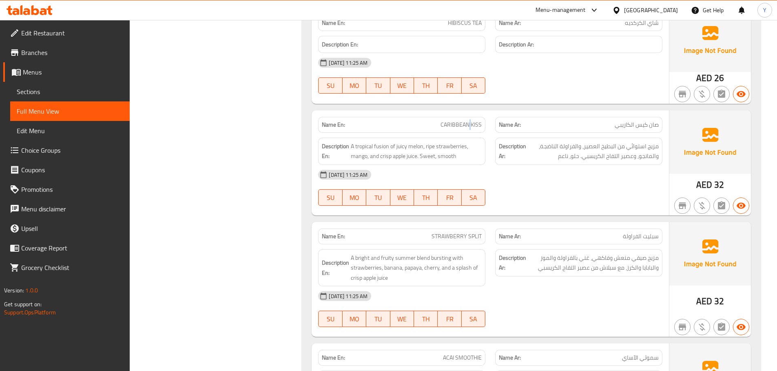
click at [470, 125] on span "CARIBBEAN KISS" at bounding box center [460, 125] width 41 height 9
click at [479, 112] on div "Name En: CARIBBEAN KISS" at bounding box center [401, 125] width 177 height 26
click at [449, 136] on div "Description En: A tropical fusion of juicy melon, ripe strawberries, mango, and…" at bounding box center [401, 151] width 177 height 37
click at [459, 122] on span "CARIBBEAN KISS" at bounding box center [460, 125] width 41 height 9
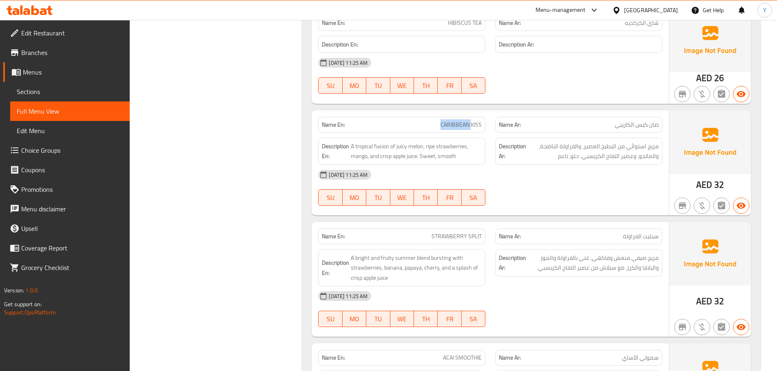
click at [459, 122] on span "CARIBBEAN KISS" at bounding box center [460, 125] width 41 height 9
copy span "CARIBBEAN KISS"
click at [564, 194] on div "16-09-2025 11:25 AM SU MO TU WE TH FR SA" at bounding box center [490, 188] width 354 height 46
click at [508, 177] on div "[DATE] 11:25 AM" at bounding box center [490, 175] width 354 height 20
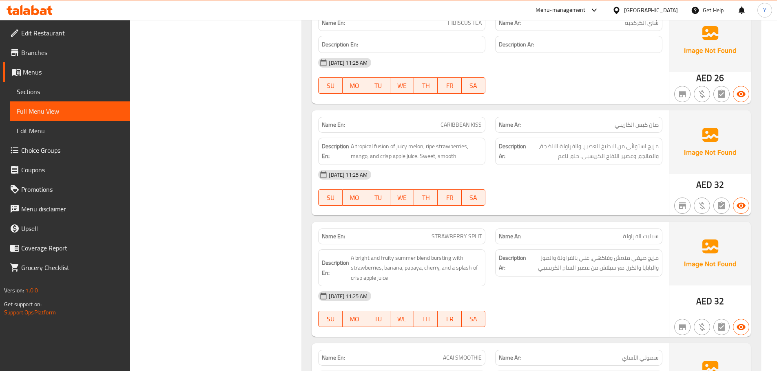
click at [556, 181] on div "[DATE] 11:25 AM" at bounding box center [490, 175] width 354 height 20
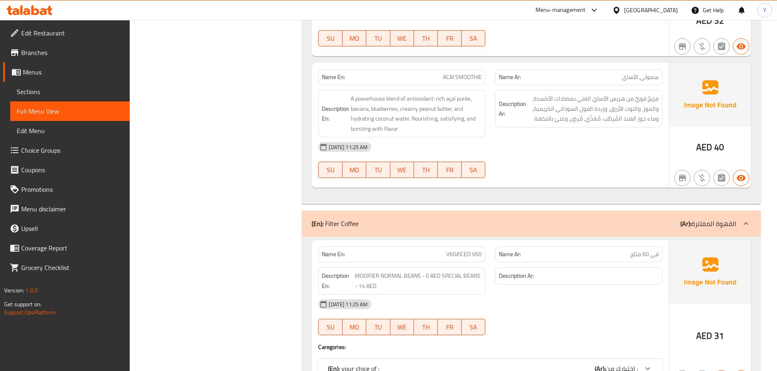
scroll to position [649, 0]
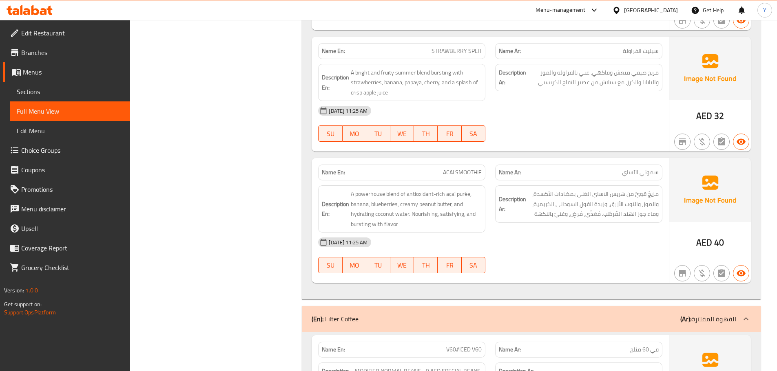
scroll to position [567, 0]
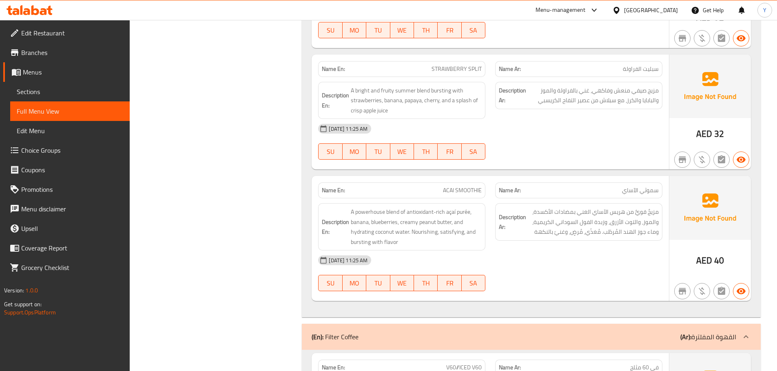
click at [625, 239] on div "Description Ar: مزيجٌ قويٌّ من هريس الآساي الغني بمضادات الأكسدة، والموز، والتو…" at bounding box center [578, 222] width 167 height 38
click at [457, 183] on div "Name En: ACAI SMOOTHIE" at bounding box center [401, 191] width 167 height 16
copy span "ACAI SMOOTHIE"
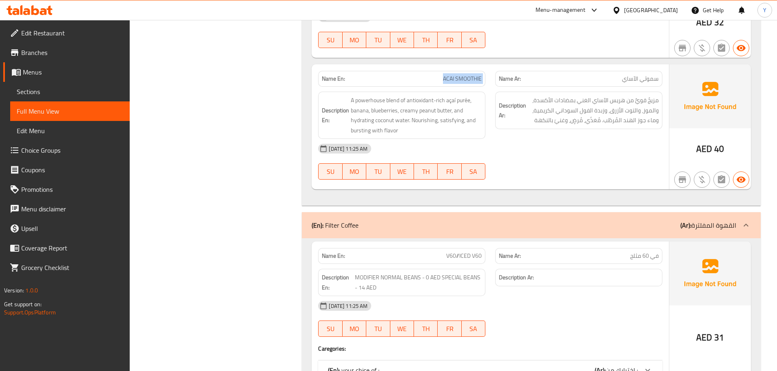
scroll to position [731, 0]
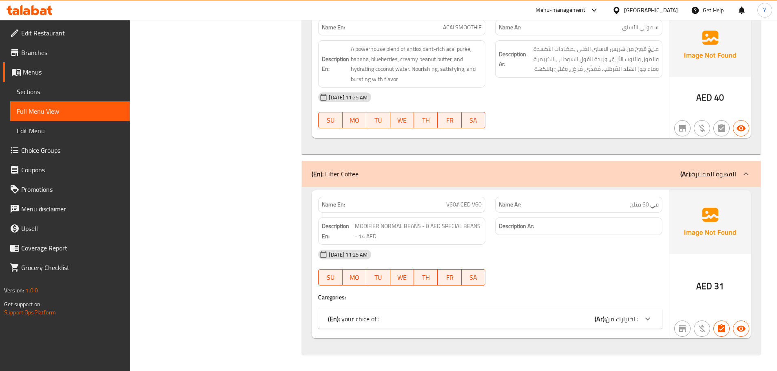
click at [472, 202] on span "V60//ICED V60" at bounding box center [463, 205] width 35 height 9
click at [471, 202] on span "V60//ICED V60" at bounding box center [463, 205] width 35 height 9
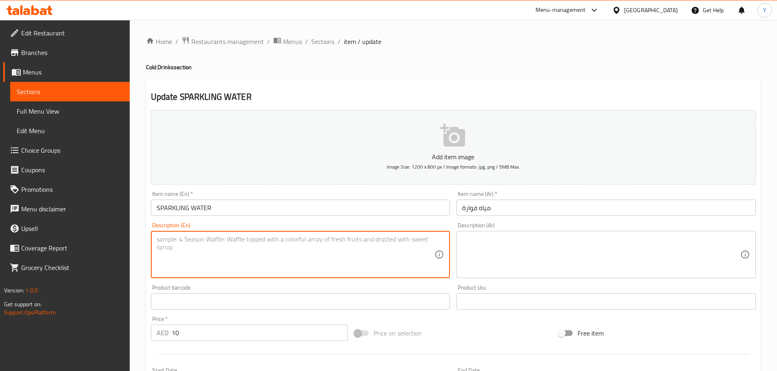
click at [350, 265] on textarea at bounding box center [296, 255] width 278 height 39
drag, startPoint x: 298, startPoint y: 212, endPoint x: 0, endPoint y: 206, distance: 298.5
click at [0, 208] on div "Edit Restaurant Branches Menus Sections Full Menu View Edit Menu Choice Groups …" at bounding box center [388, 298] width 777 height 556
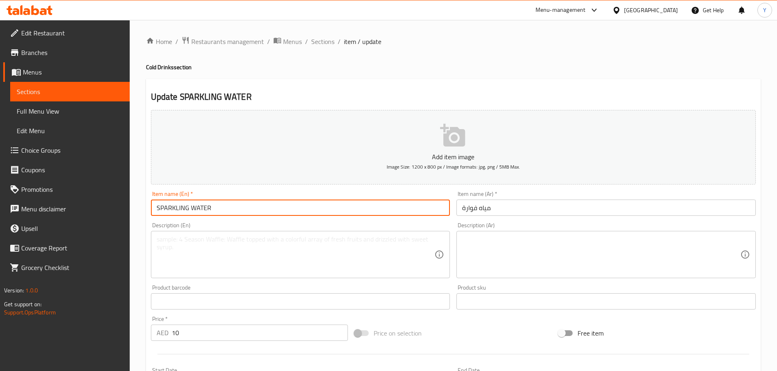
paste input "parkling Water"
type input "Sparkling Water"
click at [521, 73] on div "Home / Restaurants management / Menus / Sections / item / update Cold Drinks se…" at bounding box center [453, 297] width 614 height 523
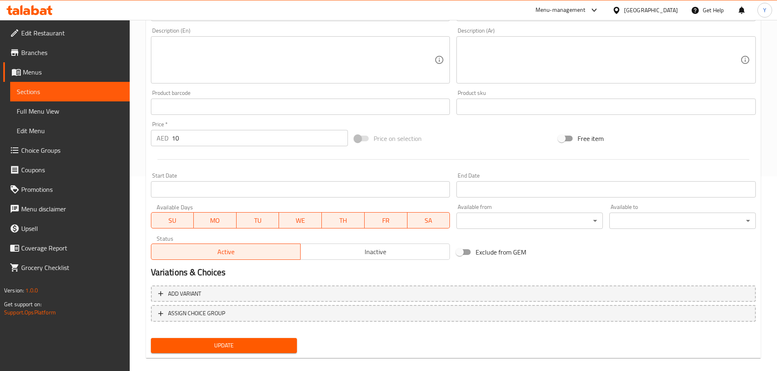
scroll to position [205, 0]
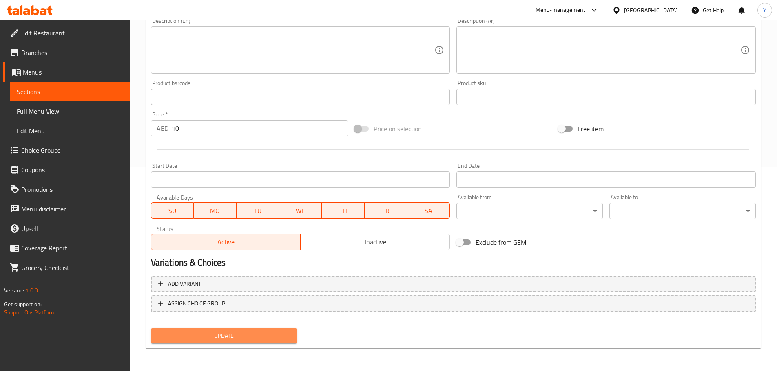
click at [261, 337] on span "Update" at bounding box center [223, 336] width 133 height 10
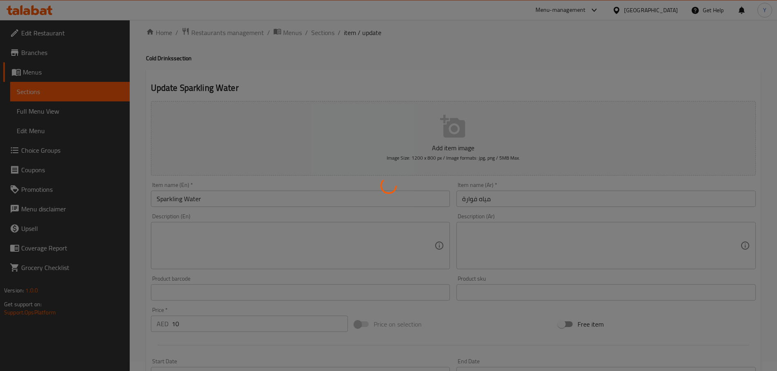
scroll to position [0, 0]
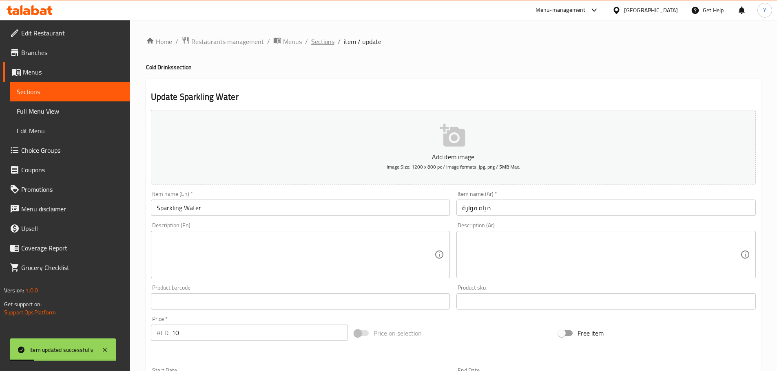
click at [325, 42] on span "Sections" at bounding box center [322, 42] width 23 height 10
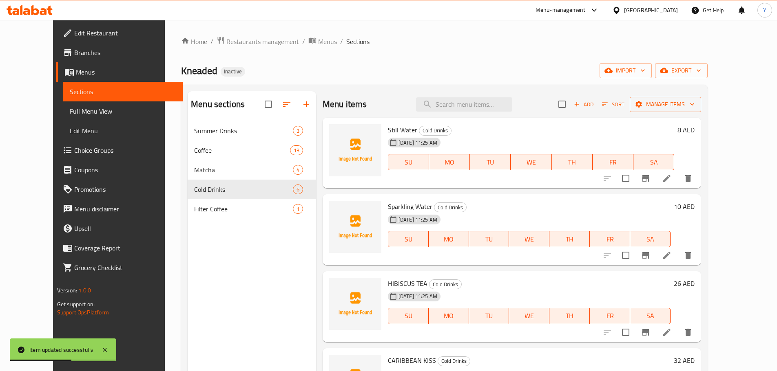
drag, startPoint x: 443, startPoint y: 62, endPoint x: 446, endPoint y: 85, distance: 23.5
click at [443, 62] on div "Home / Restaurants management / Menus / Sections Kneaded Inactive import export…" at bounding box center [444, 252] width 526 height 433
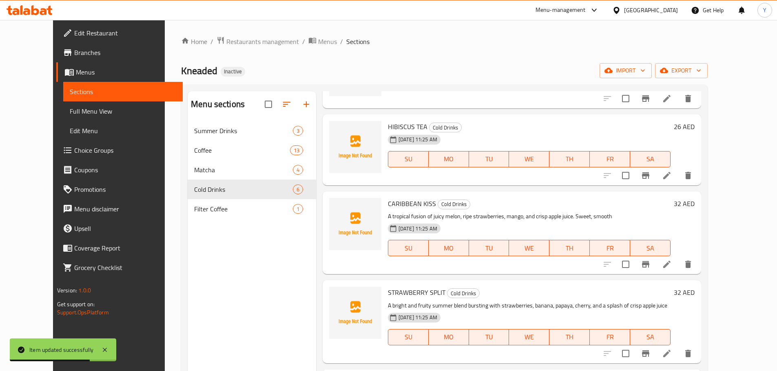
click at [671, 263] on icon at bounding box center [667, 265] width 10 height 10
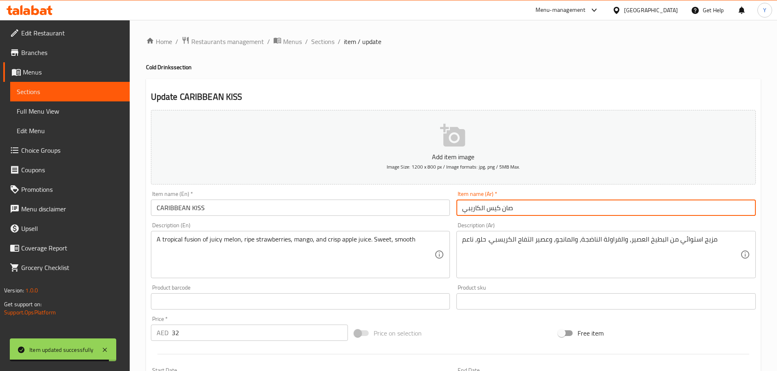
click at [526, 204] on input "صان كيس الكاريبي" at bounding box center [605, 208] width 299 height 16
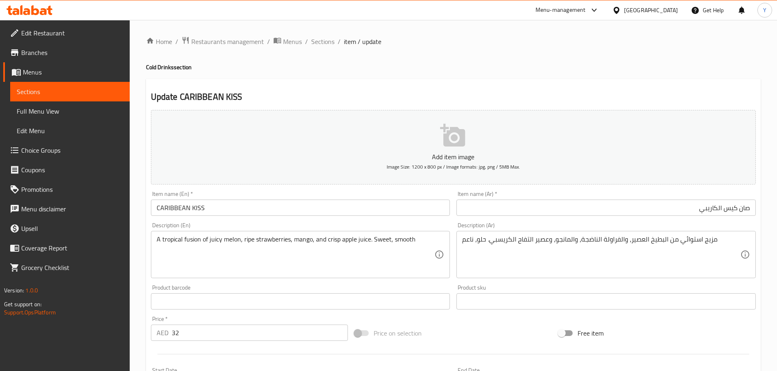
click at [654, 89] on div "Update CARIBBEAN KISS Add item image Image Size: 1200 x 800 px / Image formats:…" at bounding box center [453, 316] width 614 height 475
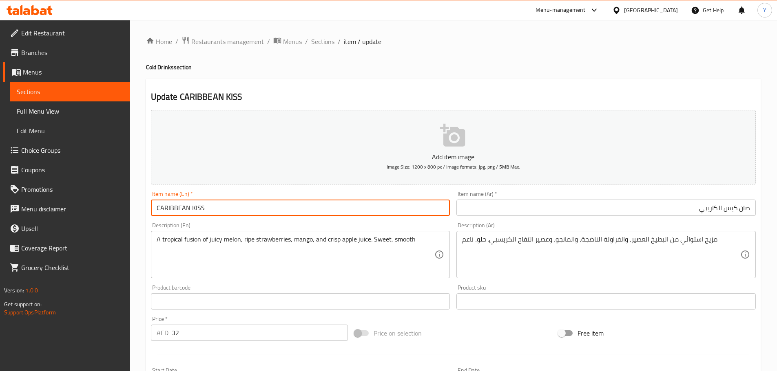
drag, startPoint x: 222, startPoint y: 215, endPoint x: 130, endPoint y: 221, distance: 92.8
click at [146, 220] on div "Update CARIBBEAN KISS Add item image Image Size: 1200 x 800 px / Image formats:…" at bounding box center [453, 316] width 614 height 475
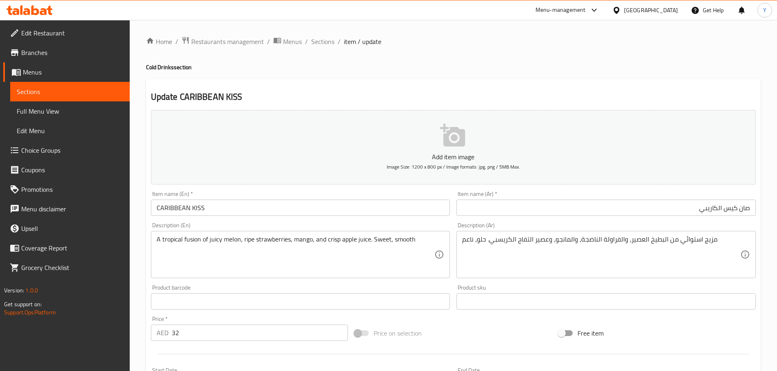
click at [701, 69] on h4 "Cold Drinks section" at bounding box center [453, 67] width 614 height 8
click at [678, 210] on input "صان كيس الكاريبي" at bounding box center [605, 208] width 299 height 16
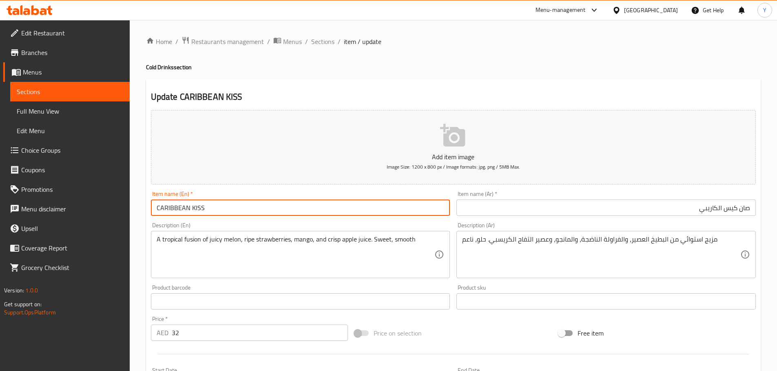
click at [212, 210] on input "CARIBBEAN KISS" at bounding box center [300, 208] width 299 height 16
paste input "aribbean Kiss"
click at [219, 213] on input "CARIBBEAN KISS" at bounding box center [300, 208] width 299 height 16
paste input "aribbean Kiss"
type input "Caribbean Kiss"
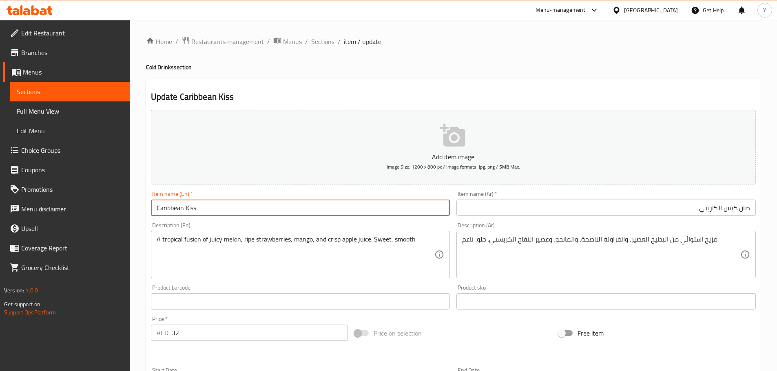
click at [529, 64] on h4 "Cold Drinks section" at bounding box center [453, 67] width 614 height 8
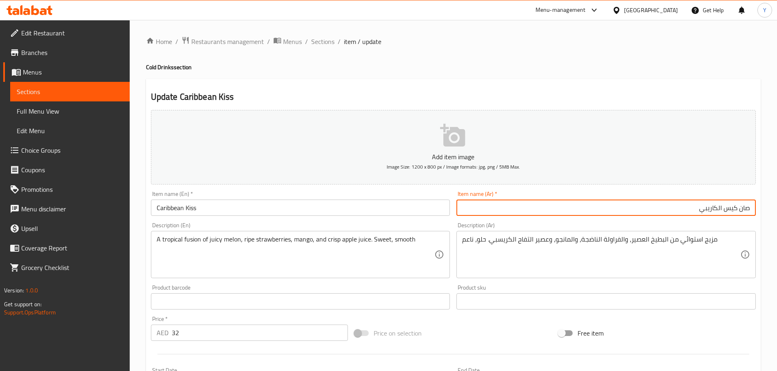
click at [746, 205] on input "صان كيس الكاريبي" at bounding box center [605, 208] width 299 height 16
click at [735, 206] on input "كيس الكاريبي" at bounding box center [605, 208] width 299 height 16
click at [707, 208] on input "[PERSON_NAME]" at bounding box center [605, 208] width 299 height 16
type input "[PERSON_NAME]"
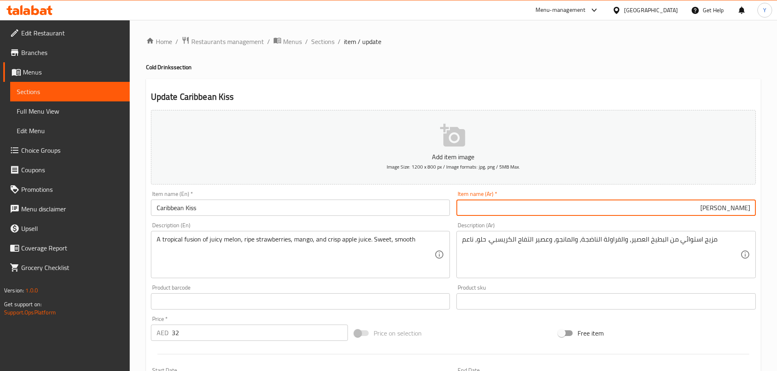
click at [638, 69] on h4 "Cold Drinks section" at bounding box center [453, 67] width 614 height 8
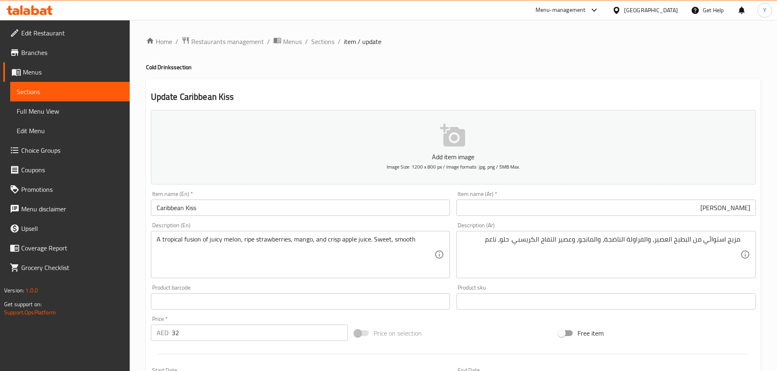
click at [635, 73] on div "Home / Restaurants management / Menus / Sections / item / update Cold Drinks se…" at bounding box center [453, 297] width 614 height 523
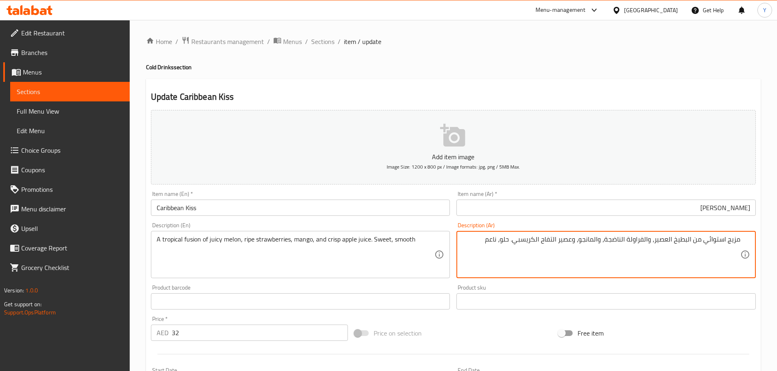
click at [687, 241] on textarea "مزيج استوائي من البطيخ العصير، والفراولة الناضجة، والمانجو، وعصير التفاح الكريس…" at bounding box center [601, 255] width 278 height 39
click at [222, 209] on input "Caribbean Kiss" at bounding box center [300, 208] width 299 height 16
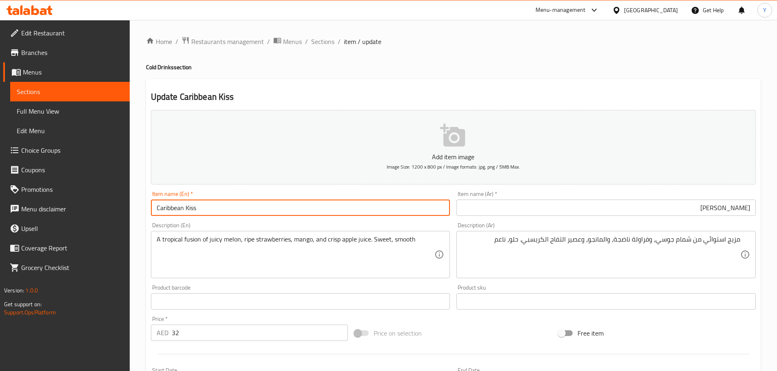
click at [222, 209] on input "Caribbean Kiss" at bounding box center [300, 208] width 299 height 16
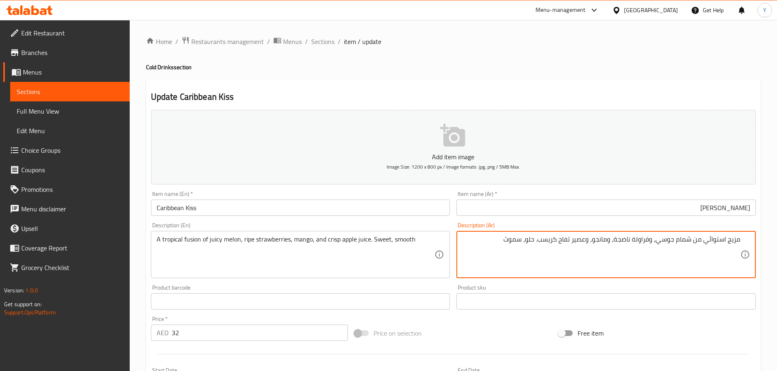
type textarea "مزيج استوائي من شمام جوسي، وفراولة ناضجة، ومانجو، وعصير تفاح كريسب. حلو، سموث"
click at [551, 74] on div "Home / Restaurants management / Menus / Sections / item / update Cold Drinks se…" at bounding box center [453, 297] width 614 height 523
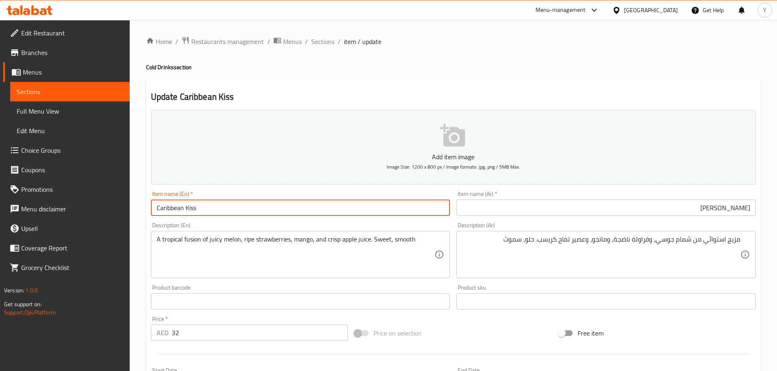
drag, startPoint x: 238, startPoint y: 212, endPoint x: 0, endPoint y: 212, distance: 238.5
click at [16, 212] on div "Edit Restaurant Branches Menus Sections Full Menu View Edit Menu Choice Groups …" at bounding box center [388, 298] width 777 height 556
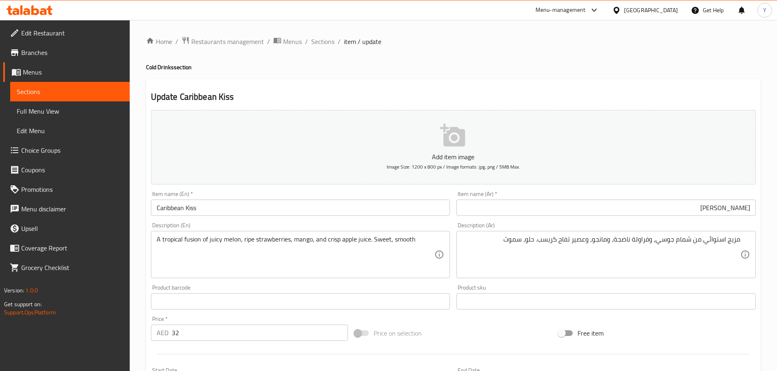
click at [497, 71] on h4 "Cold Drinks section" at bounding box center [453, 67] width 614 height 8
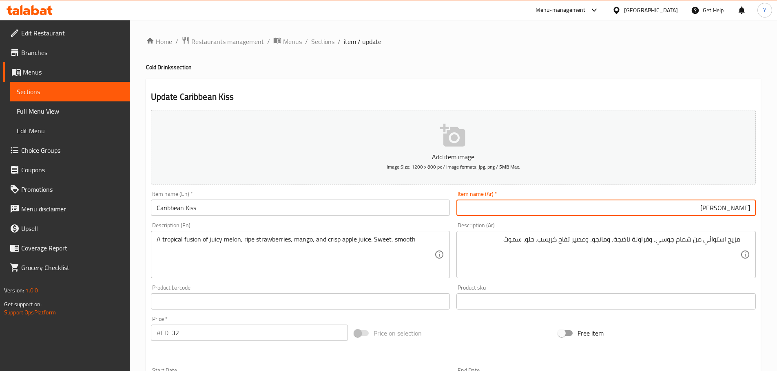
drag, startPoint x: 716, startPoint y: 208, endPoint x: 782, endPoint y: 221, distance: 67.5
click at [776, 221] on html "​ Menu-management [GEOGRAPHIC_DATA] Get Help Y Edit Restaurant Branches Menus S…" at bounding box center [388, 185] width 777 height 371
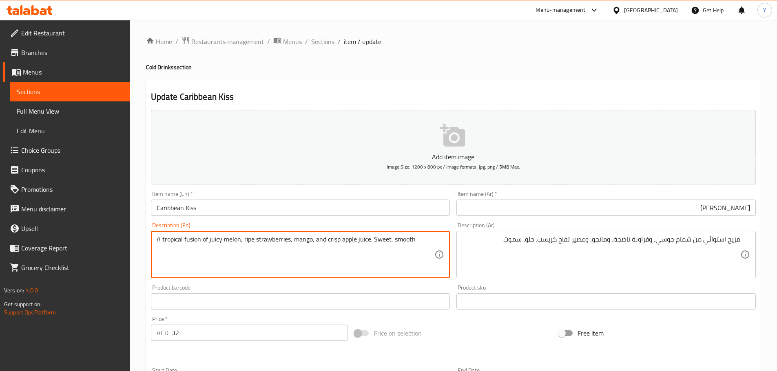
click at [234, 237] on textarea "A tropical fusion of juicy melon, ripe strawberries, mango, and crisp apple jui…" at bounding box center [296, 255] width 278 height 39
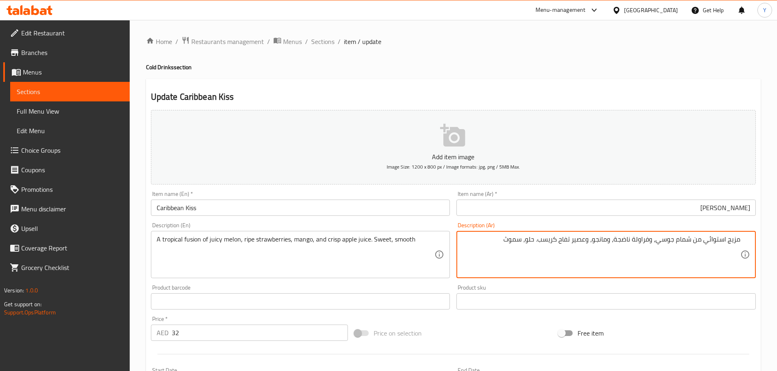
drag, startPoint x: 642, startPoint y: 255, endPoint x: 419, endPoint y: 265, distance: 223.2
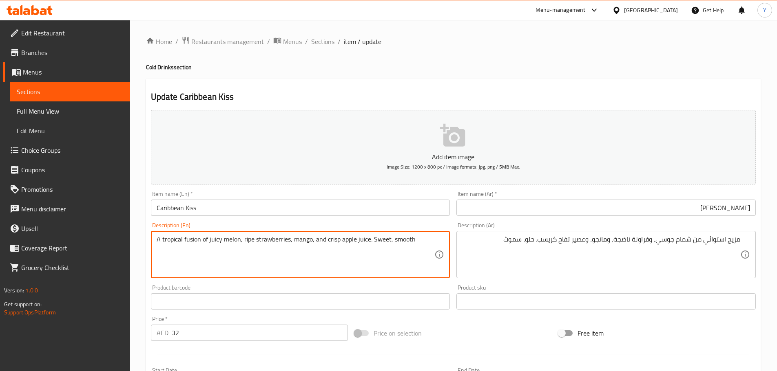
click at [227, 241] on textarea "A tropical fusion of juicy melon, ripe strawberries, mango, and crisp apple jui…" at bounding box center [296, 255] width 278 height 39
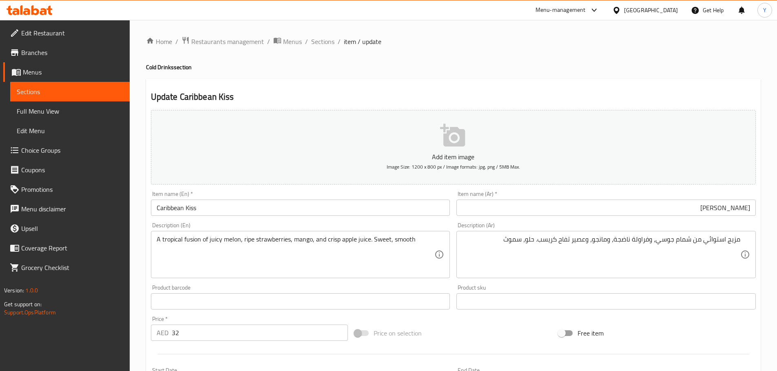
click at [571, 68] on h4 "Cold Drinks section" at bounding box center [453, 67] width 614 height 8
click at [480, 69] on h4 "Cold Drinks section" at bounding box center [453, 67] width 614 height 8
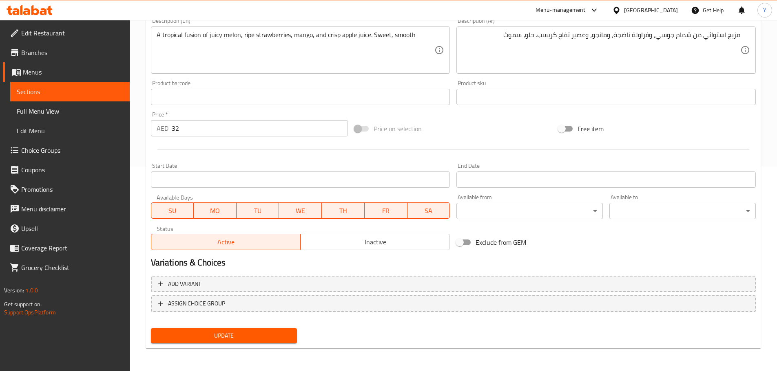
click at [246, 330] on button "Update" at bounding box center [224, 336] width 146 height 15
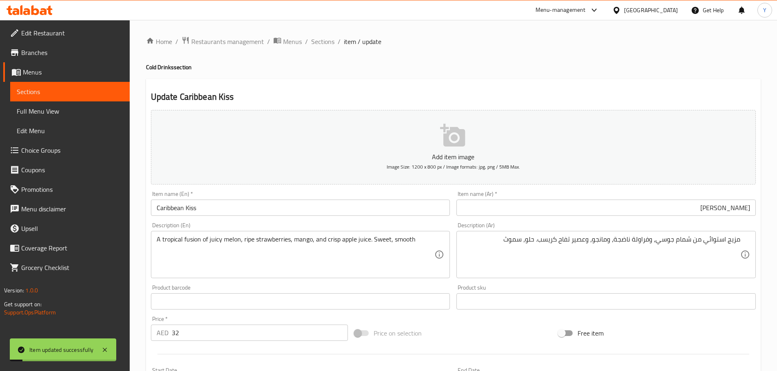
click at [532, 68] on h4 "Cold Drinks section" at bounding box center [453, 67] width 614 height 8
click at [321, 41] on span "Sections" at bounding box center [322, 42] width 23 height 10
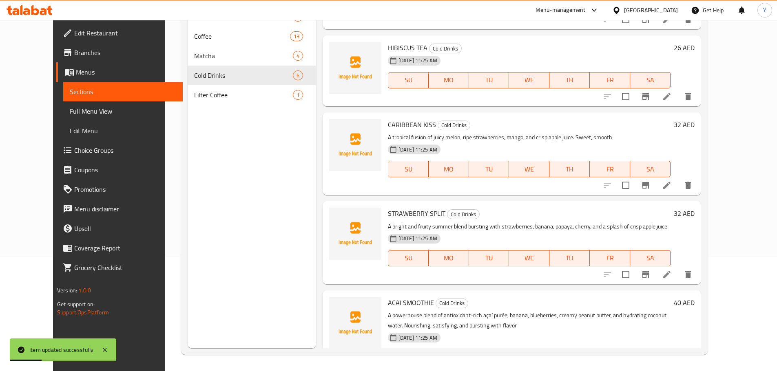
scroll to position [122, 0]
click at [671, 273] on icon at bounding box center [667, 274] width 10 height 10
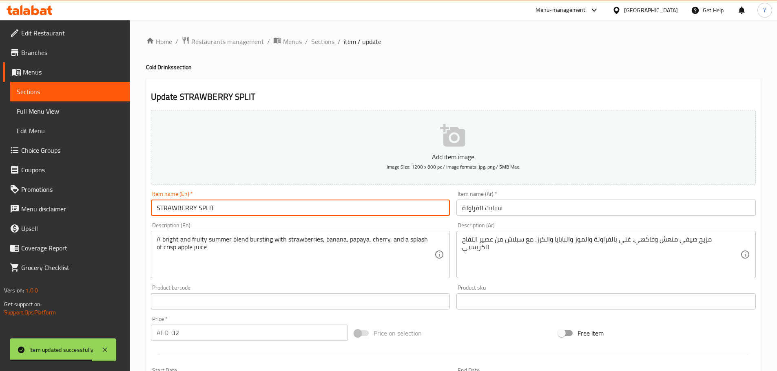
click at [285, 216] on input "STRAWBERRY SPLIT" at bounding box center [300, 208] width 299 height 16
paste input "trawberry Split"
type input "Strawberry Split"
click at [552, 84] on div "Update Strawberry Split Add item image Image Size: 1200 x 800 px / Image format…" at bounding box center [453, 316] width 614 height 475
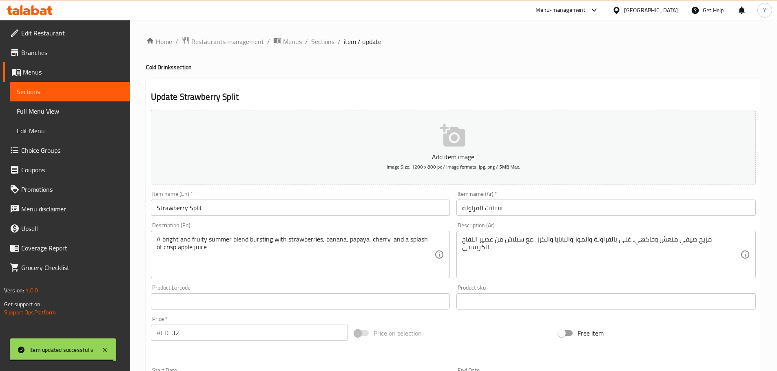
click at [483, 210] on input "سبليت الفراولة" at bounding box center [605, 208] width 299 height 16
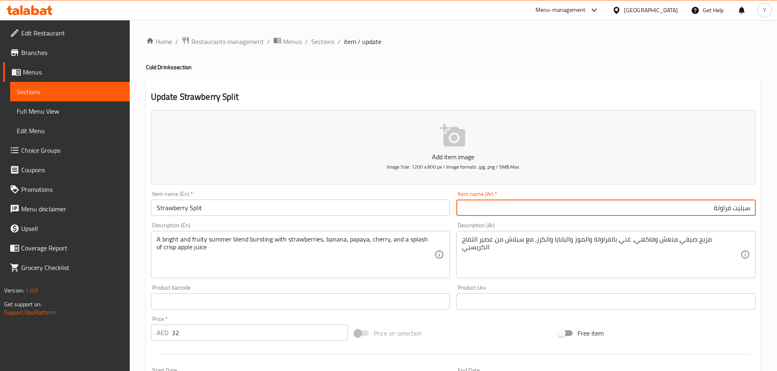
type input "سبليت فراولة"
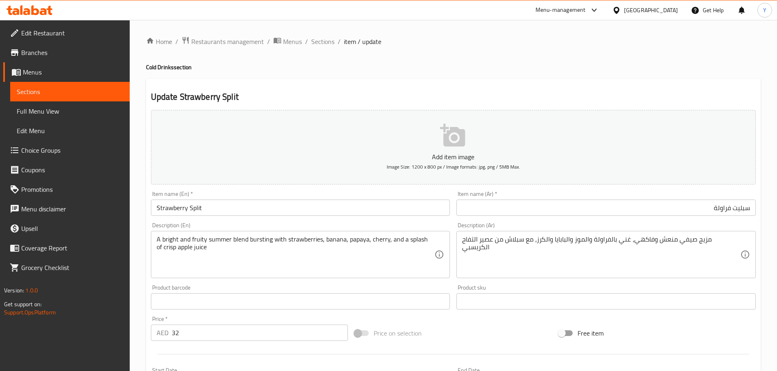
click at [616, 67] on h4 "Cold Drinks section" at bounding box center [453, 67] width 614 height 8
drag, startPoint x: 456, startPoint y: 70, endPoint x: 458, endPoint y: 73, distance: 4.2
click at [456, 70] on h4 "Cold Drinks section" at bounding box center [453, 67] width 614 height 8
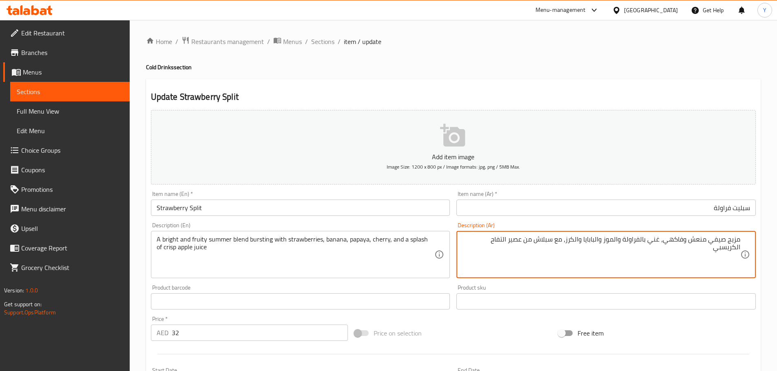
click at [696, 244] on textarea "مزيج صيفي منعش وفاكهي، غني بالفراولة والموز والبابايا والكرز، مع سبلاش من عصير …" at bounding box center [601, 255] width 278 height 39
type textarea "مزيج صيفي برايت وفروتي، برستينج مع فراولة، [PERSON_NAME] والبابايا والكرز، وسبل…"
drag, startPoint x: 584, startPoint y: 82, endPoint x: 583, endPoint y: 105, distance: 22.9
click at [583, 91] on div "Update Strawberry Split Add item image Image Size: 1200 x 800 px / Image format…" at bounding box center [453, 316] width 614 height 475
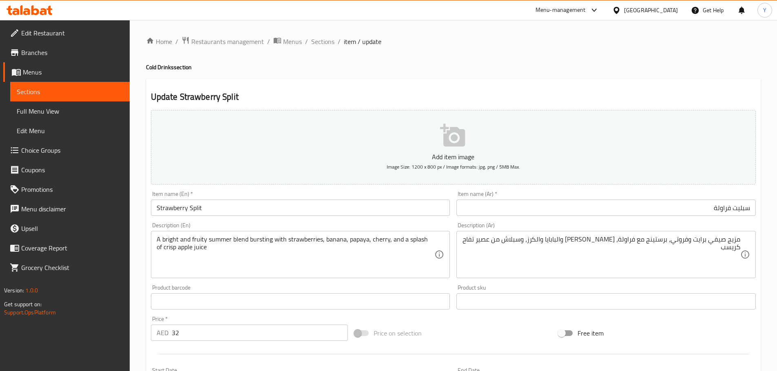
click at [687, 60] on div "Home / Restaurants management / Menus / Sections / item / update Cold Drinks se…" at bounding box center [453, 297] width 614 height 523
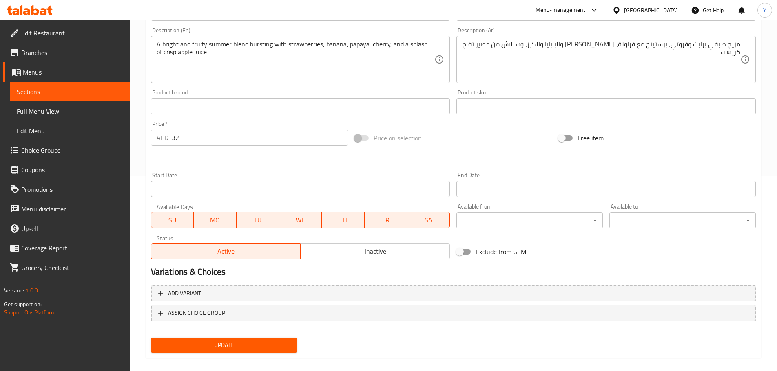
scroll to position [205, 0]
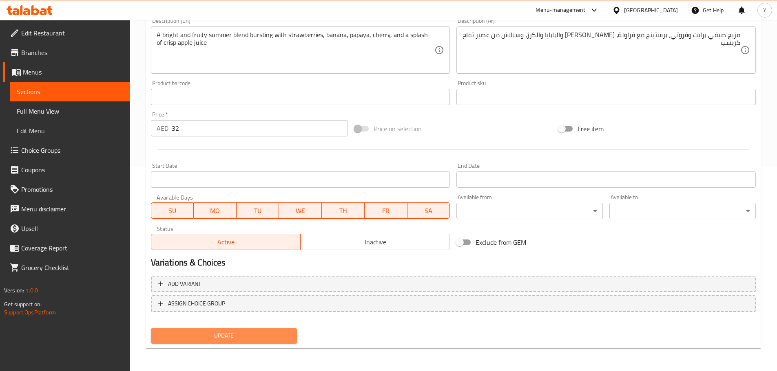
click at [248, 331] on span "Update" at bounding box center [223, 336] width 133 height 10
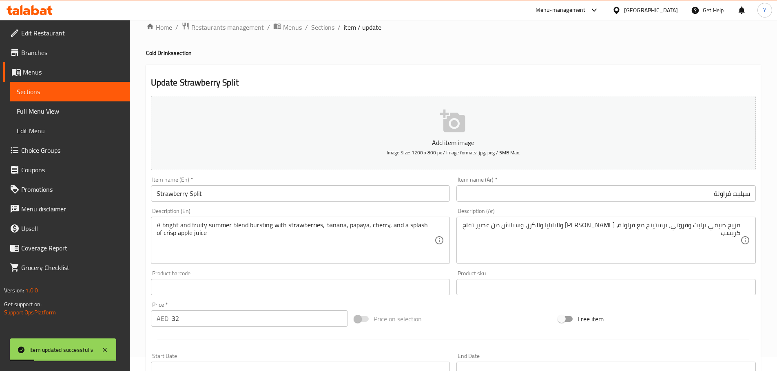
scroll to position [0, 0]
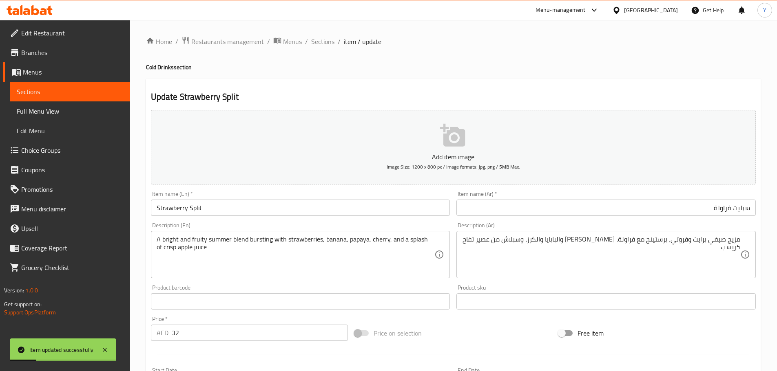
drag, startPoint x: 323, startPoint y: 43, endPoint x: 341, endPoint y: 62, distance: 26.0
click at [323, 43] on span "Sections" at bounding box center [322, 42] width 23 height 10
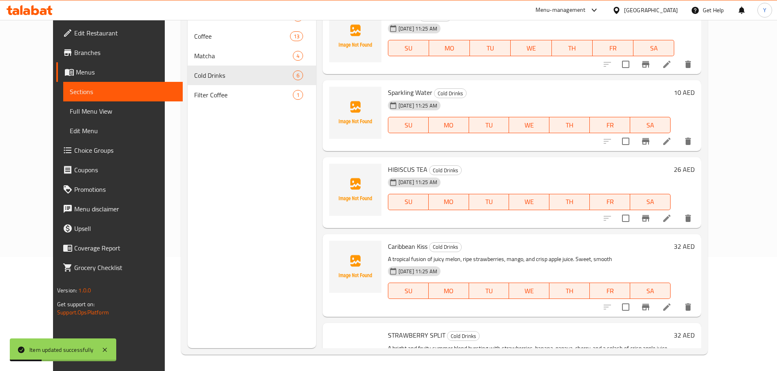
scroll to position [157, 0]
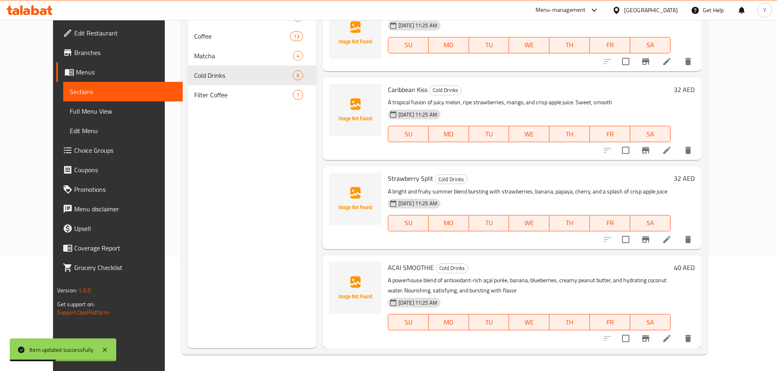
click at [671, 340] on icon at bounding box center [667, 339] width 10 height 10
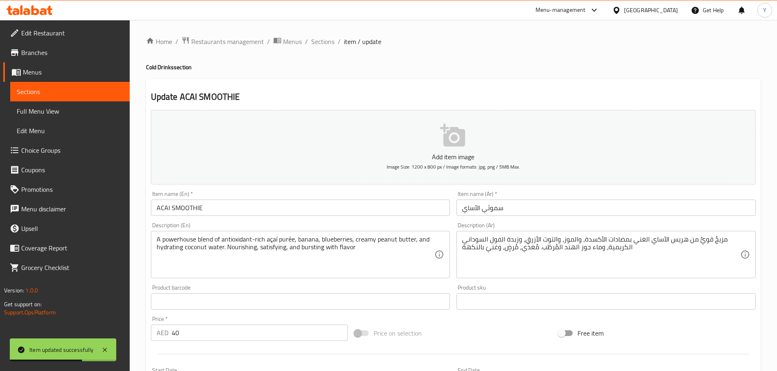
click at [269, 210] on input "ACAI SMOOTHIE" at bounding box center [300, 208] width 299 height 16
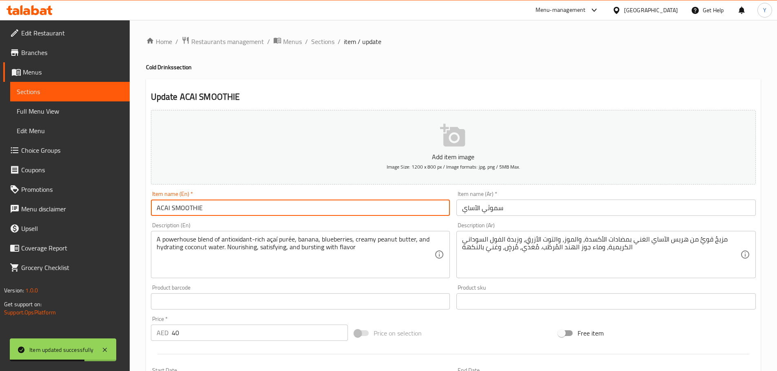
paste input "cai Smoothie"
type input "Acai Smoothie"
click at [528, 209] on input "سموثي الآساي" at bounding box center [605, 208] width 299 height 16
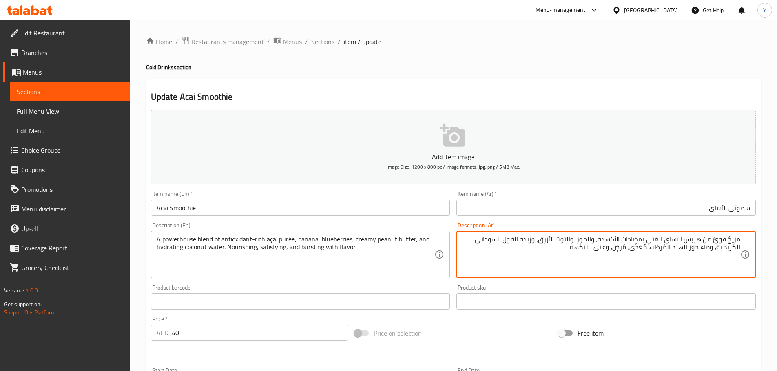
click at [722, 239] on textarea "مزيجٌ قويٌّ من هريس الآساي الغني بمضادات الأكسدة، والموز، والتوت الأزرق، وزبدة …" at bounding box center [601, 255] width 278 height 39
drag, startPoint x: 722, startPoint y: 239, endPoint x: 717, endPoint y: 240, distance: 5.4
click at [717, 240] on textarea "مزيجٌ قويٌّ من هريس الآساي الغني بمضادات الأكسدة، والموز، والتوت الأزرق، وزبدة …" at bounding box center [601, 255] width 278 height 39
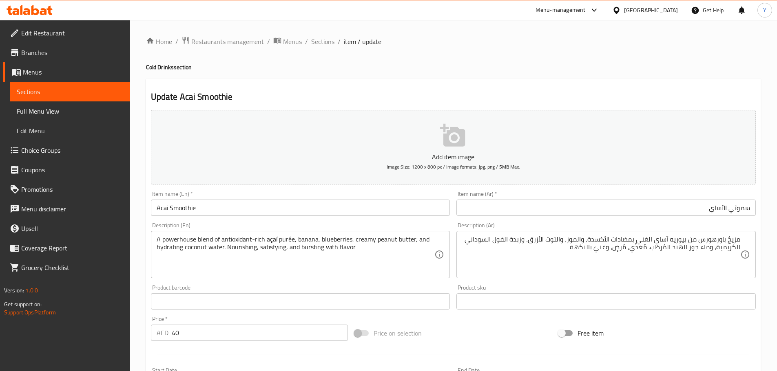
click at [570, 70] on h4 "Cold Drinks section" at bounding box center [453, 67] width 614 height 8
click at [508, 40] on ol "Home / Restaurants management / Menus / Sections / item / update" at bounding box center [453, 41] width 614 height 11
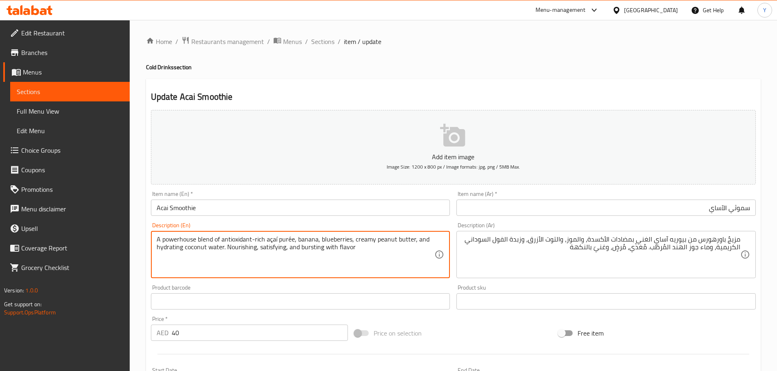
click at [482, 68] on h4 "Cold Drinks section" at bounding box center [453, 67] width 614 height 8
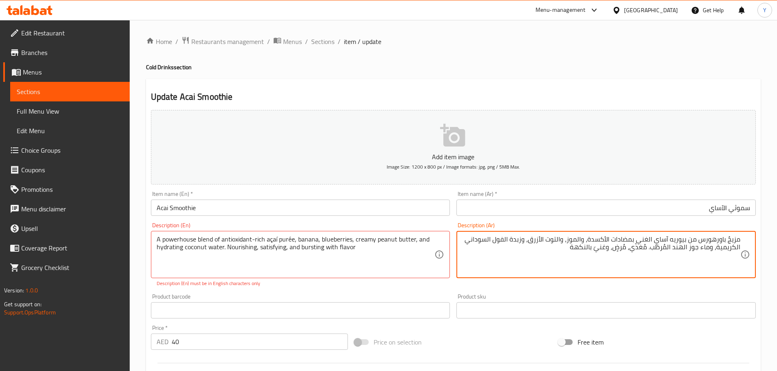
drag, startPoint x: 606, startPoint y: 247, endPoint x: 597, endPoint y: 250, distance: 9.4
click at [597, 250] on textarea "مزيجٌ باورهورس من بيوريه آساي الغني بمضادات الأكسدة، والموز، والتوت الأزرق، وزب…" at bounding box center [601, 255] width 278 height 39
drag, startPoint x: 609, startPoint y: 249, endPoint x: 597, endPoint y: 252, distance: 12.1
click at [597, 252] on textarea "مزيجٌ باورهورس من بيوريه آساي الغني بمضادات الأكسدة، والموز، والتوت الأزرق، وزب…" at bounding box center [601, 255] width 278 height 39
type textarea "مزيجٌ باورهورس من بيوريه آساي الغني بمضادات الأكسدة، والموز، والتوت الأزرق، وزب…"
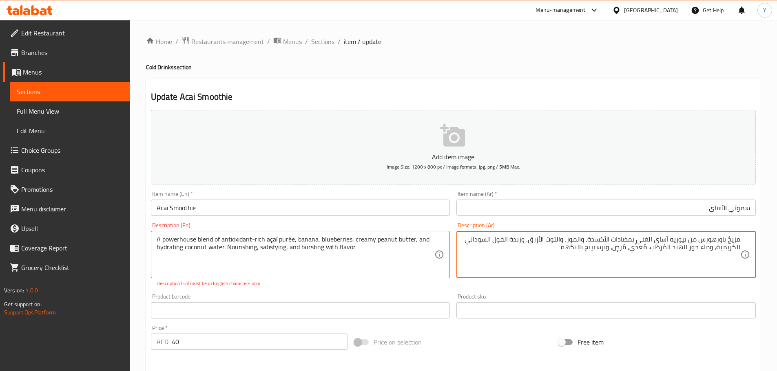
drag, startPoint x: 274, startPoint y: 241, endPoint x: 382, endPoint y: 269, distance: 111.6
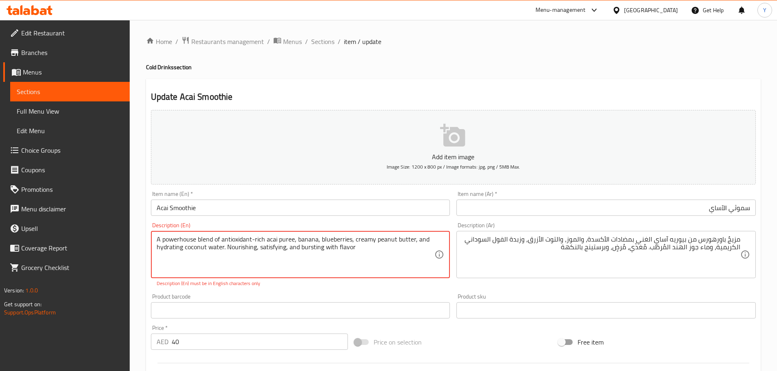
type textarea "A powerhouse blend of antioxidant-rich acai puree, banana, blueberries, creamy …"
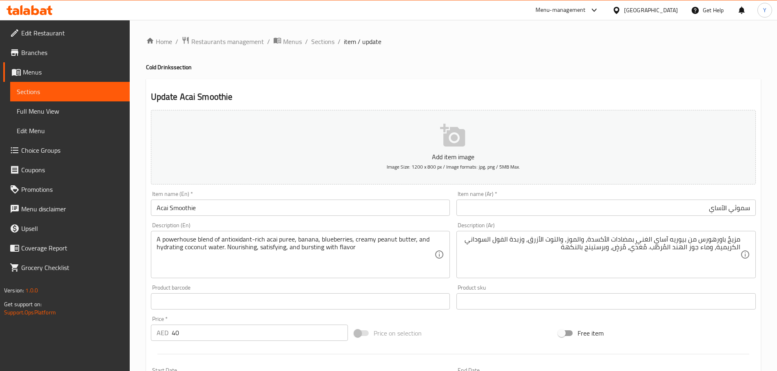
click at [514, 62] on div "Home / Restaurants management / Menus / Sections / item / update Cold Drinks se…" at bounding box center [453, 297] width 614 height 523
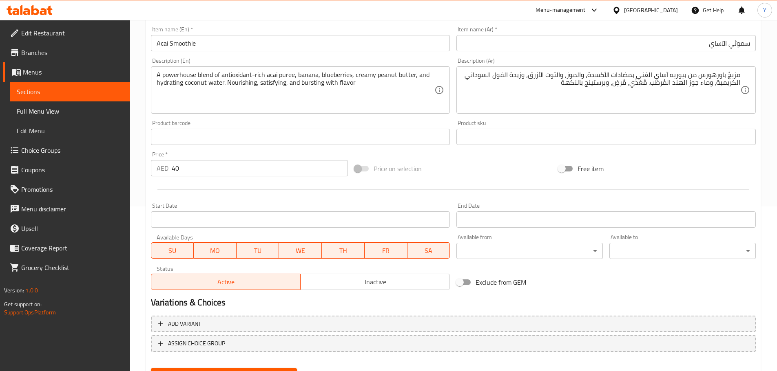
scroll to position [204, 0]
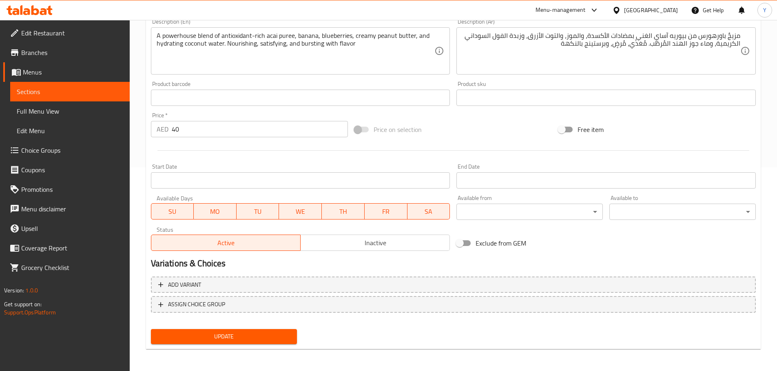
click at [261, 345] on div "Update" at bounding box center [224, 337] width 153 height 22
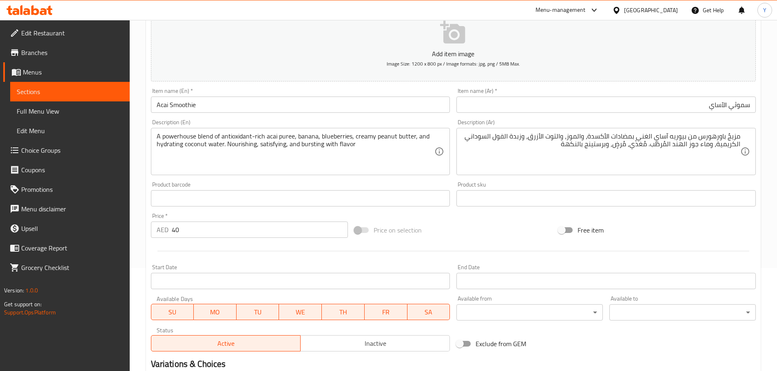
scroll to position [41, 0]
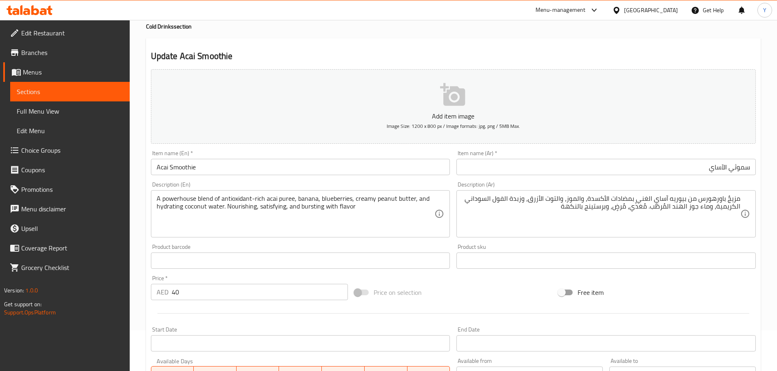
click at [727, 166] on input "سموثي الآساي" at bounding box center [605, 167] width 299 height 16
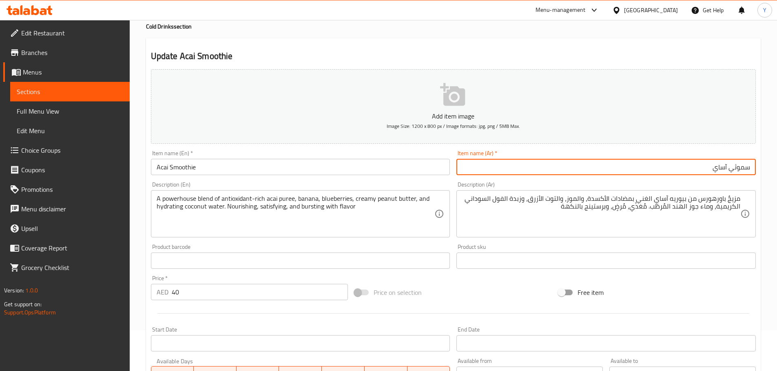
type input "سموثي آساي"
click at [669, 34] on div "Home / Restaurants management / Menus / Sections / item / update Cold Drinks se…" at bounding box center [453, 257] width 614 height 523
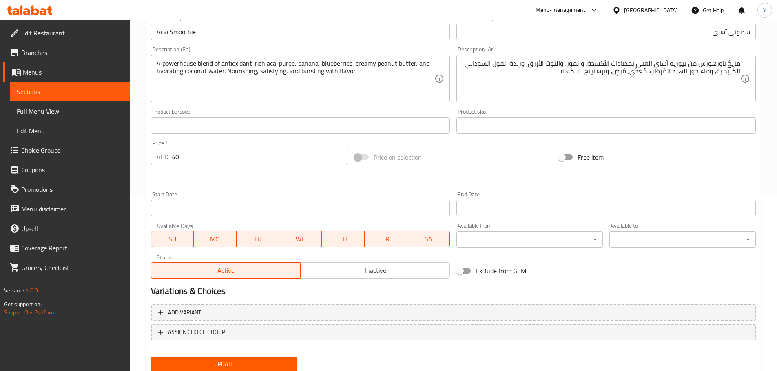
scroll to position [205, 0]
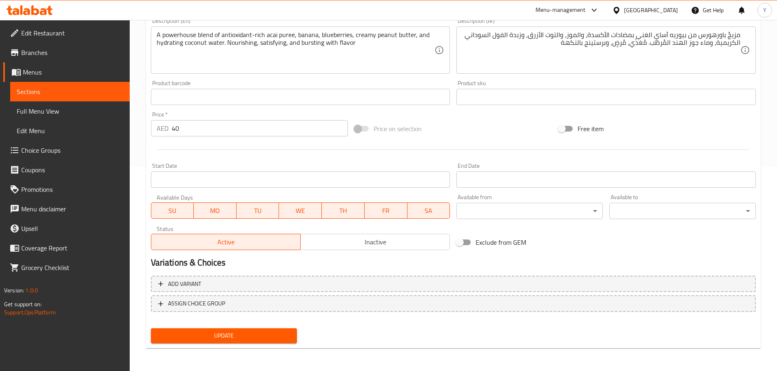
click at [254, 331] on span "Update" at bounding box center [223, 336] width 133 height 10
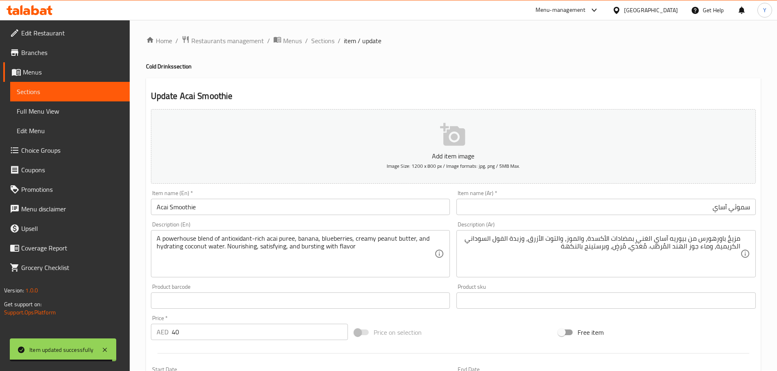
scroll to position [0, 0]
click at [320, 45] on span "Sections" at bounding box center [322, 42] width 23 height 10
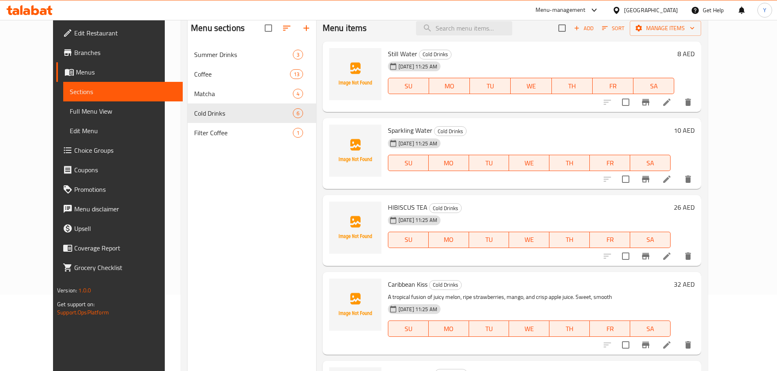
scroll to position [114, 0]
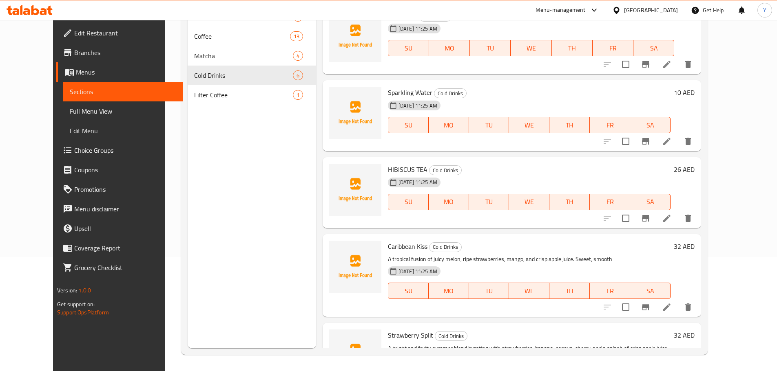
click at [188, 105] on nav "Summer Drinks 3 Coffee 13 Matcha 4 Cold Drinks 6 Filter Coffee 1" at bounding box center [252, 56] width 128 height 104
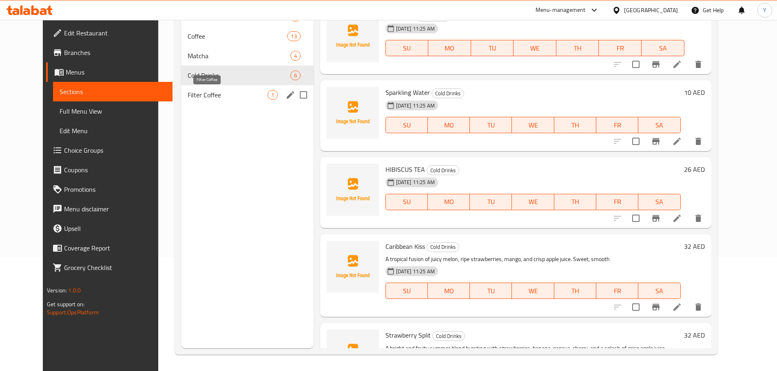
click at [203, 98] on span "Filter Coffee" at bounding box center [228, 95] width 80 height 10
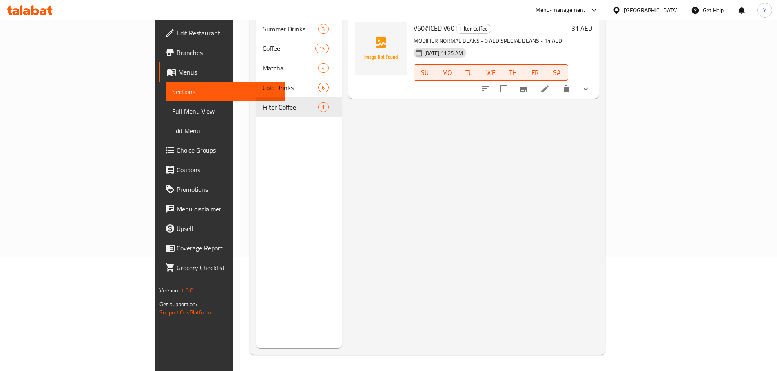
click at [598, 151] on div "Menu items Add Sort Manage items V60//ICED V60 Filter Coffee MODIFIER NORMAL BE…" at bounding box center [470, 162] width 257 height 371
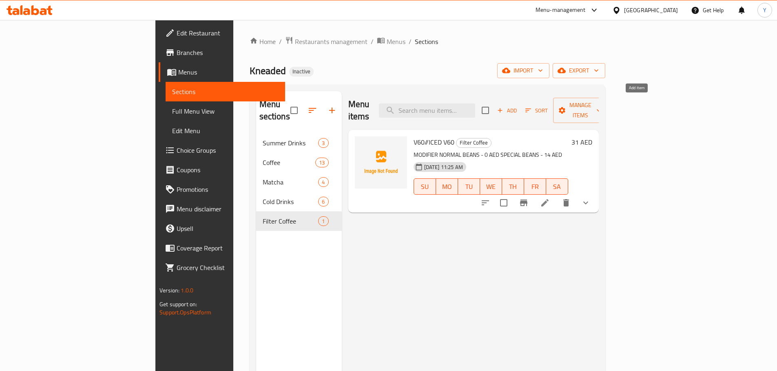
click at [520, 109] on button "Add" at bounding box center [507, 110] width 26 height 13
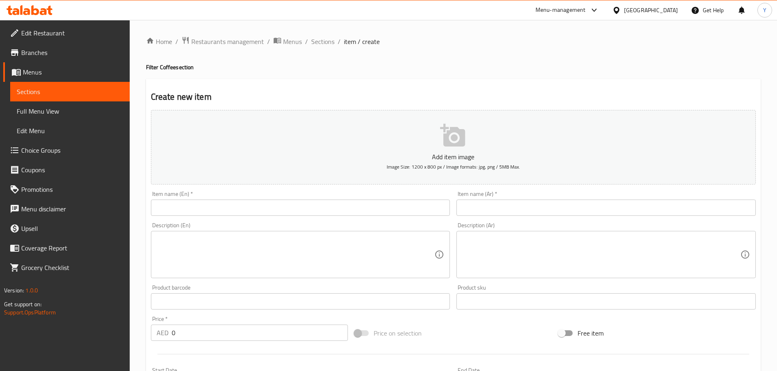
drag, startPoint x: 559, startPoint y: 72, endPoint x: 465, endPoint y: 156, distance: 126.1
click at [559, 72] on div "Home / Restaurants management / Menus / Sections / item / create Filter Coffee …" at bounding box center [453, 297] width 614 height 523
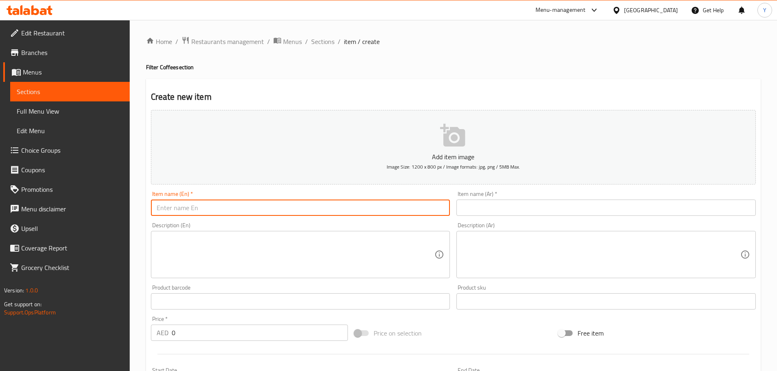
click at [321, 209] on input "text" at bounding box center [300, 208] width 299 height 16
paste input "Iced V60"
type input "Iced V60"
drag, startPoint x: 475, startPoint y: 217, endPoint x: 559, endPoint y: 212, distance: 84.1
click at [479, 217] on div "Item name (Ar)   * Item name (Ar) *" at bounding box center [606, 203] width 306 height 31
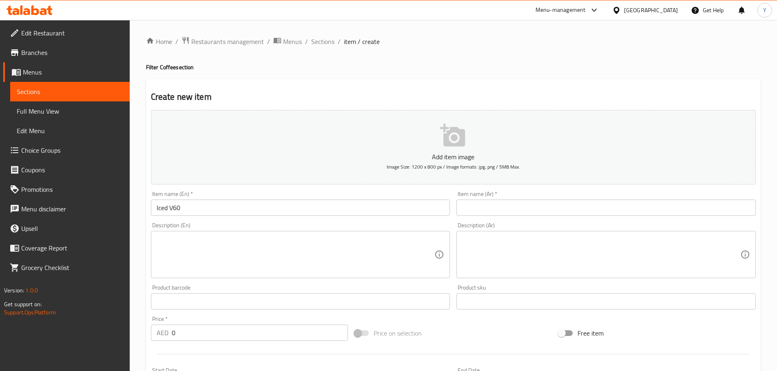
click at [559, 212] on input "text" at bounding box center [605, 208] width 299 height 16
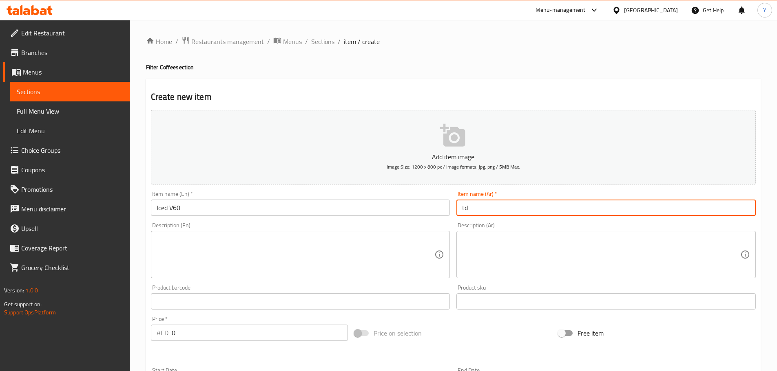
type input "td"
type input "في 60 مثلج"
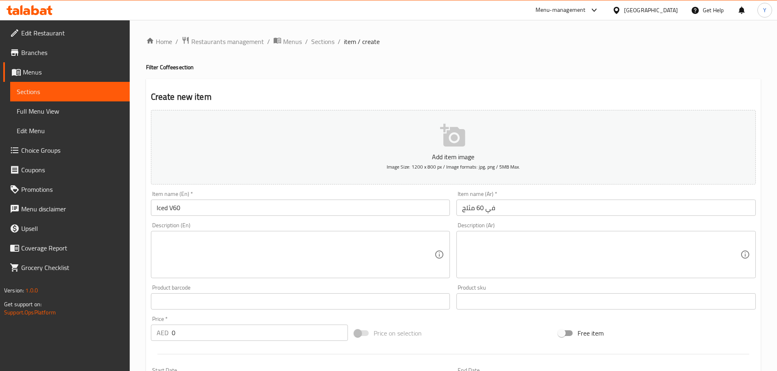
click at [541, 62] on div "Home / Restaurants management / Menus / Sections / item / create Filter Coffee …" at bounding box center [453, 297] width 614 height 523
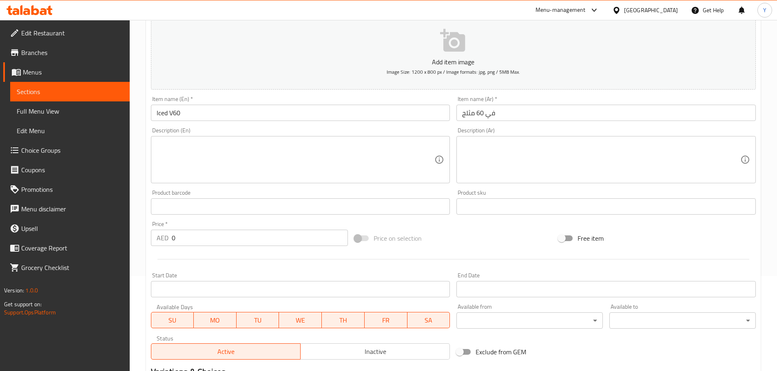
scroll to position [205, 0]
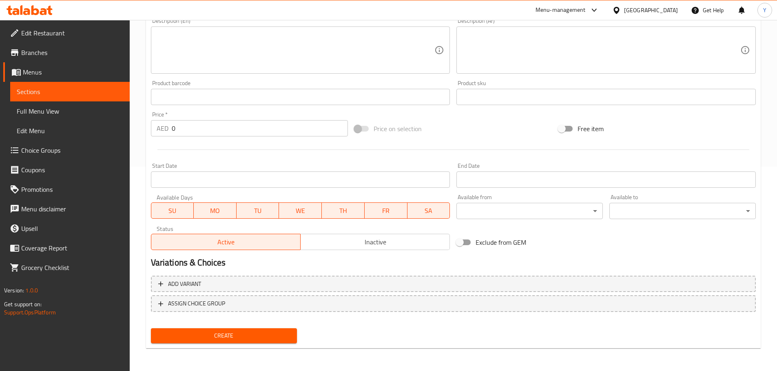
click at [260, 336] on span "Create" at bounding box center [223, 336] width 133 height 10
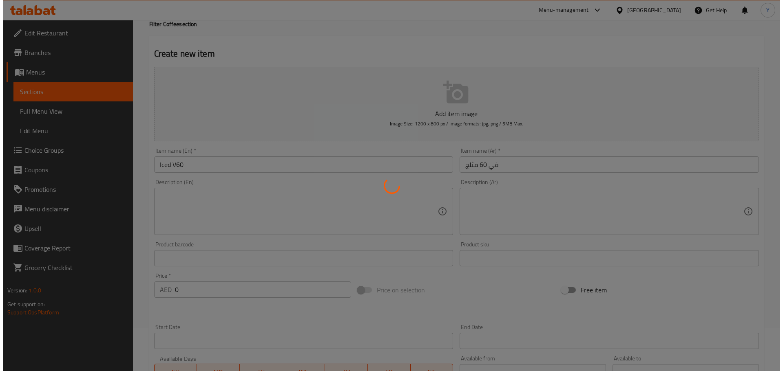
scroll to position [0, 0]
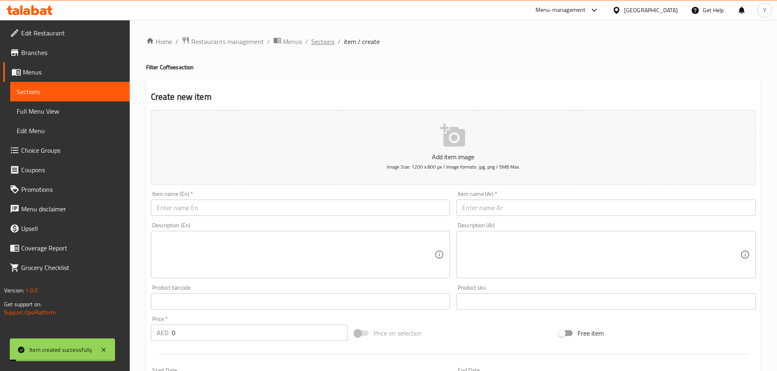
click at [325, 46] on span "Sections" at bounding box center [322, 42] width 23 height 10
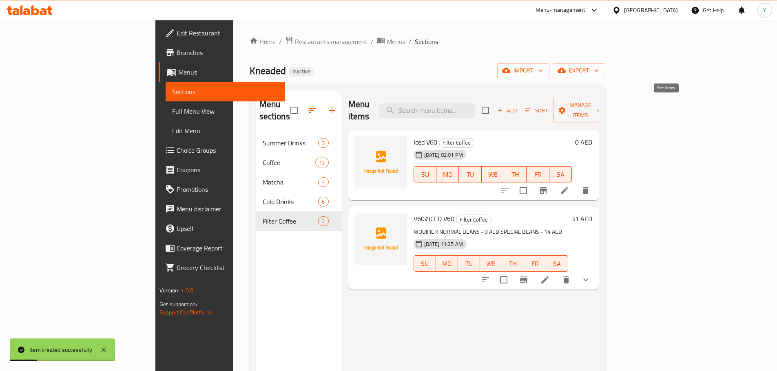
click at [532, 107] on icon "button" at bounding box center [527, 110] width 7 height 7
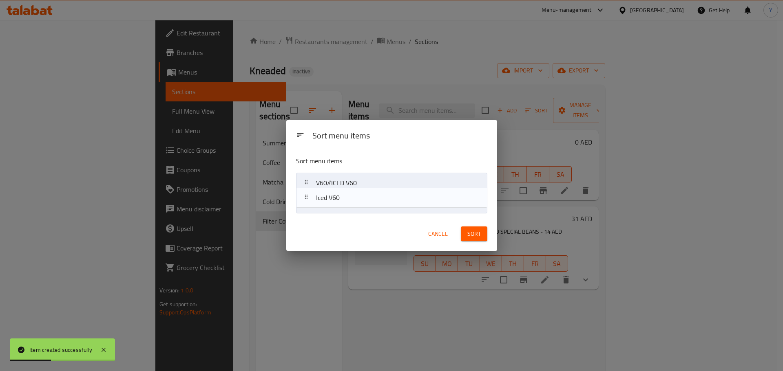
drag, startPoint x: 357, startPoint y: 184, endPoint x: 357, endPoint y: 201, distance: 17.1
click at [357, 201] on nav "Iced V60 V60//ICED V60" at bounding box center [391, 193] width 191 height 41
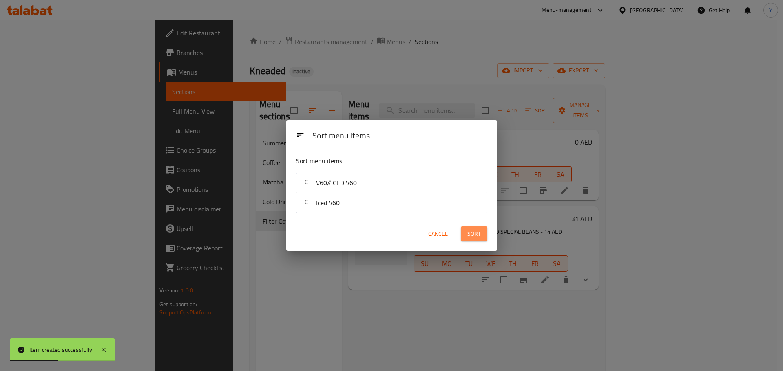
click at [485, 241] on button "Sort" at bounding box center [474, 234] width 26 height 15
click at [483, 237] on div at bounding box center [474, 234] width 36 height 23
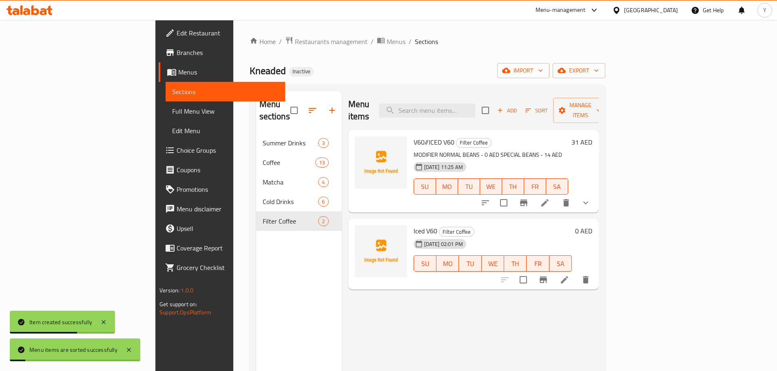
click at [550, 198] on icon at bounding box center [545, 203] width 10 height 10
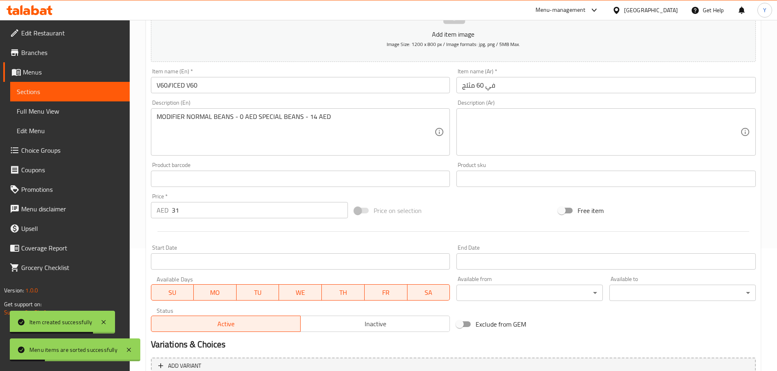
scroll to position [96, 0]
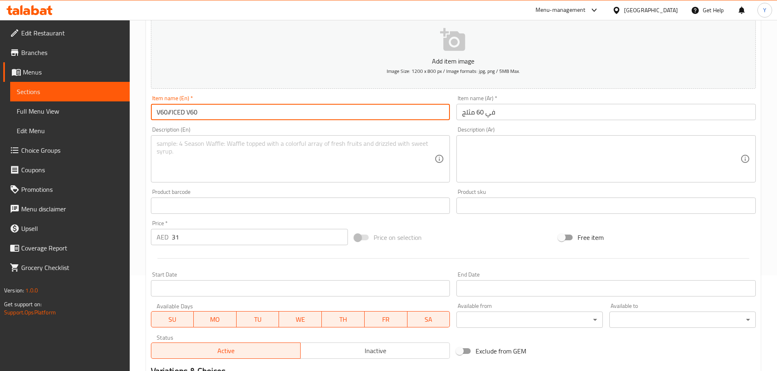
drag, startPoint x: 168, startPoint y: 115, endPoint x: 338, endPoint y: 111, distance: 170.0
click at [325, 110] on input "V60//ICED V60" at bounding box center [300, 112] width 299 height 16
type input "V60"
click at [517, 110] on input "في 60 مثلج" at bounding box center [605, 112] width 299 height 16
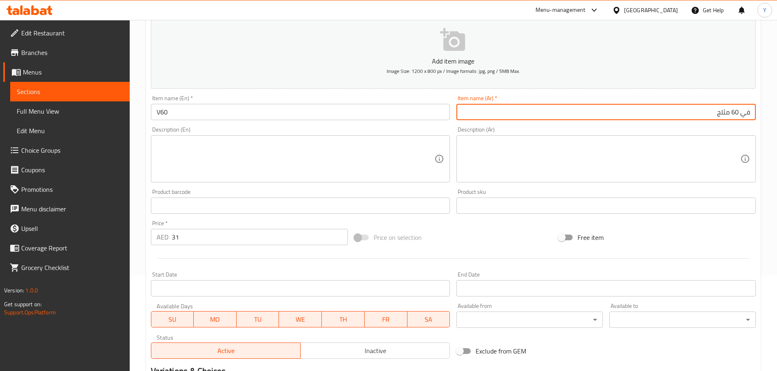
click at [724, 116] on input "في 60 مثلج" at bounding box center [605, 112] width 299 height 16
click at [724, 116] on input "في 60" at bounding box center [605, 112] width 299 height 16
type input "في 60"
click at [312, 149] on textarea at bounding box center [296, 159] width 278 height 39
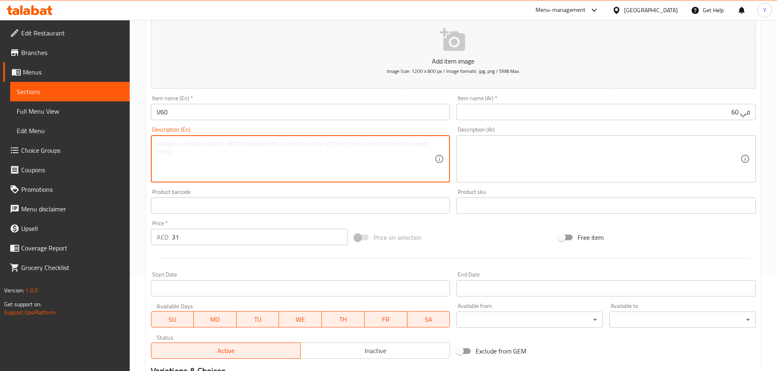
scroll to position [218, 0]
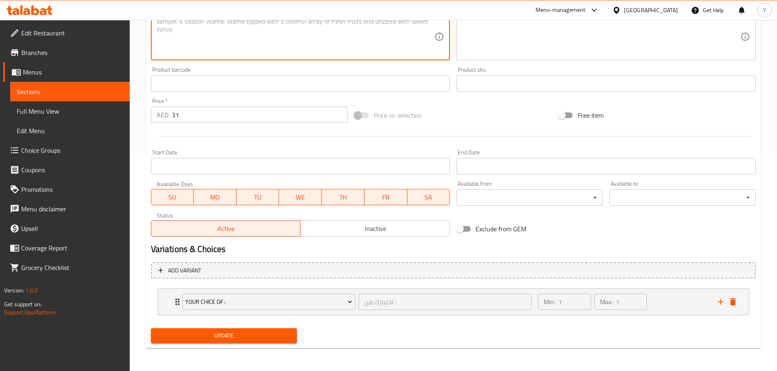
click at [264, 332] on span "Update" at bounding box center [223, 336] width 133 height 10
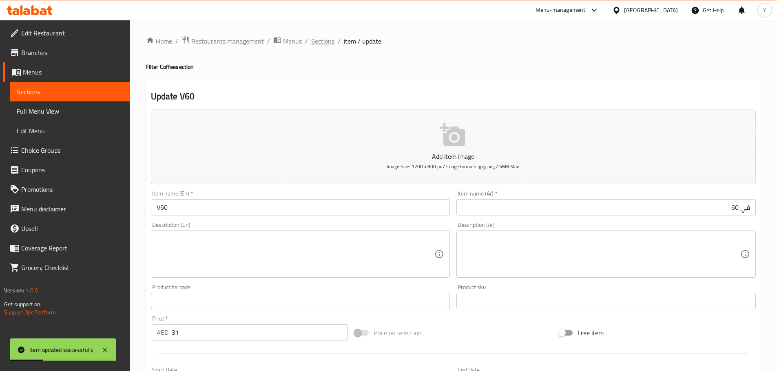
scroll to position [0, 0]
drag, startPoint x: 321, startPoint y: 42, endPoint x: 337, endPoint y: 52, distance: 19.1
click at [321, 42] on span "Sections" at bounding box center [322, 42] width 23 height 10
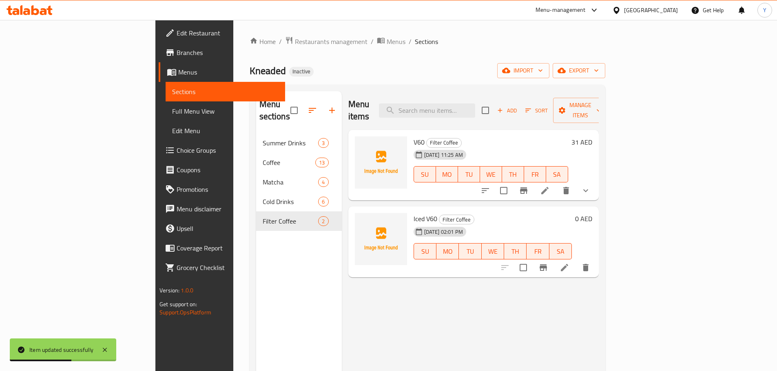
click at [576, 261] on li at bounding box center [564, 268] width 23 height 15
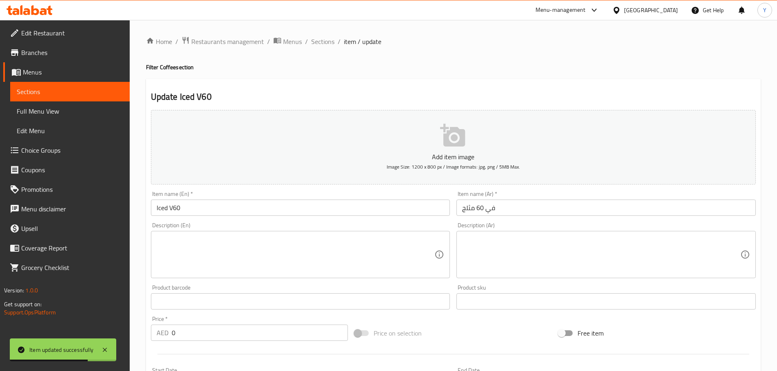
click at [212, 339] on input "0" at bounding box center [260, 333] width 177 height 16
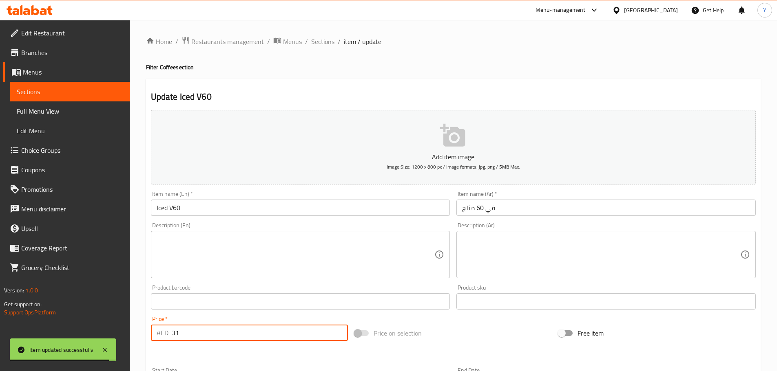
type input "31"
click at [440, 66] on h4 "Filter Coffee section" at bounding box center [453, 67] width 614 height 8
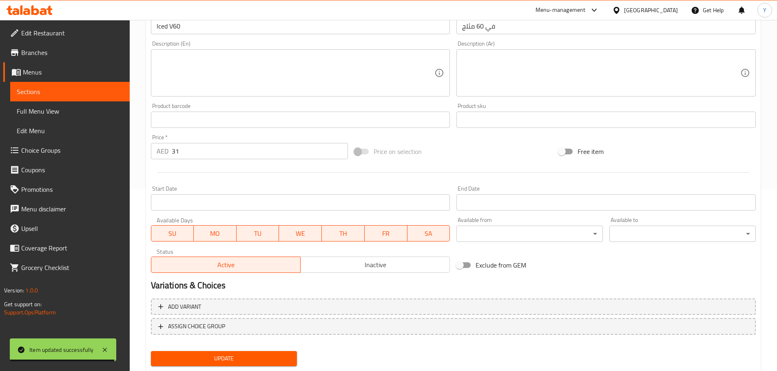
scroll to position [205, 0]
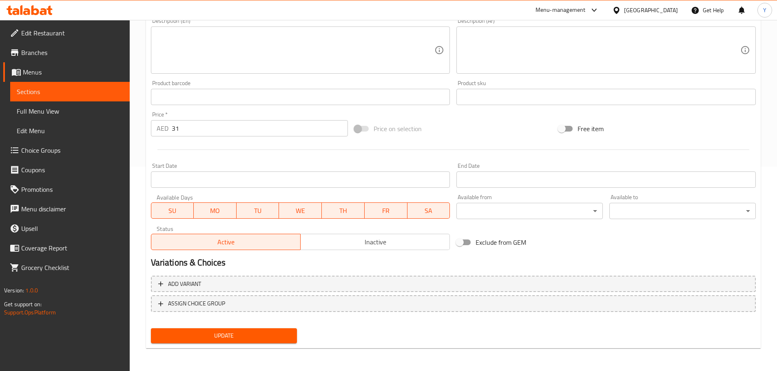
click at [264, 314] on div "Add variant ASSIGN CHOICE GROUP" at bounding box center [453, 299] width 611 height 53
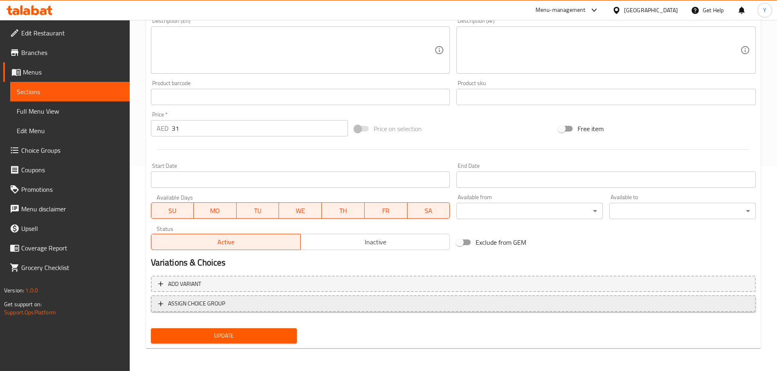
click at [280, 307] on span "ASSIGN CHOICE GROUP" at bounding box center [453, 304] width 590 height 10
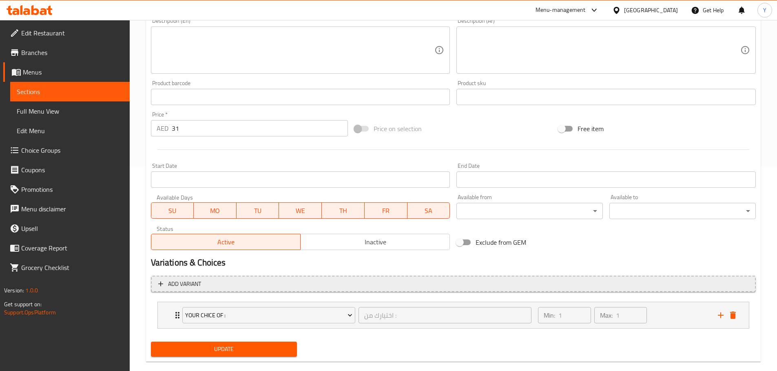
scroll to position [218, 0]
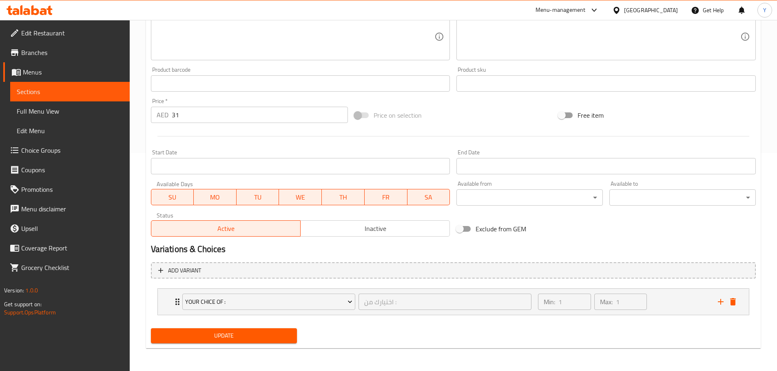
click at [667, 287] on li "your chice of : اختيارك من : ​ Min: 1 ​ Max: 1 ​ Normal Beans (ID: 2296734291) …" at bounding box center [453, 301] width 605 height 33
click at [672, 302] on div "Min: 1 ​ Max: 1 ​" at bounding box center [622, 302] width 179 height 26
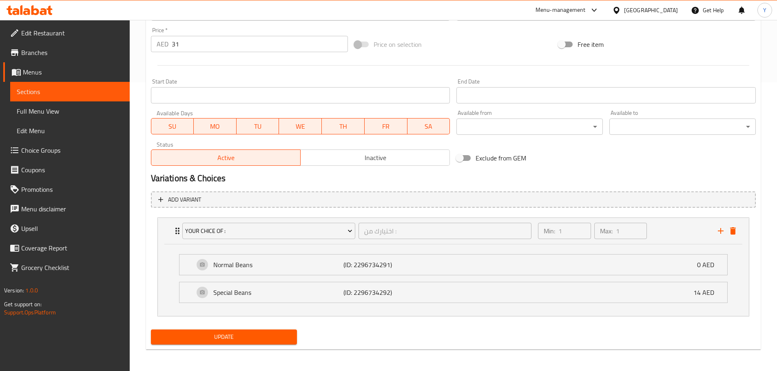
scroll to position [290, 0]
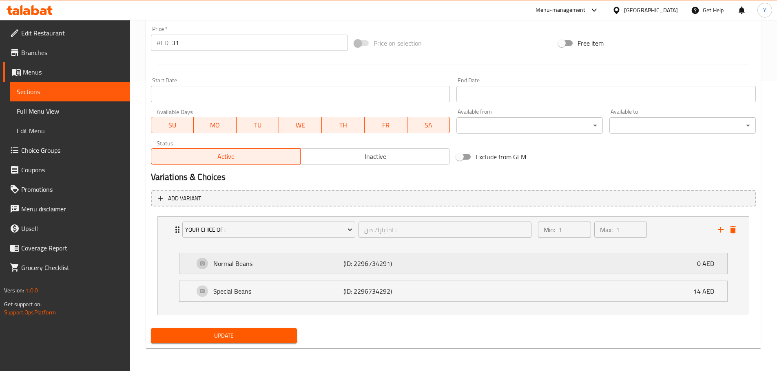
click at [316, 262] on p "Normal Beans" at bounding box center [278, 264] width 130 height 10
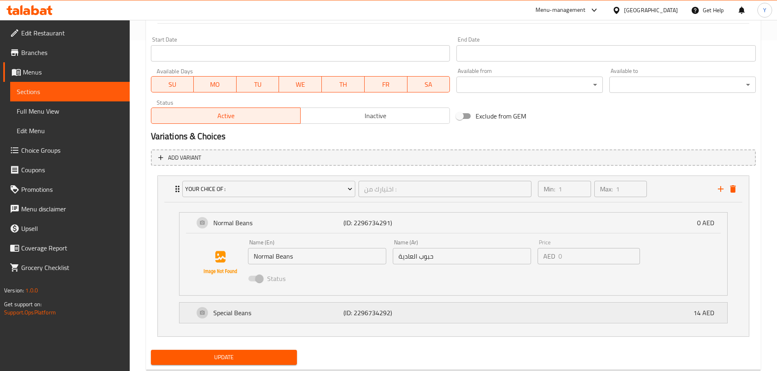
click at [419, 313] on p "(ID: 2296734292)" at bounding box center [386, 313] width 87 height 10
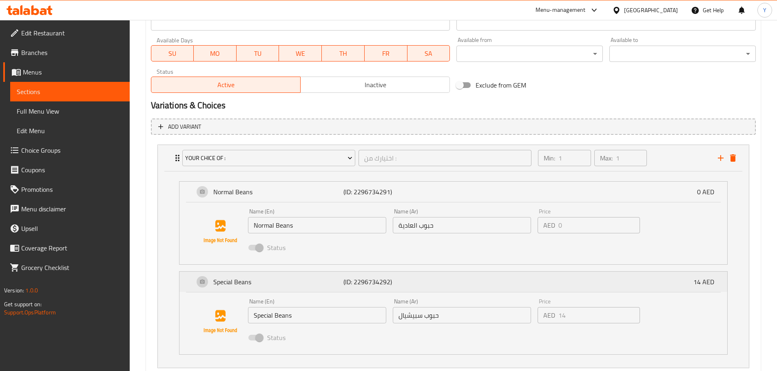
scroll to position [415, 0]
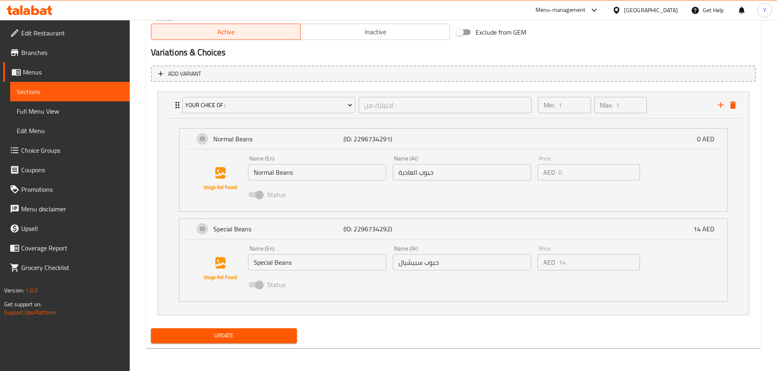
click at [265, 338] on span "Update" at bounding box center [223, 336] width 133 height 10
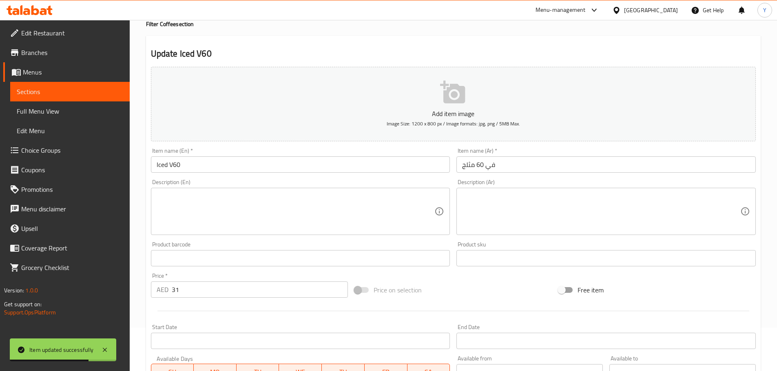
scroll to position [0, 0]
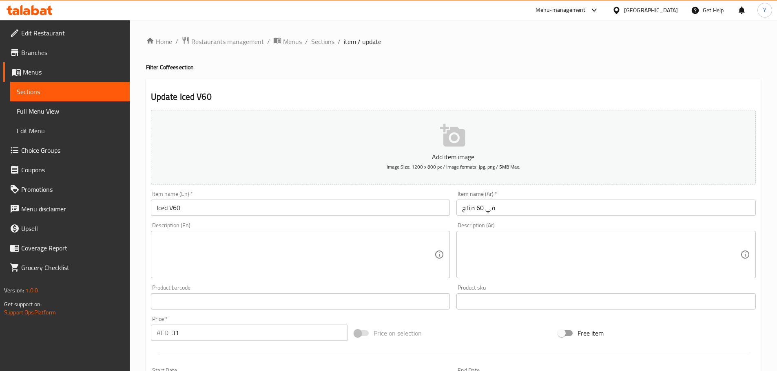
click at [362, 67] on h4 "Filter Coffee section" at bounding box center [453, 67] width 614 height 8
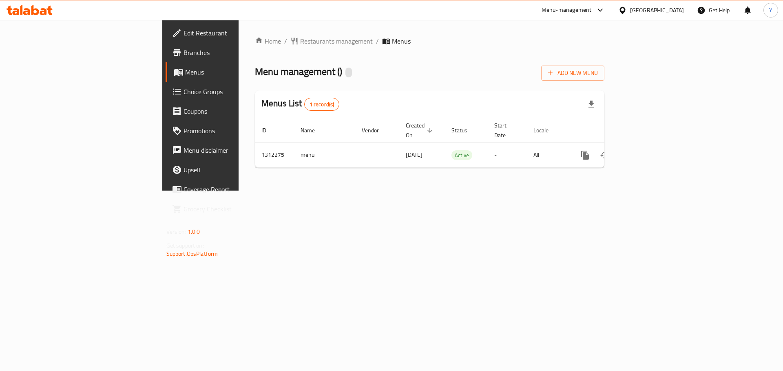
click at [183, 92] on span "Choice Groups" at bounding box center [234, 92] width 103 height 10
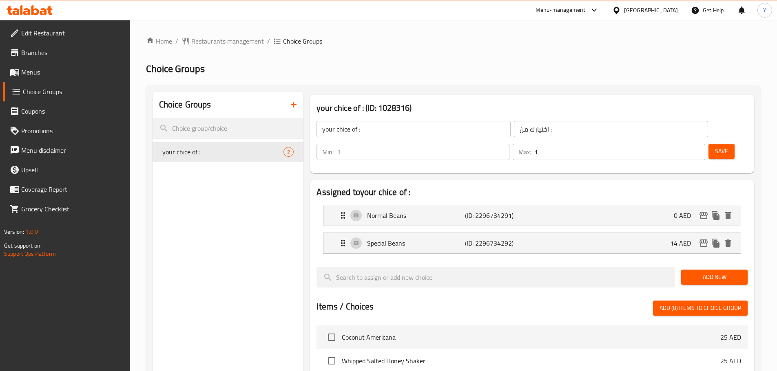
click at [514, 133] on input "اختيارك من :" at bounding box center [611, 129] width 194 height 16
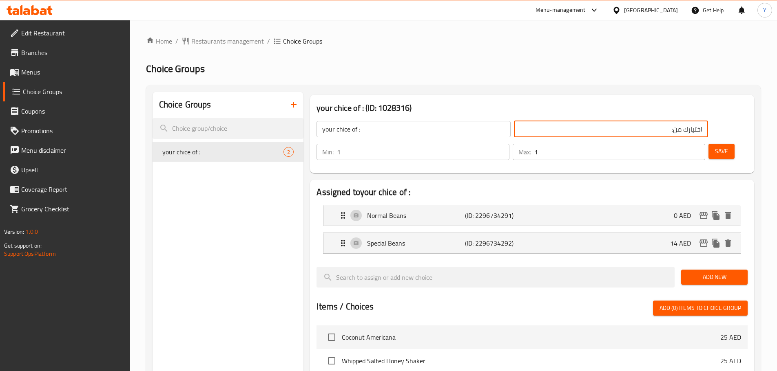
type input "اختيارك من:"
click at [358, 132] on input "your chice of :" at bounding box center [413, 129] width 194 height 16
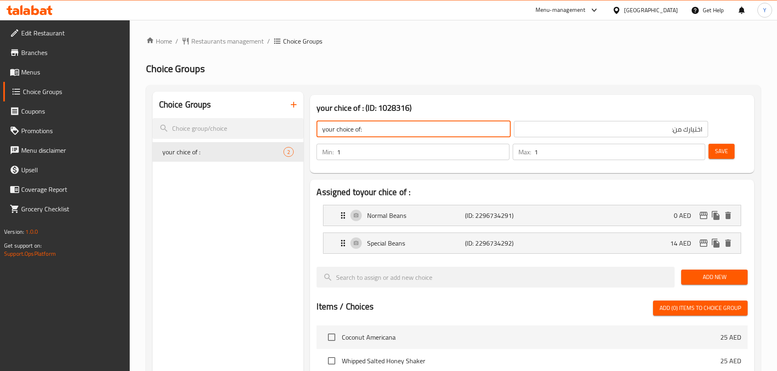
click at [358, 131] on input "your choice of:" at bounding box center [413, 129] width 194 height 16
click at [417, 211] on p "Normal Beans" at bounding box center [415, 216] width 97 height 10
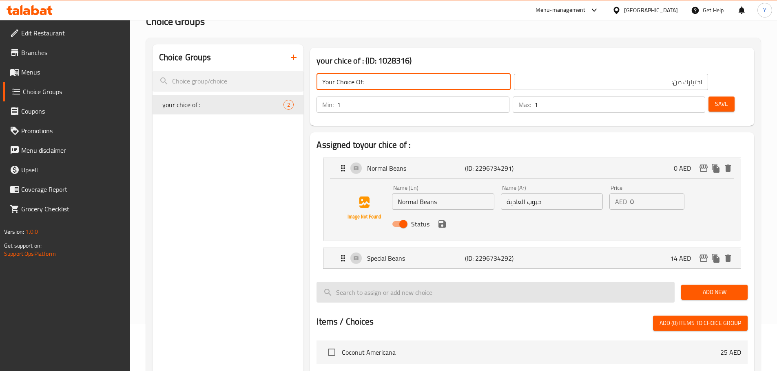
scroll to position [122, 0]
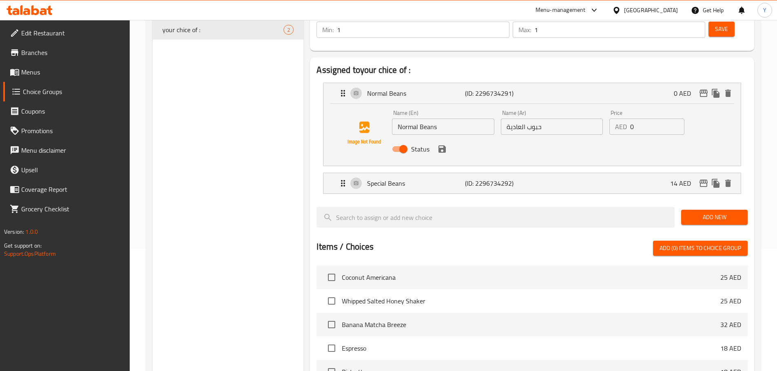
type input "Your Choice Of:"
click at [522, 119] on input "حبوب العادية" at bounding box center [552, 127] width 102 height 16
click at [446, 144] on icon "save" at bounding box center [442, 149] width 10 height 10
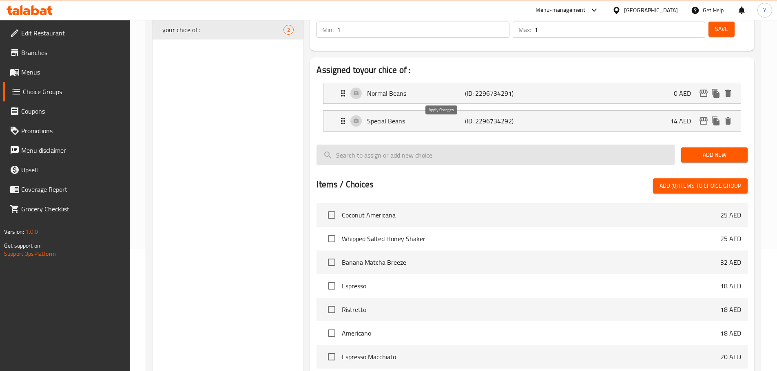
type input "حبوب عادية"
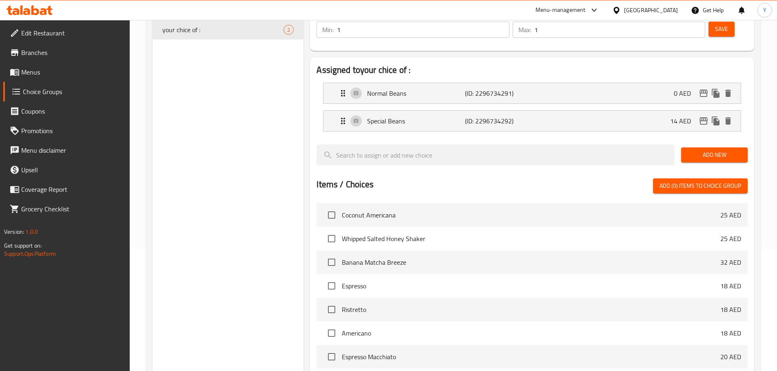
click at [454, 109] on li "Special Beans (ID: 2296734292) 14 AED Name (En) Special Beans Name (En) Name (A…" at bounding box center [531, 121] width 431 height 28
click at [496, 116] on p "(ID: 2296734292)" at bounding box center [497, 121] width 65 height 10
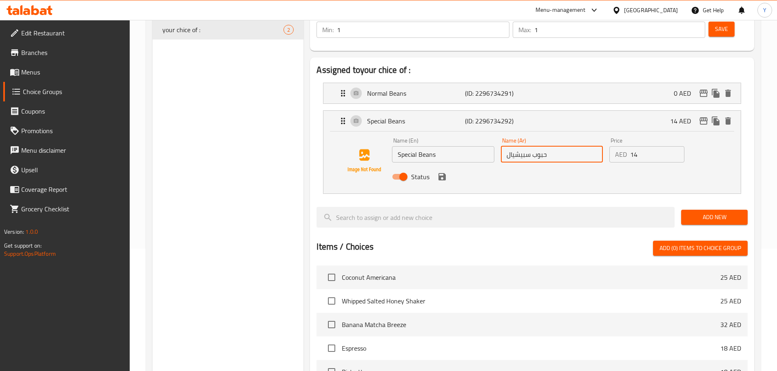
click at [533, 146] on input "حبوب سبيشيال" at bounding box center [552, 154] width 102 height 16
click at [442, 173] on icon "save" at bounding box center [441, 176] width 7 height 7
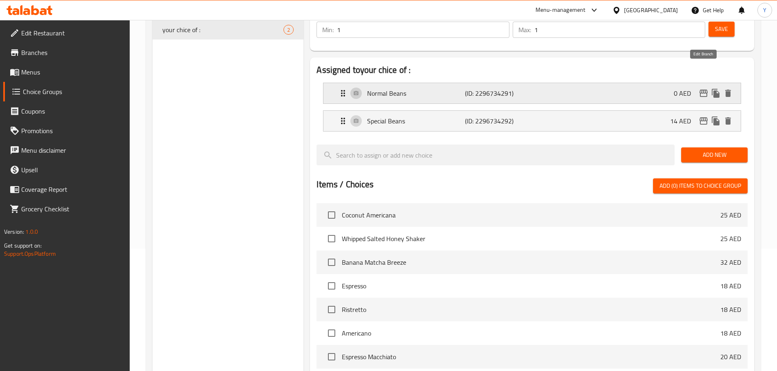
scroll to position [41, 0]
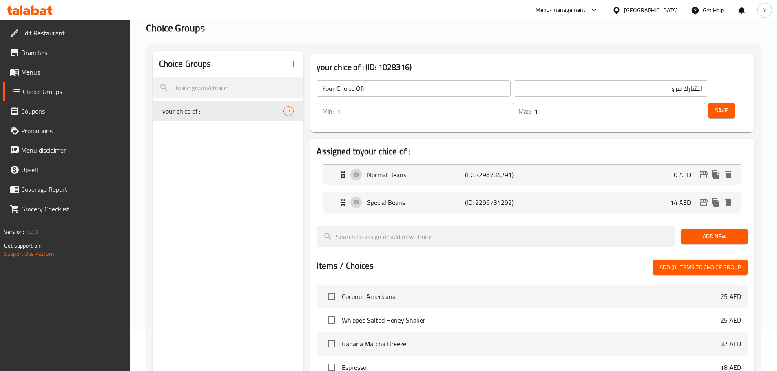
click at [715, 106] on span "Save" at bounding box center [721, 111] width 13 height 10
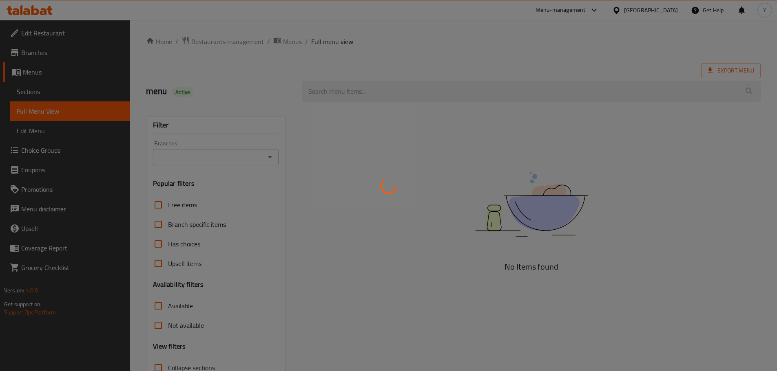
click at [656, 75] on div at bounding box center [388, 185] width 777 height 371
click at [563, 53] on div at bounding box center [388, 185] width 777 height 371
click at [563, 54] on div at bounding box center [388, 185] width 777 height 371
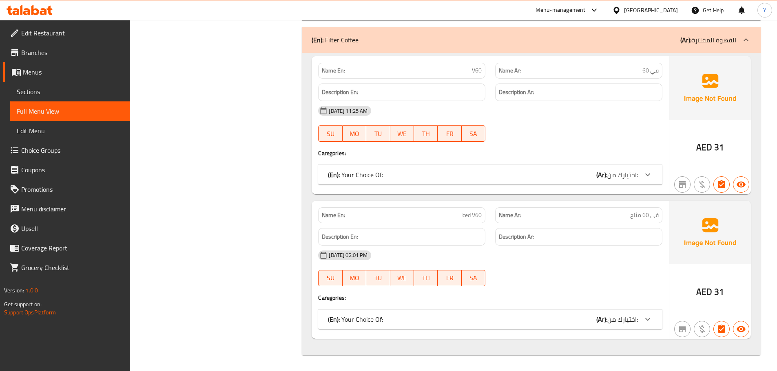
scroll to position [3251, 0]
drag, startPoint x: 593, startPoint y: 262, endPoint x: 586, endPoint y: 391, distance: 128.6
click at [568, 328] on div "(En): Your Choice Of: (Ar): اختيارك من:" at bounding box center [490, 319] width 344 height 20
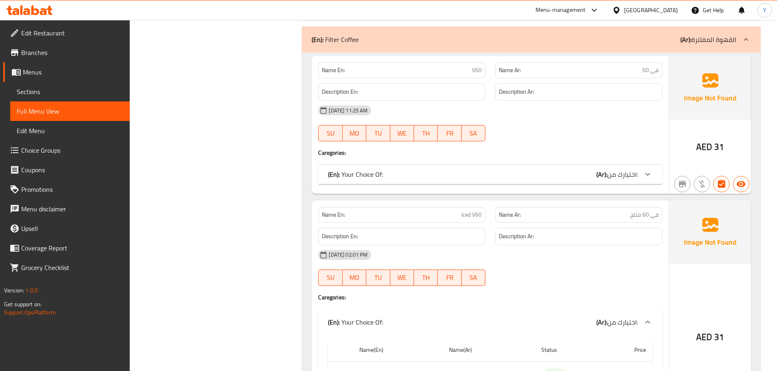
click at [544, 173] on div "(En): Your Choice Of: (Ar): اختيارك من:" at bounding box center [483, 175] width 310 height 10
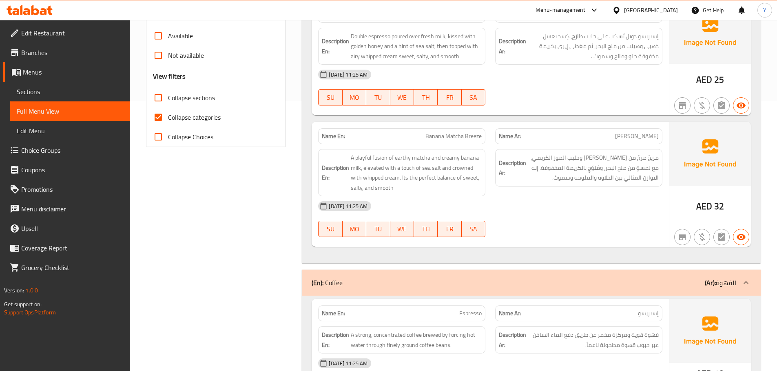
scroll to position [0, 0]
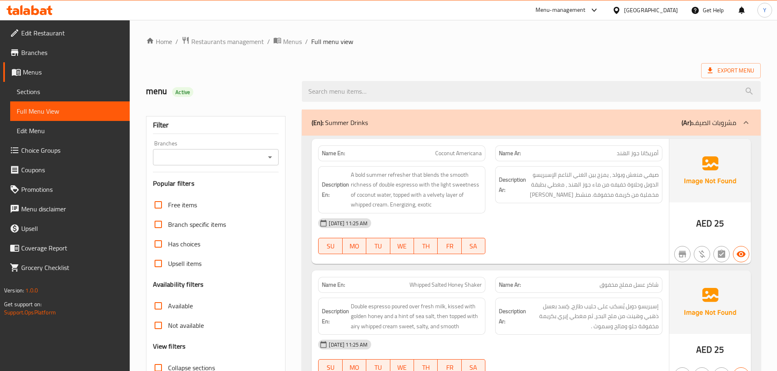
drag, startPoint x: 513, startPoint y: 271, endPoint x: 538, endPoint y: 147, distance: 126.5
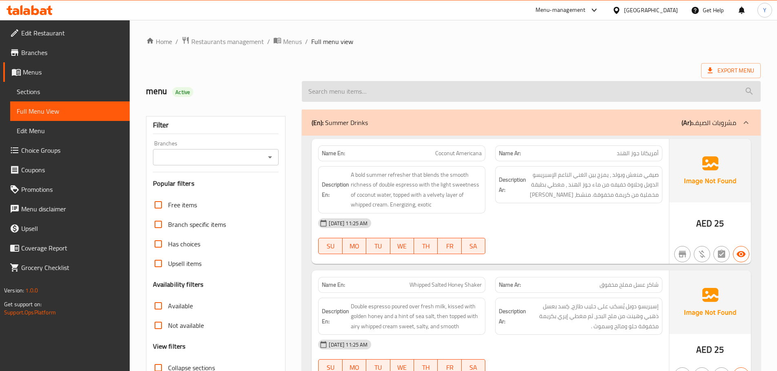
drag, startPoint x: 727, startPoint y: 63, endPoint x: 681, endPoint y: 97, distance: 57.5
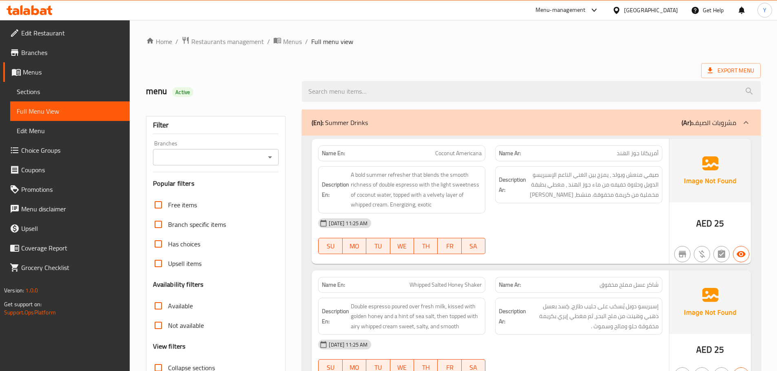
click at [720, 64] on span "Export Menu" at bounding box center [731, 70] width 60 height 15
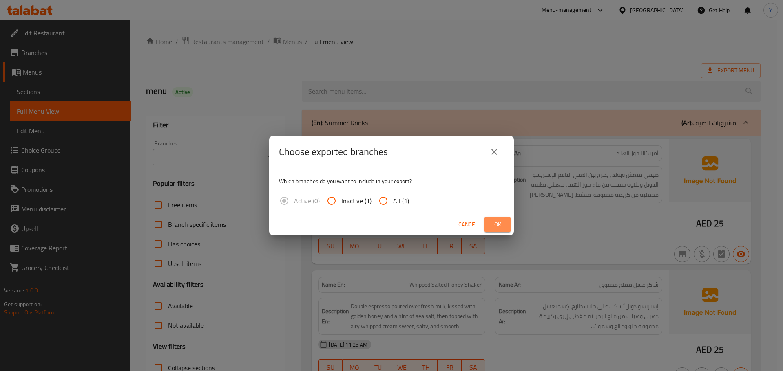
click at [490, 218] on button "Ok" at bounding box center [497, 224] width 26 height 15
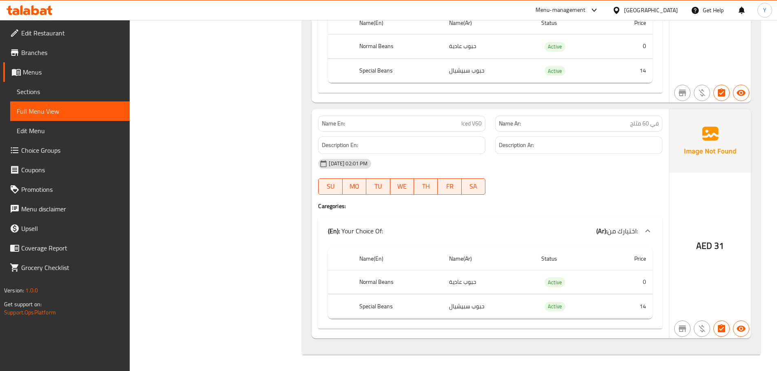
drag, startPoint x: 526, startPoint y: 57, endPoint x: 557, endPoint y: 391, distance: 334.5
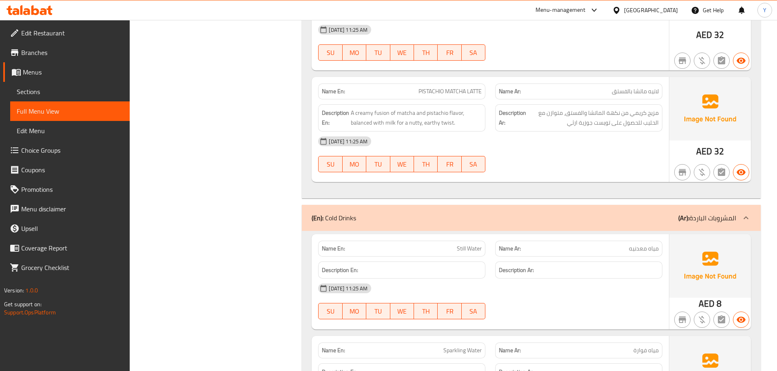
scroll to position [740, 0]
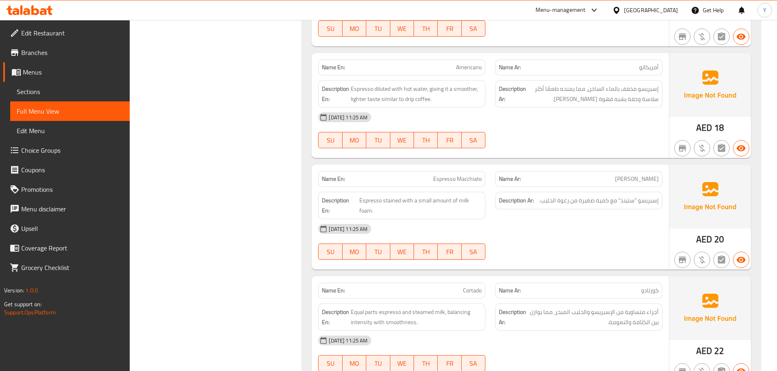
drag, startPoint x: 614, startPoint y: -44, endPoint x: 614, endPoint y: -49, distance: 4.9
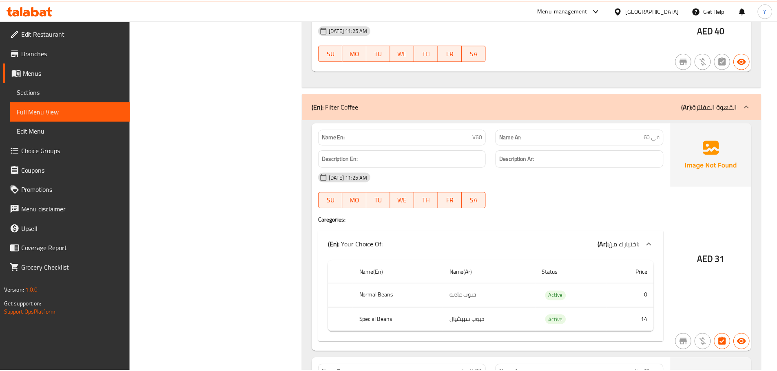
scroll to position [3424, 0]
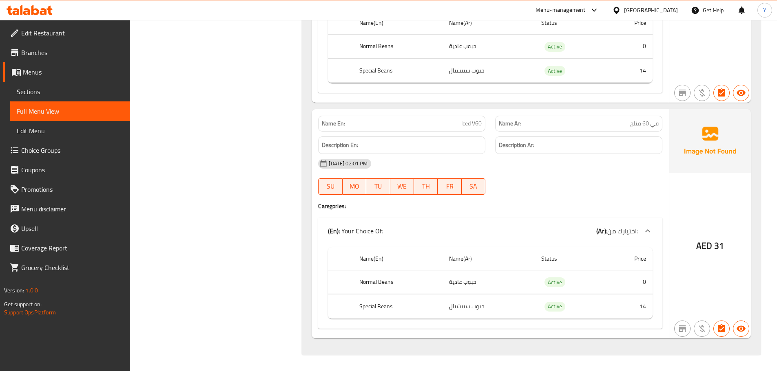
drag, startPoint x: 422, startPoint y: 214, endPoint x: 428, endPoint y: 265, distance: 50.5
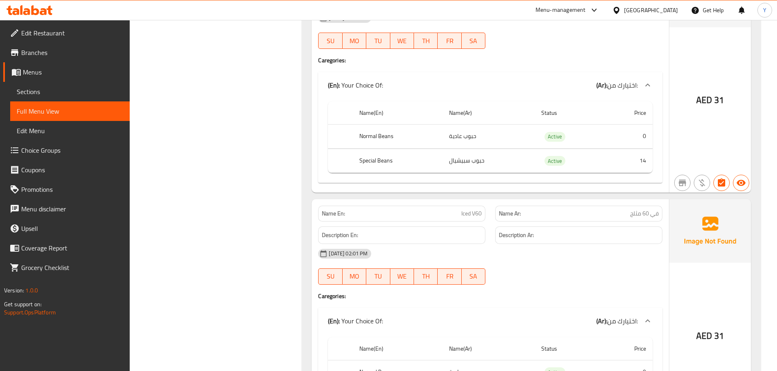
scroll to position [3270, 0]
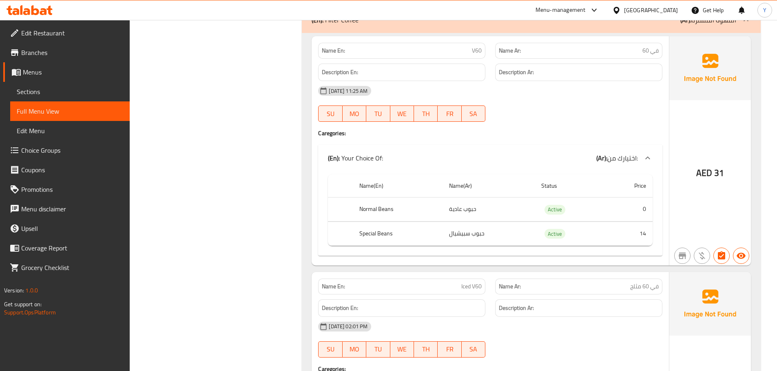
click at [474, 55] on span "V60" at bounding box center [477, 50] width 10 height 9
copy span "V60"
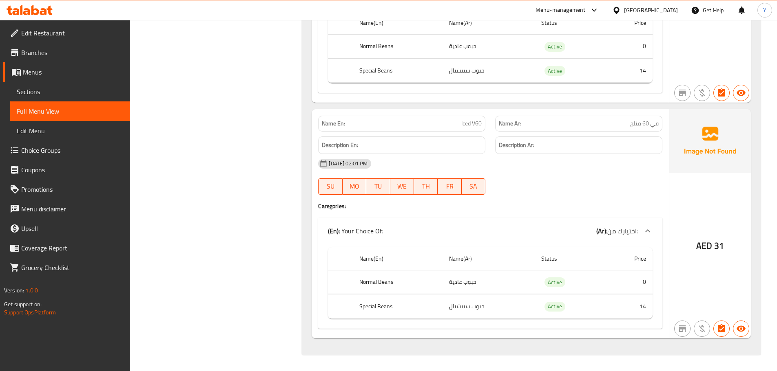
drag, startPoint x: 499, startPoint y: 315, endPoint x: 497, endPoint y: 353, distance: 38.8
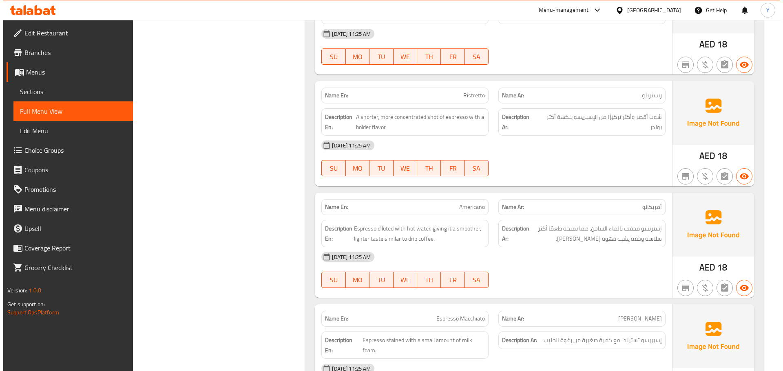
scroll to position [0, 0]
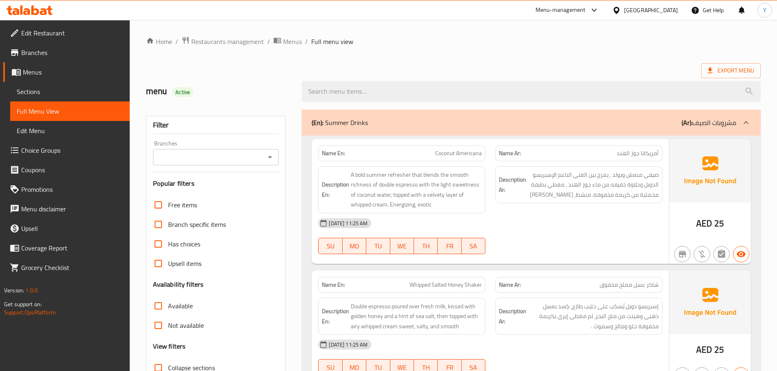
drag, startPoint x: 501, startPoint y: 216, endPoint x: 469, endPoint y: -49, distance: 267.7
drag, startPoint x: 557, startPoint y: 256, endPoint x: 663, endPoint y: -49, distance: 323.7
click at [728, 67] on span "Export Menu" at bounding box center [730, 71] width 46 height 10
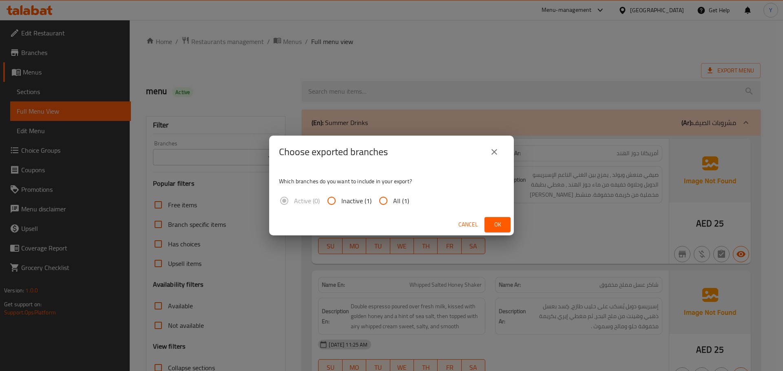
drag, startPoint x: 511, startPoint y: 222, endPoint x: 465, endPoint y: 225, distance: 45.8
click at [510, 222] on div "Cancel Ok" at bounding box center [391, 225] width 245 height 22
click at [502, 228] on span "Ok" at bounding box center [497, 225] width 13 height 10
